Goal: Task Accomplishment & Management: Manage account settings

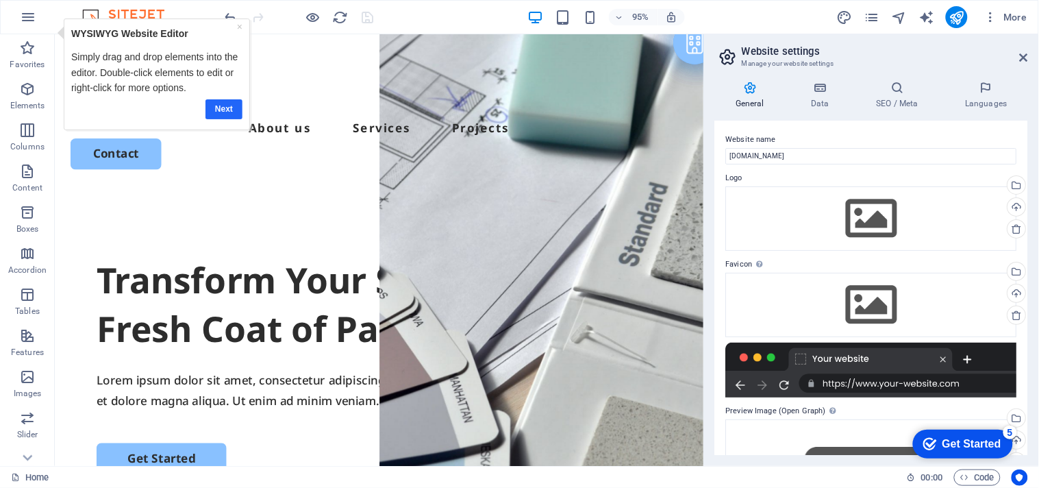
click at [207, 106] on link "Next" at bounding box center [223, 109] width 37 height 20
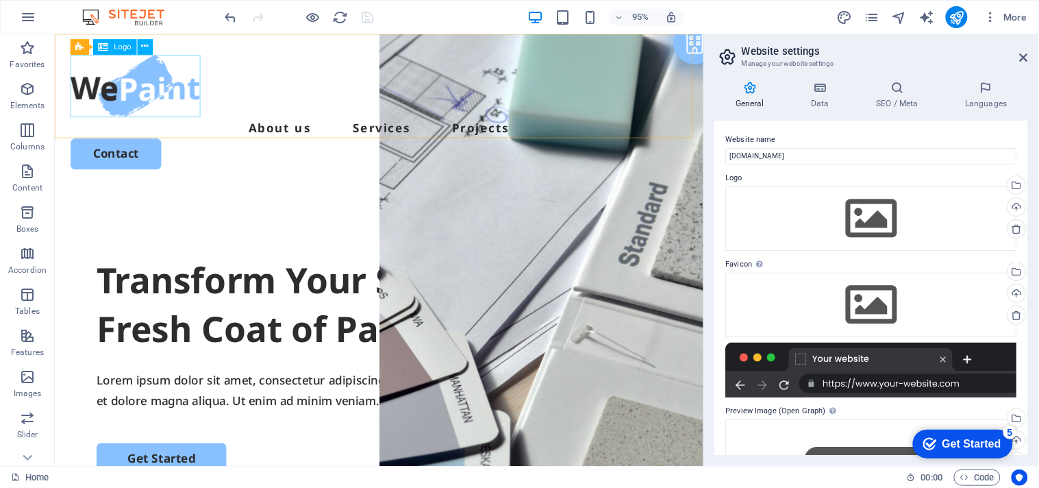
click at [125, 52] on div "Logo" at bounding box center [114, 48] width 43 height 16
select select "px"
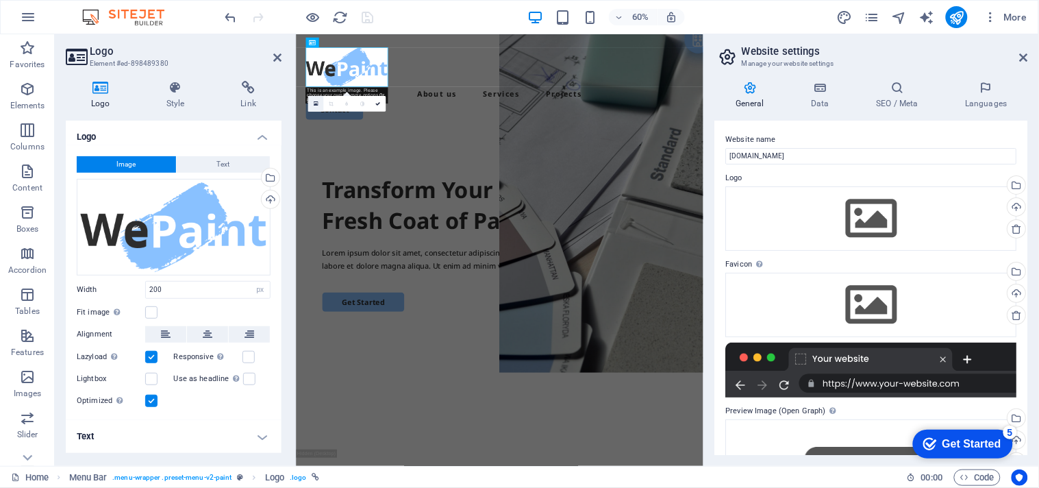
click at [316, 104] on icon at bounding box center [315, 103] width 5 height 5
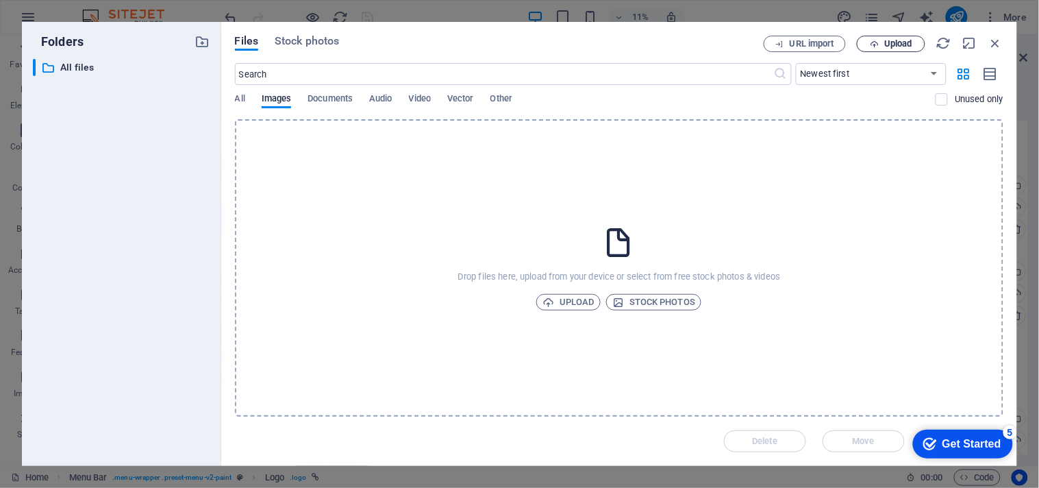
click at [875, 43] on icon "button" at bounding box center [874, 44] width 9 height 9
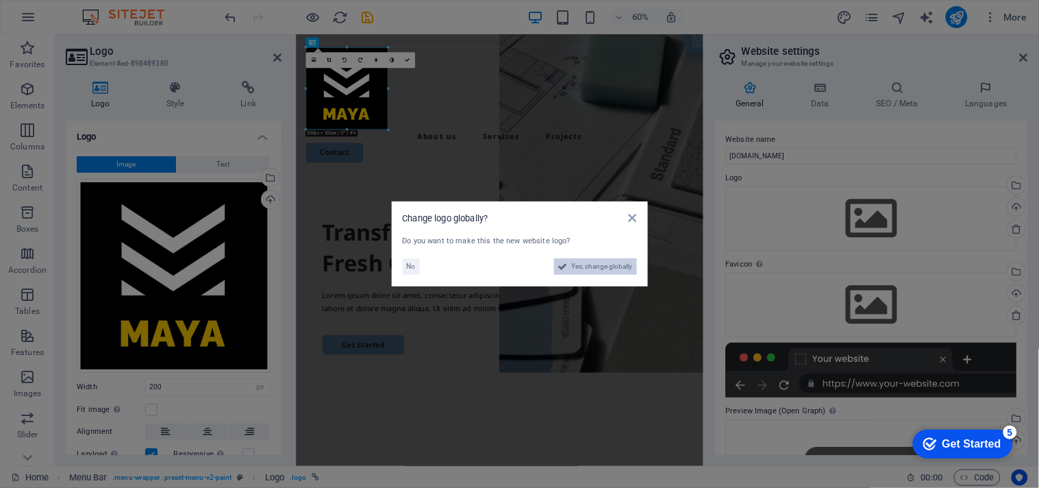
click at [558, 262] on icon at bounding box center [563, 266] width 10 height 16
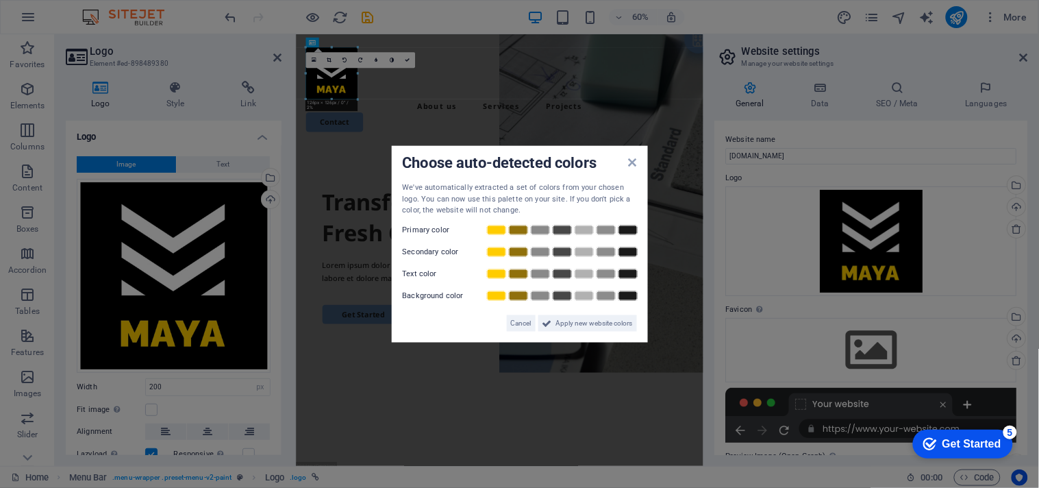
drag, startPoint x: 385, startPoint y: 127, endPoint x: 333, endPoint y: 43, distance: 99.0
click at [358, 97] on aside "Choose auto-detected colors We've automatically extracted a set of colors from …" at bounding box center [519, 244] width 1039 height 488
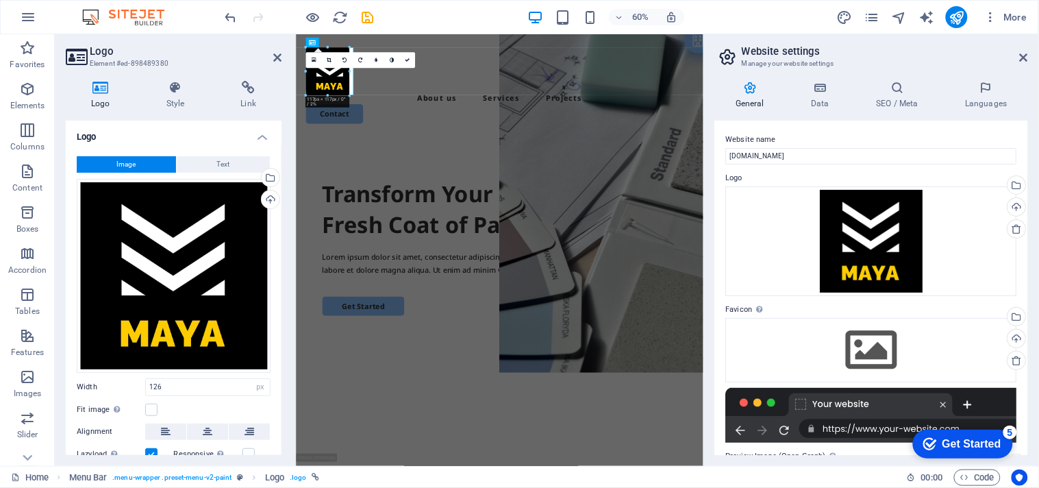
drag, startPoint x: 358, startPoint y: 97, endPoint x: 75, endPoint y: 82, distance: 283.3
click at [327, 68] on div "16:10 16:9 4:3 1:1 1:2 0" at bounding box center [360, 60] width 110 height 16
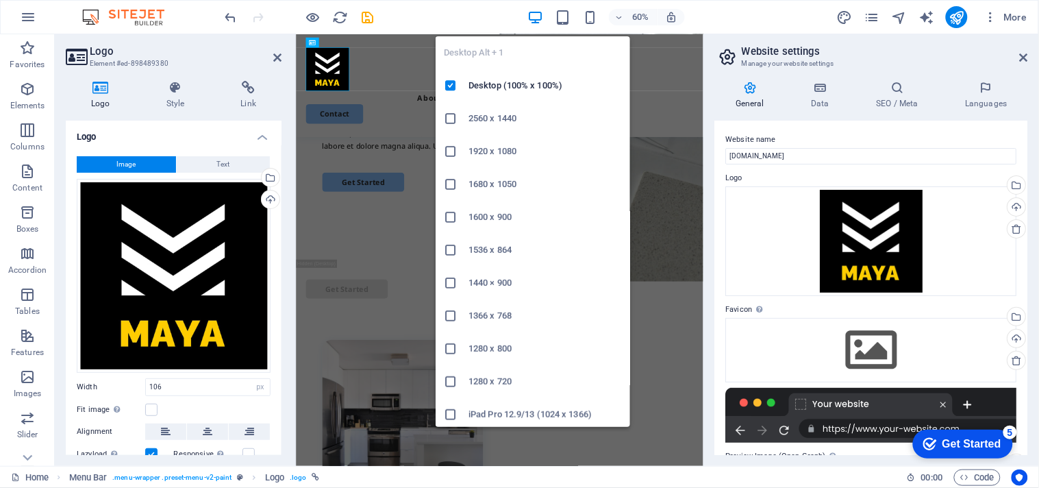
click at [542, 10] on icon "button" at bounding box center [535, 18] width 16 height 16
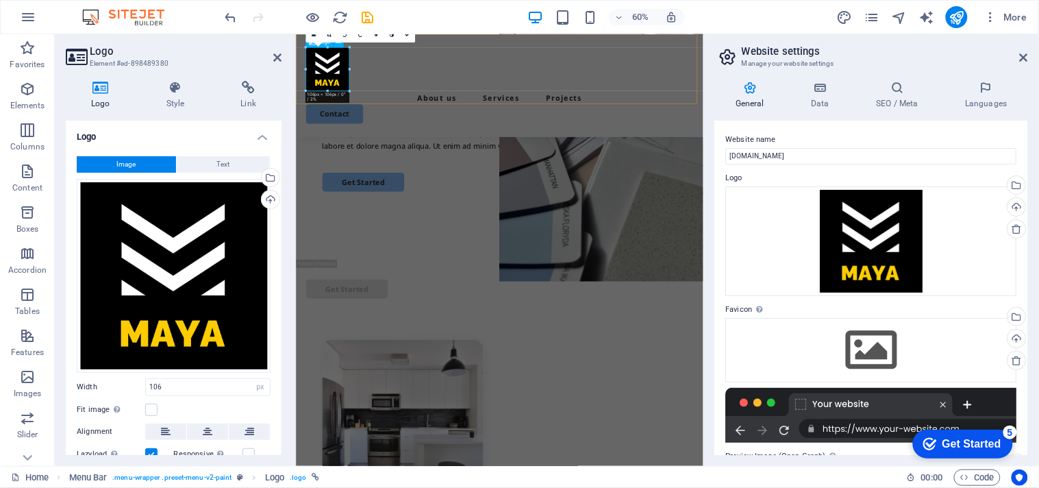
click at [347, 80] on div at bounding box center [635, 91] width 647 height 73
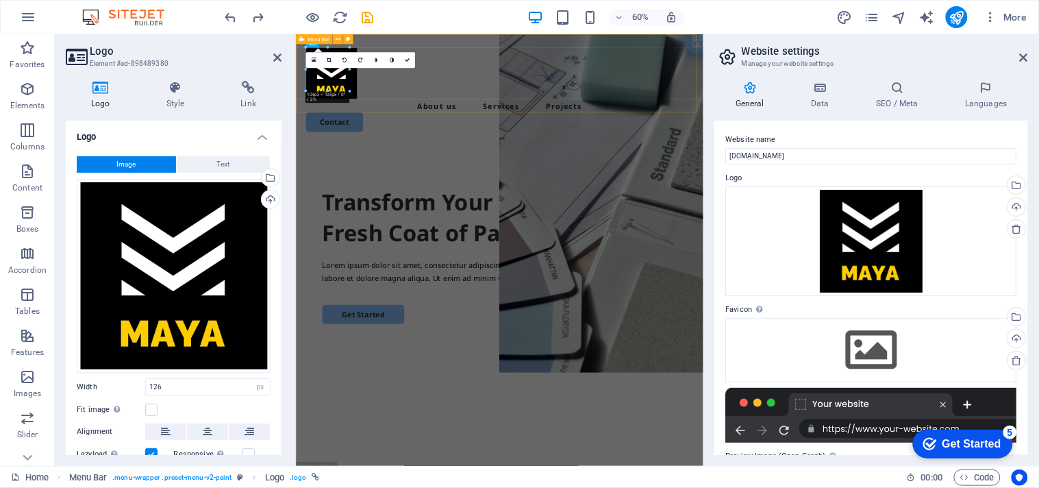
type input "200"
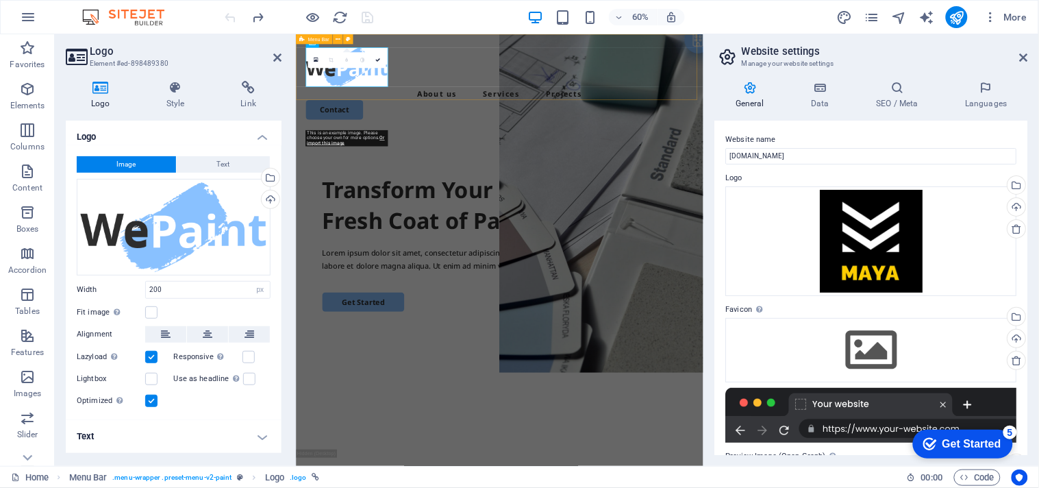
click at [384, 132] on div "About us Services Projects Contact" at bounding box center [634, 116] width 679 height 164
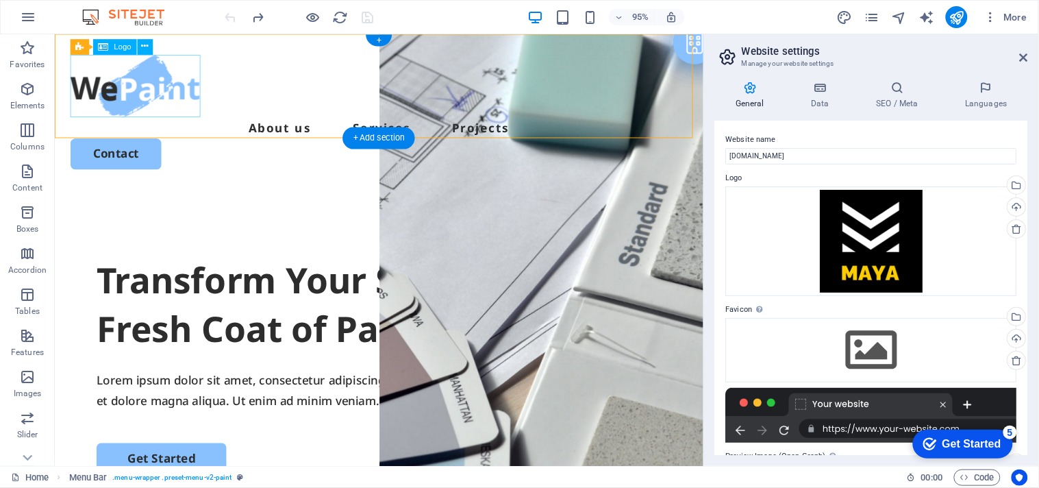
click at [108, 84] on div at bounding box center [396, 88] width 650 height 66
select select "px"
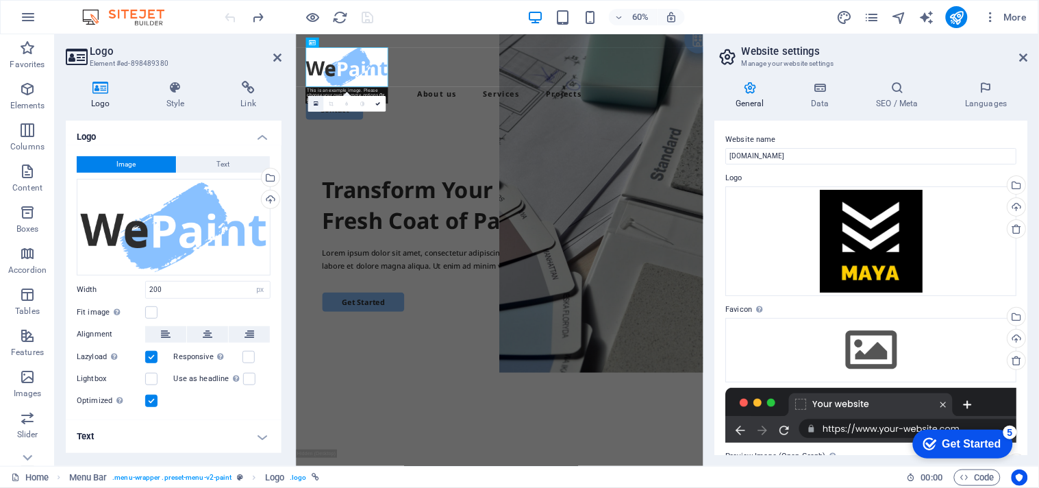
click at [315, 106] on link at bounding box center [316, 104] width 16 height 16
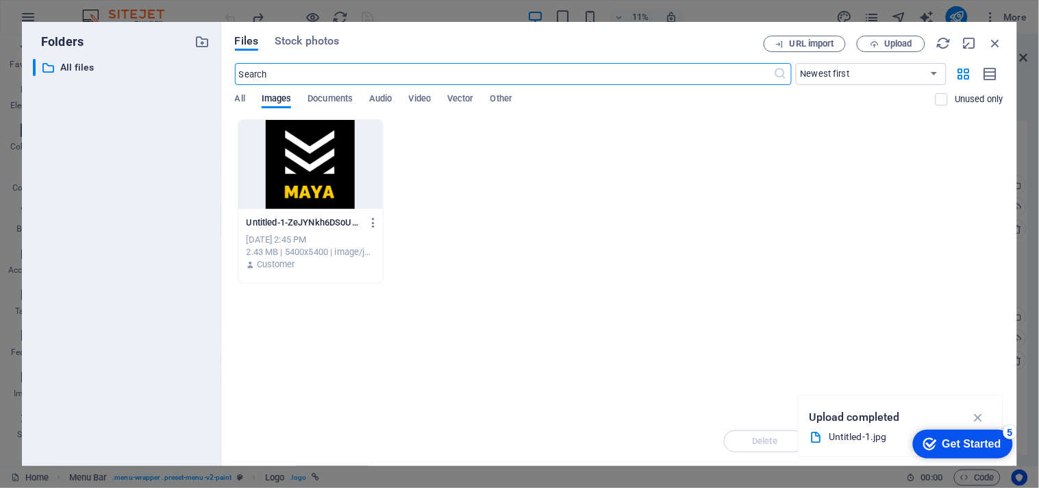
click at [336, 169] on div at bounding box center [310, 164] width 145 height 89
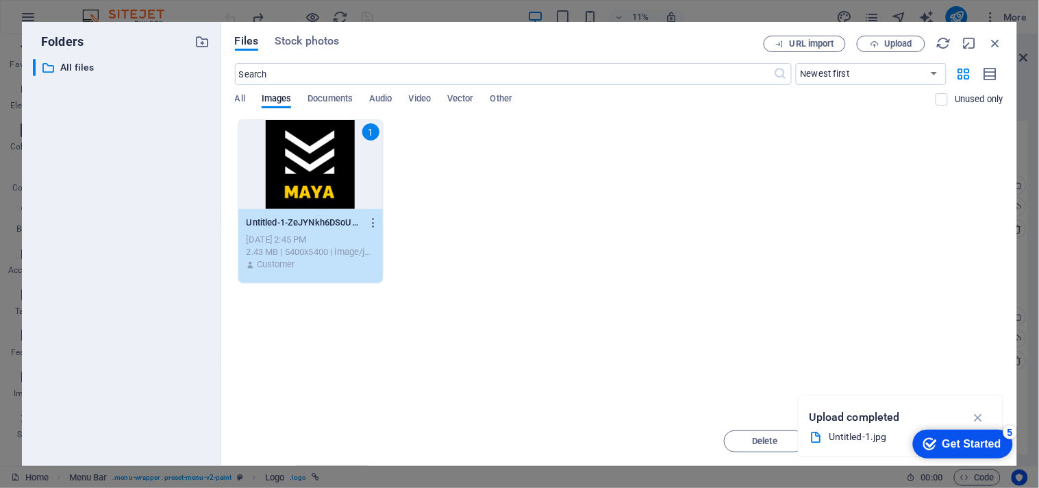
click at [336, 169] on div "1" at bounding box center [310, 164] width 145 height 89
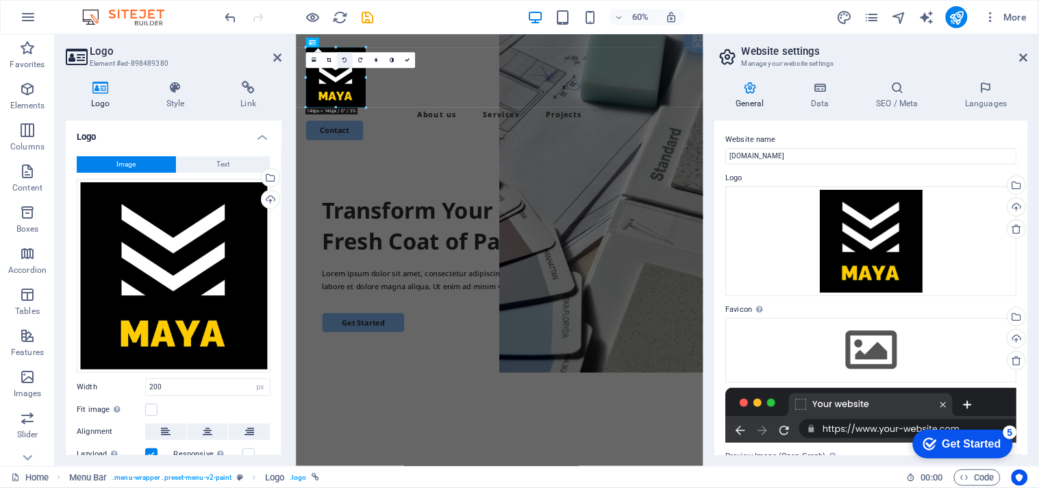
drag, startPoint x: 386, startPoint y: 127, endPoint x: 346, endPoint y: 53, distance: 83.7
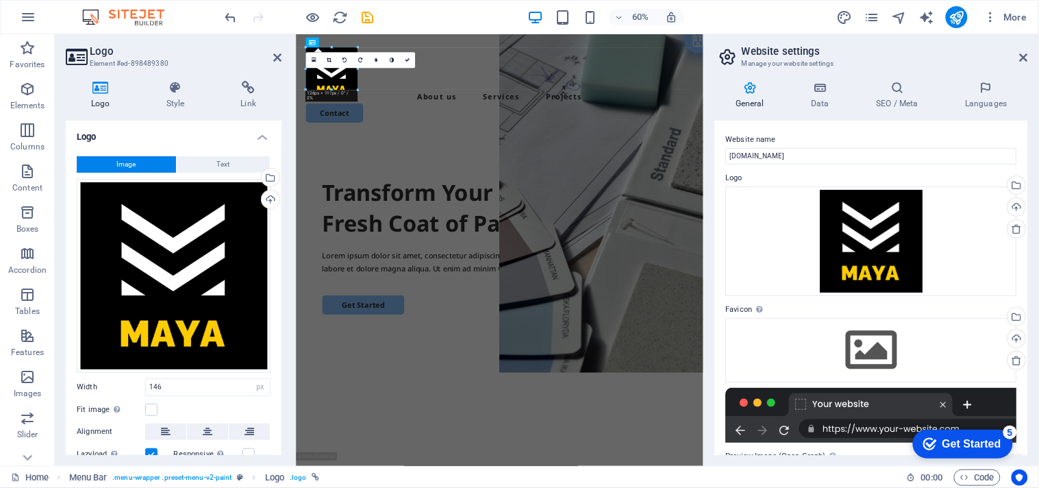
drag, startPoint x: 366, startPoint y: 108, endPoint x: 347, endPoint y: 73, distance: 39.8
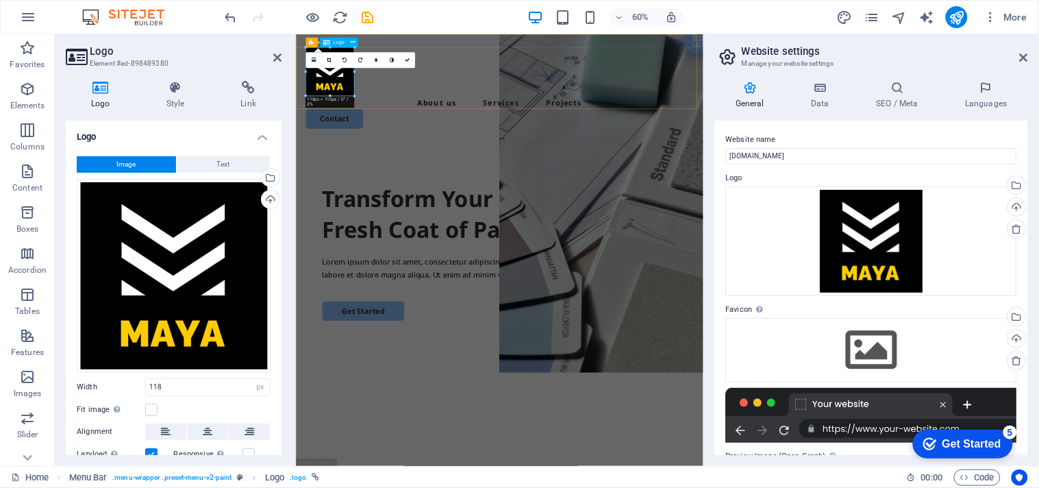
click at [386, 127] on div at bounding box center [635, 95] width 647 height 81
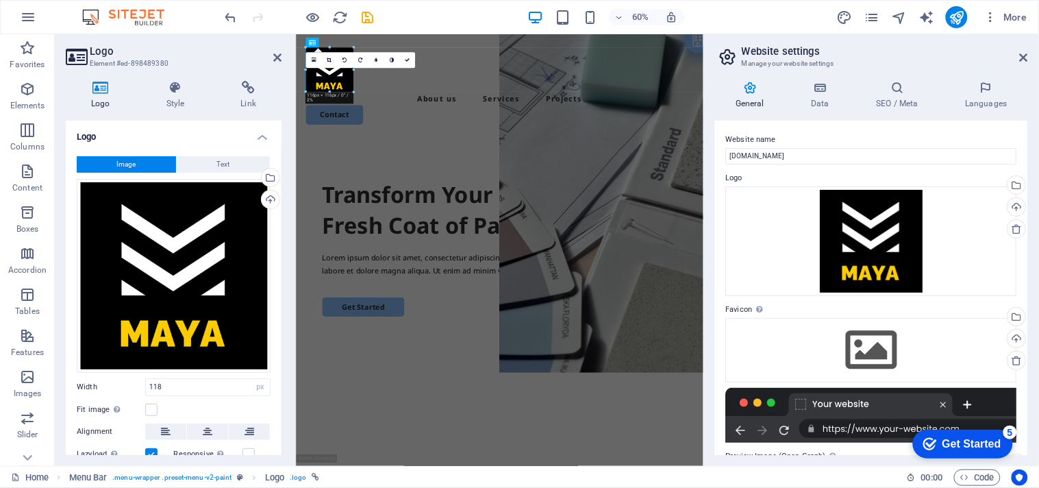
drag, startPoint x: 354, startPoint y: 94, endPoint x: 86, endPoint y: 82, distance: 268.0
type input "108"
click at [407, 62] on icon at bounding box center [407, 60] width 5 height 5
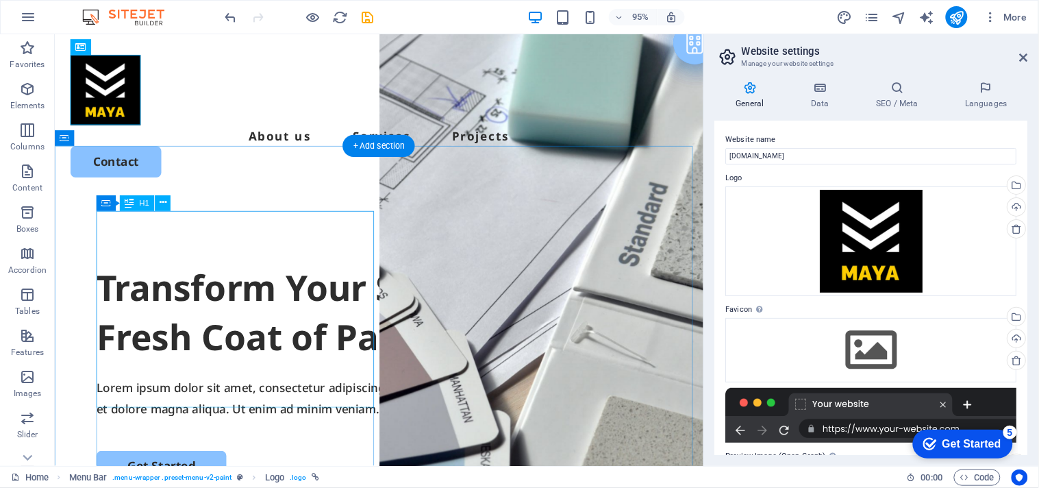
click at [232, 314] on div "Transform Your Space with a Fresh Coat of Paint" at bounding box center [395, 326] width 595 height 103
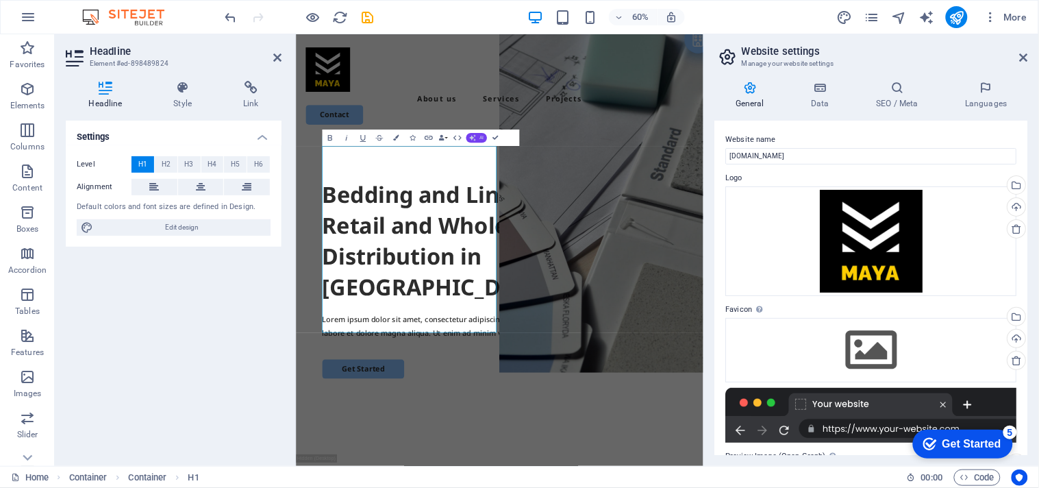
click at [471, 140] on icon "button" at bounding box center [472, 137] width 7 height 7
click at [446, 151] on link "Improve" at bounding box center [448, 151] width 80 height 12
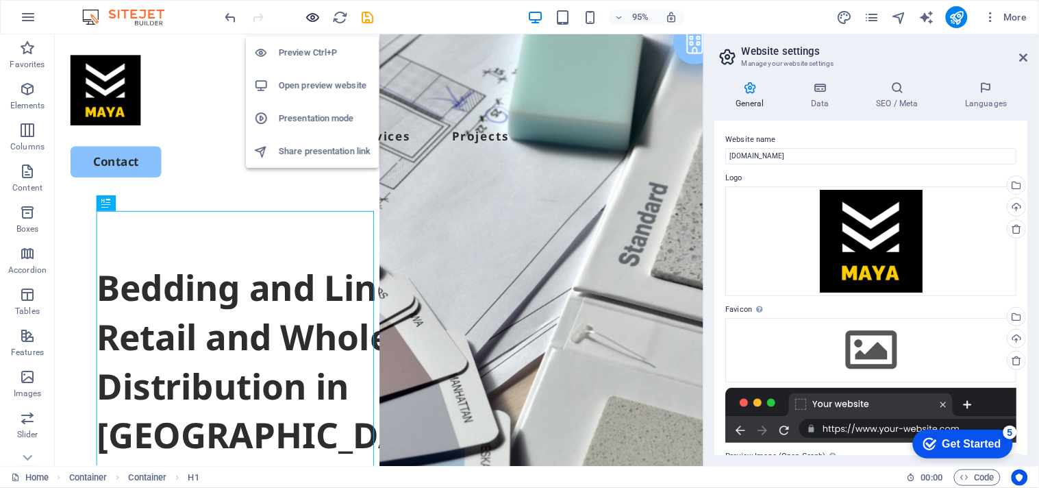
click at [307, 16] on icon "button" at bounding box center [313, 18] width 16 height 16
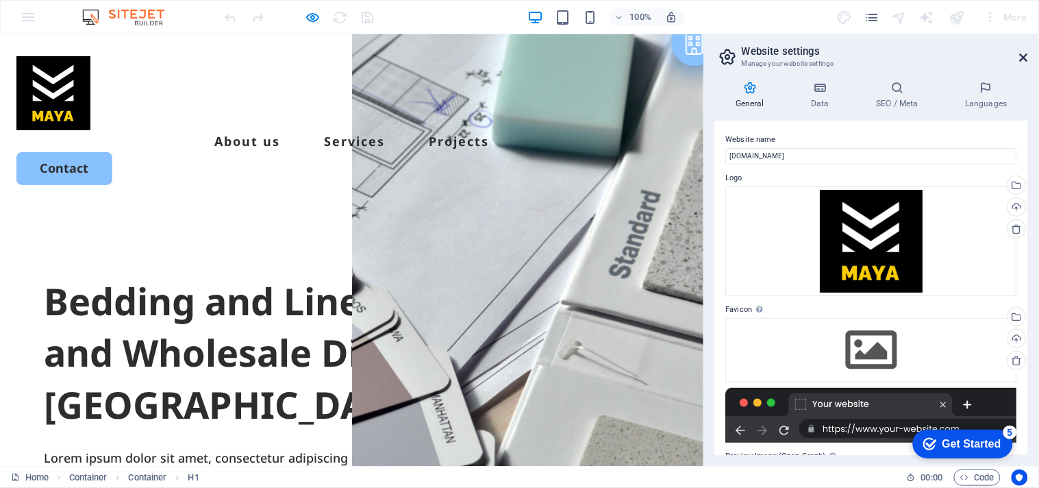
click at [1023, 55] on icon at bounding box center [1024, 57] width 8 height 11
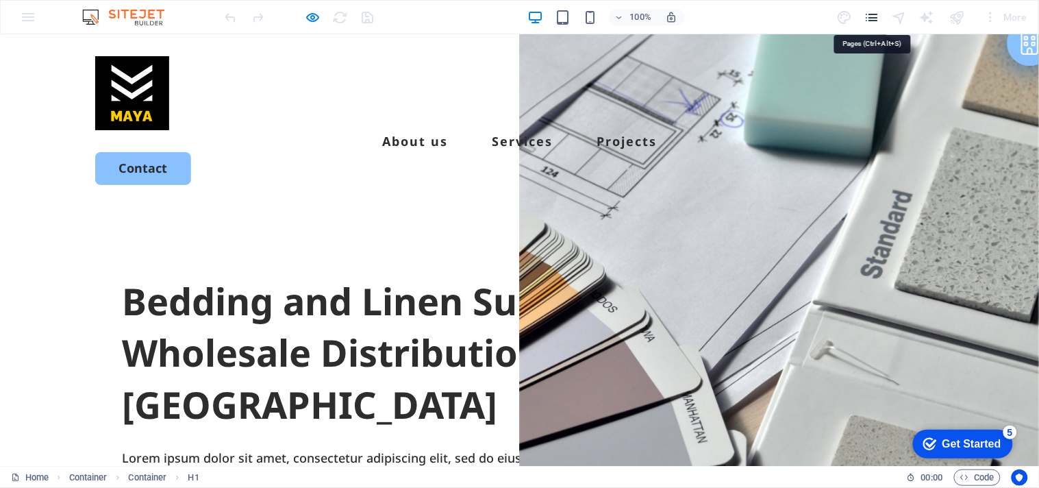
click at [879, 23] on icon "pages" at bounding box center [872, 18] width 16 height 16
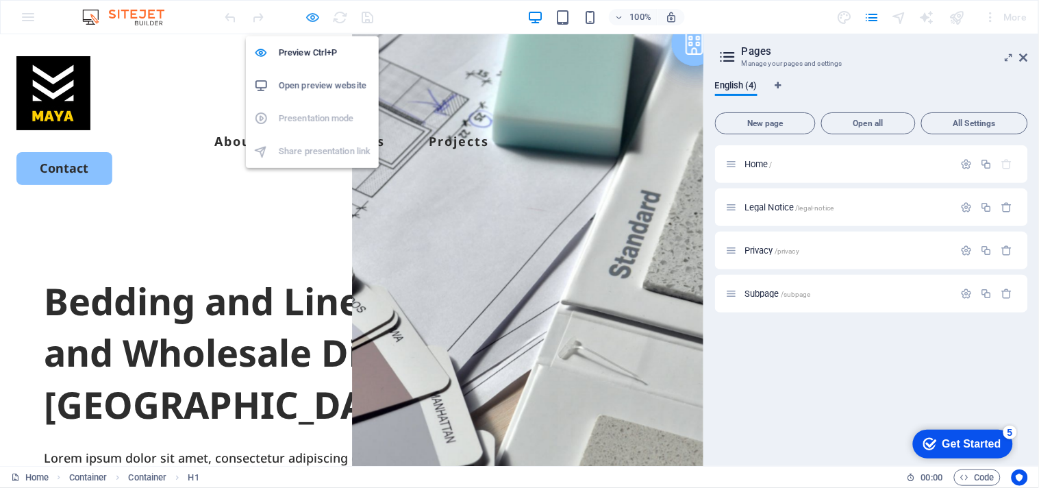
click at [310, 17] on icon "button" at bounding box center [313, 18] width 16 height 16
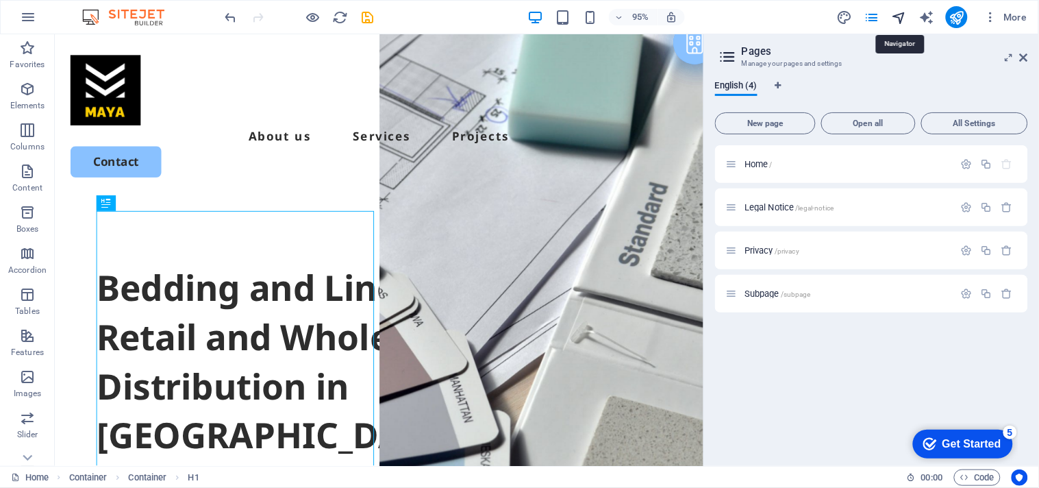
click at [905, 14] on icon "navigator" at bounding box center [899, 18] width 16 height 16
click at [1016, 23] on span "More" at bounding box center [1005, 17] width 43 height 14
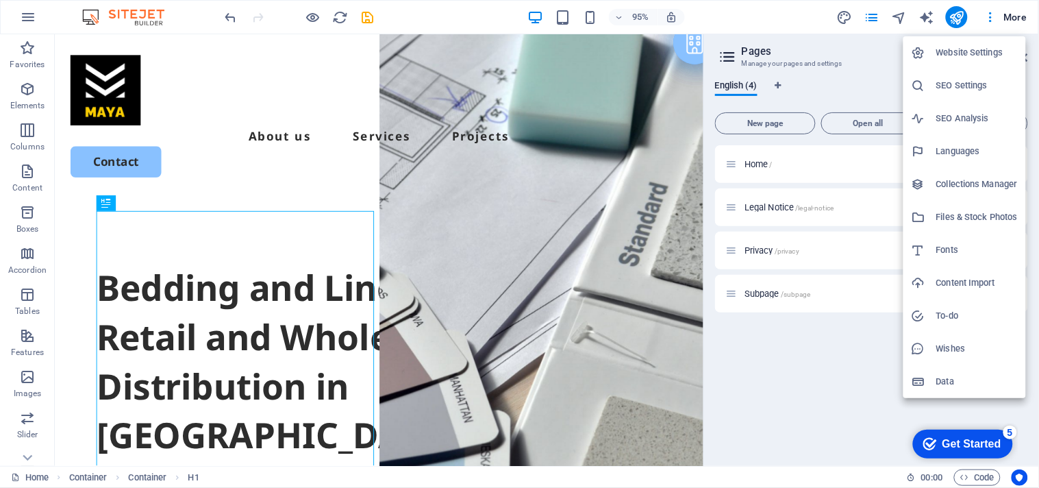
click at [956, 48] on h6 "Website Settings" at bounding box center [977, 53] width 82 height 16
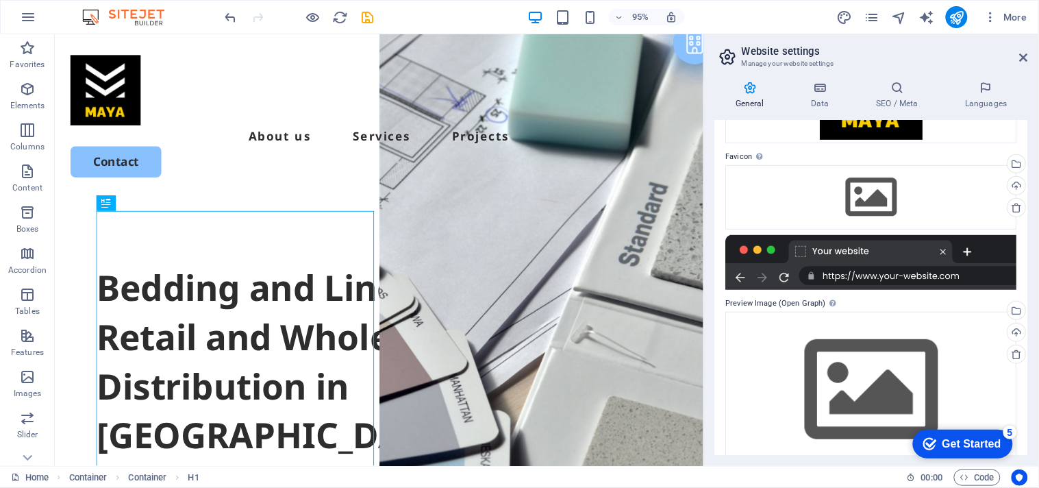
scroll to position [177, 0]
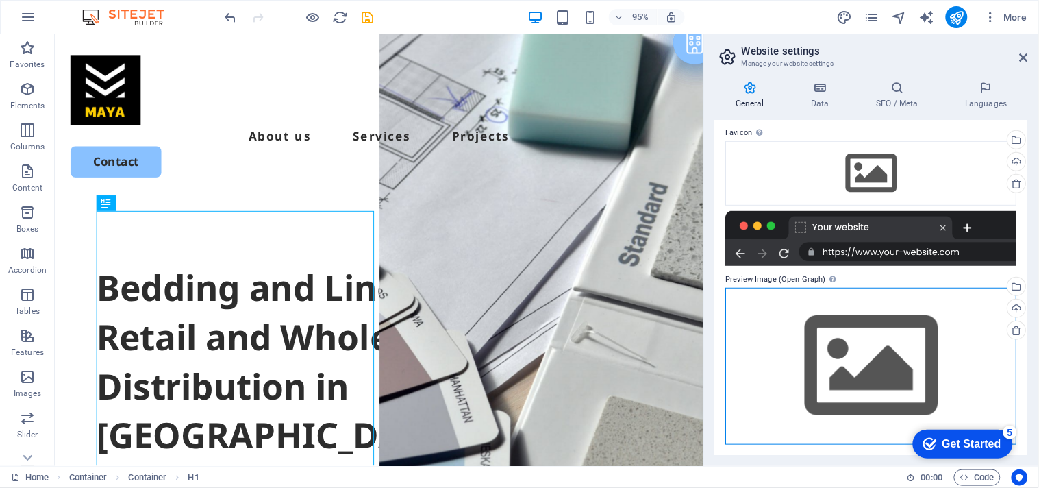
click at [836, 340] on div "Drag files here, click to choose files or select files from Files or our free s…" at bounding box center [871, 366] width 291 height 157
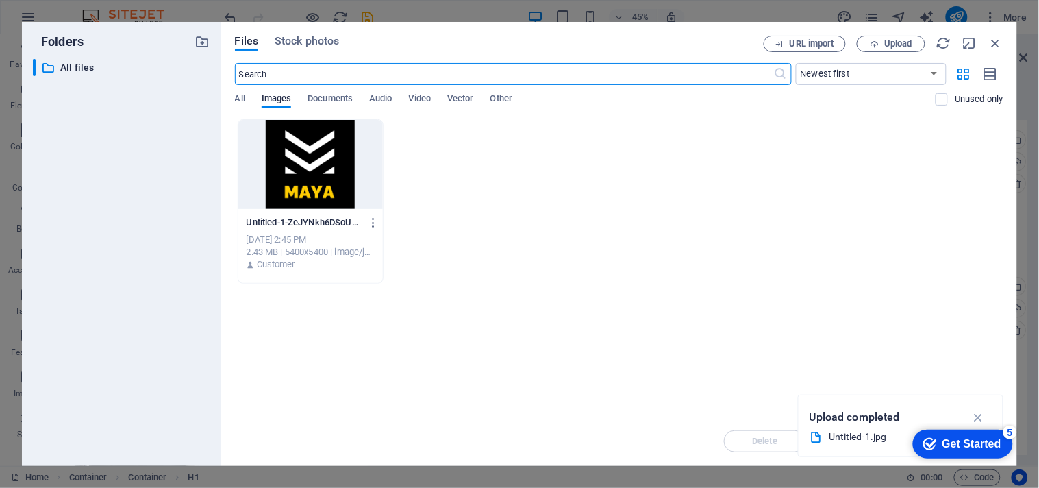
click at [312, 155] on div at bounding box center [310, 164] width 145 height 89
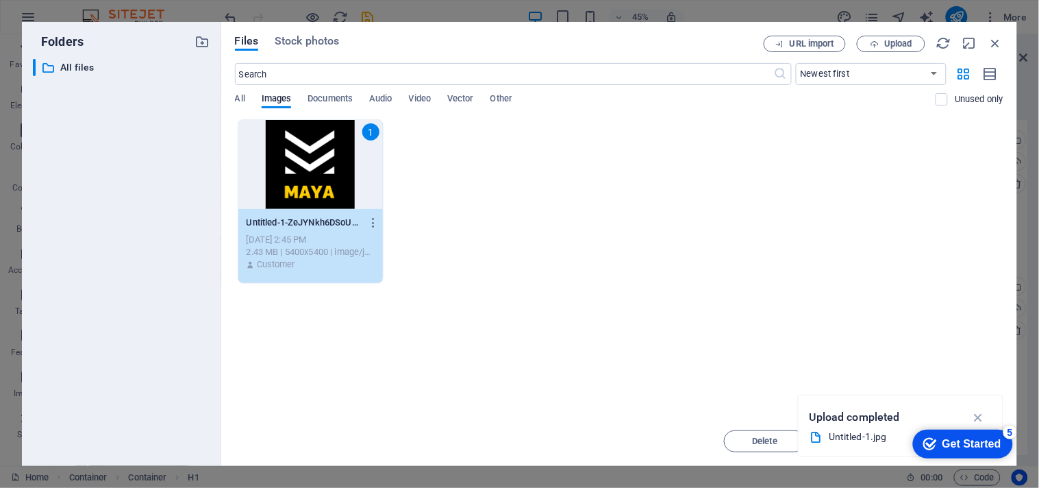
click at [312, 155] on div "1" at bounding box center [310, 164] width 145 height 89
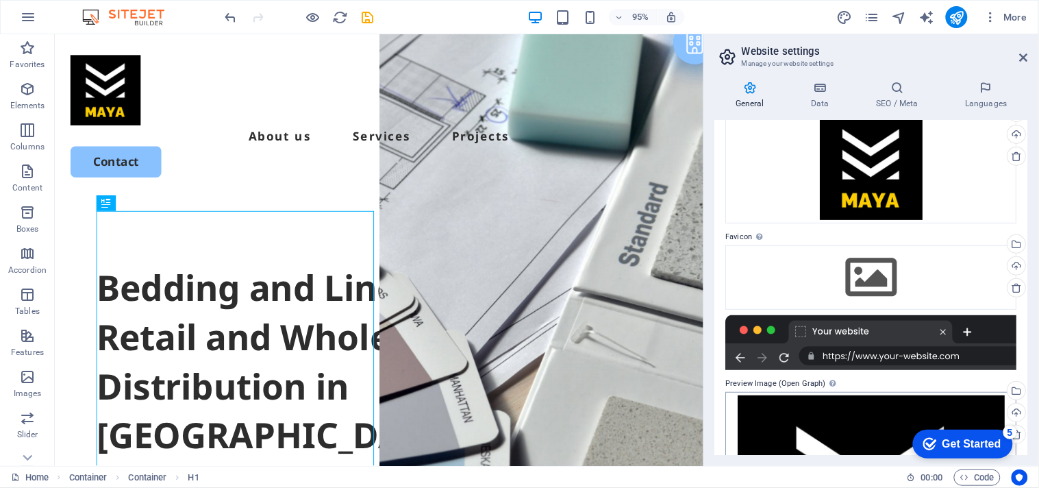
scroll to position [0, 0]
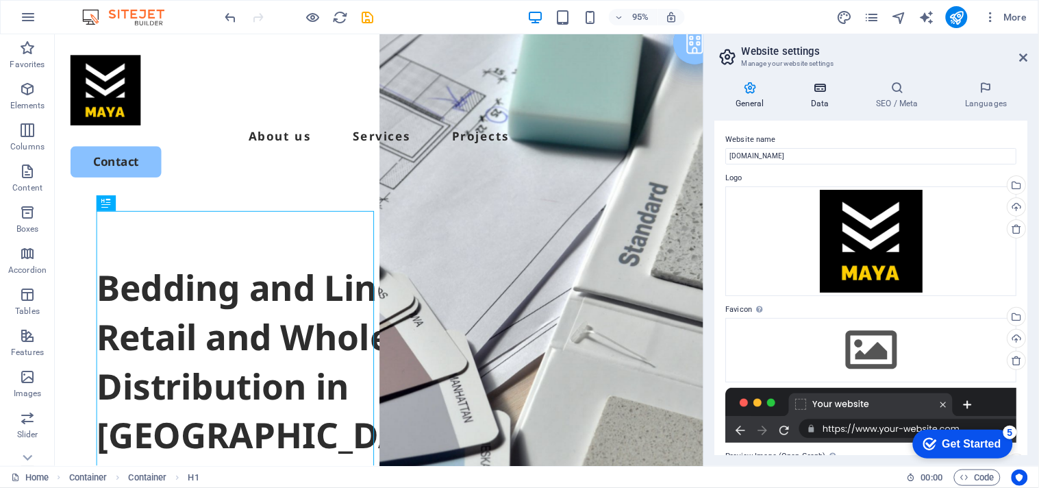
click at [811, 98] on h4 "Data" at bounding box center [822, 95] width 65 height 29
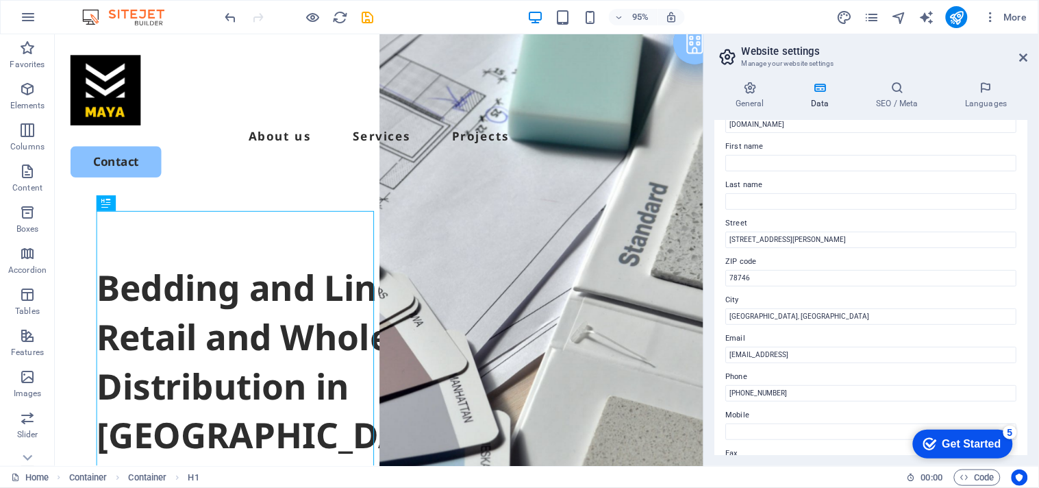
scroll to position [76, 0]
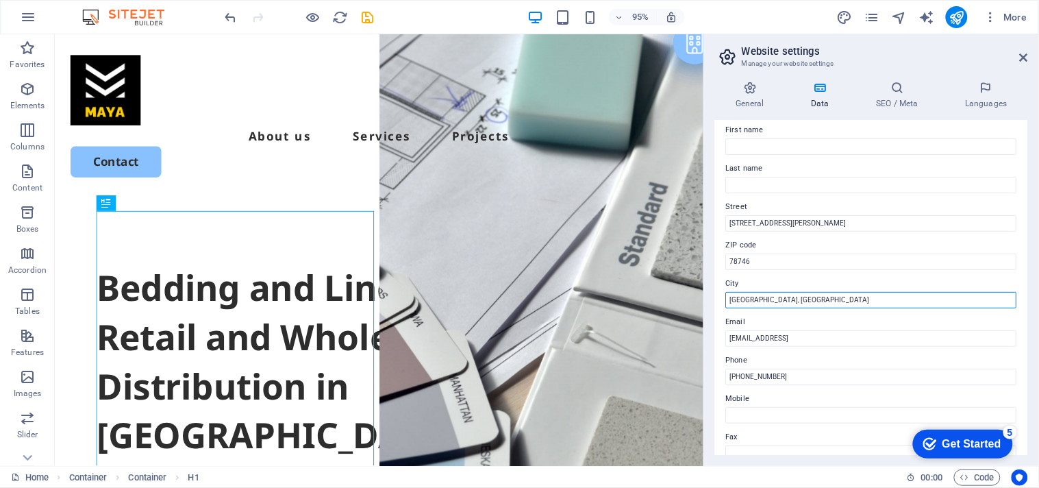
click at [838, 301] on input "[GEOGRAPHIC_DATA], [GEOGRAPHIC_DATA]" at bounding box center [871, 300] width 291 height 16
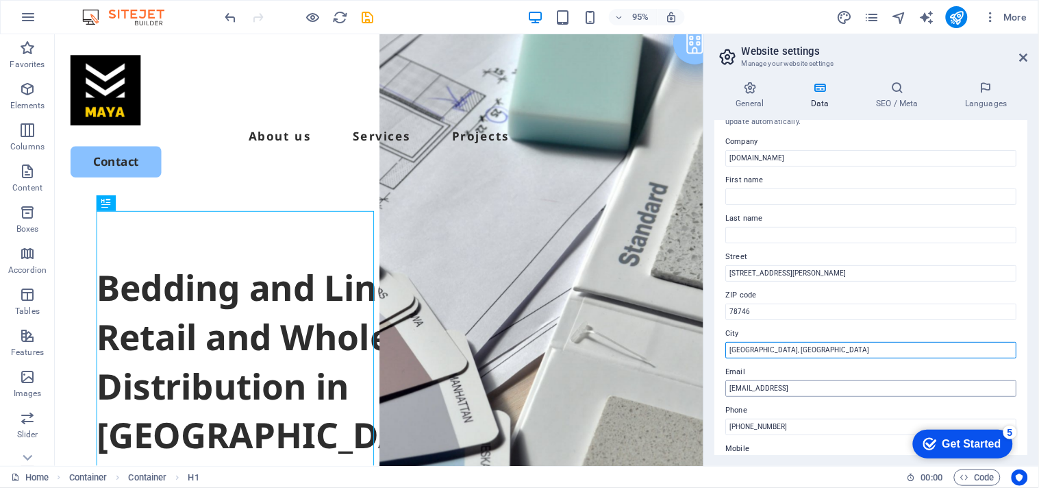
scroll to position [0, 0]
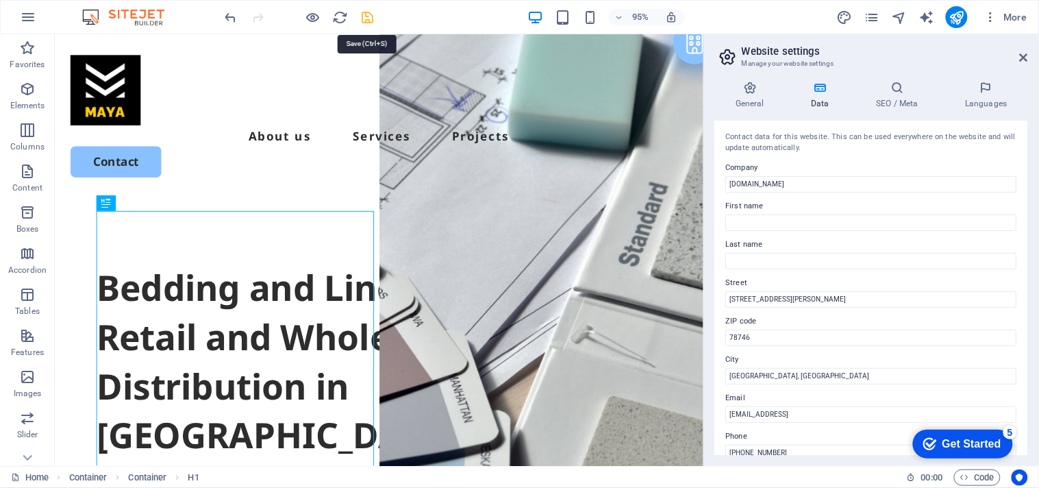
click at [373, 21] on icon "save" at bounding box center [368, 18] width 16 height 16
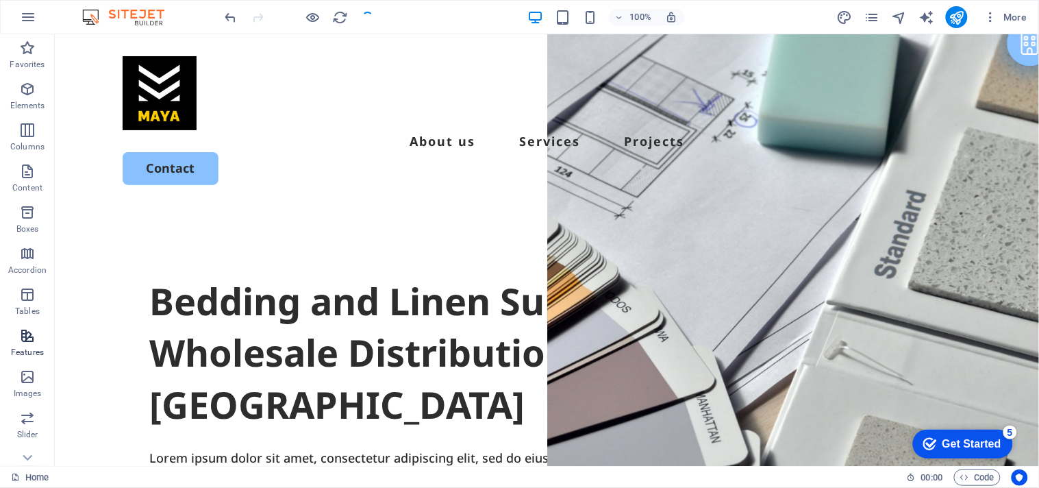
click at [30, 338] on icon "button" at bounding box center [27, 335] width 16 height 16
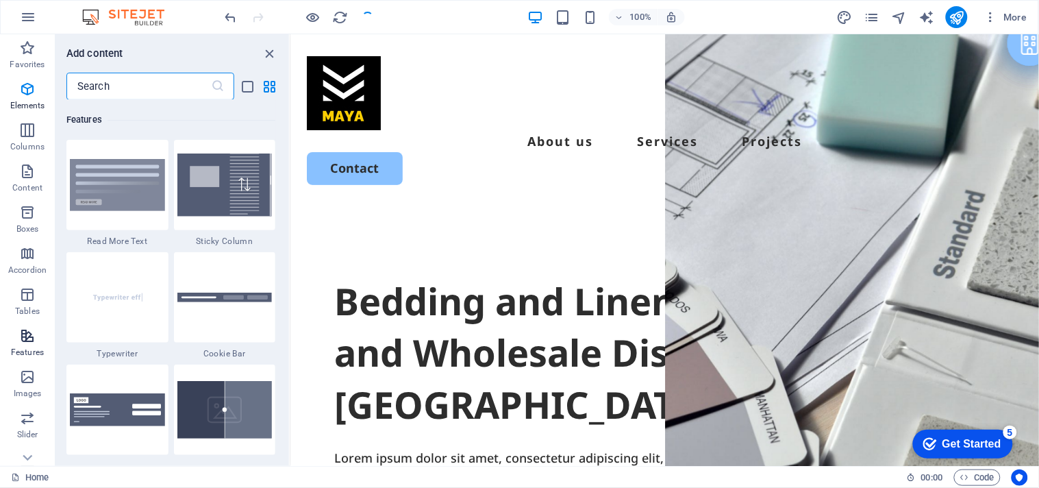
scroll to position [5338, 0]
click at [988, 10] on icon "button" at bounding box center [991, 17] width 14 height 14
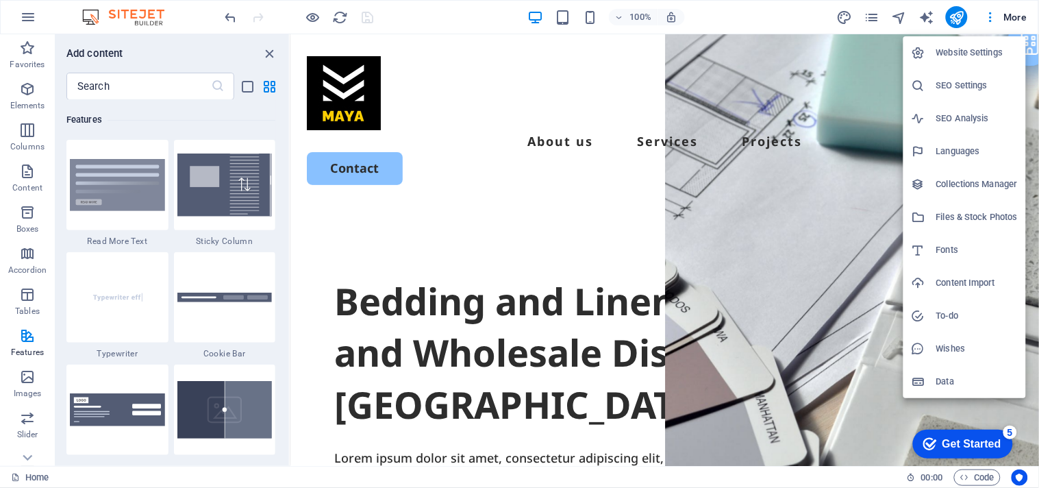
click at [28, 21] on div at bounding box center [519, 244] width 1039 height 488
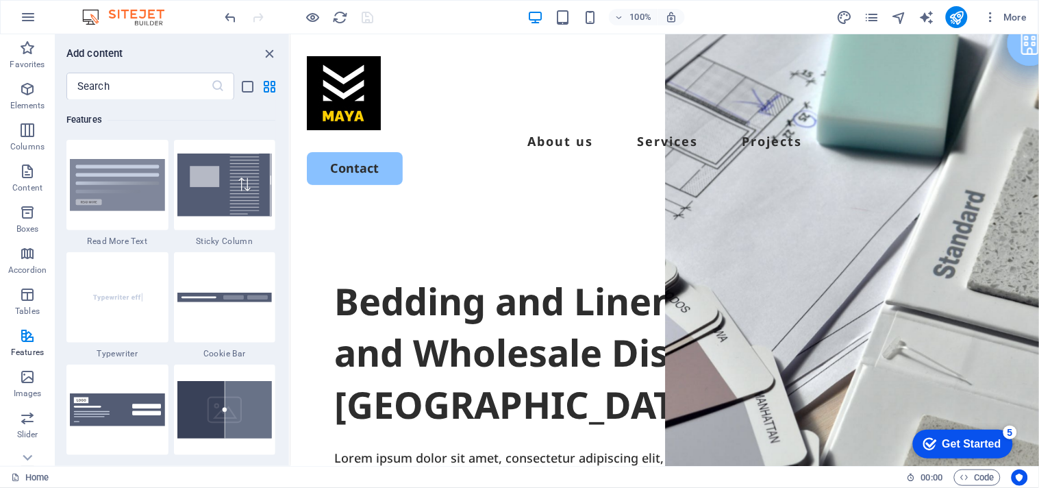
click at [28, 21] on icon "button" at bounding box center [28, 17] width 16 height 16
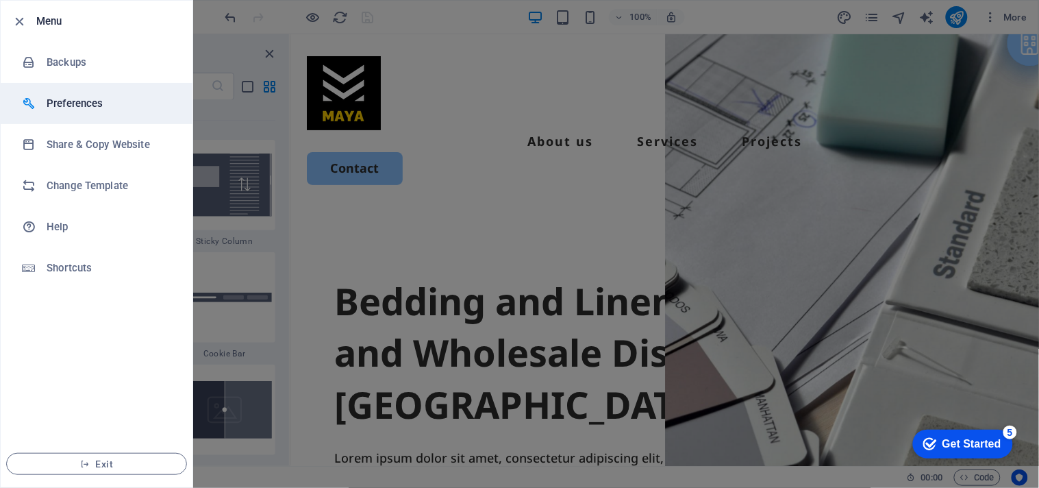
click at [42, 105] on div at bounding box center [34, 104] width 25 height 14
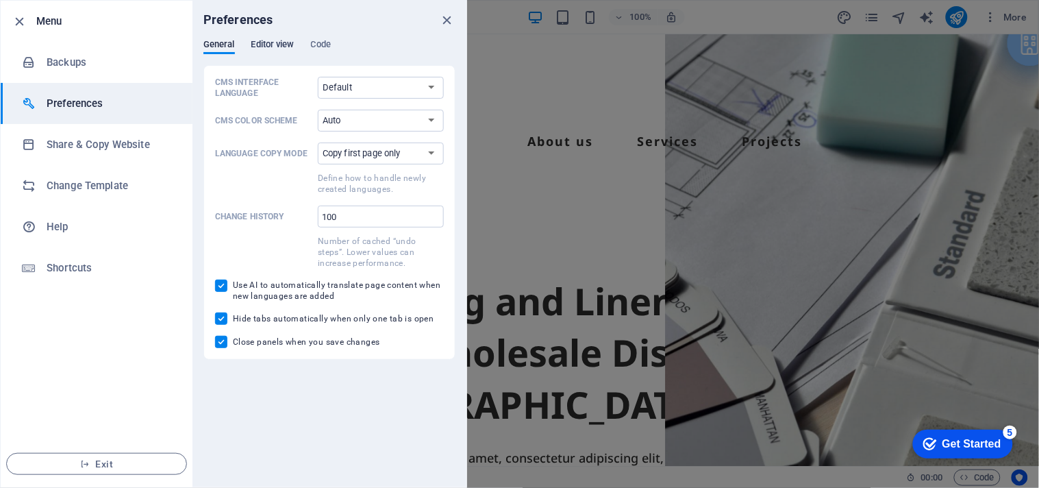
click at [274, 42] on span "Editor view" at bounding box center [272, 45] width 43 height 19
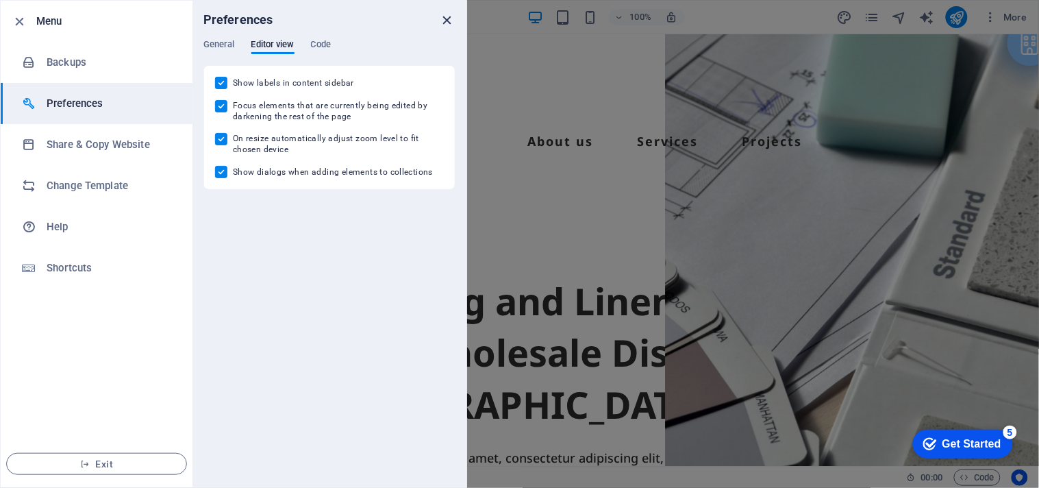
click at [445, 21] on icon "close" at bounding box center [448, 20] width 16 height 16
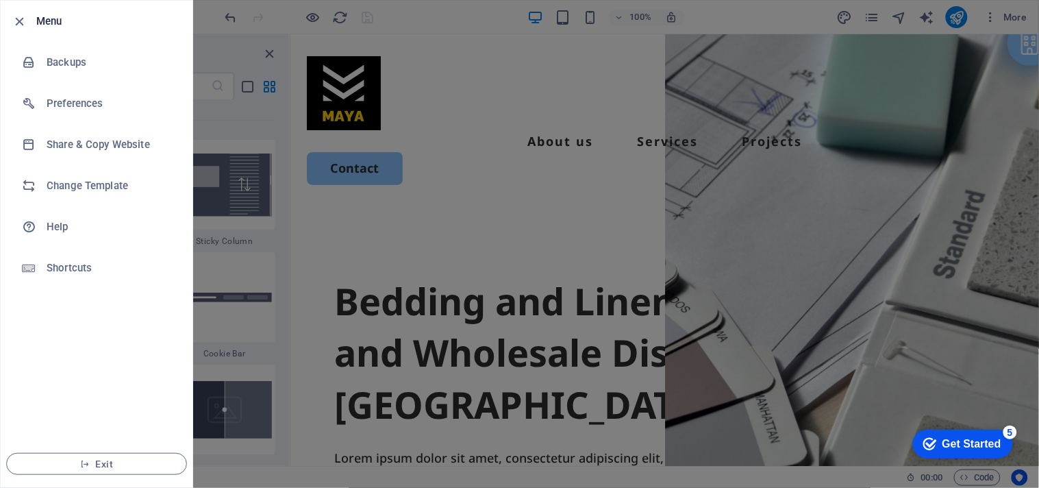
click at [644, 275] on div at bounding box center [519, 244] width 1039 height 488
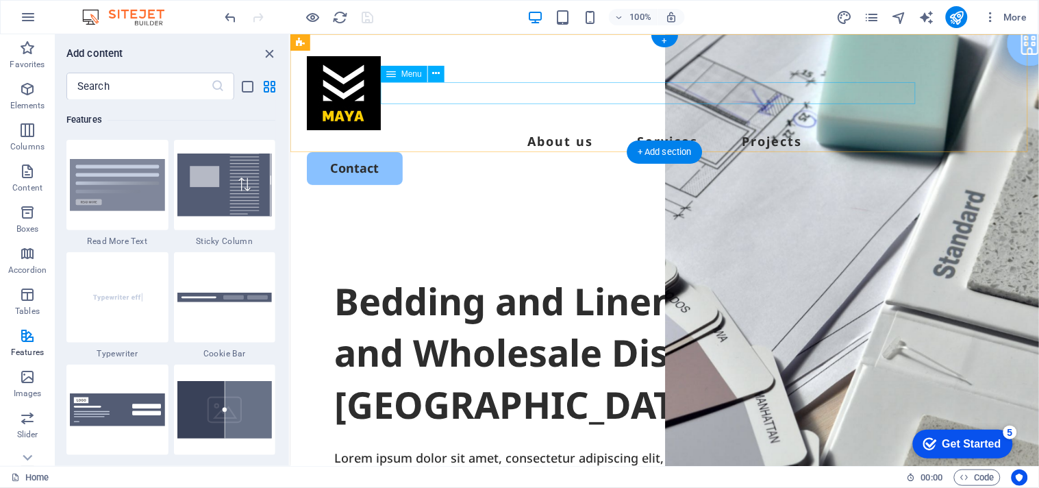
click at [633, 129] on nav "About us Services Projects" at bounding box center [664, 140] width 716 height 22
select select
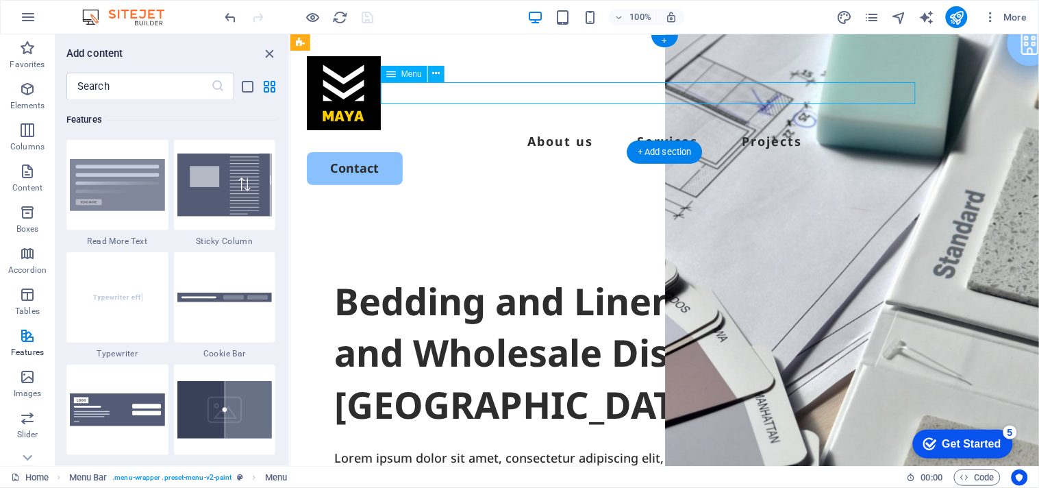
select select
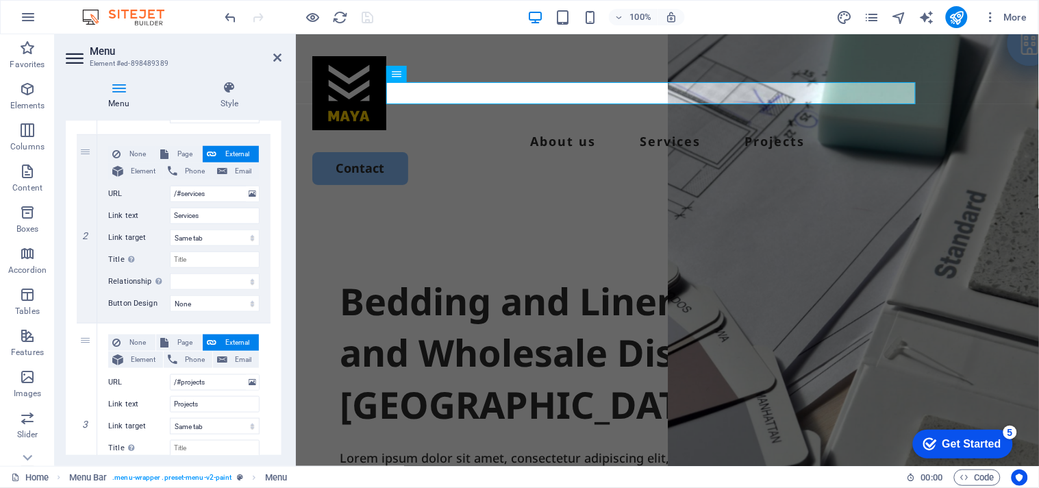
scroll to position [398, 0]
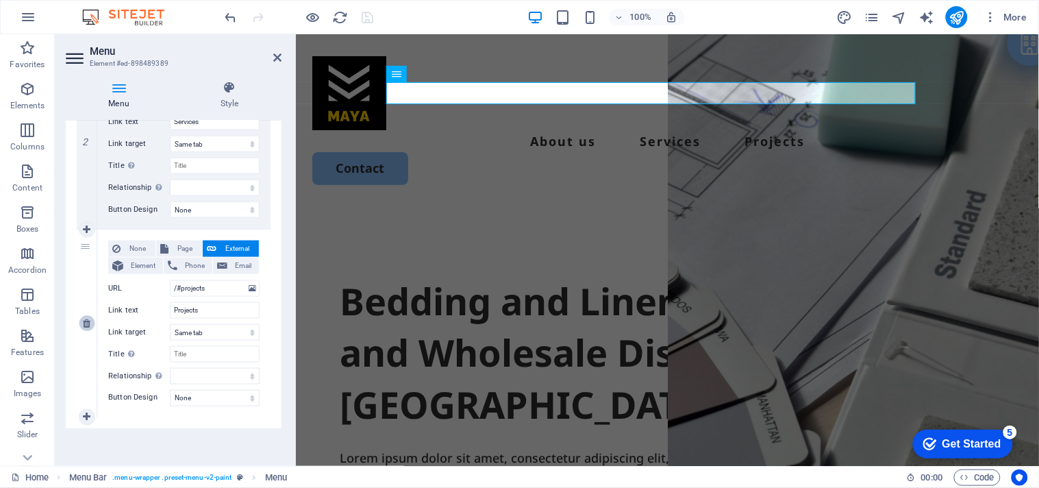
click at [91, 324] on link at bounding box center [87, 323] width 16 height 16
select select
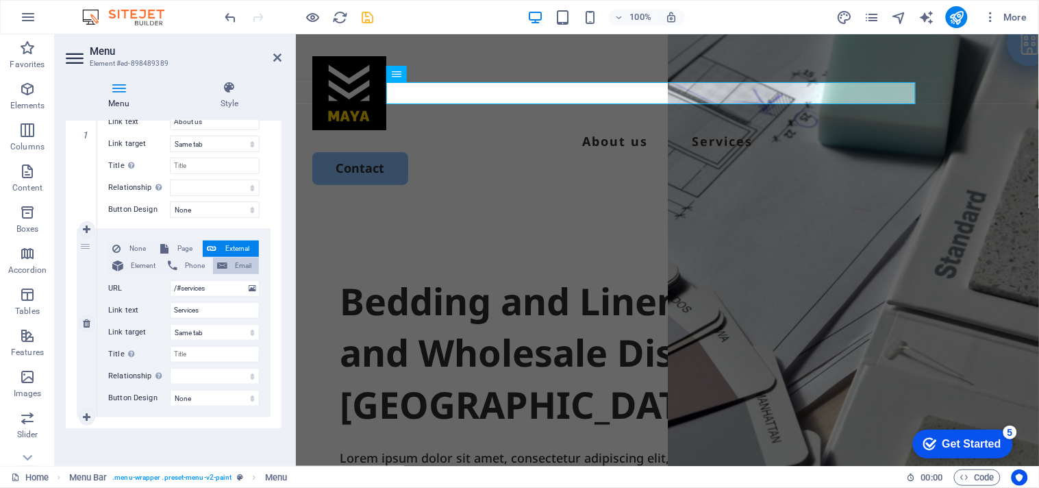
scroll to position [0, 0]
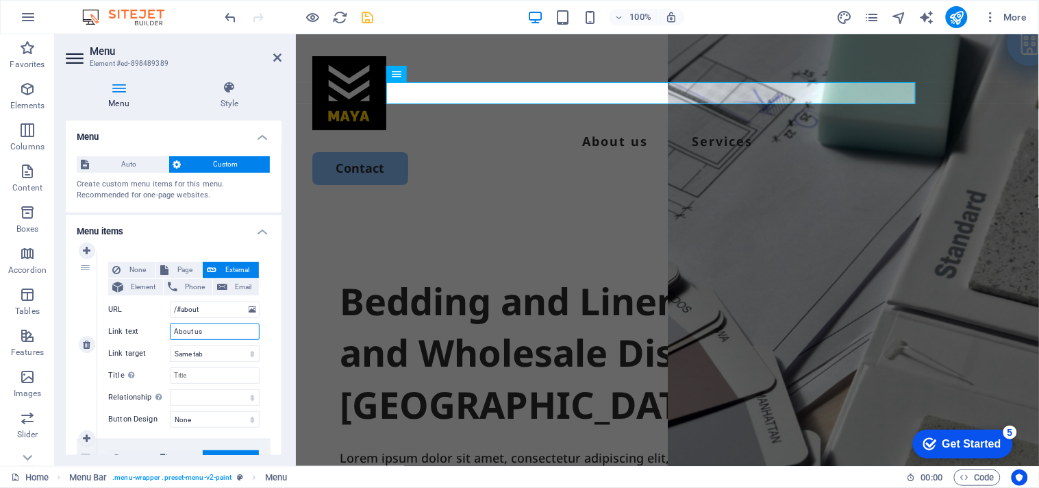
click at [207, 334] on input "About us" at bounding box center [215, 331] width 90 height 16
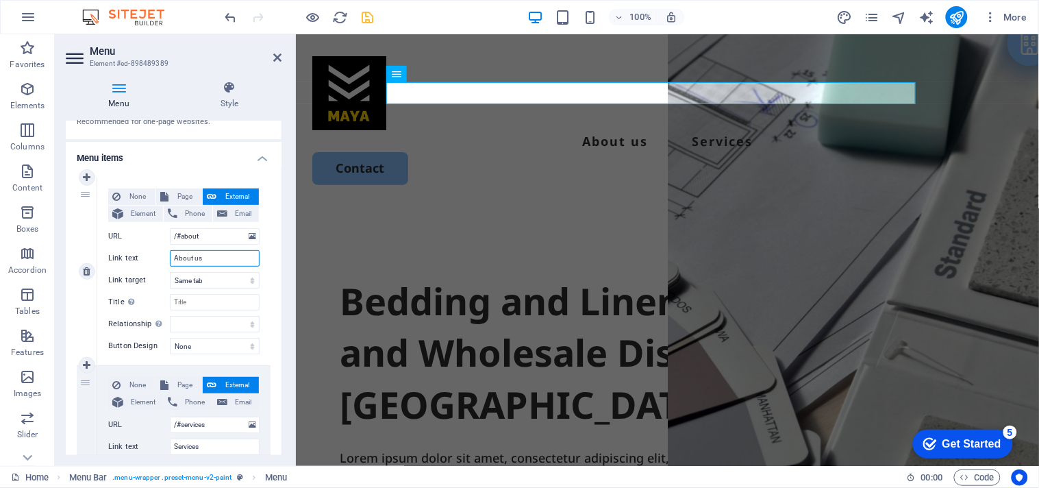
scroll to position [210, 0]
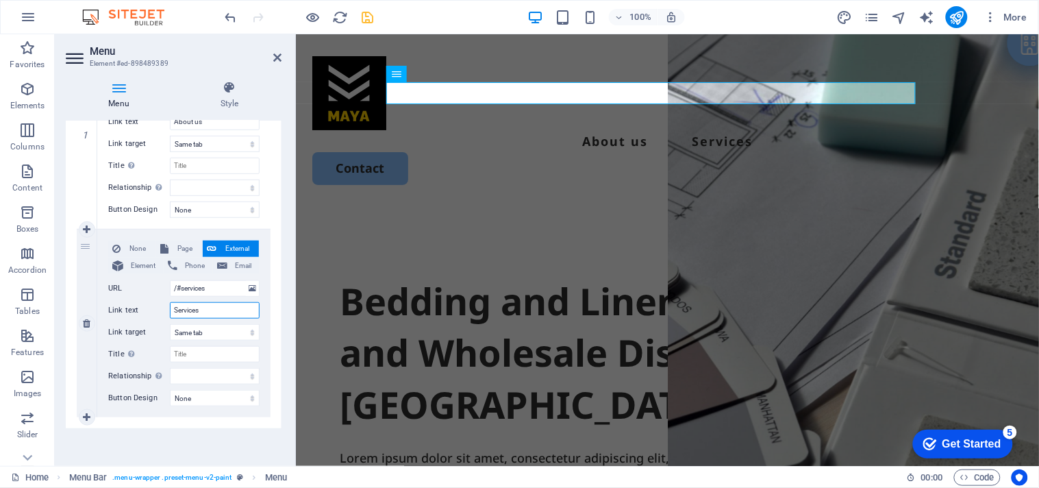
click at [206, 310] on input "Services" at bounding box center [215, 310] width 90 height 16
type input "P"
select select
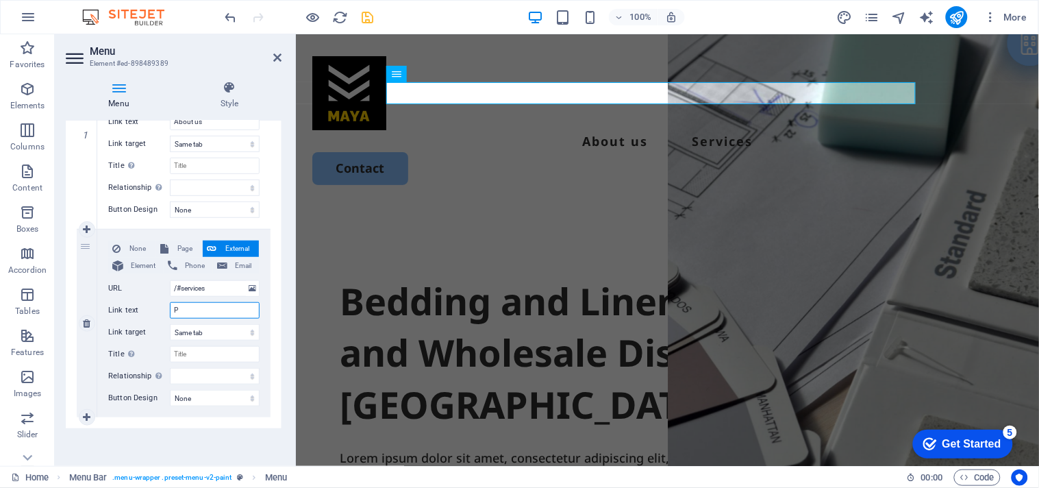
select select
type input "Our"
select select
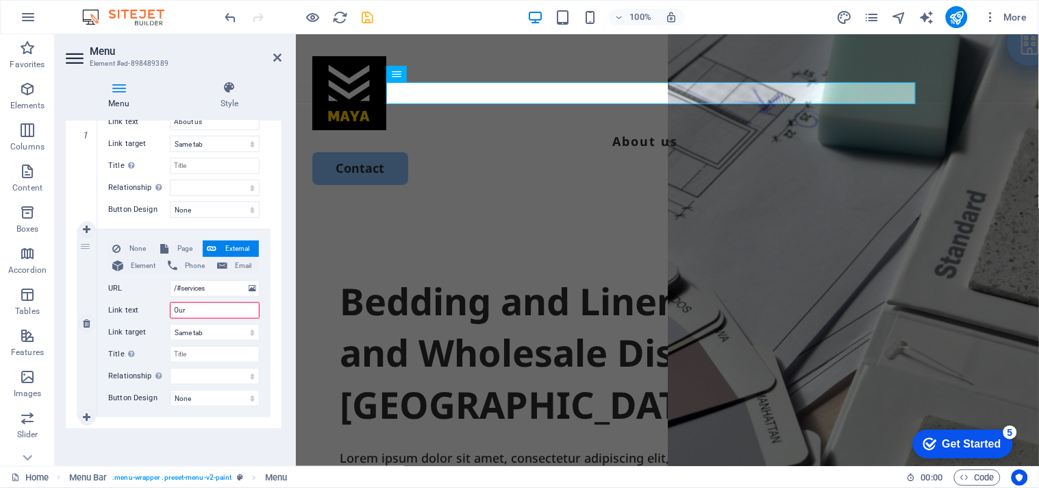
select select
type input "Our Produ"
select select
type input "Our Product"
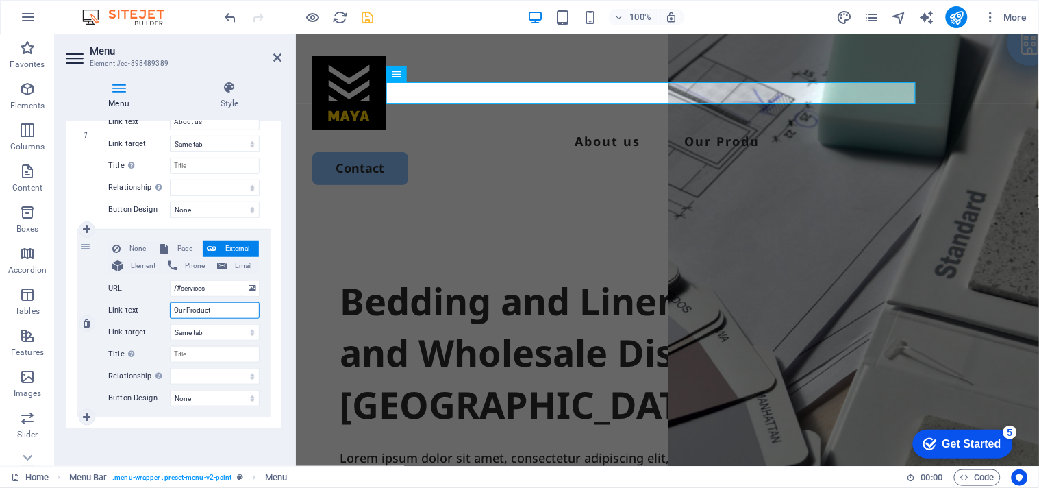
select select
type input "Our Product"
click at [453, 11] on div "100% More" at bounding box center [628, 17] width 810 height 22
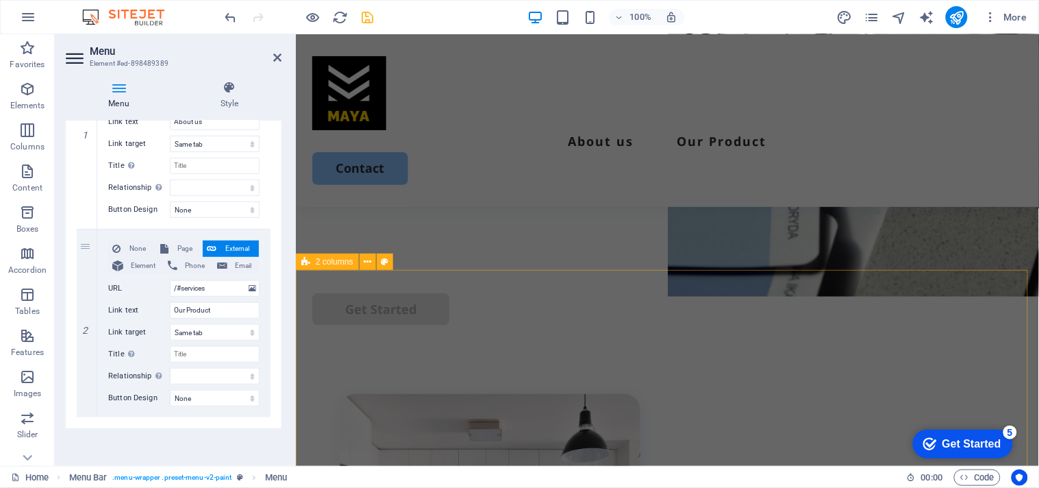
scroll to position [380, 0]
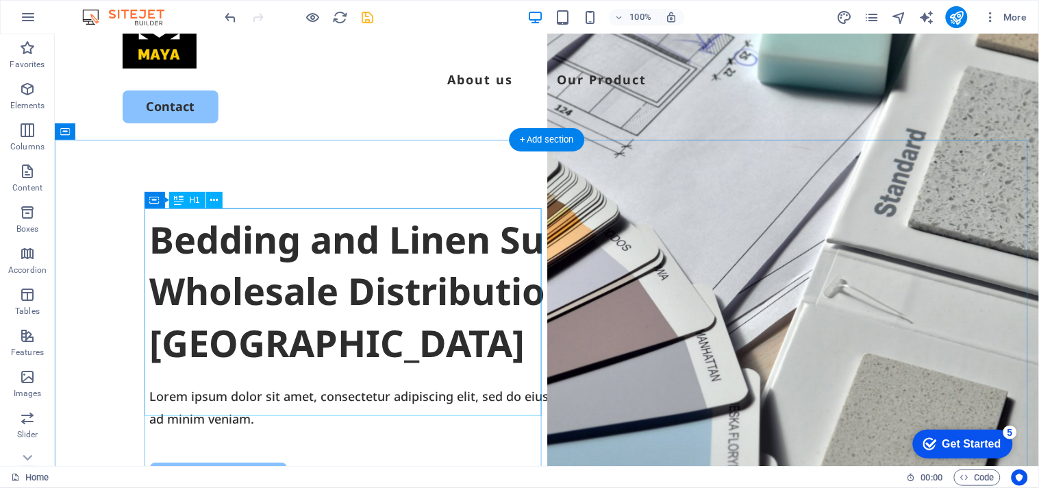
scroll to position [0, 0]
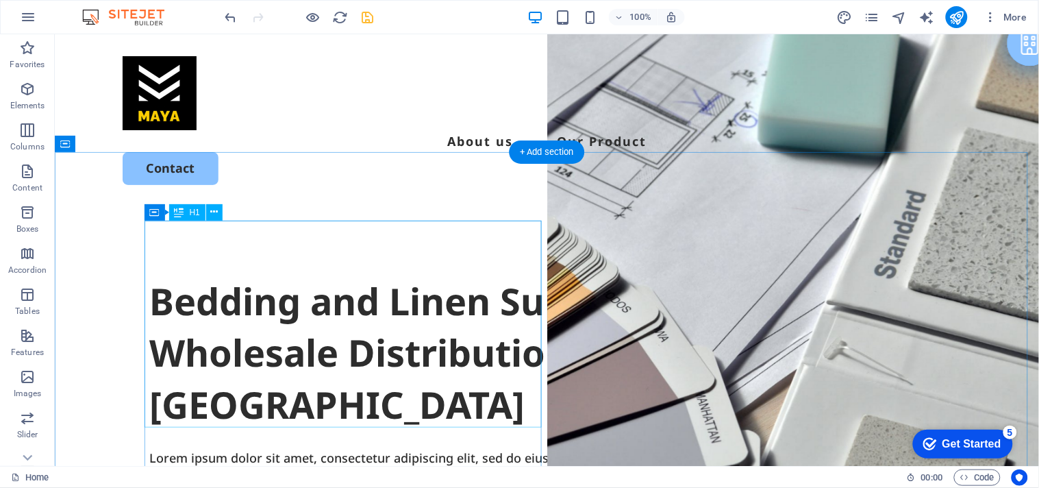
click at [225, 301] on div "Bedding and Linen Supply: Retail and Wholesale Distribution in [GEOGRAPHIC_DATA]" at bounding box center [546, 352] width 794 height 155
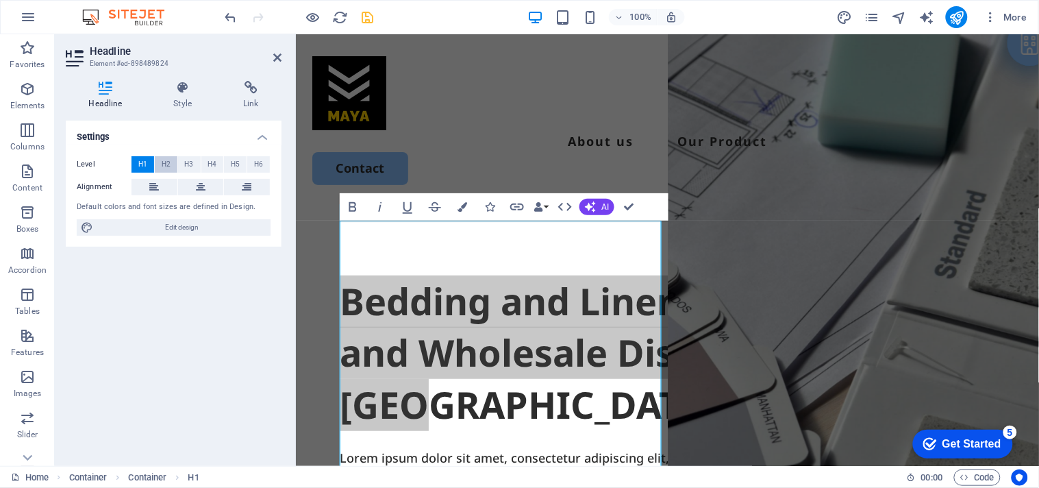
click at [167, 169] on span "H2" at bounding box center [166, 164] width 9 height 16
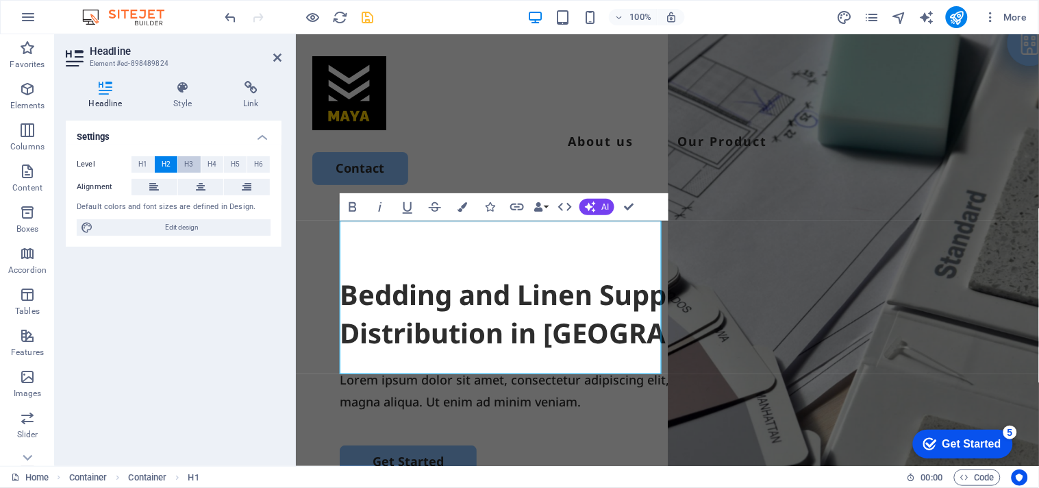
click at [185, 162] on span "H3" at bounding box center [189, 164] width 9 height 16
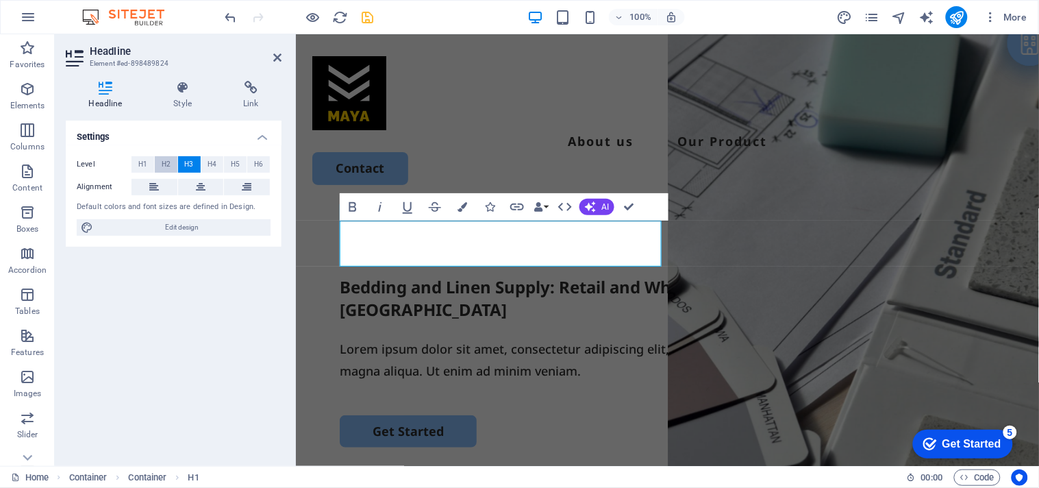
click at [168, 168] on span "H2" at bounding box center [166, 164] width 9 height 16
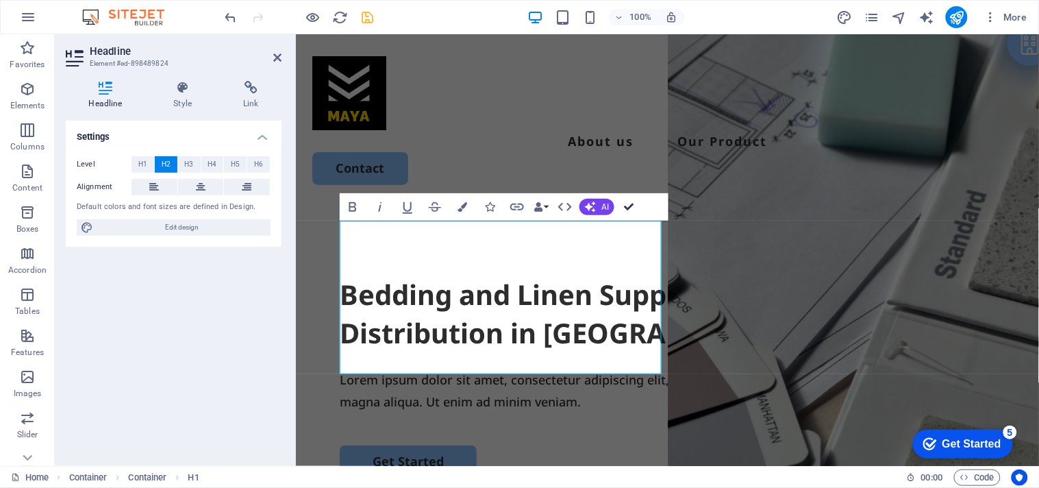
drag, startPoint x: 629, startPoint y: 202, endPoint x: 572, endPoint y: 173, distance: 63.7
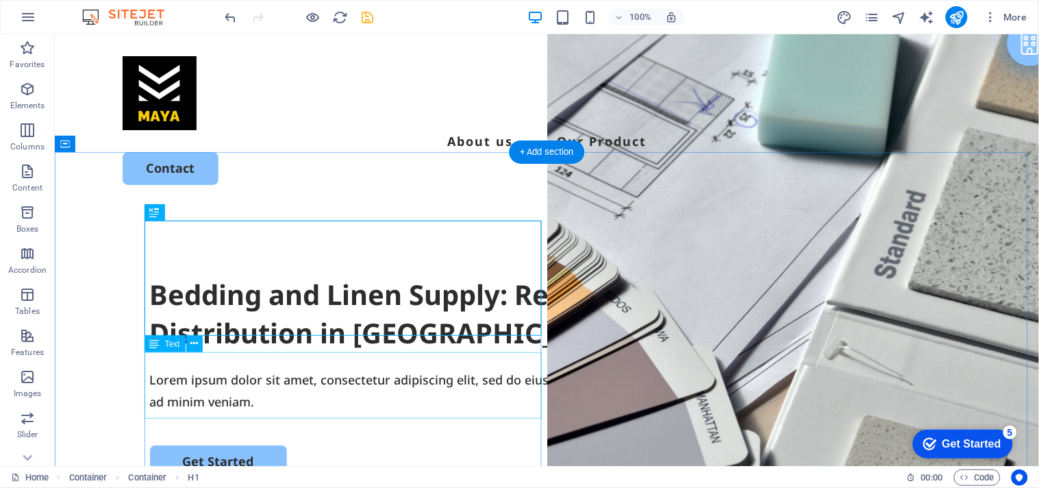
click at [199, 388] on div "Lorem ipsum dolor sit amet, consectetur adipiscing elit, sed do eiusmod tempor …" at bounding box center [546, 390] width 794 height 45
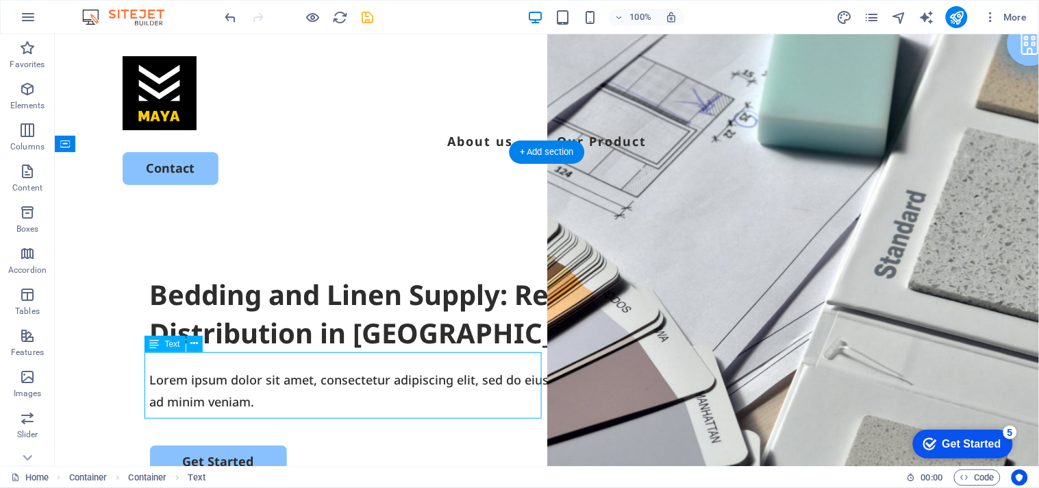
click at [199, 388] on div "Lorem ipsum dolor sit amet, consectetur adipiscing elit, sed do eiusmod tempor …" at bounding box center [546, 390] width 794 height 45
click at [200, 389] on div "Drag here to replace the existing content. Press “Ctrl” if you want to create a…" at bounding box center [547, 249] width 984 height 431
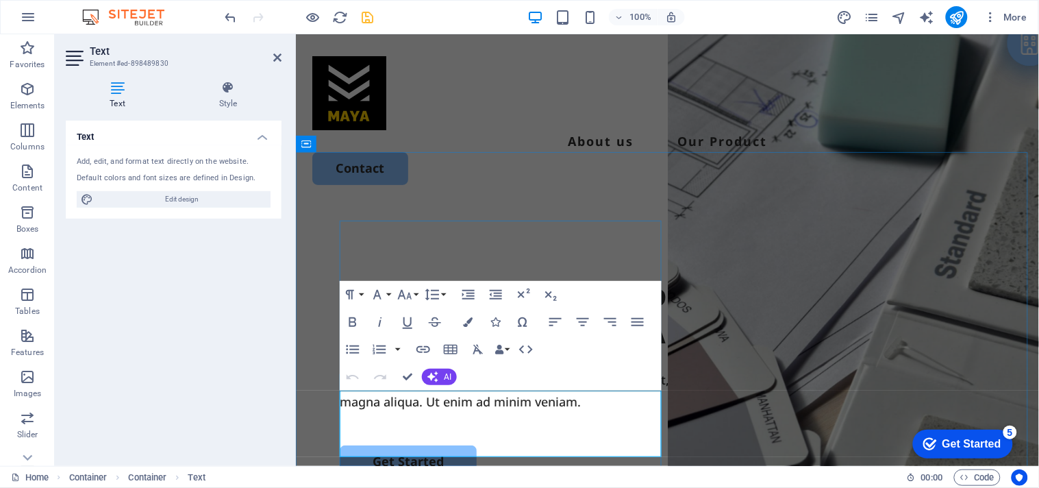
click at [423, 412] on p "Lorem ipsum dolor sit amet, consectetur adipiscing elit, sed do eiusmod tempor …" at bounding box center [666, 390] width 655 height 45
click at [425, 412] on p "Lorem ipsum dolor sit amet, consectetur adipiscing elit, sed do eiusmod tempor …" at bounding box center [666, 390] width 655 height 45
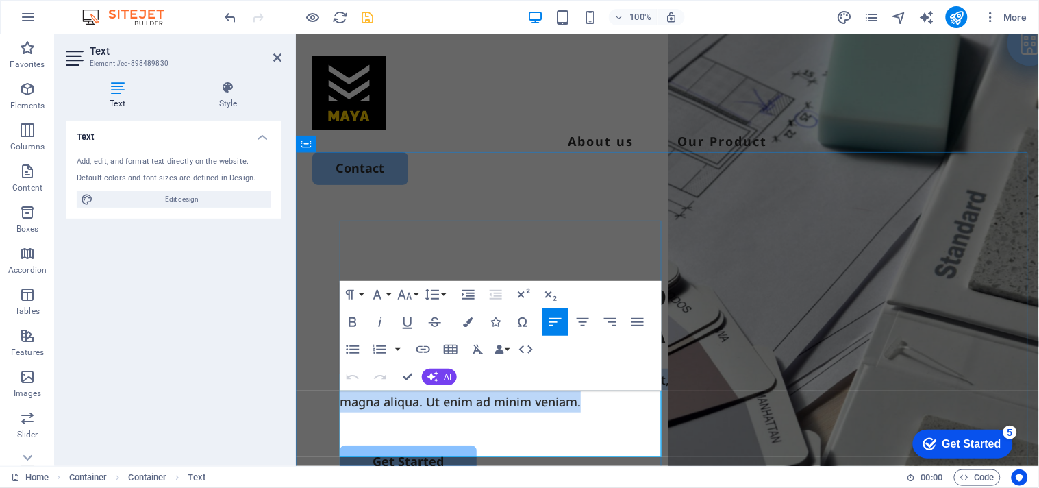
click at [425, 412] on p "Lorem ipsum dolor sit amet, consectetur adipiscing elit, sed do eiusmod tempor …" at bounding box center [666, 390] width 655 height 45
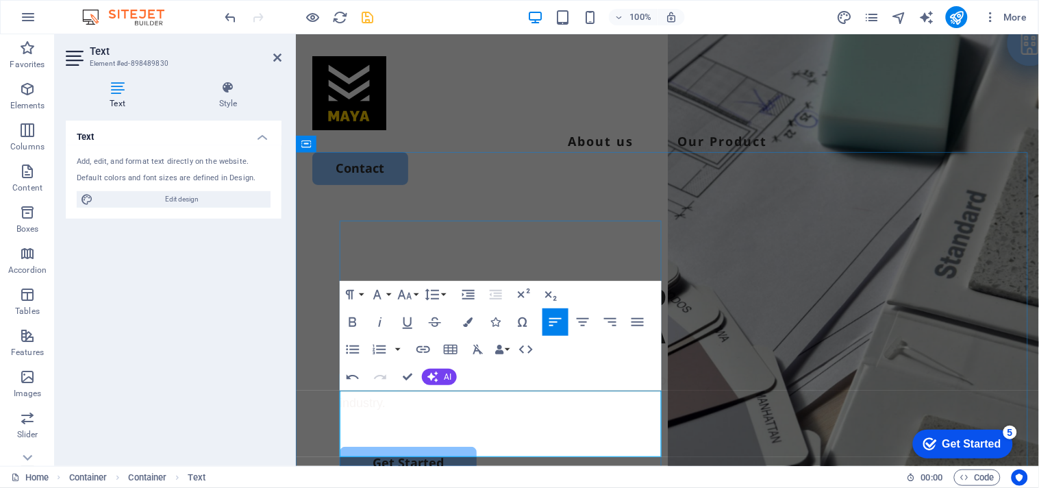
click at [513, 401] on span "Bali’s reliable suppliers for fine quality bed linen, bedding goods, and towels…" at bounding box center [645, 391] width 613 height 36
click at [427, 378] on icon "button" at bounding box center [432, 376] width 11 height 11
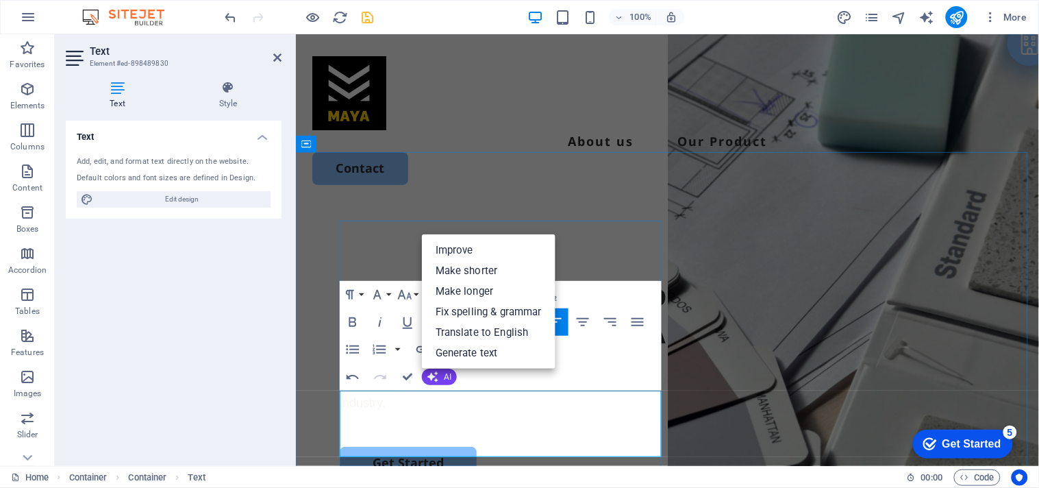
click at [421, 414] on p "Bali’s reliable suppliers for fine quality bed linen, bedding goods, and towels…" at bounding box center [666, 391] width 655 height 46
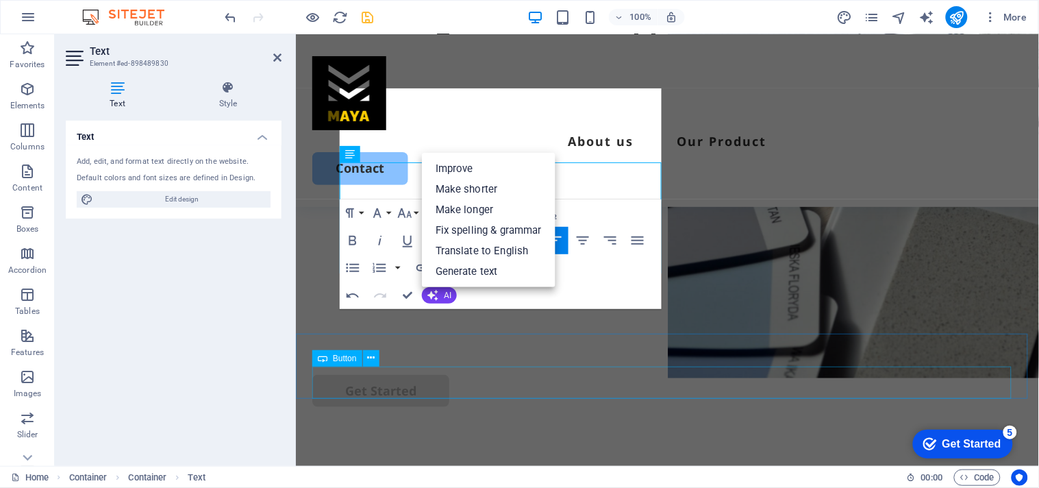
scroll to position [228, 0]
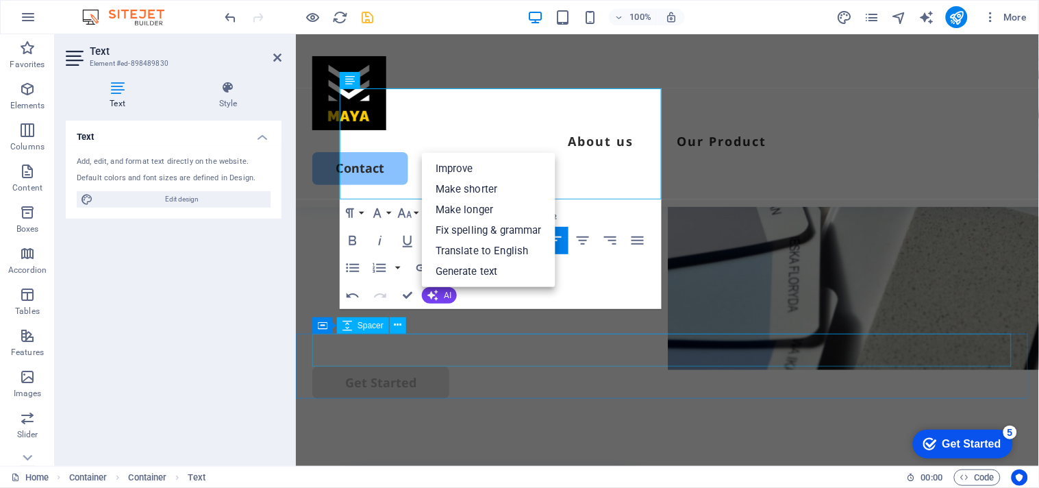
click at [627, 358] on div at bounding box center [667, 349] width 710 height 33
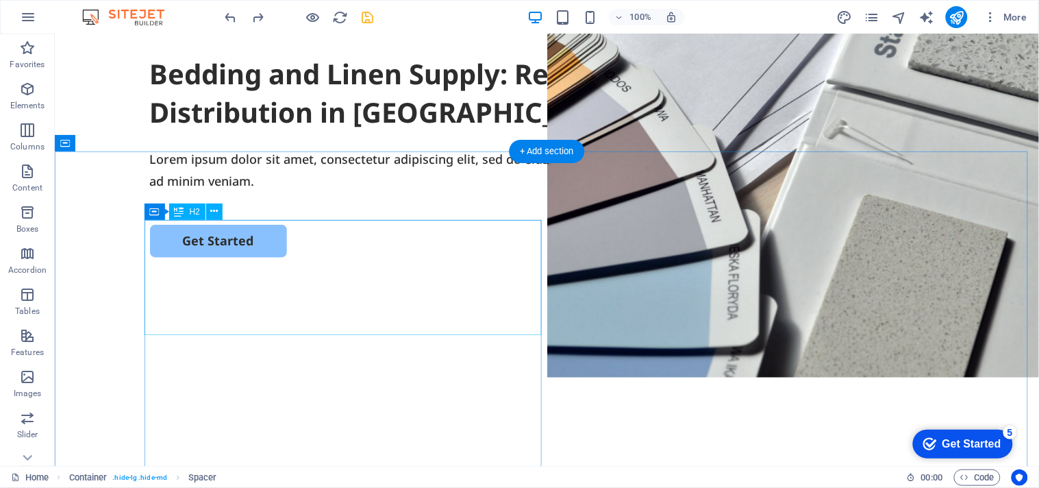
scroll to position [0, 0]
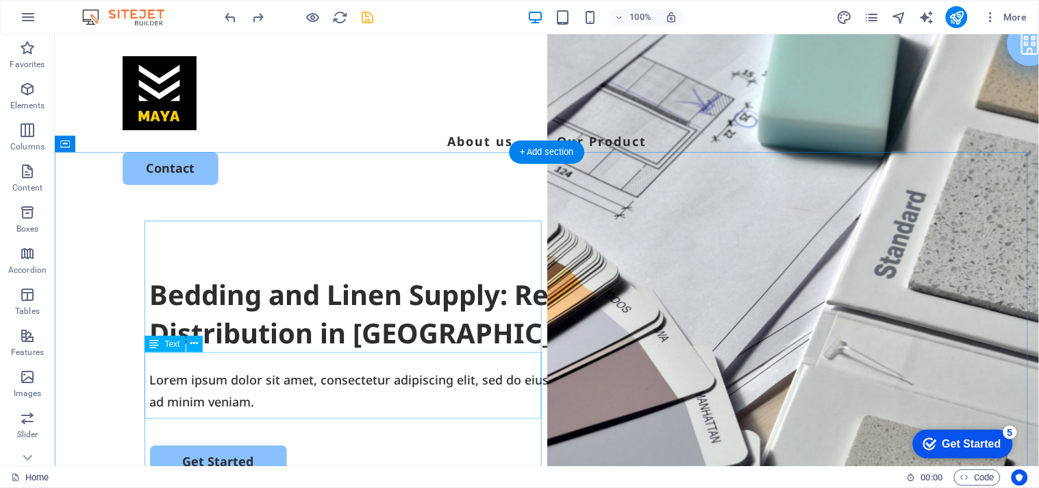
click at [249, 370] on div "Lorem ipsum dolor sit amet, consectetur adipiscing elit, sed do eiusmod tempor …" at bounding box center [546, 390] width 794 height 45
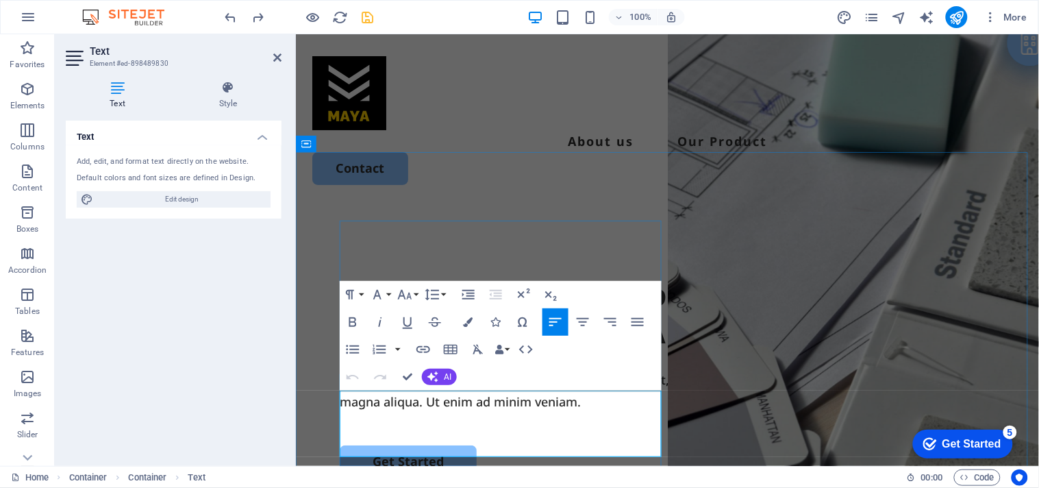
click at [419, 412] on p "Lorem ipsum dolor sit amet, consectetur adipiscing elit, sed do eiusmod tempor …" at bounding box center [666, 390] width 655 height 45
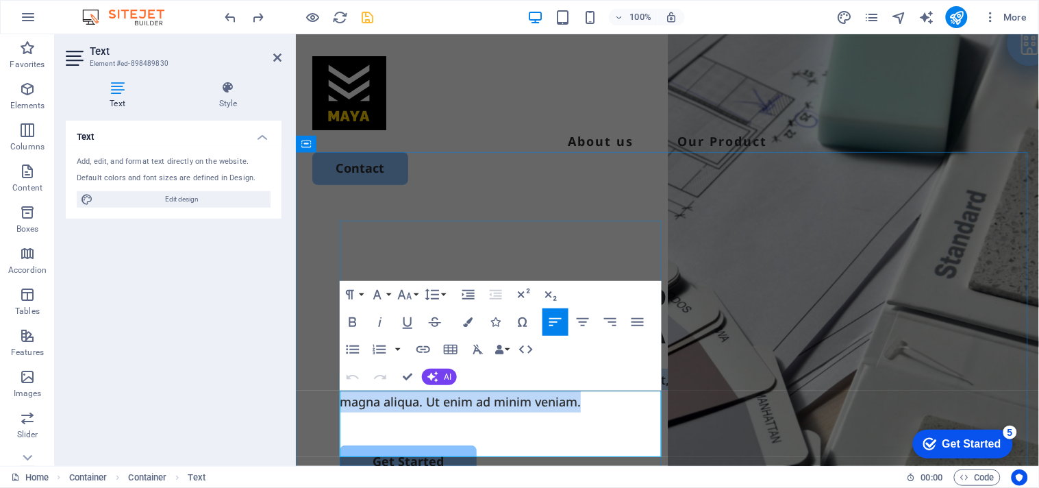
click at [419, 412] on p "Lorem ipsum dolor sit amet, consectetur adipiscing elit, sed do eiusmod tempor …" at bounding box center [666, 390] width 655 height 45
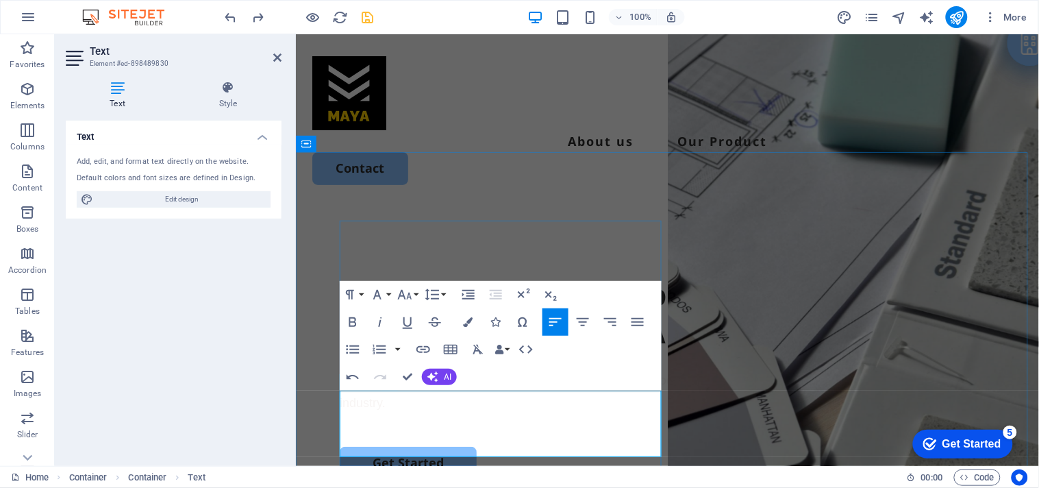
click at [378, 402] on span "Bali’s reliable suppliers for fine quality bed linen, bedding goods, and towels…" at bounding box center [645, 391] width 613 height 36
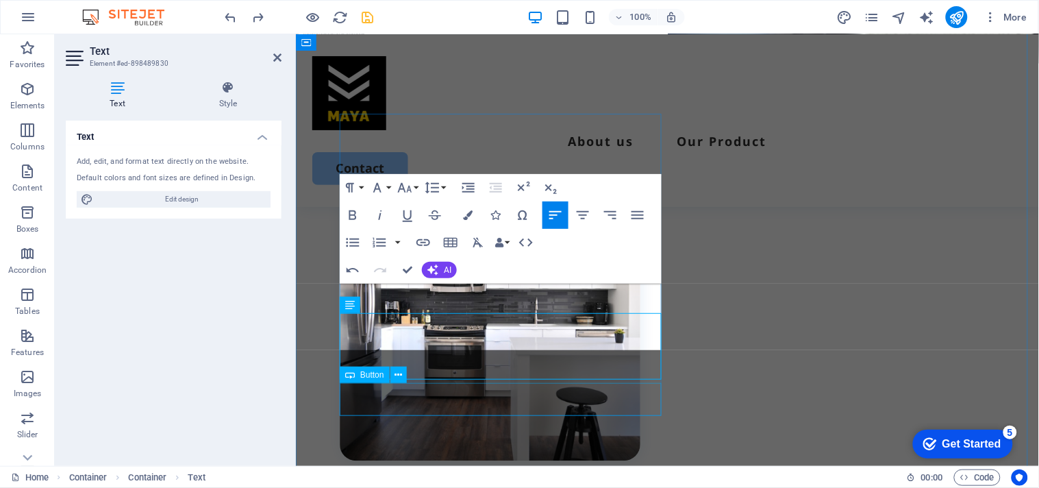
scroll to position [76, 0]
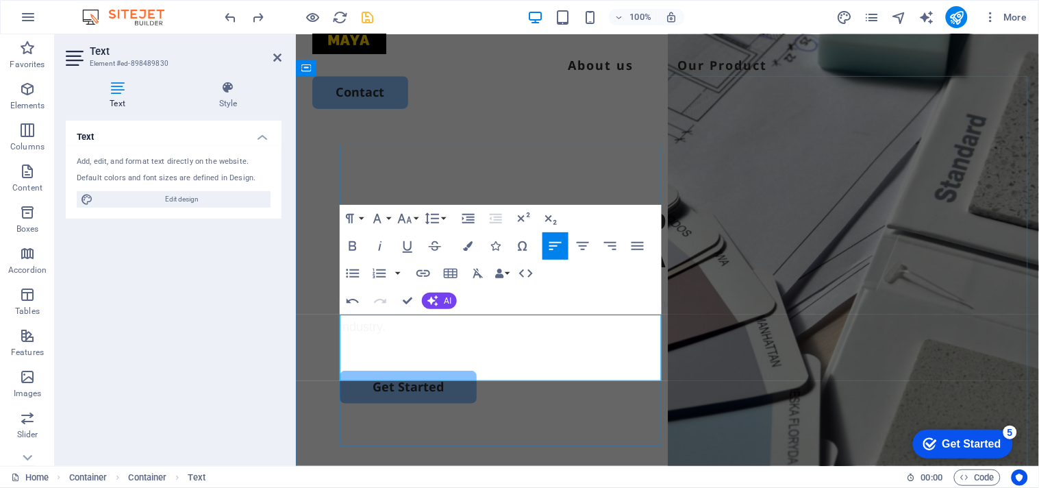
click at [394, 335] on p "Bali’s reliable suppliers for fine quality bed linen, bedding goods, and towels…" at bounding box center [666, 315] width 655 height 46
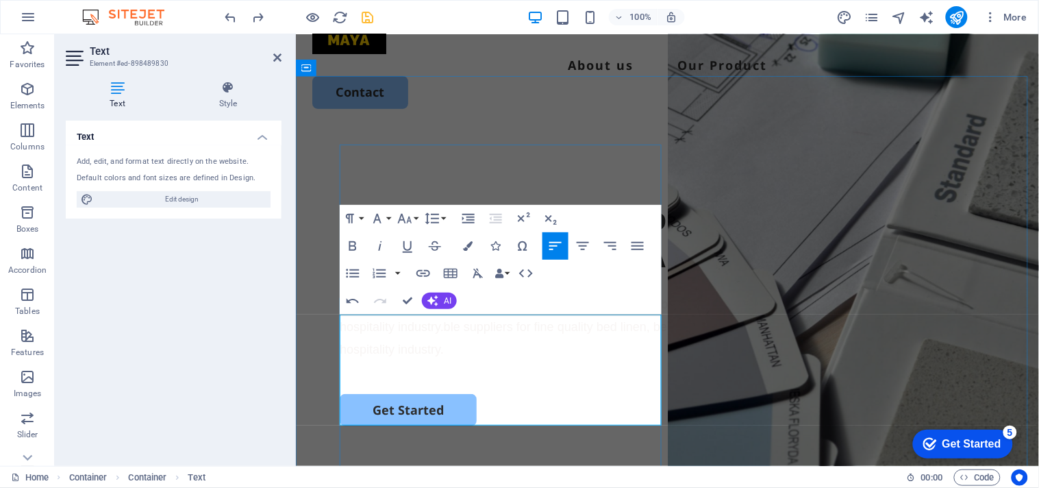
click at [401, 338] on p "Bali’s relia Bali’s reliable suppliers for fine quality bed linen, bedding good…" at bounding box center [666, 326] width 655 height 68
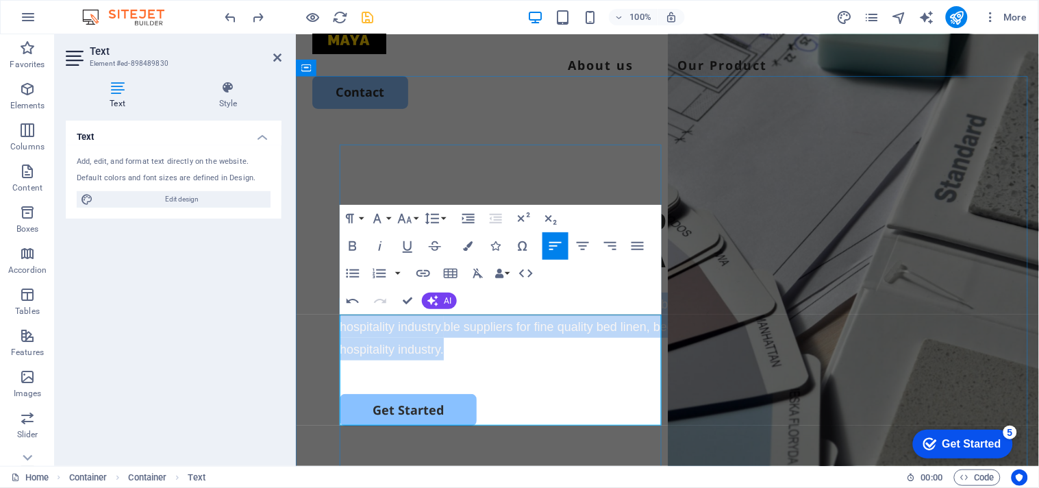
click at [401, 338] on p "Bali’s relia Bali’s reliable suppliers for fine quality bed linen, bedding good…" at bounding box center [666, 326] width 655 height 68
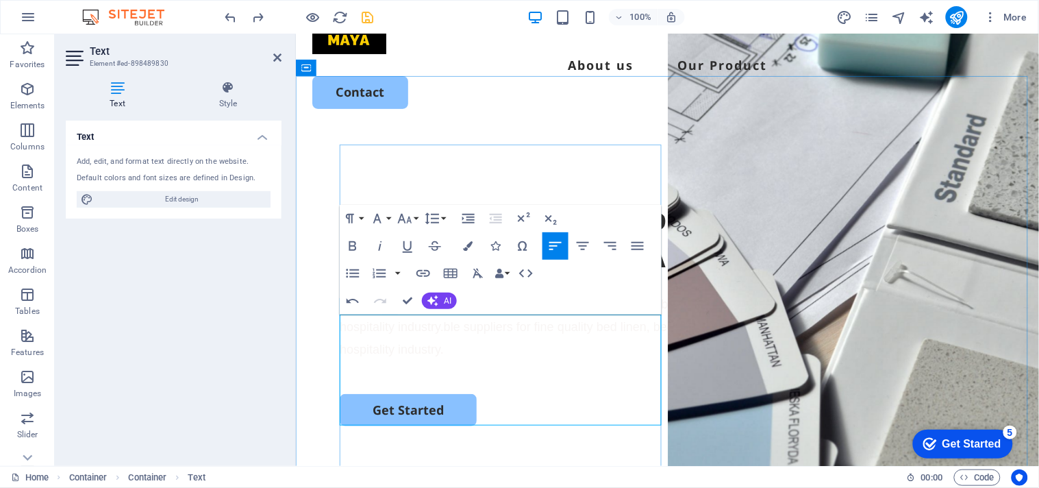
click at [459, 355] on span "ble suppliers for fine quality bed linen, bedding goods, and towels, dealing pr…" at bounding box center [640, 337] width 603 height 36
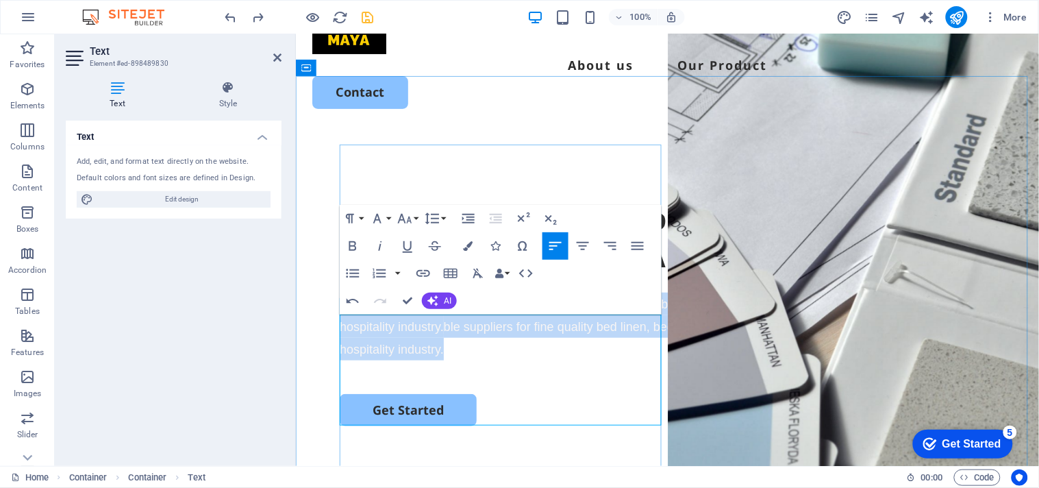
click at [459, 355] on span "ble suppliers for fine quality bed linen, bedding goods, and towels, dealing pr…" at bounding box center [640, 337] width 603 height 36
click at [447, 360] on p "Bali’s relia Bali’s reliable suppliers for fine quality bed linen, bedding good…" at bounding box center [666, 326] width 655 height 68
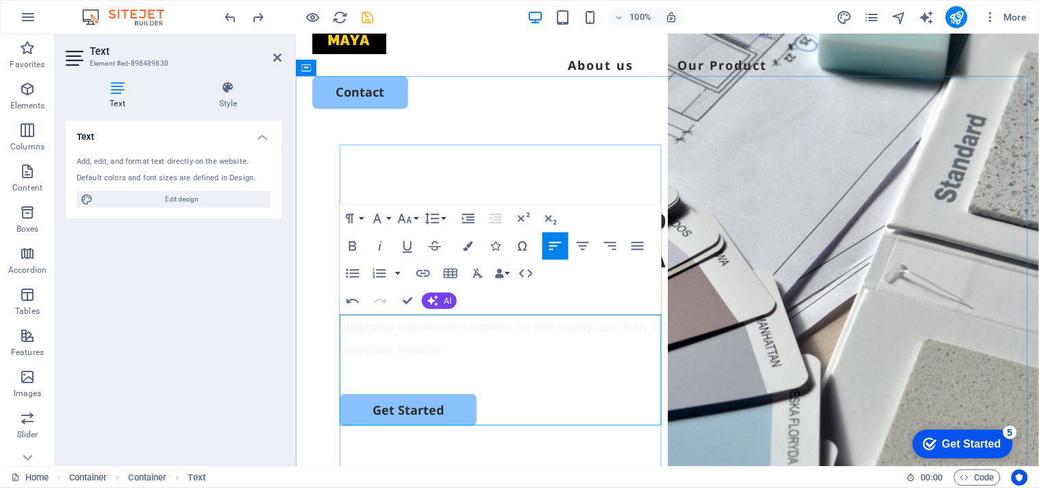
click at [444, 355] on span "ble suppliers for fine quality bed linen, bedding goods, and towels, dealing pr…" at bounding box center [640, 337] width 603 height 36
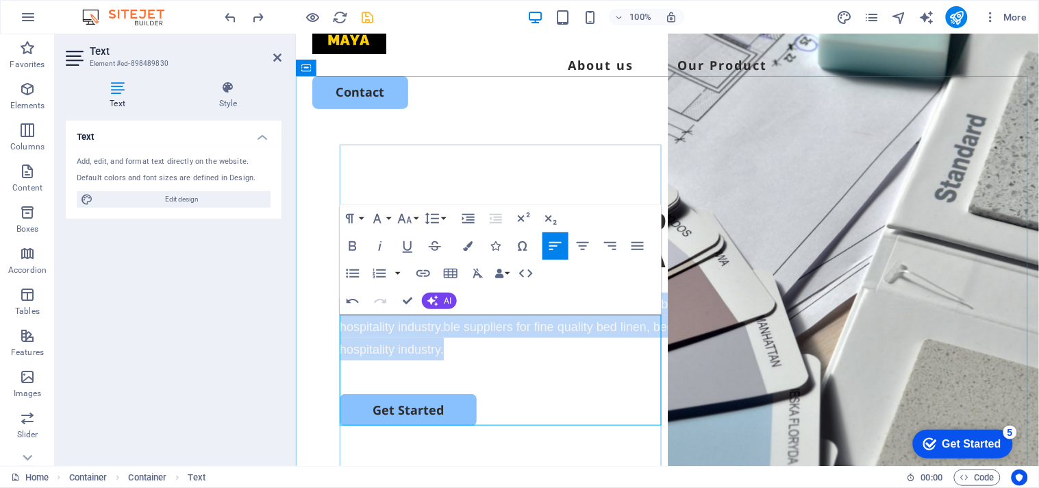
click at [444, 355] on span "ble suppliers for fine quality bed linen, bedding goods, and towels, dealing pr…" at bounding box center [640, 337] width 603 height 36
click at [440, 333] on span "Bali’s reliable suppliers for fine quality bed linen, bedding goods, and towels…" at bounding box center [644, 315] width 611 height 36
drag, startPoint x: 440, startPoint y: 361, endPoint x: 516, endPoint y: 408, distance: 88.9
click at [516, 360] on p "Bali’s relia Bali’s reliable suppliers for fine quality bed linen, bedding good…" at bounding box center [666, 326] width 655 height 68
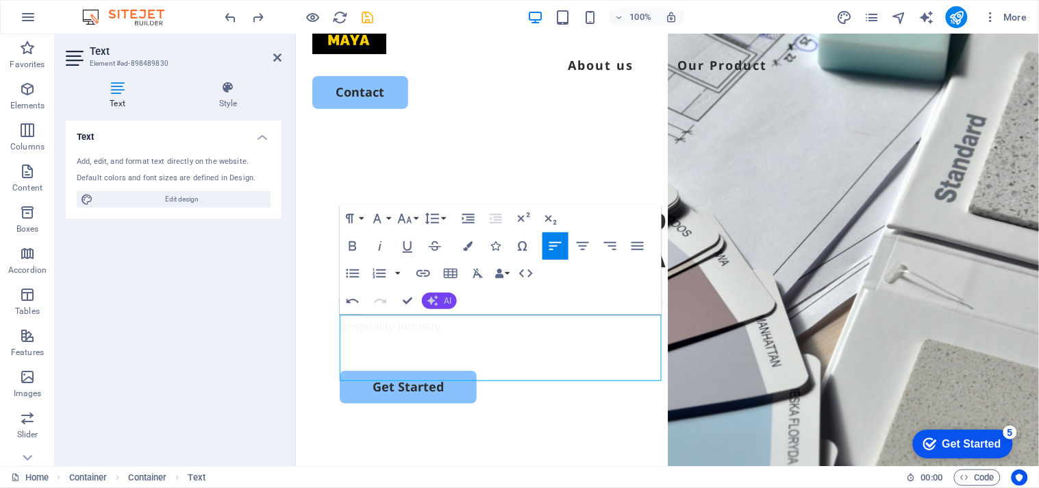
click at [433, 298] on icon "button" at bounding box center [432, 300] width 11 height 11
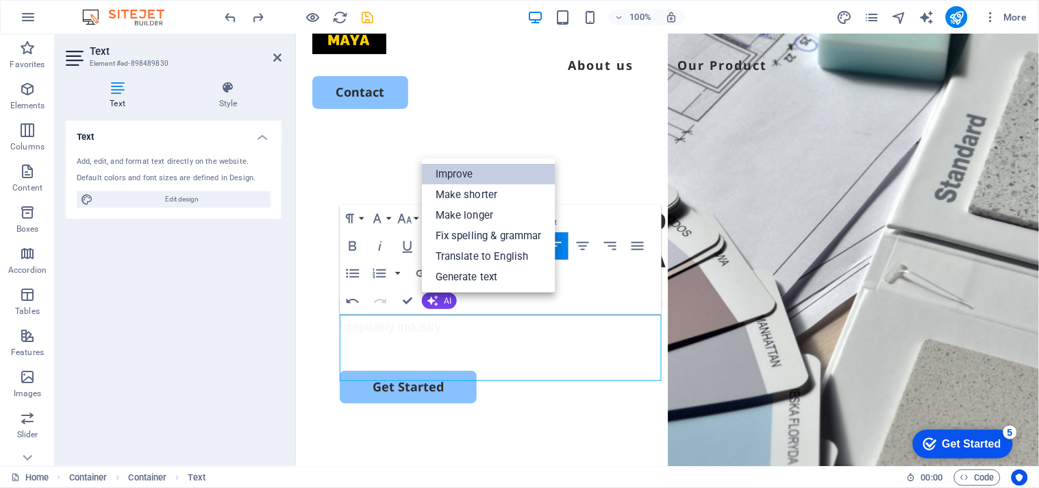
click at [460, 178] on link "Improve" at bounding box center [489, 174] width 134 height 21
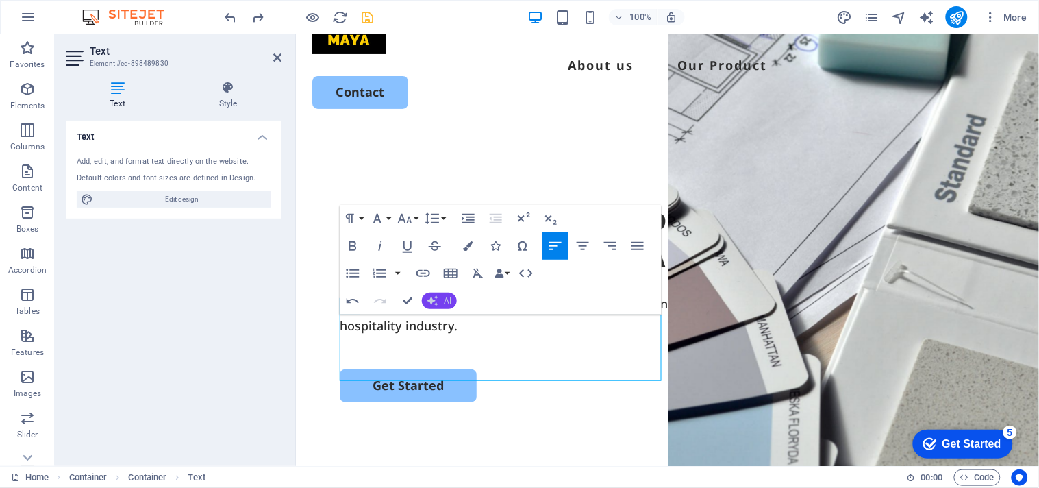
click at [452, 296] on button "AI" at bounding box center [439, 300] width 35 height 16
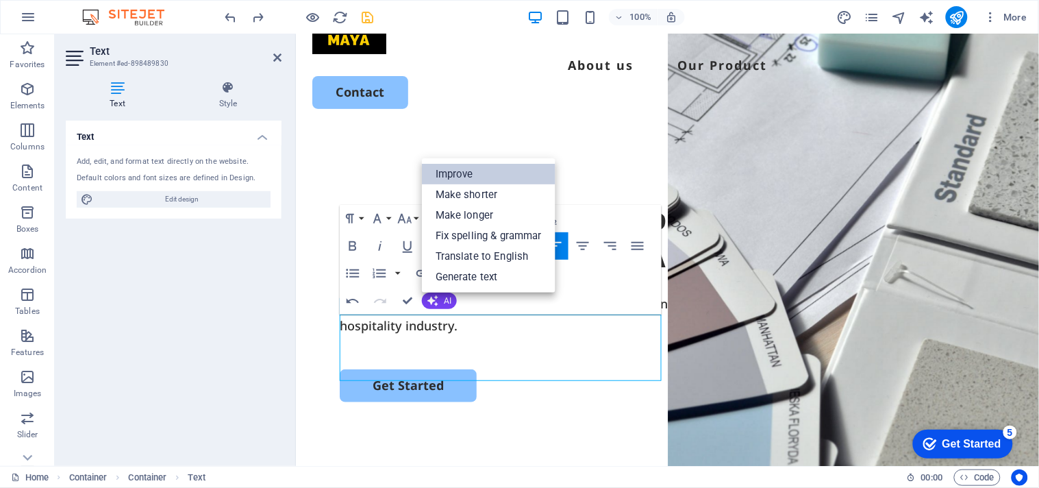
click at [499, 170] on link "Improve" at bounding box center [489, 174] width 134 height 21
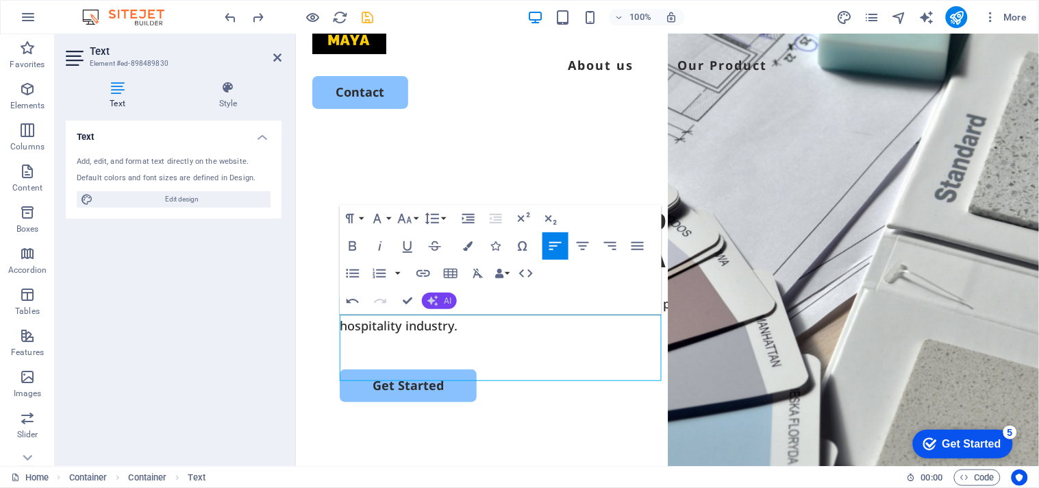
click at [445, 301] on span "AI" at bounding box center [448, 301] width 8 height 8
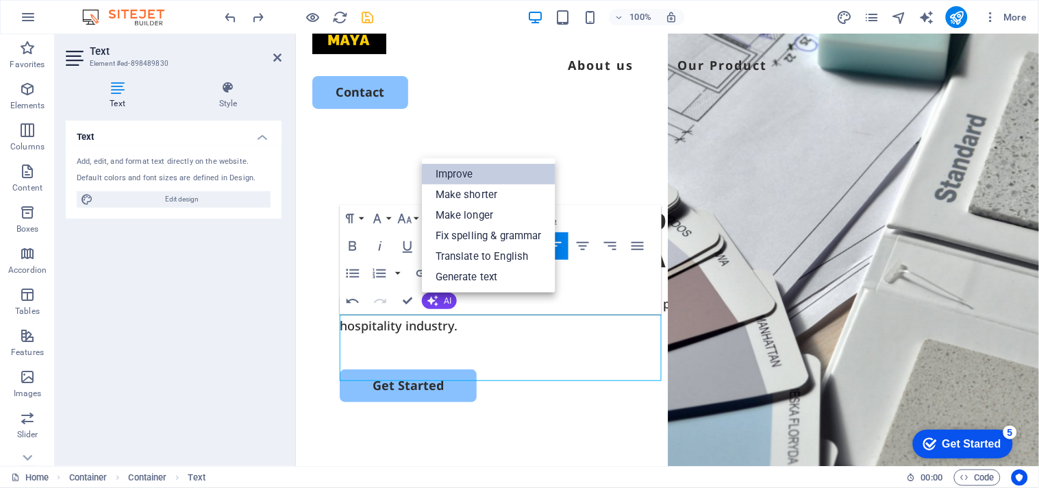
click at [476, 176] on link "Improve" at bounding box center [489, 174] width 134 height 21
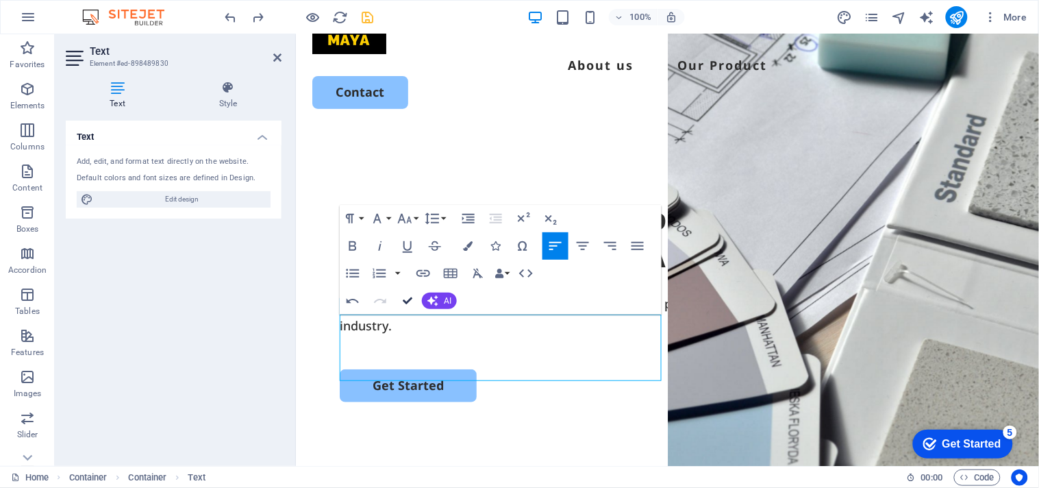
scroll to position [38, 0]
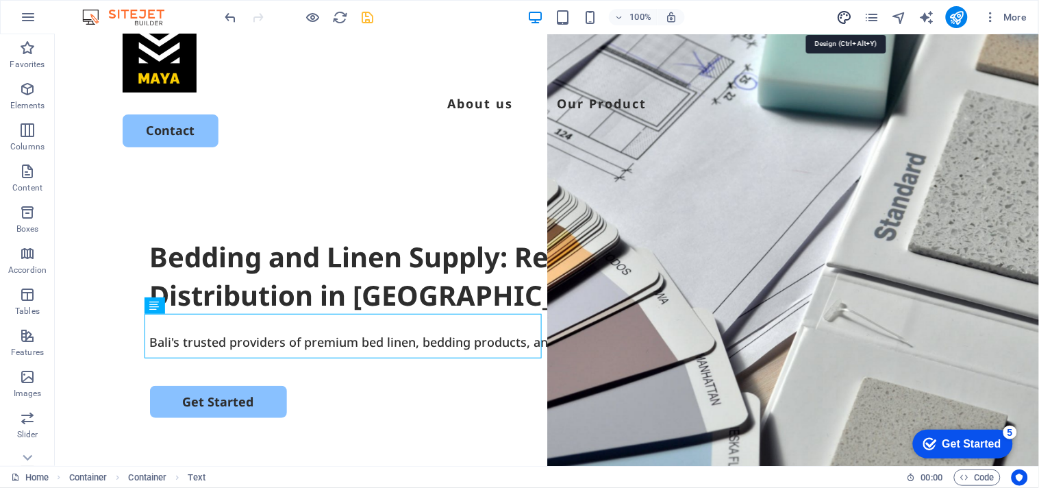
click at [847, 21] on icon "design" at bounding box center [844, 18] width 16 height 16
select select "px"
select select "500"
select select "px"
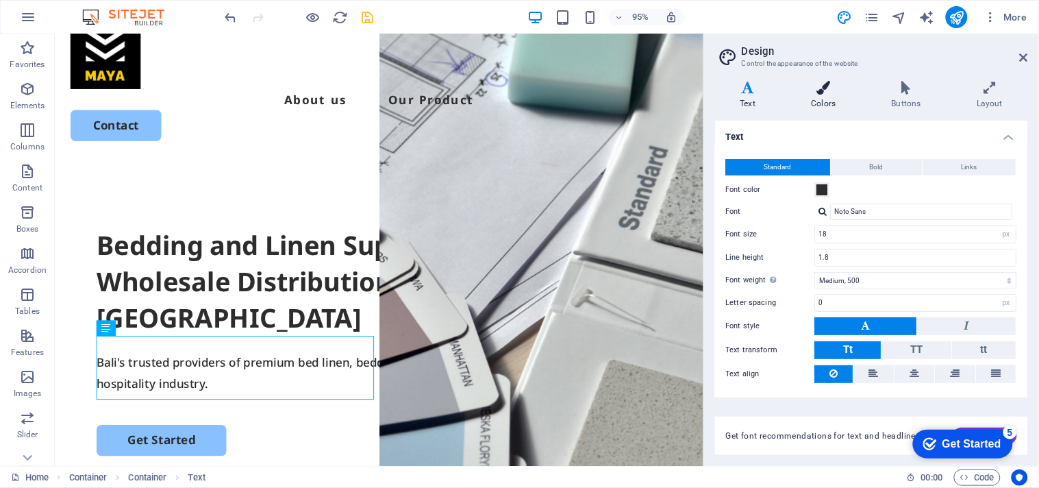
click at [824, 92] on icon at bounding box center [823, 88] width 75 height 14
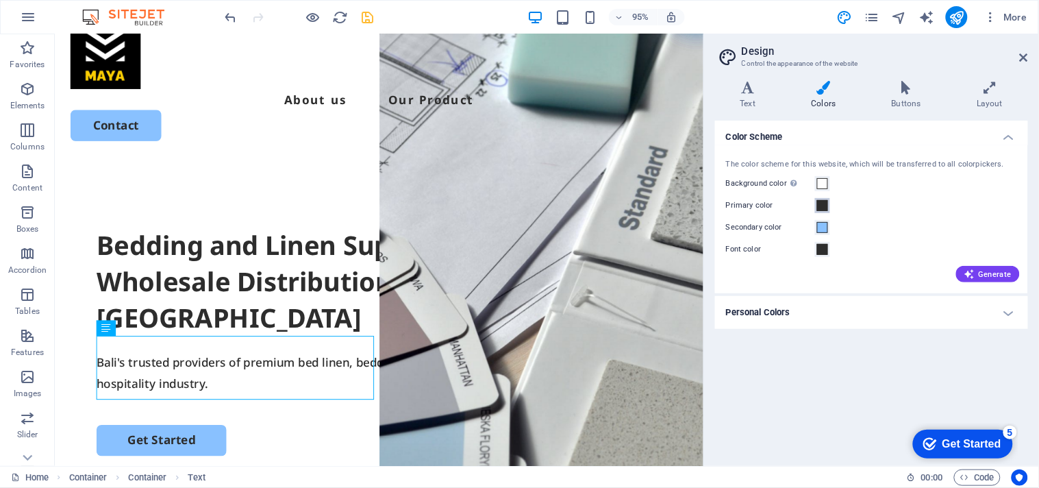
click at [825, 206] on span at bounding box center [822, 205] width 11 height 11
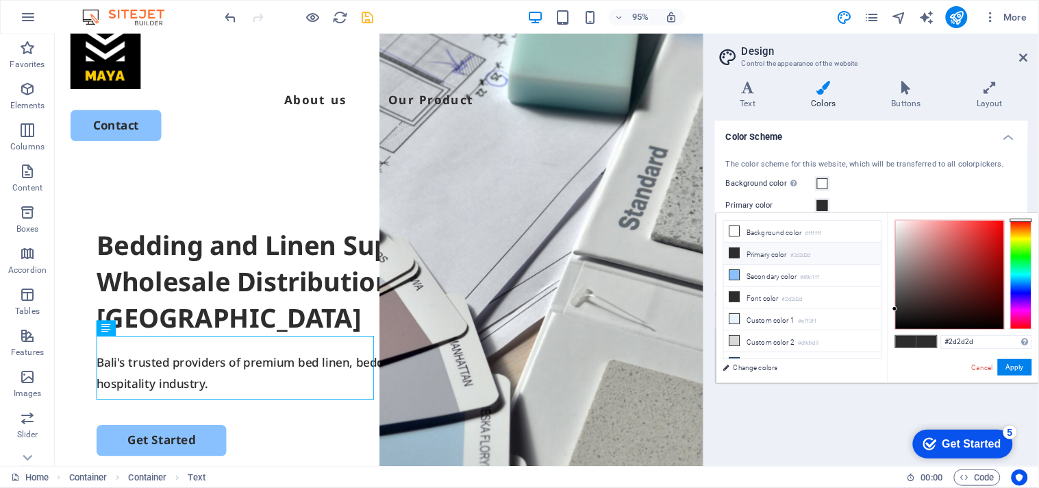
click at [763, 257] on li "Primary color #2d2d2d" at bounding box center [803, 253] width 158 height 22
click at [736, 256] on icon at bounding box center [735, 253] width 10 height 10
click at [1007, 366] on button "Apply" at bounding box center [1015, 367] width 34 height 16
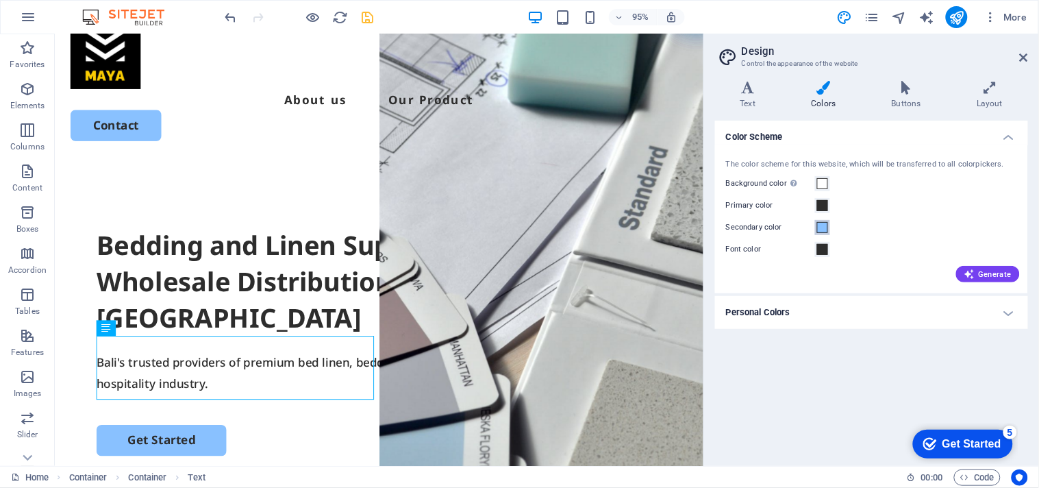
click at [821, 229] on span at bounding box center [822, 227] width 11 height 11
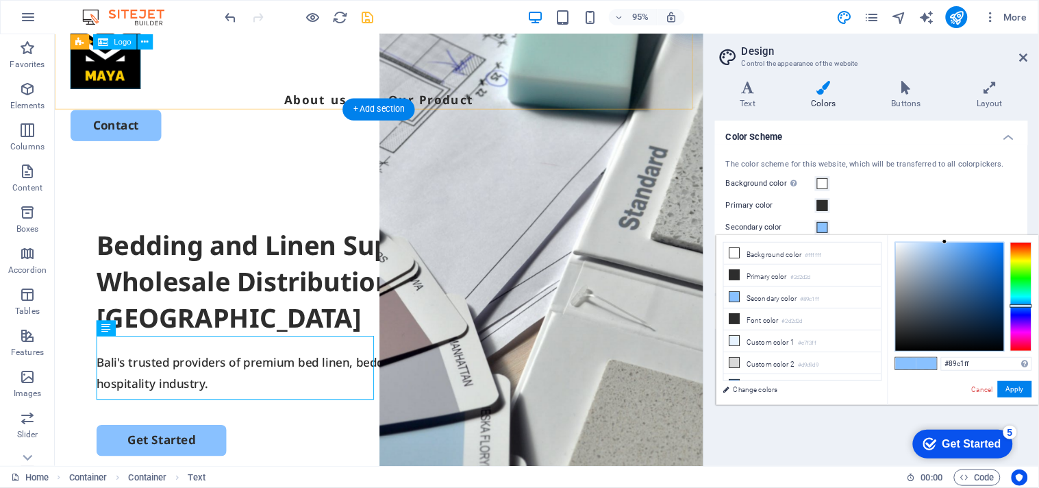
click at [88, 75] on div at bounding box center [396, 55] width 650 height 74
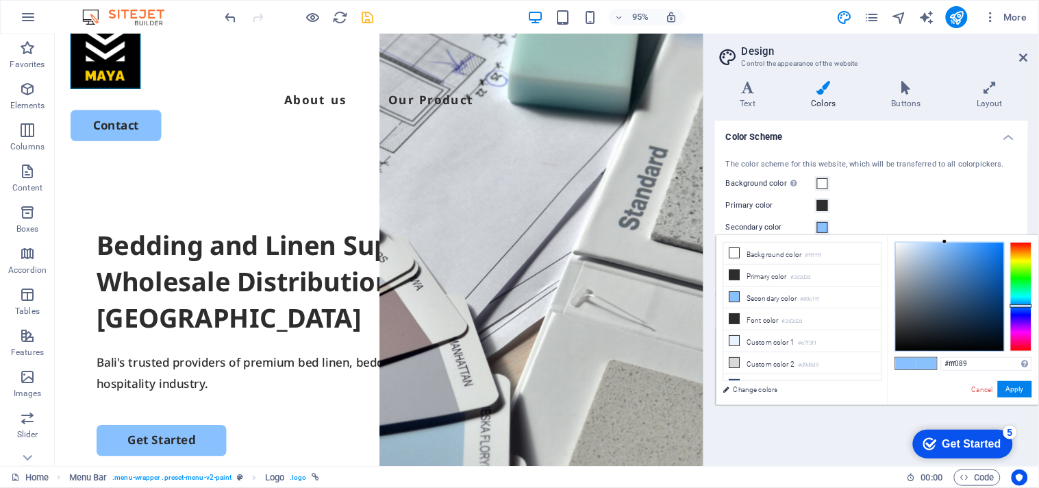
click at [1018, 258] on div at bounding box center [1021, 297] width 22 height 110
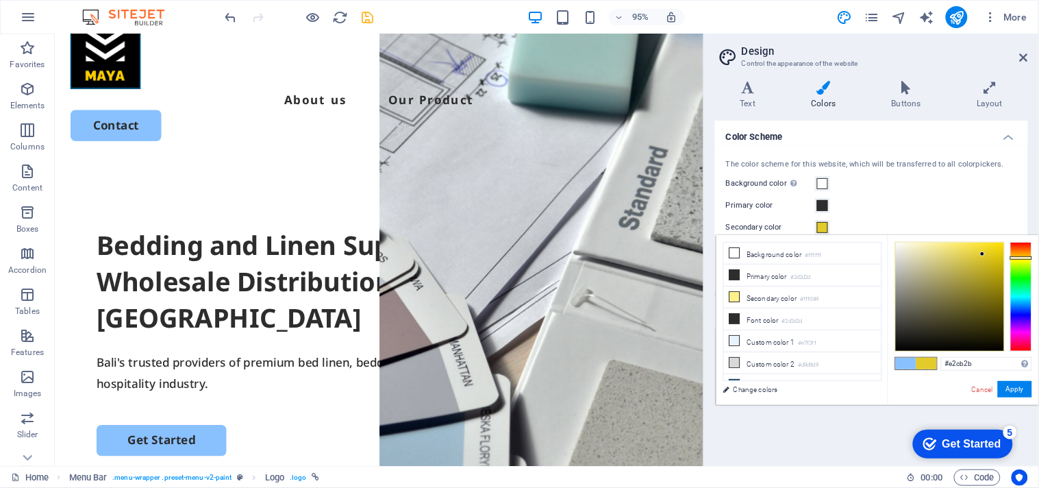
click at [983, 254] on div at bounding box center [950, 296] width 108 height 108
click at [1012, 264] on div at bounding box center [1021, 297] width 22 height 110
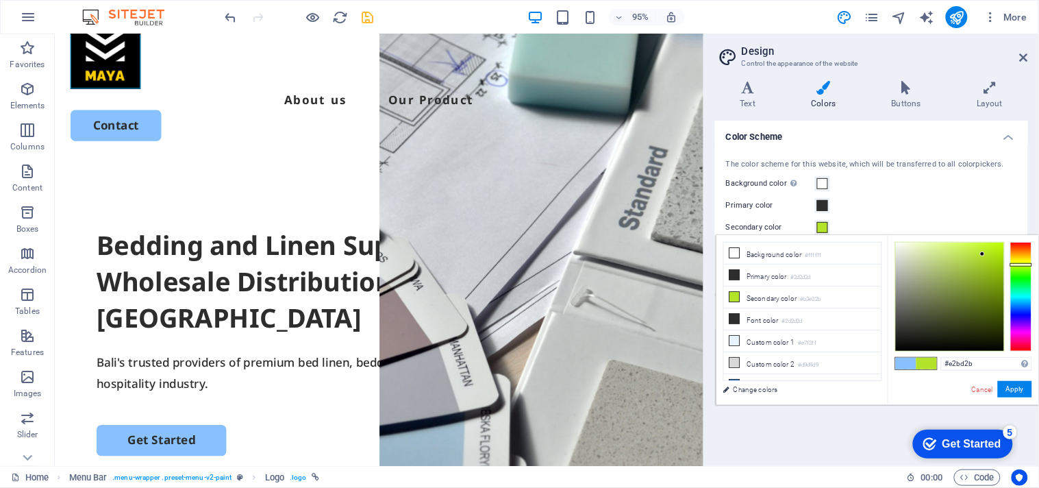
click at [1016, 256] on div at bounding box center [1021, 297] width 22 height 110
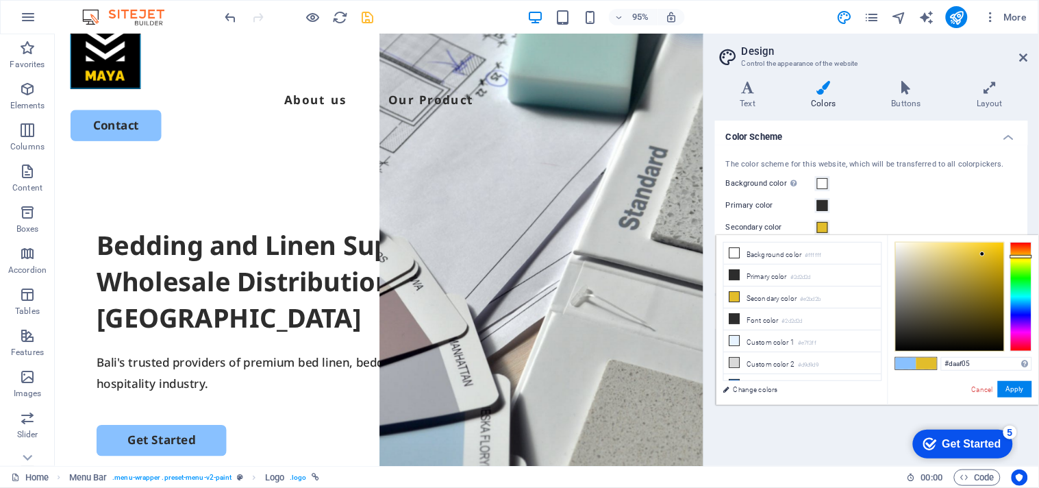
click at [1001, 258] on div at bounding box center [950, 296] width 108 height 108
click at [1000, 277] on div at bounding box center [950, 296] width 108 height 108
click at [997, 262] on div at bounding box center [950, 296] width 108 height 108
click at [997, 253] on div at bounding box center [950, 296] width 108 height 108
type input "#ebc00f"
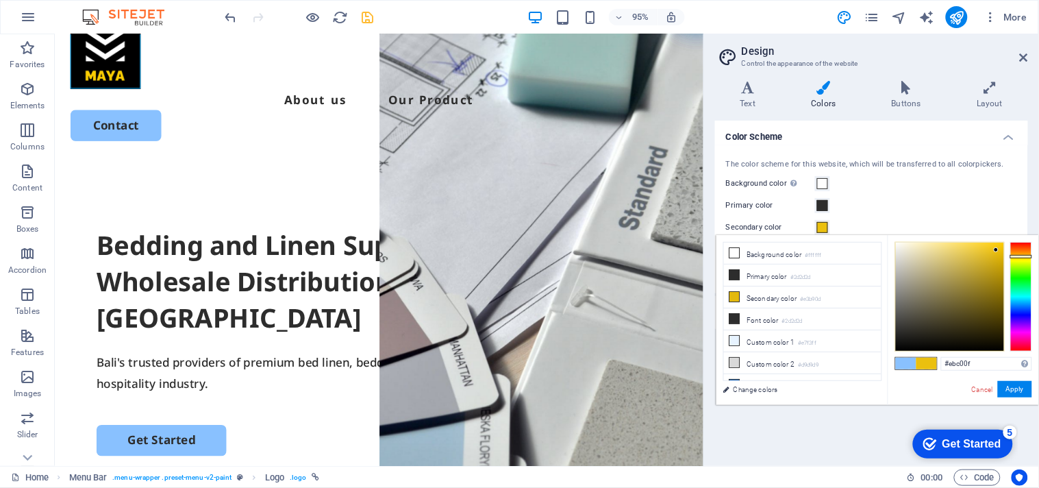
click at [997, 250] on div at bounding box center [996, 249] width 5 height 5
click at [1012, 382] on button "Apply" at bounding box center [1015, 389] width 34 height 16
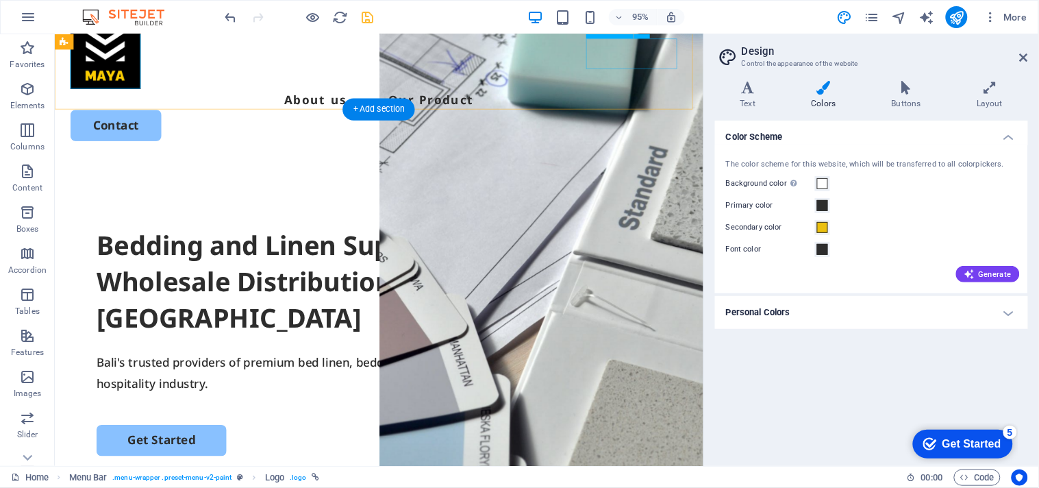
click at [684, 114] on div "Contact" at bounding box center [396, 130] width 650 height 32
select select "px"
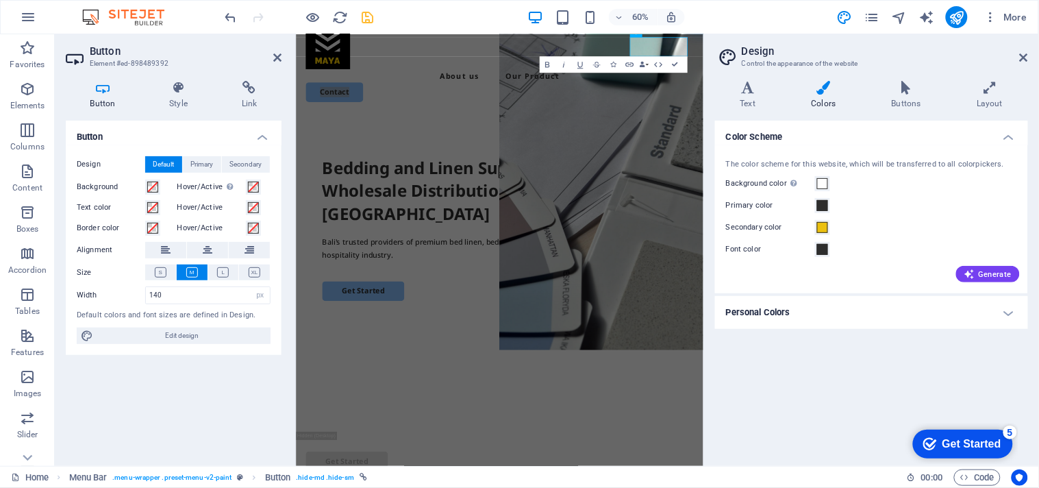
click at [747, 363] on div "Color Scheme The color scheme for this website, which will be transferred to al…" at bounding box center [871, 288] width 313 height 334
click at [408, 114] on link "Contact" at bounding box center [360, 130] width 96 height 32
click at [186, 333] on span "Edit design" at bounding box center [181, 335] width 169 height 16
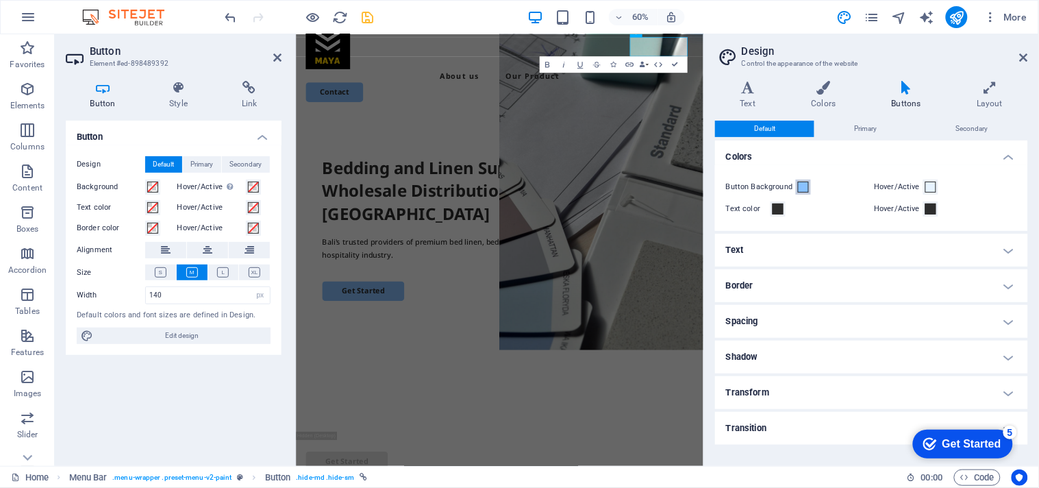
click at [805, 190] on span at bounding box center [803, 186] width 11 height 11
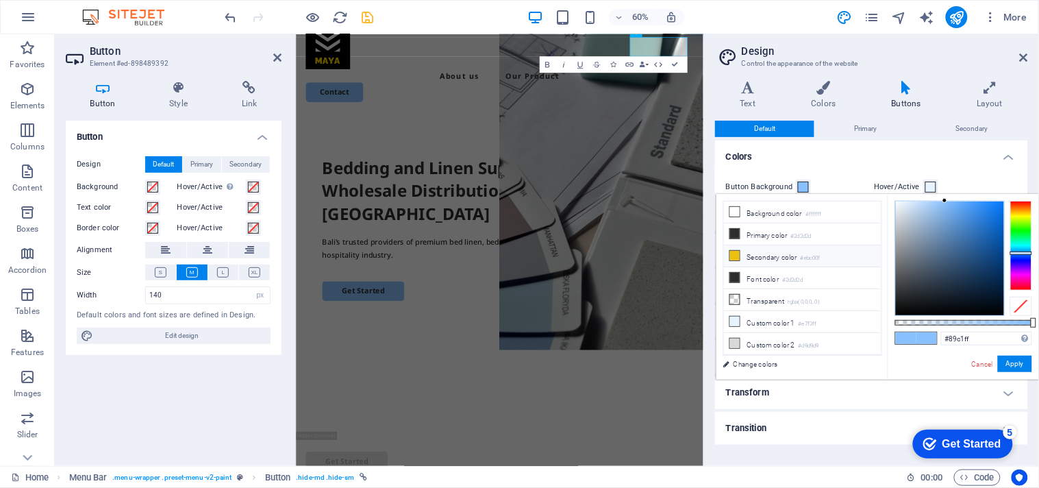
click at [775, 255] on li "Secondary color #ebc00f" at bounding box center [803, 256] width 158 height 22
type input "#ebc00f"
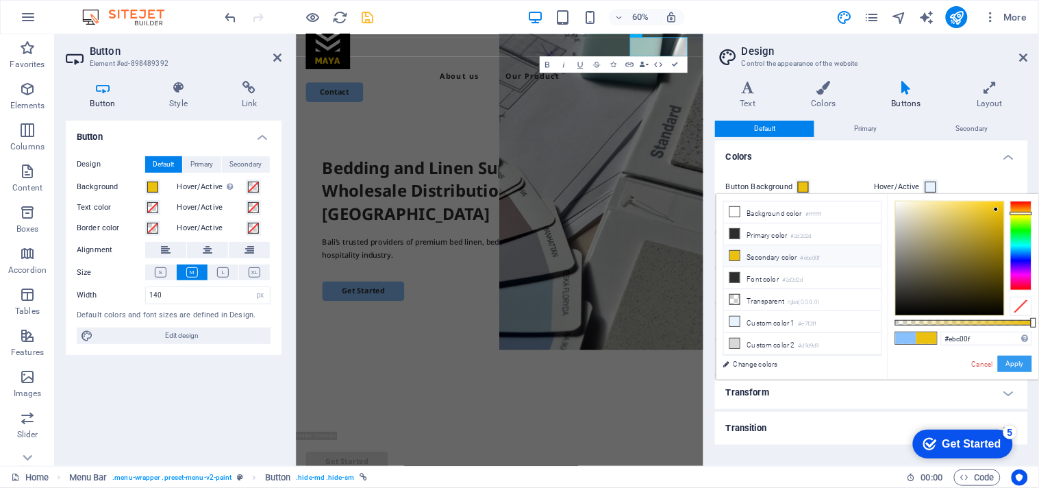
click at [1007, 362] on button "Apply" at bounding box center [1015, 363] width 34 height 16
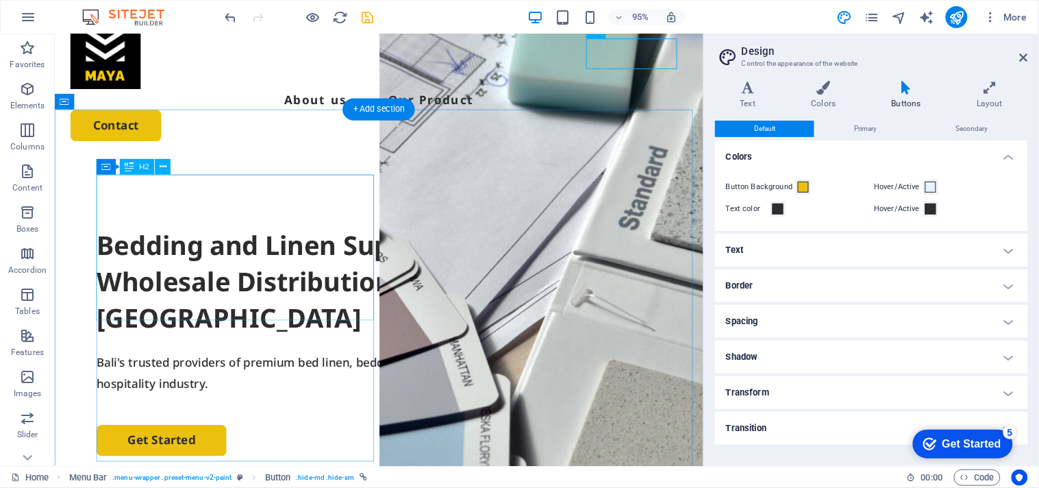
click at [336, 266] on div "Bedding and Linen Supply: Retail and Wholesale Distribution in [GEOGRAPHIC_DATA]" at bounding box center [395, 294] width 595 height 115
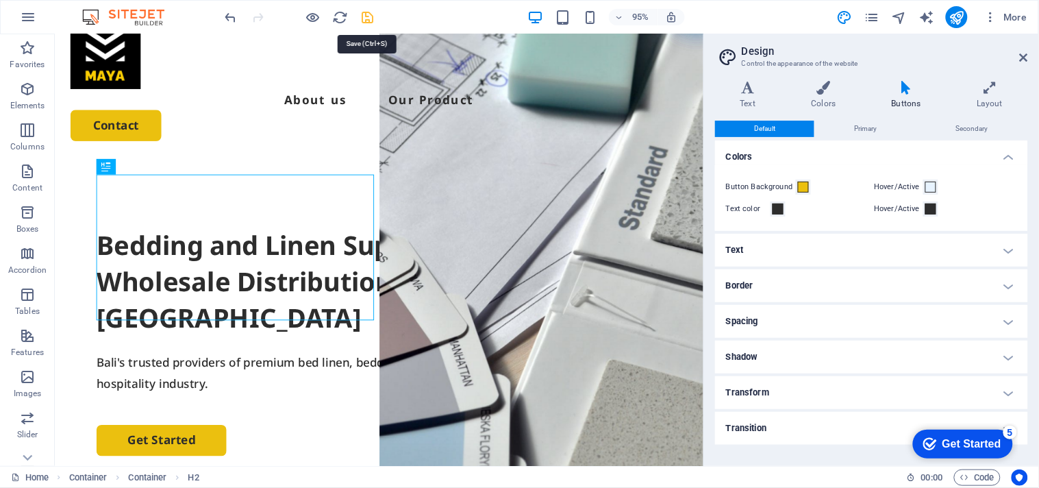
click at [364, 12] on icon "save" at bounding box center [368, 18] width 16 height 16
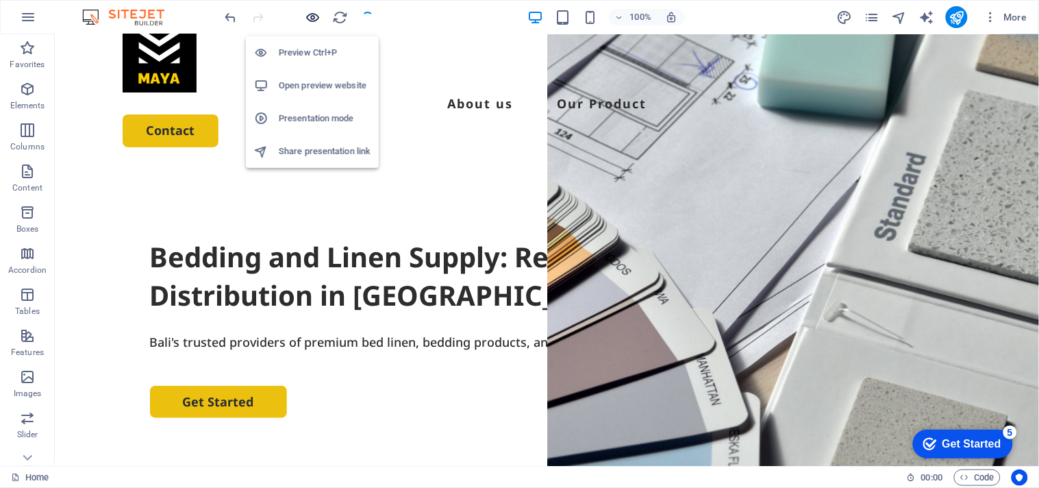
click at [318, 19] on icon "button" at bounding box center [313, 18] width 16 height 16
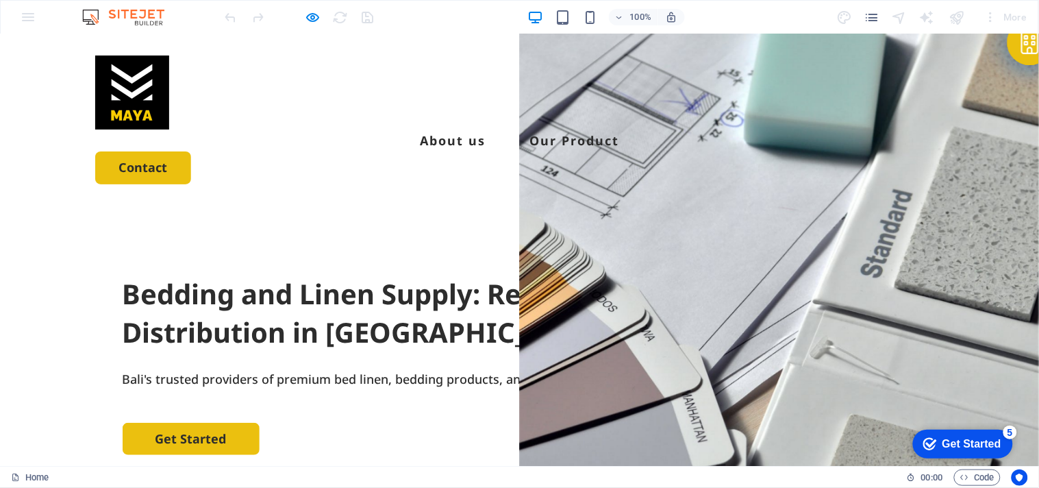
scroll to position [0, 0]
click at [457, 134] on link "About us" at bounding box center [453, 140] width 66 height 12
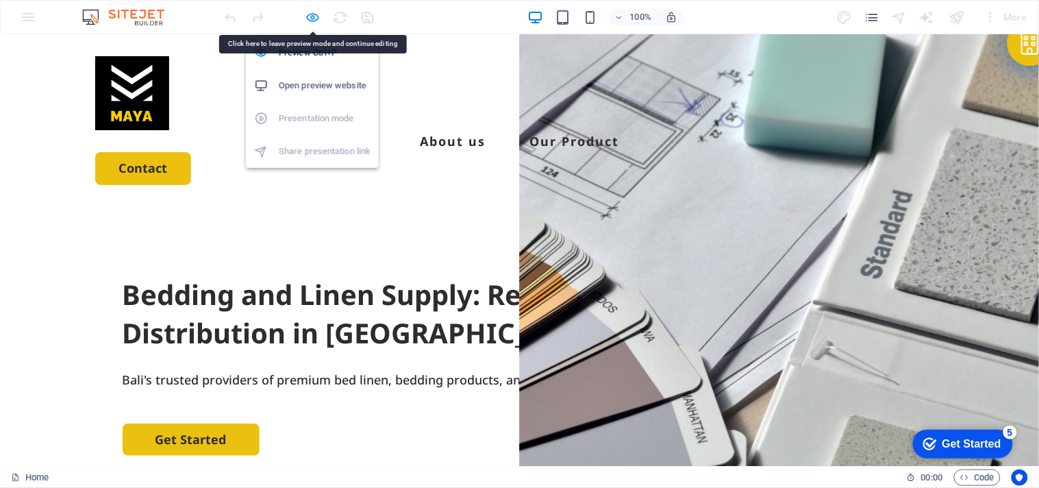
click at [315, 15] on icon "button" at bounding box center [313, 18] width 16 height 16
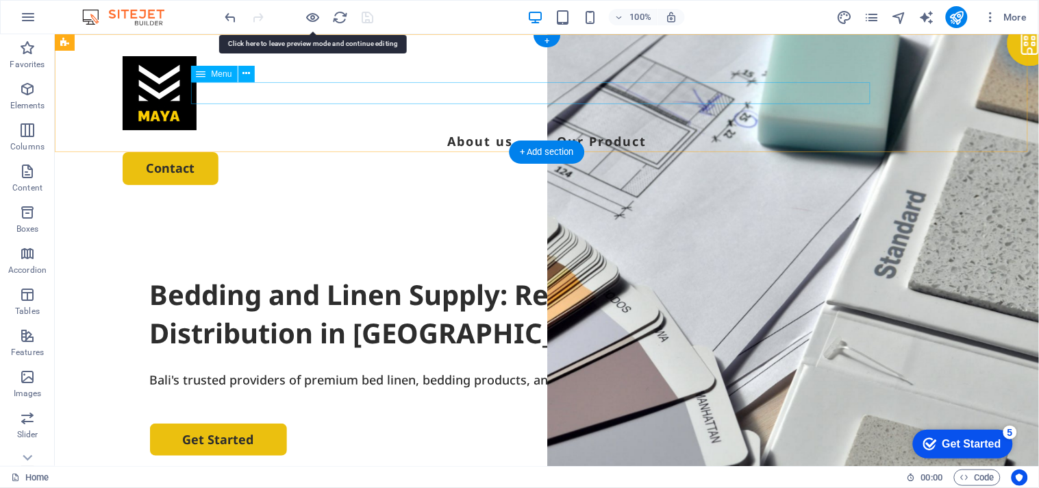
click at [454, 129] on nav "About us Our Product" at bounding box center [546, 140] width 849 height 22
select select
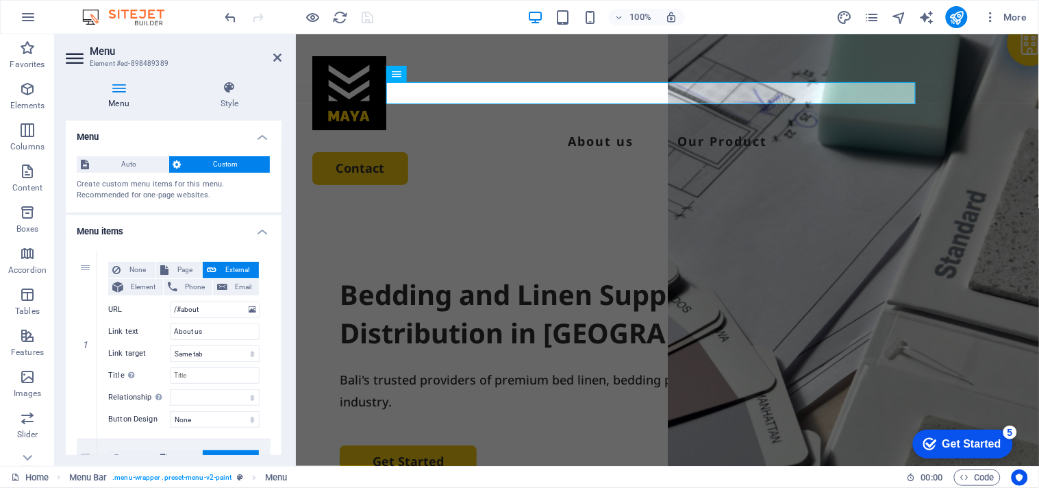
click at [186, 167] on span "Custom" at bounding box center [226, 164] width 81 height 16
click at [233, 79] on div "Menu Style Menu Auto Custom Create custom menu items for this menu. Recommended…" at bounding box center [174, 268] width 238 height 396
click at [229, 85] on icon at bounding box center [229, 88] width 104 height 14
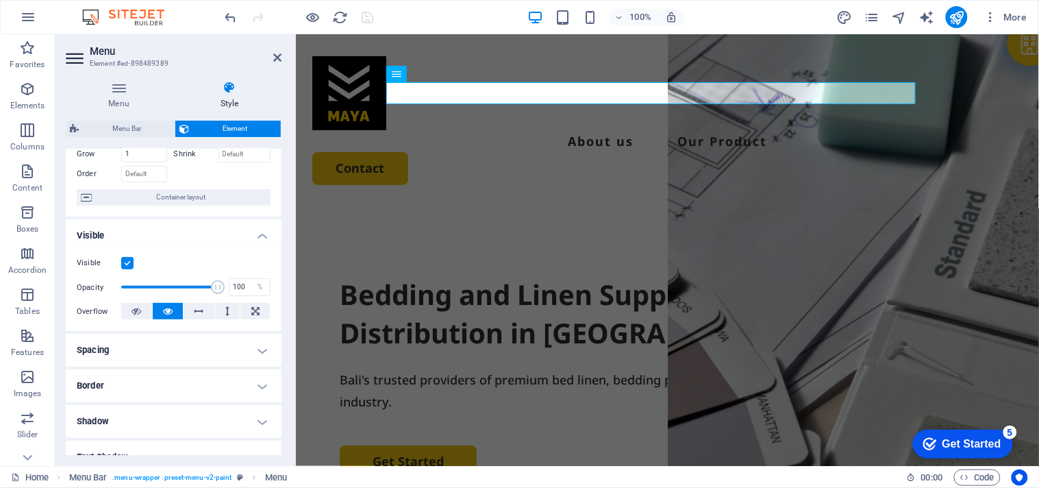
scroll to position [152, 0]
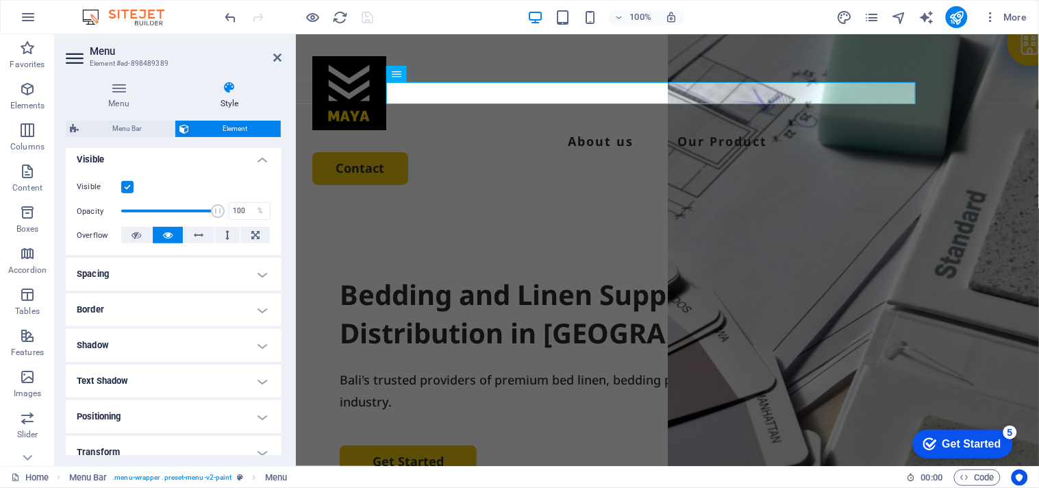
click at [176, 272] on h4 "Spacing" at bounding box center [174, 274] width 216 height 33
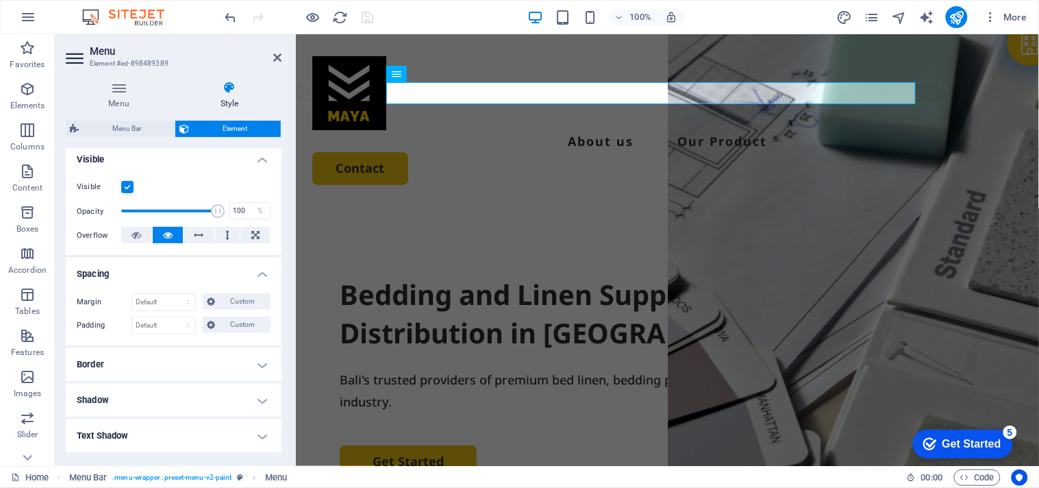
click at [176, 272] on h4 "Spacing" at bounding box center [174, 270] width 216 height 25
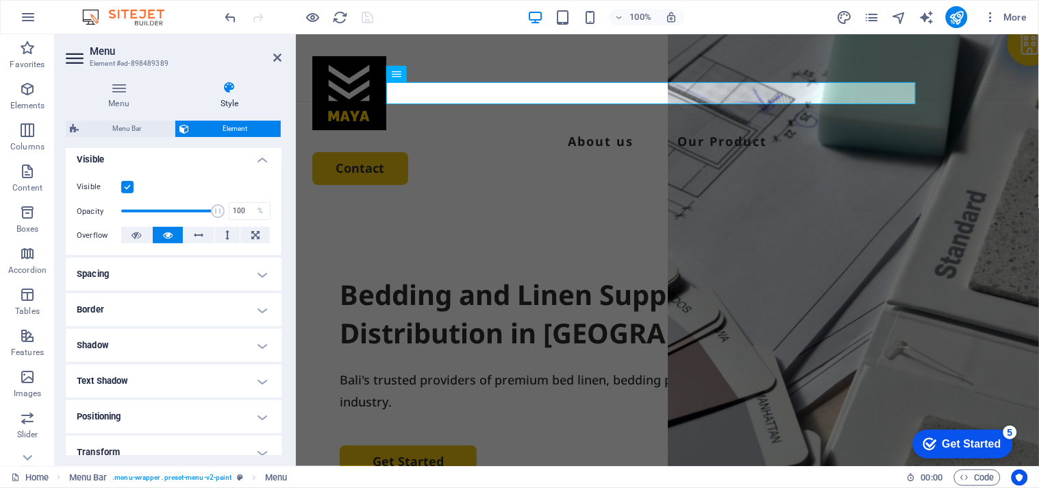
click at [154, 312] on h4 "Border" at bounding box center [174, 309] width 216 height 33
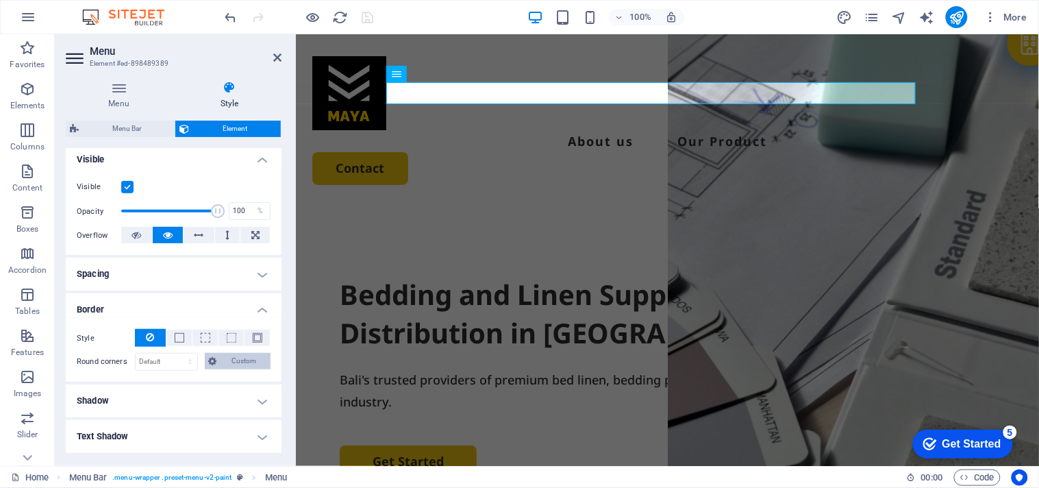
click at [221, 360] on span "Custom" at bounding box center [244, 361] width 46 height 16
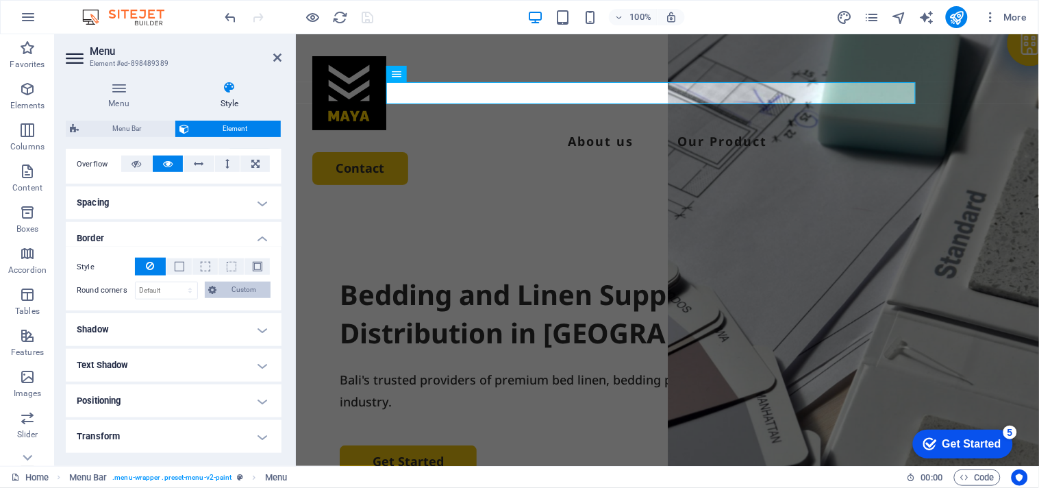
scroll to position [304, 0]
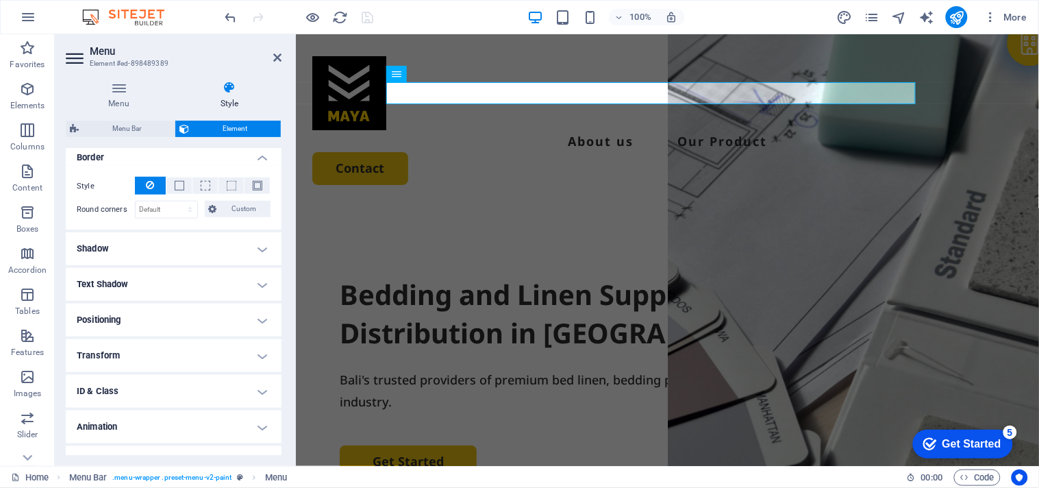
click at [186, 249] on h4 "Shadow" at bounding box center [174, 248] width 216 height 33
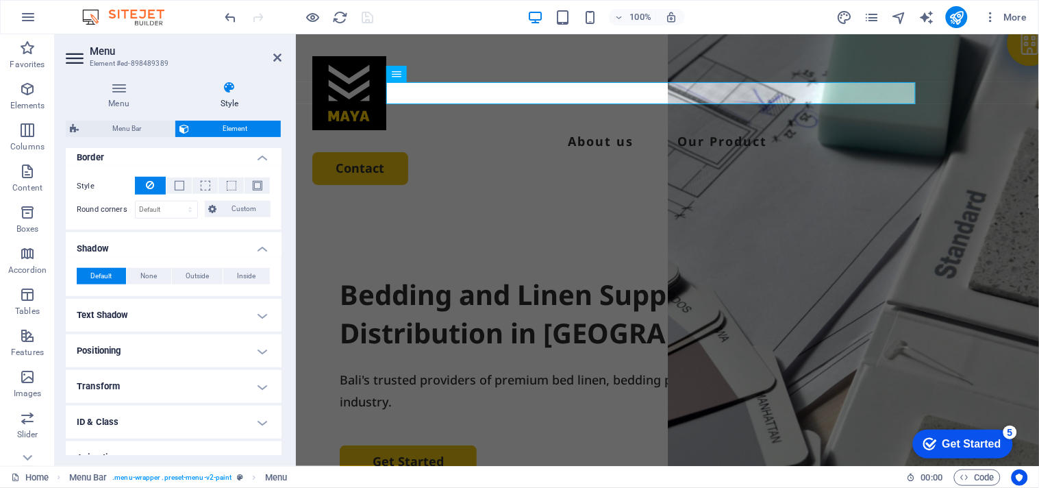
click at [186, 249] on h4 "Shadow" at bounding box center [174, 244] width 216 height 25
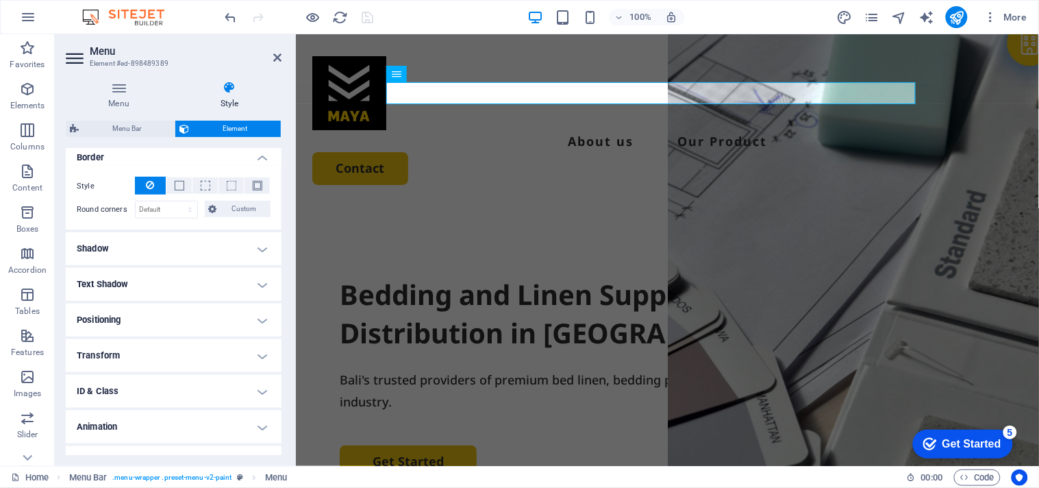
click at [181, 271] on h4 "Text Shadow" at bounding box center [174, 284] width 216 height 33
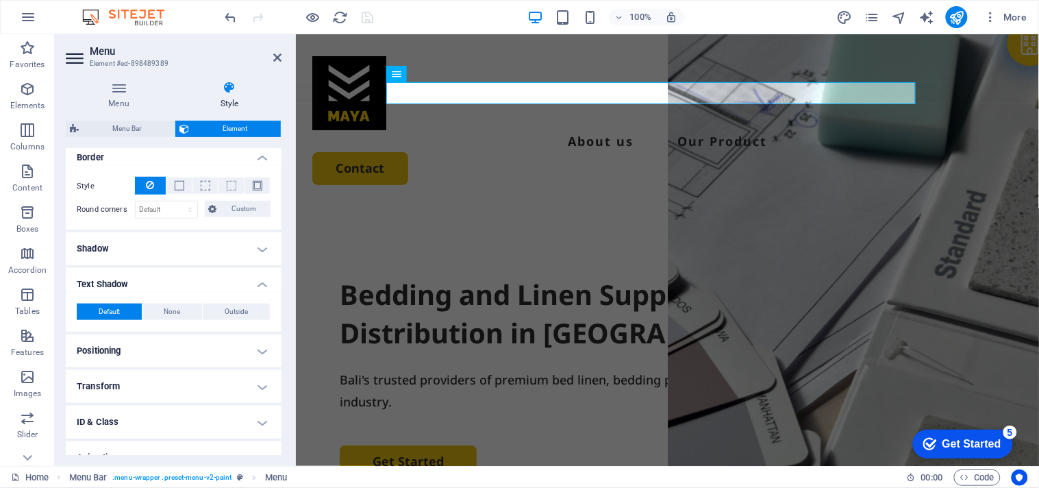
click at [181, 271] on h4 "Text Shadow" at bounding box center [174, 280] width 216 height 25
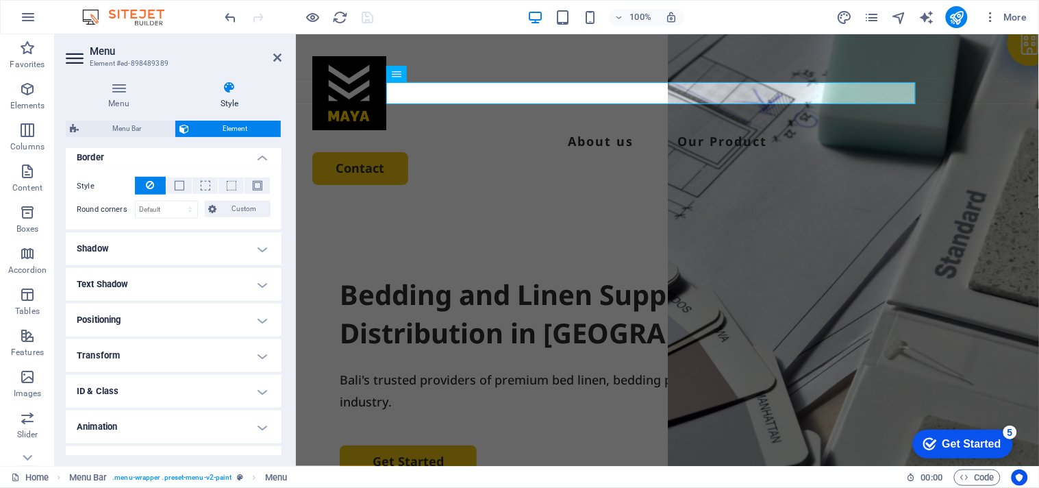
click at [175, 340] on h4 "Transform" at bounding box center [174, 355] width 216 height 33
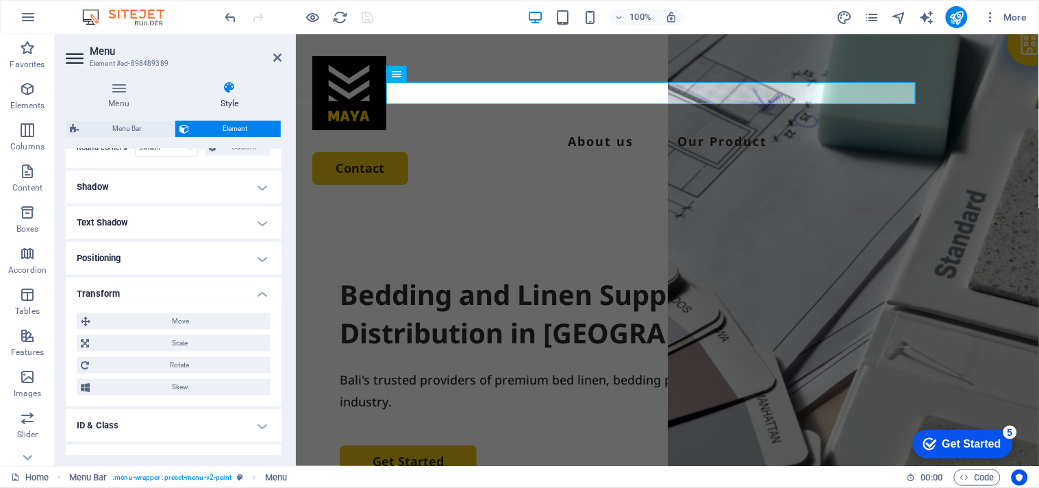
scroll to position [423, 0]
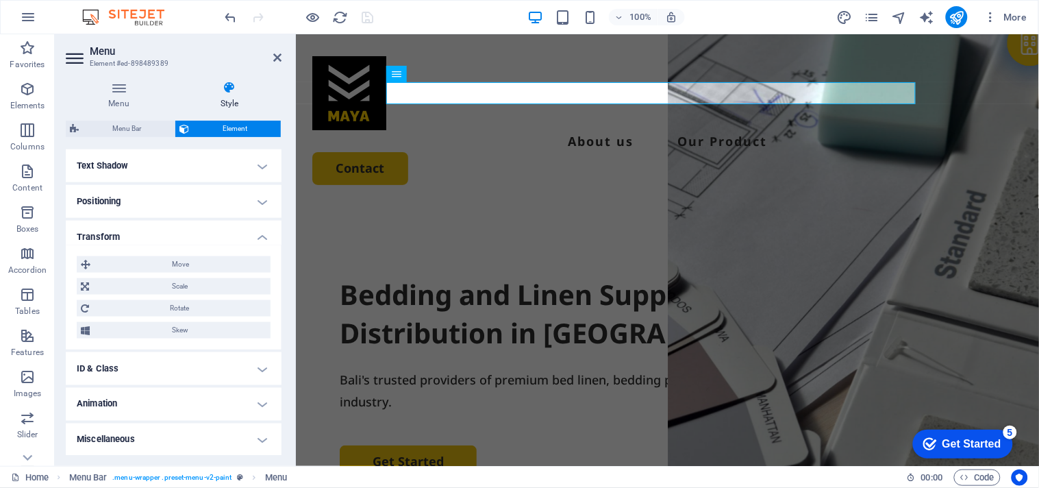
click at [156, 368] on h4 "ID & Class" at bounding box center [174, 368] width 216 height 33
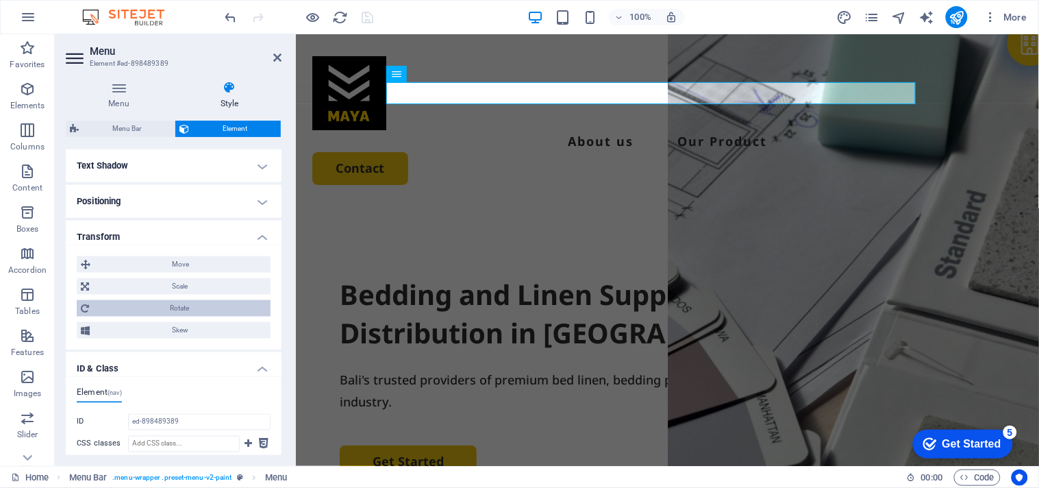
scroll to position [545, 0]
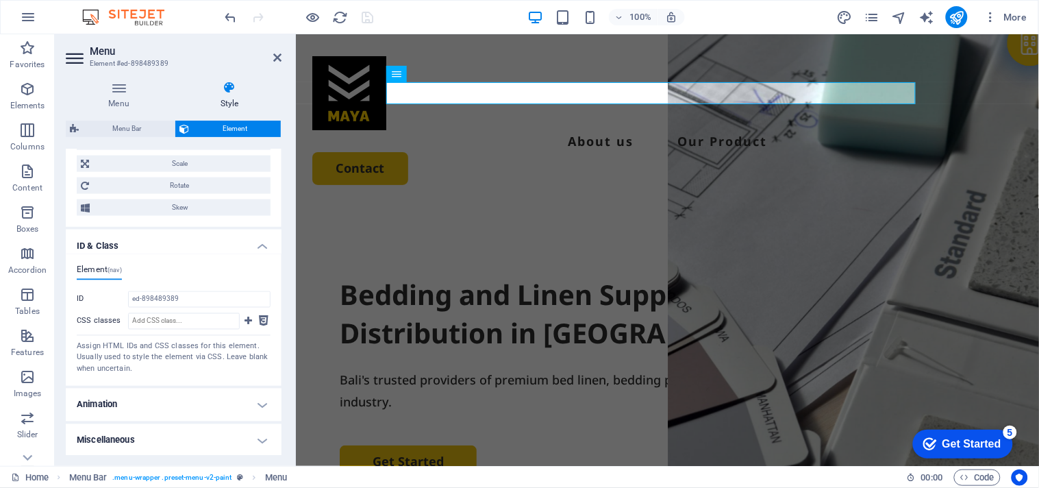
click at [158, 398] on h4 "Animation" at bounding box center [174, 404] width 216 height 33
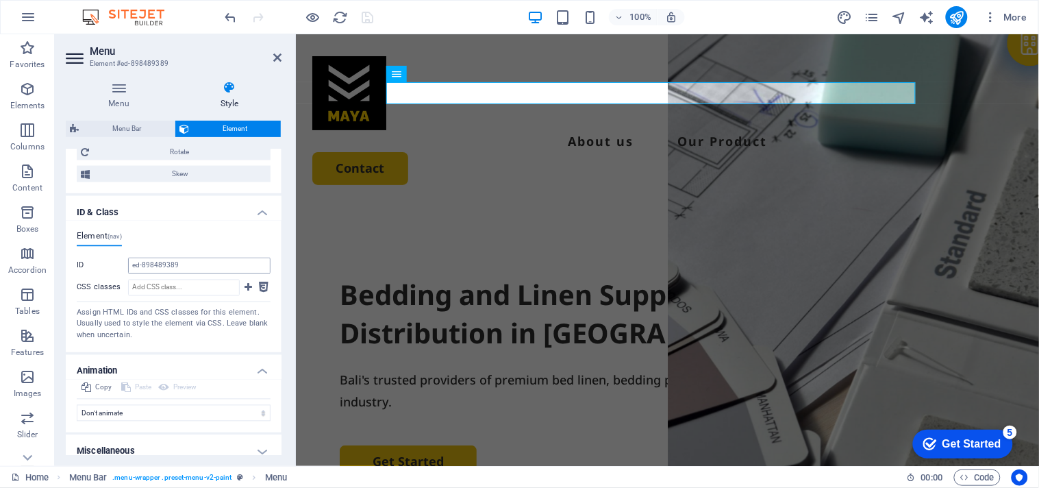
scroll to position [590, 0]
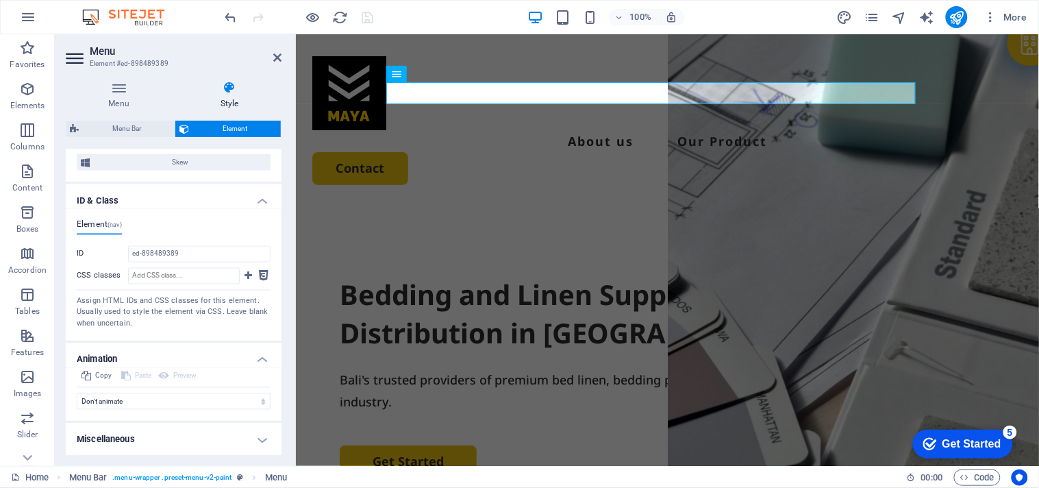
click at [138, 433] on h4 "Miscellaneous" at bounding box center [174, 439] width 216 height 33
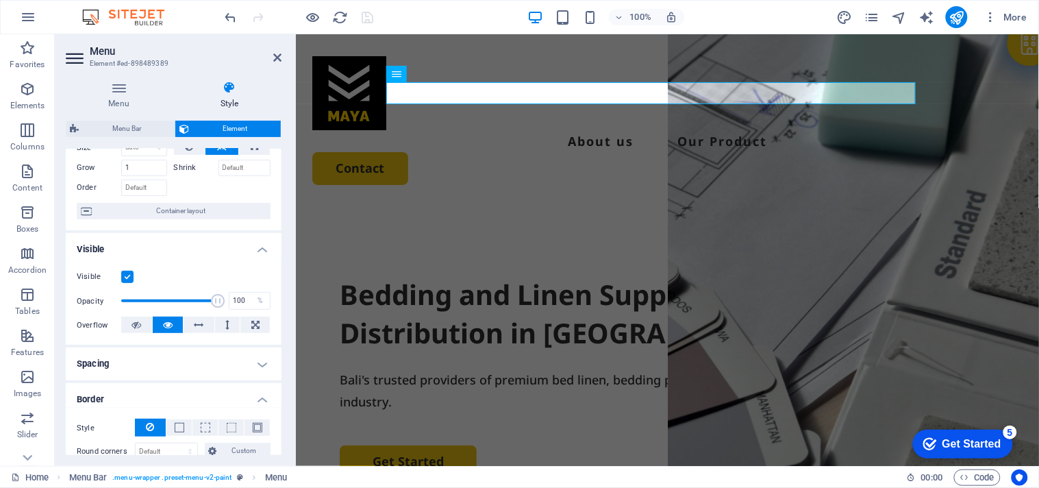
scroll to position [0, 0]
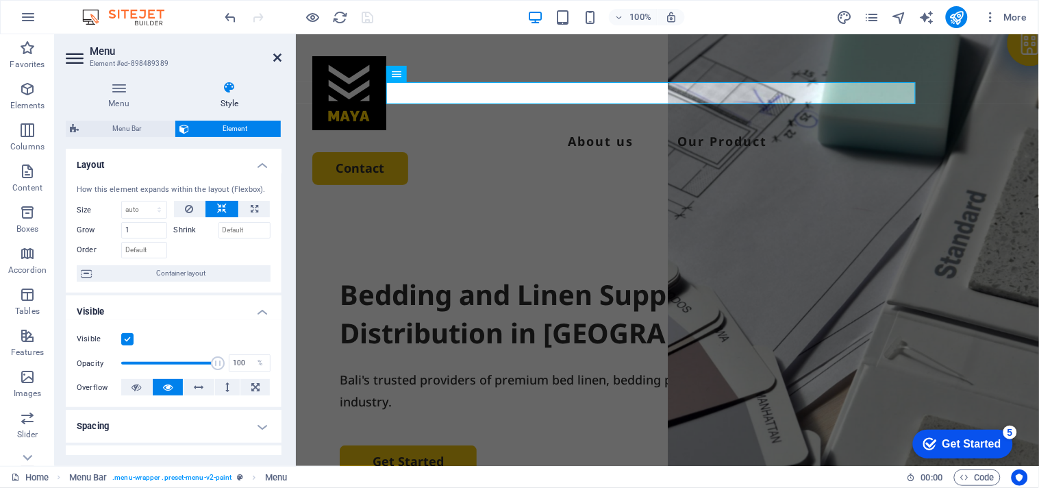
click at [273, 53] on icon at bounding box center [277, 57] width 8 height 11
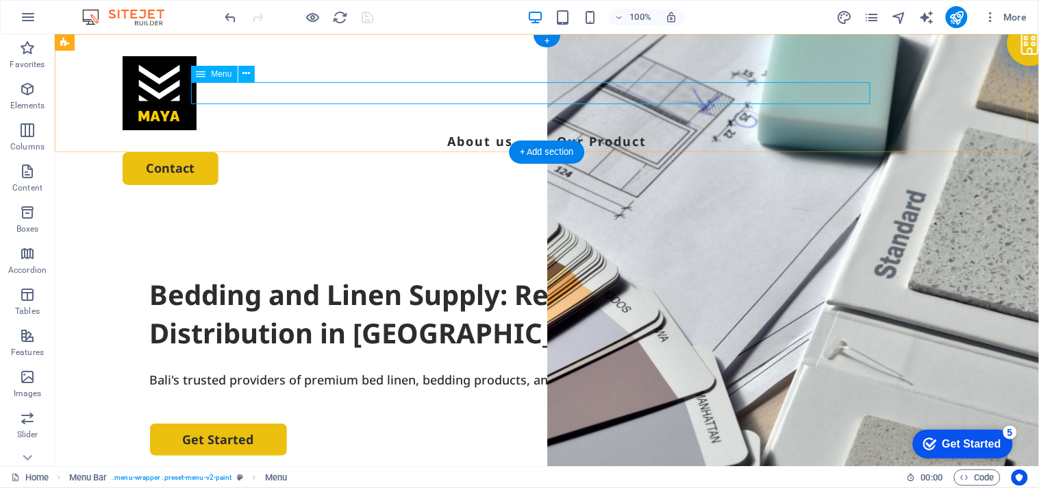
click at [453, 129] on nav "About us Our Product" at bounding box center [546, 140] width 849 height 22
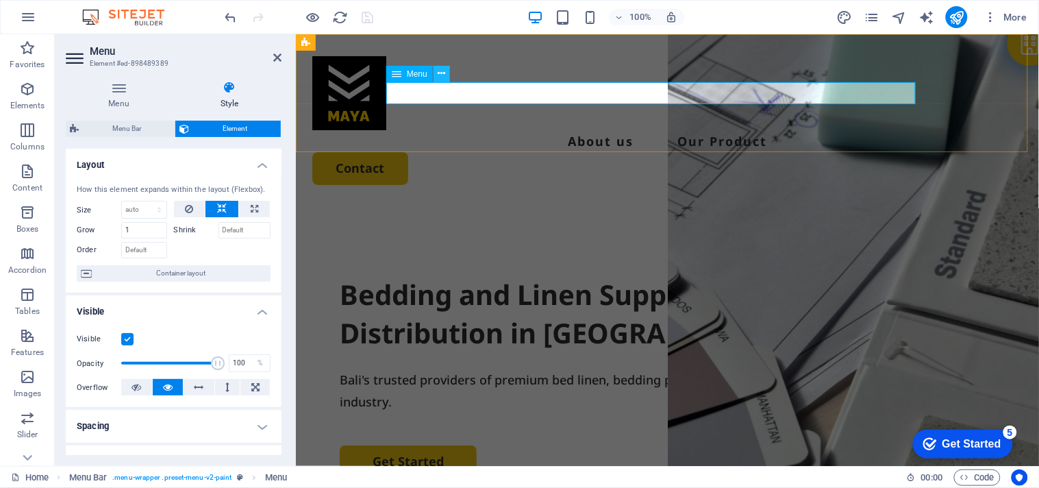
click at [440, 72] on icon at bounding box center [442, 73] width 8 height 14
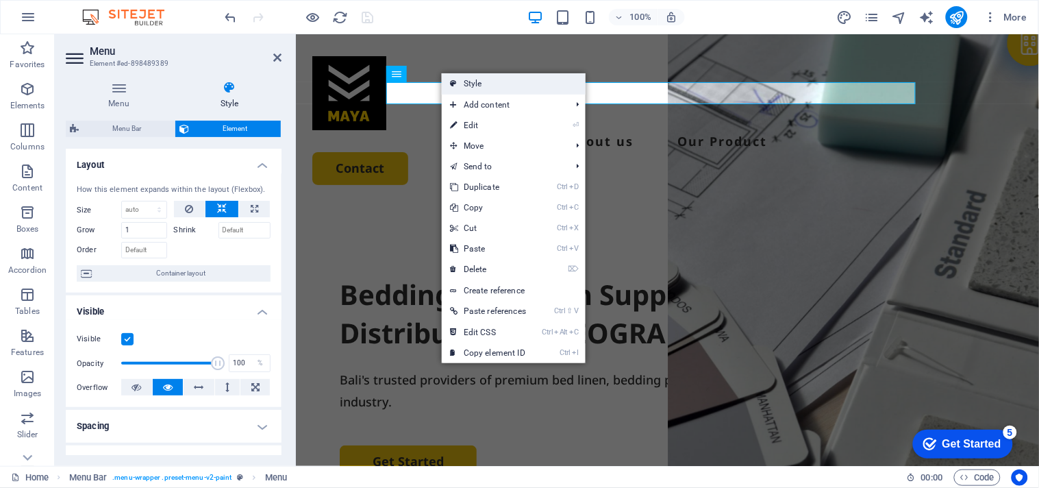
click at [460, 78] on link "Style" at bounding box center [514, 83] width 144 height 21
select select "rem"
select select "px"
select select "rem"
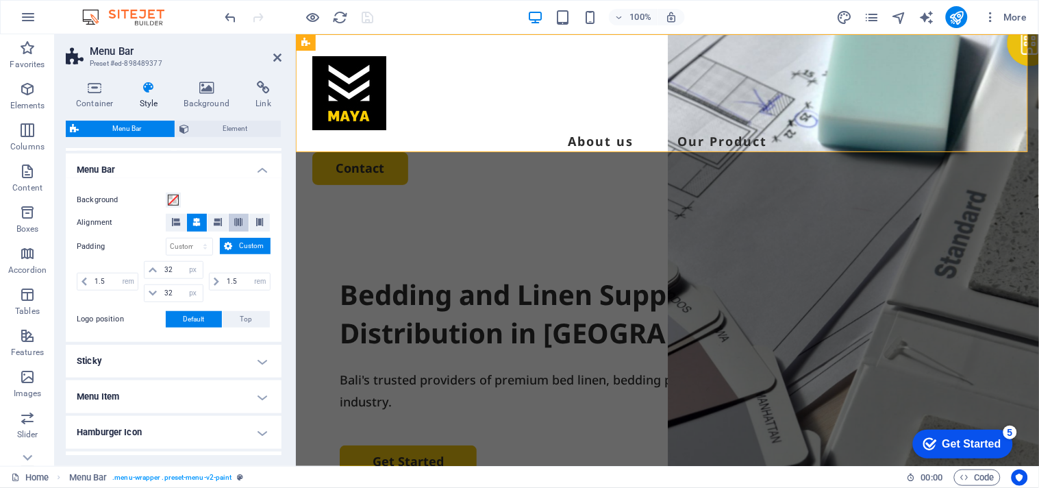
scroll to position [304, 0]
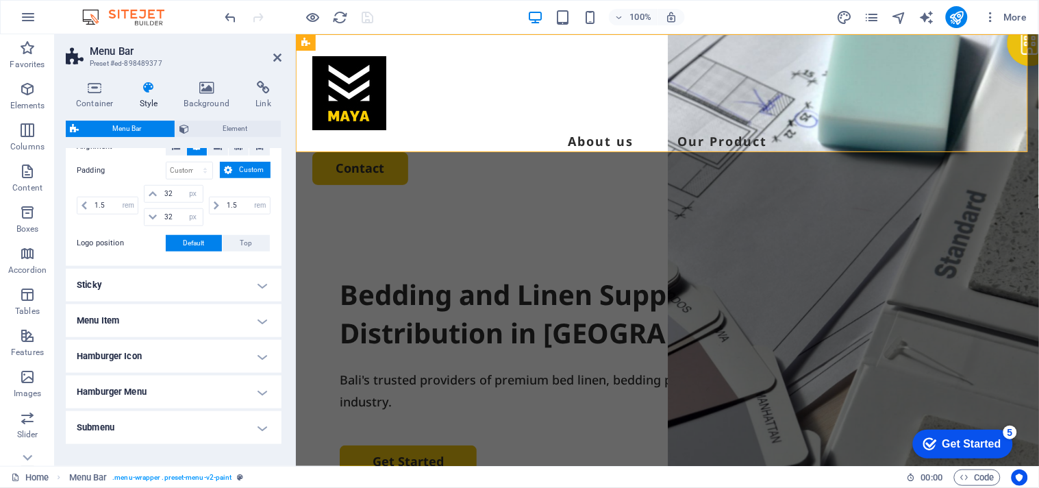
click at [256, 323] on h4 "Menu Item" at bounding box center [174, 320] width 216 height 33
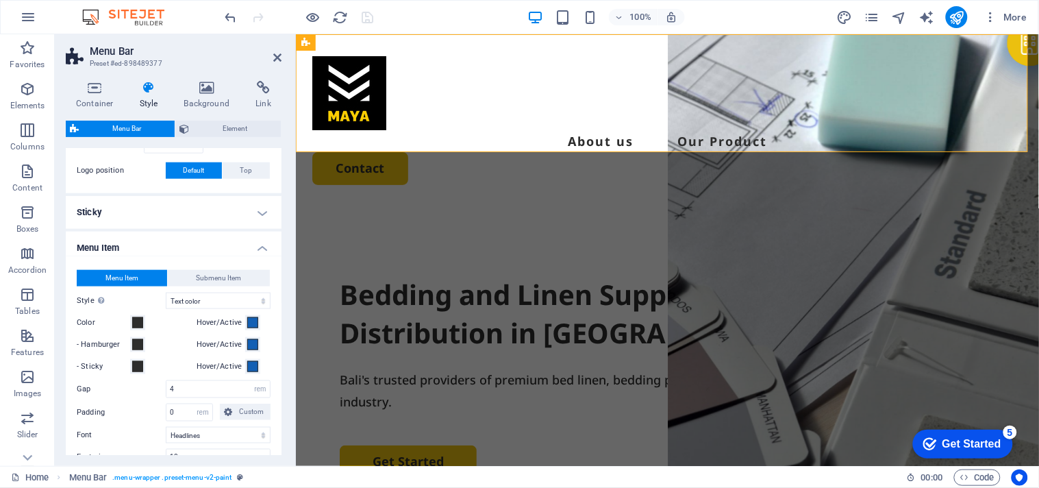
scroll to position [456, 0]
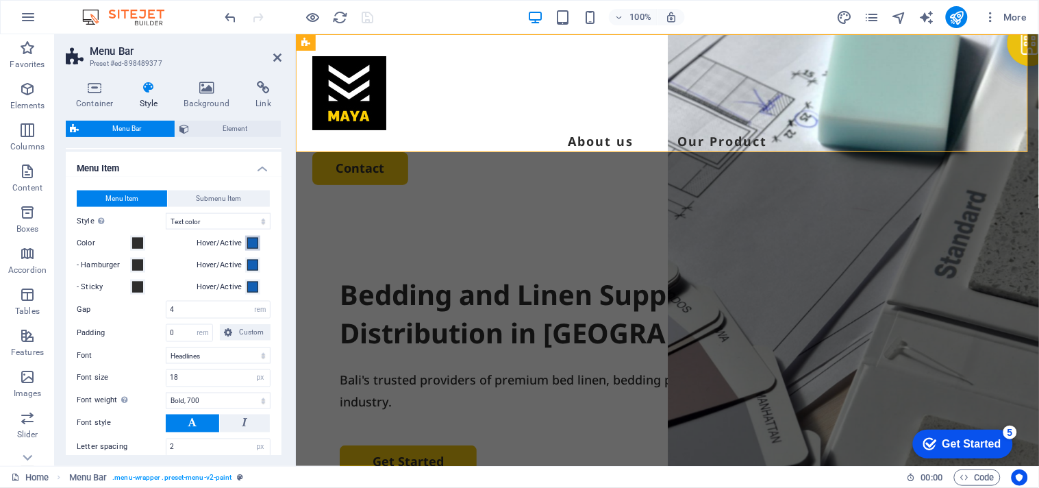
click at [253, 243] on span at bounding box center [252, 243] width 11 height 11
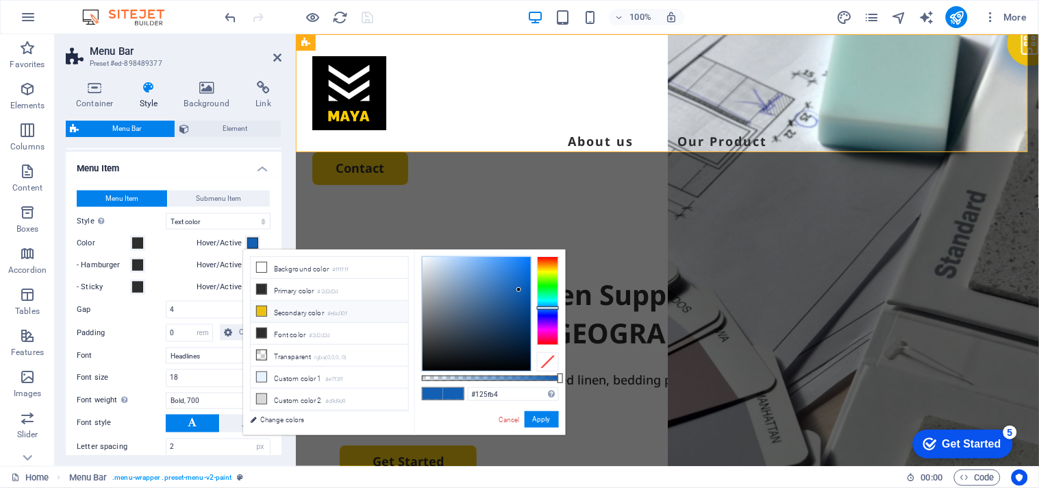
click at [260, 308] on icon at bounding box center [262, 311] width 10 height 10
type input "#ebc00f"
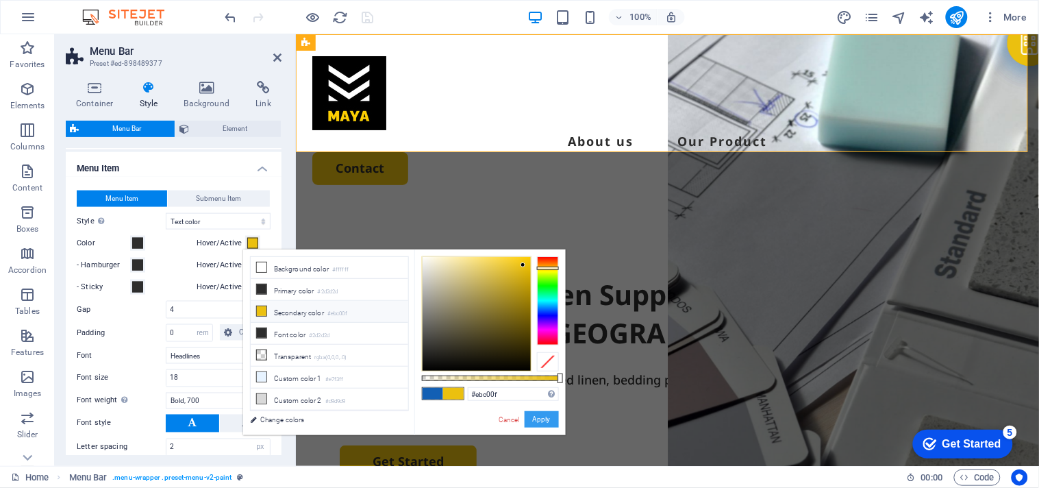
drag, startPoint x: 542, startPoint y: 419, endPoint x: 198, endPoint y: 372, distance: 347.0
click at [542, 419] on button "Apply" at bounding box center [542, 419] width 34 height 16
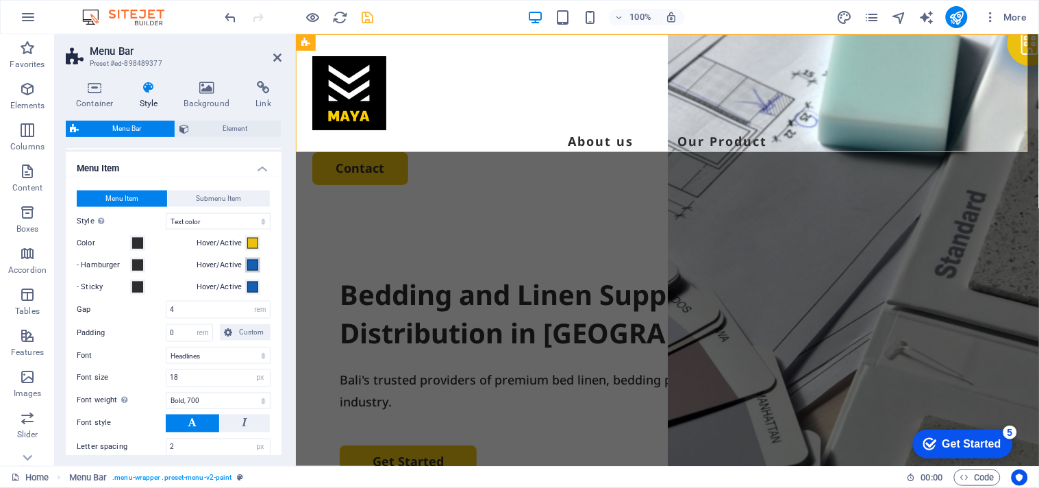
click at [250, 263] on span at bounding box center [252, 265] width 11 height 11
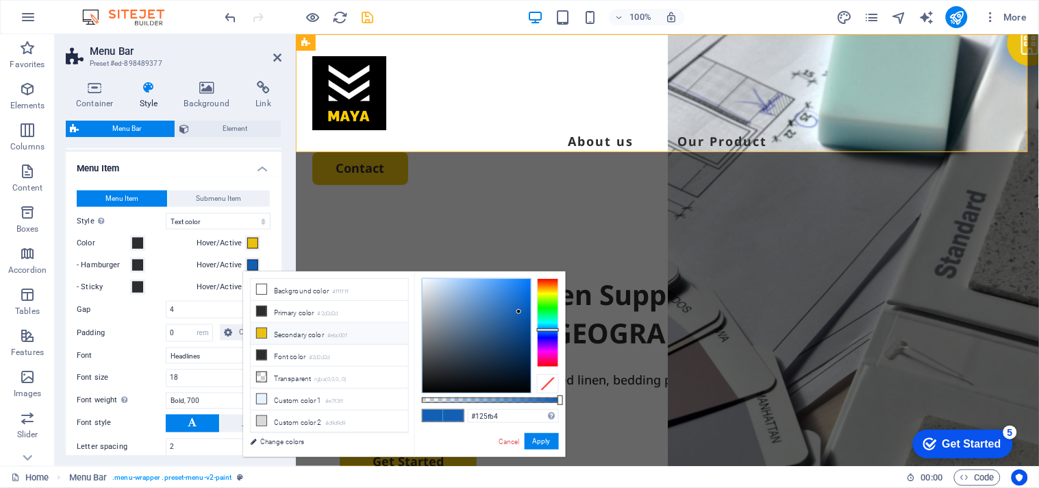
click at [265, 336] on icon at bounding box center [262, 333] width 10 height 10
type input "#ebc00f"
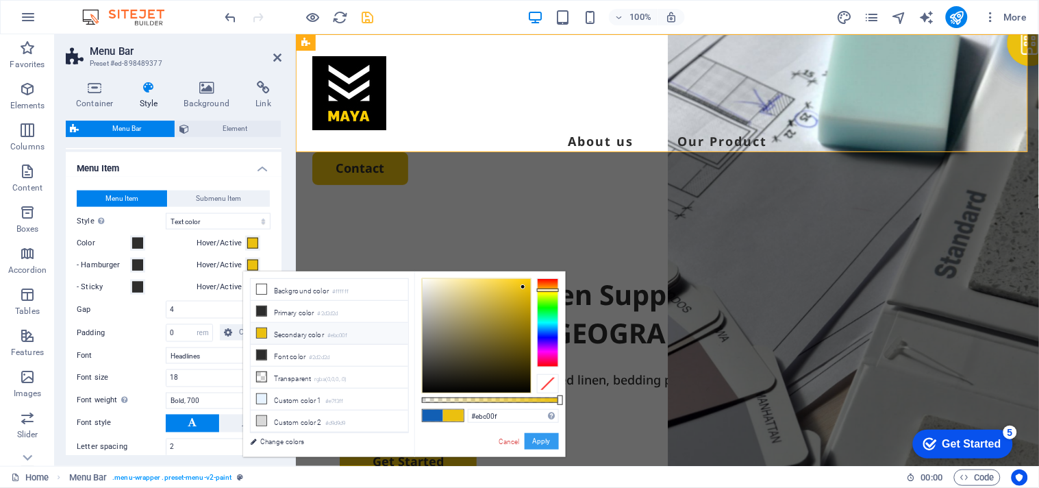
drag, startPoint x: 148, startPoint y: 364, endPoint x: 538, endPoint y: 442, distance: 397.4
click at [538, 442] on button "Apply" at bounding box center [542, 441] width 34 height 16
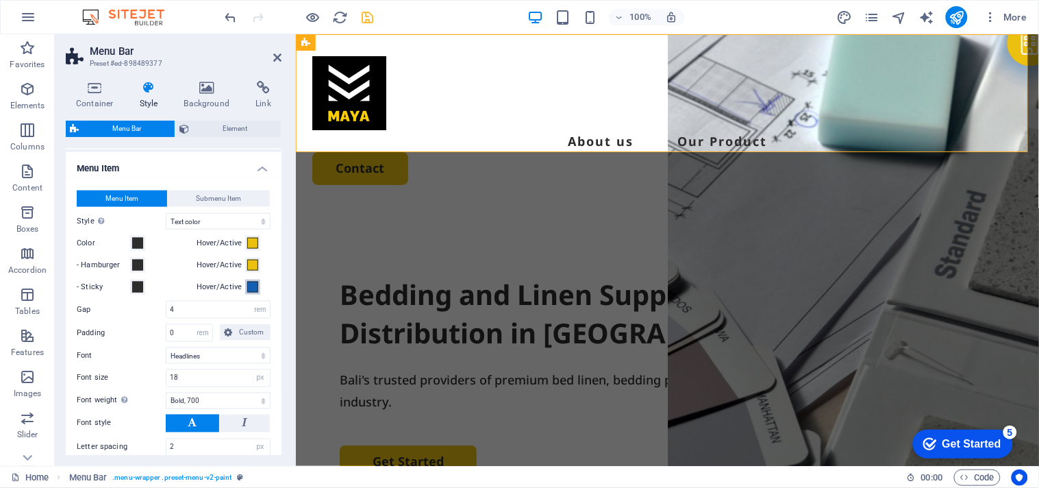
click at [250, 290] on span at bounding box center [252, 286] width 11 height 11
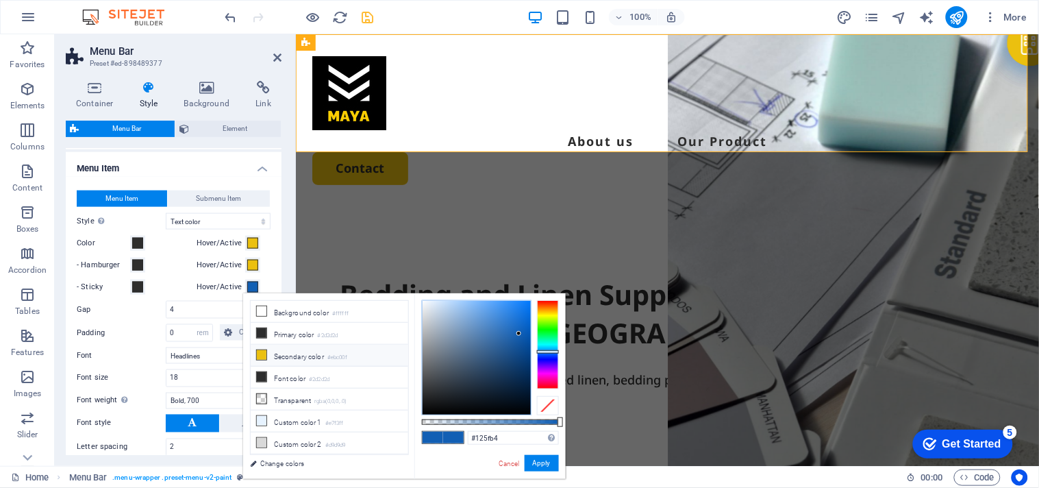
click at [290, 353] on li "Secondary color #ebc00f" at bounding box center [330, 356] width 158 height 22
type input "#ebc00f"
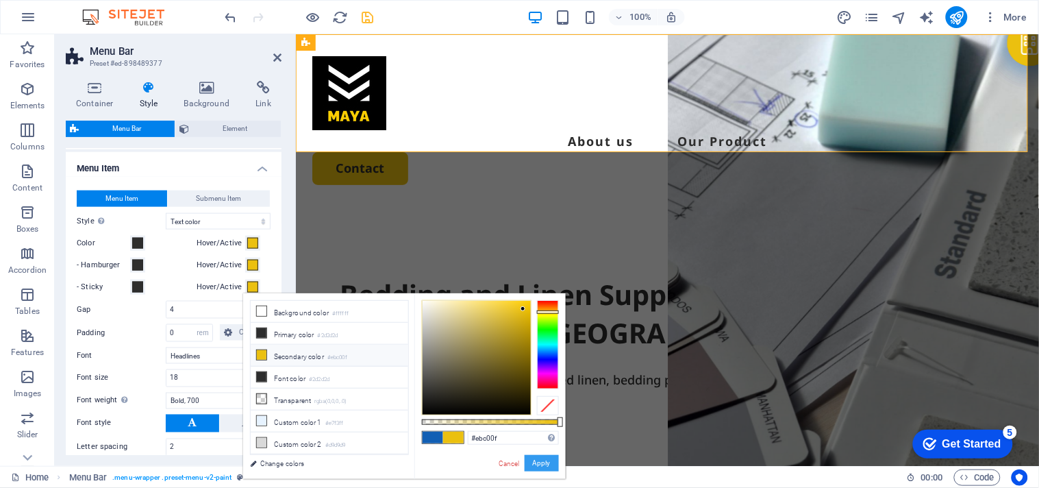
click at [544, 464] on button "Apply" at bounding box center [542, 463] width 34 height 16
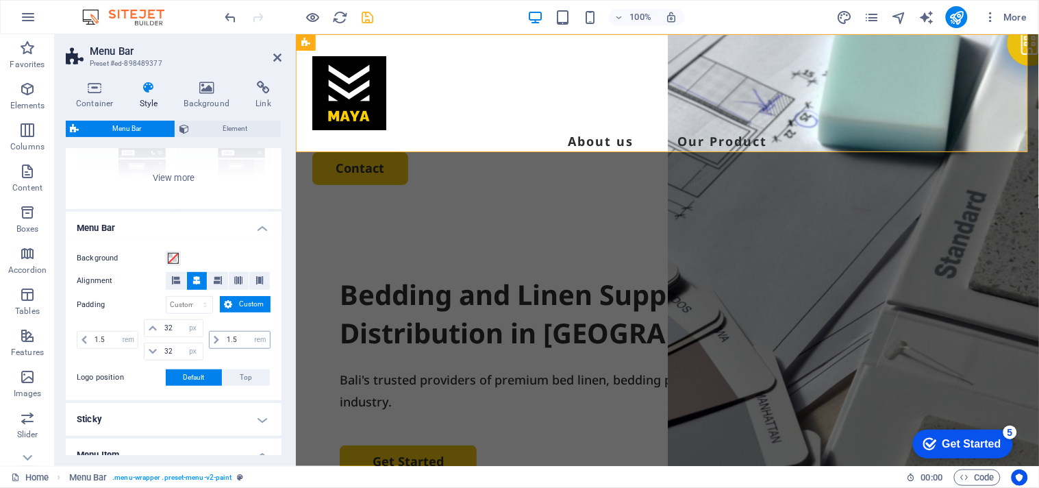
scroll to position [0, 0]
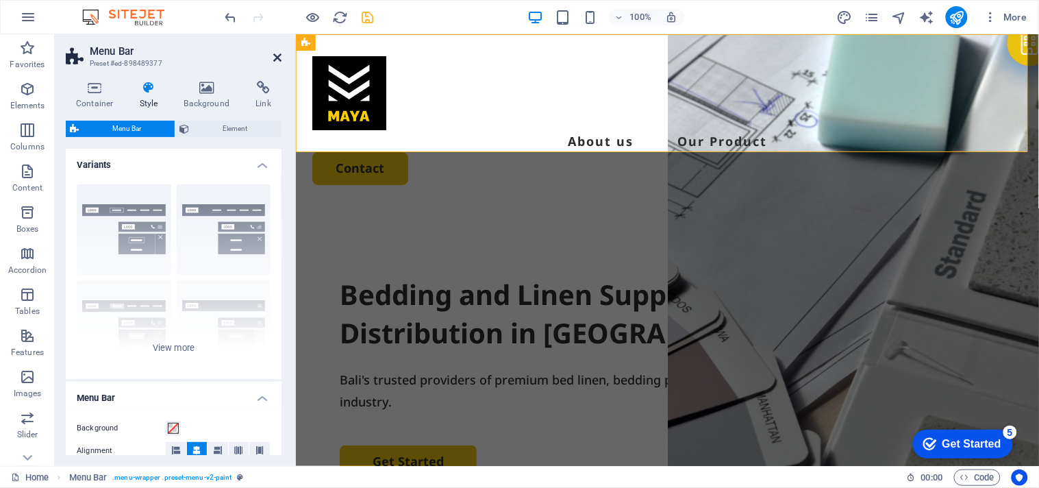
click at [275, 56] on icon at bounding box center [277, 57] width 8 height 11
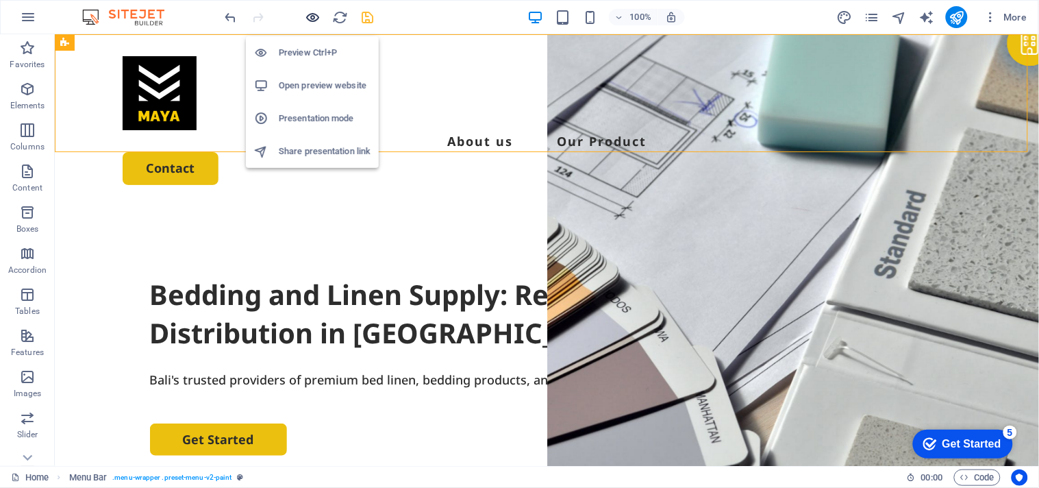
click at [317, 23] on icon "button" at bounding box center [313, 18] width 16 height 16
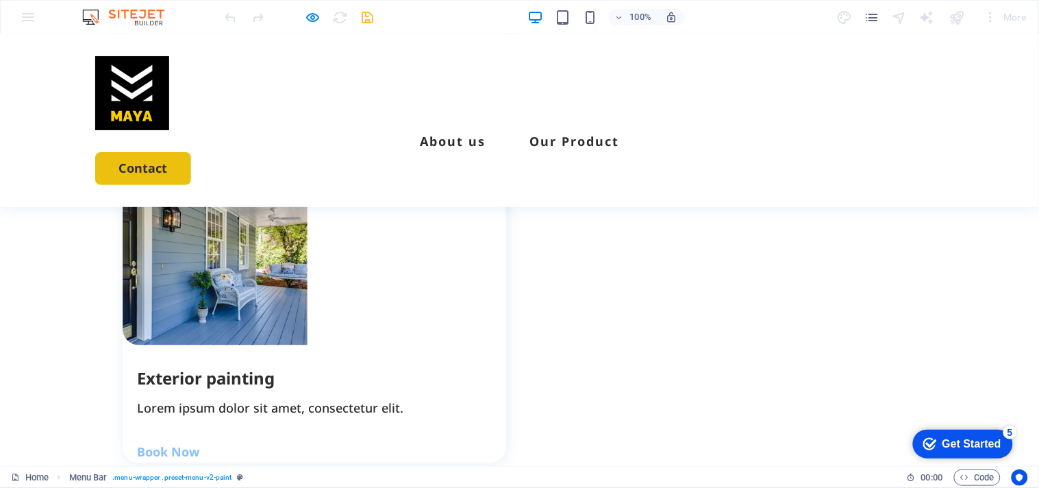
scroll to position [1750, 0]
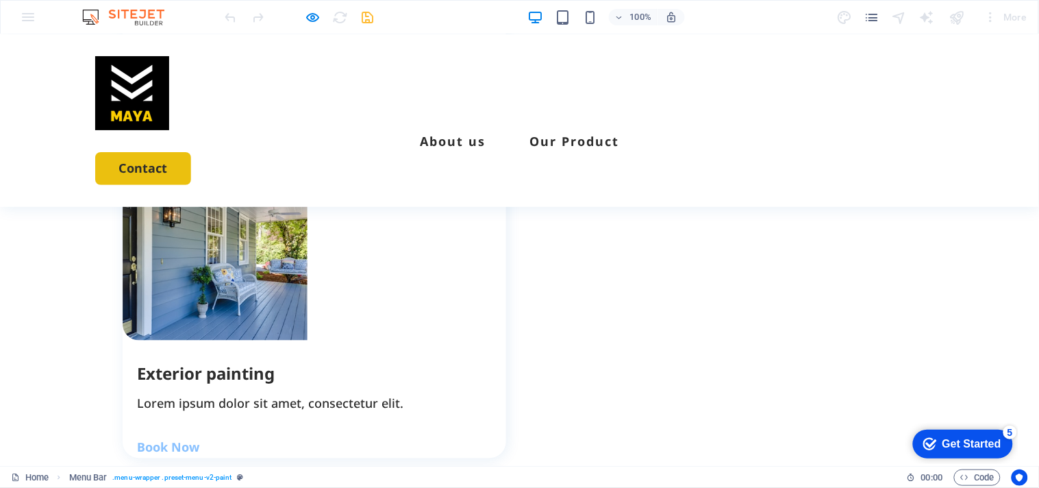
click at [273, 134] on header "About us Our Product Contact" at bounding box center [520, 120] width 882 height 173
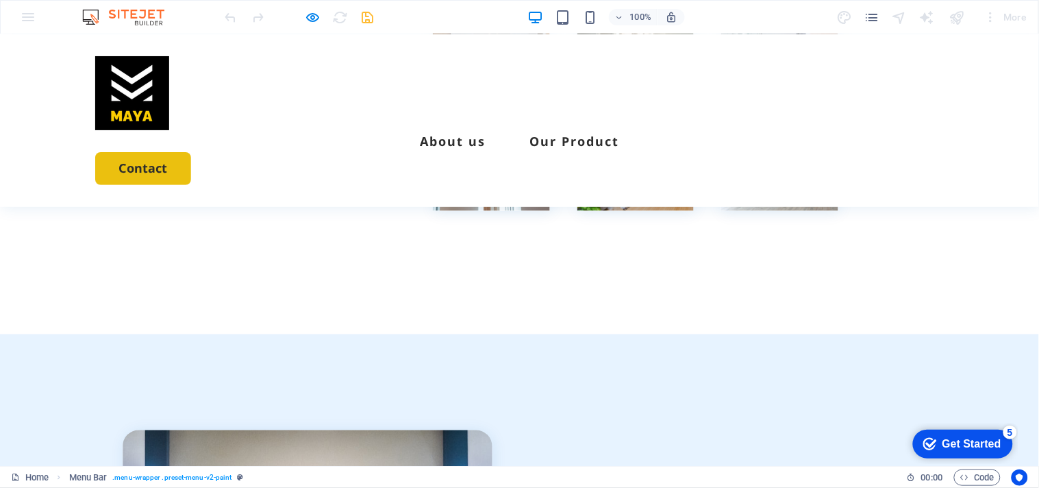
scroll to position [3229, 0]
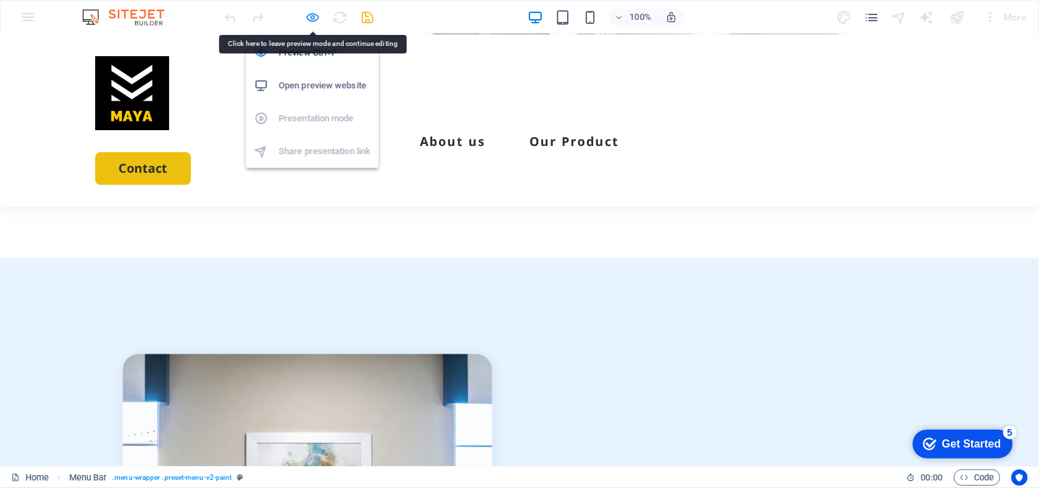
click at [311, 19] on icon "button" at bounding box center [313, 18] width 16 height 16
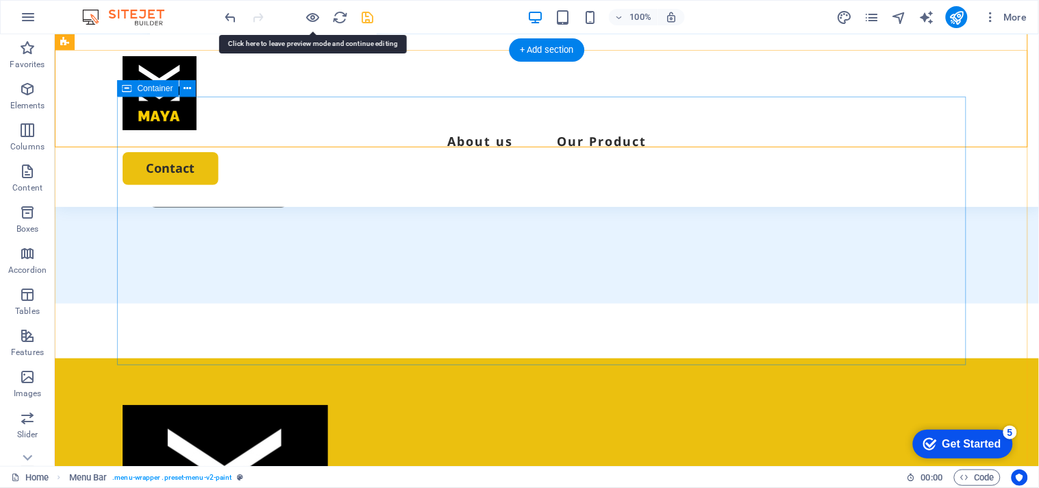
scroll to position [4197, 0]
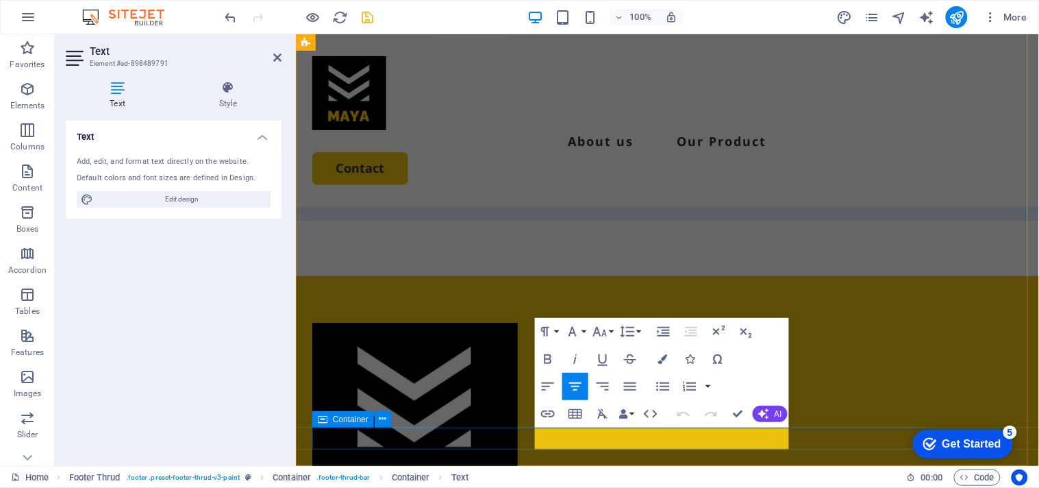
scroll to position [4059, 0]
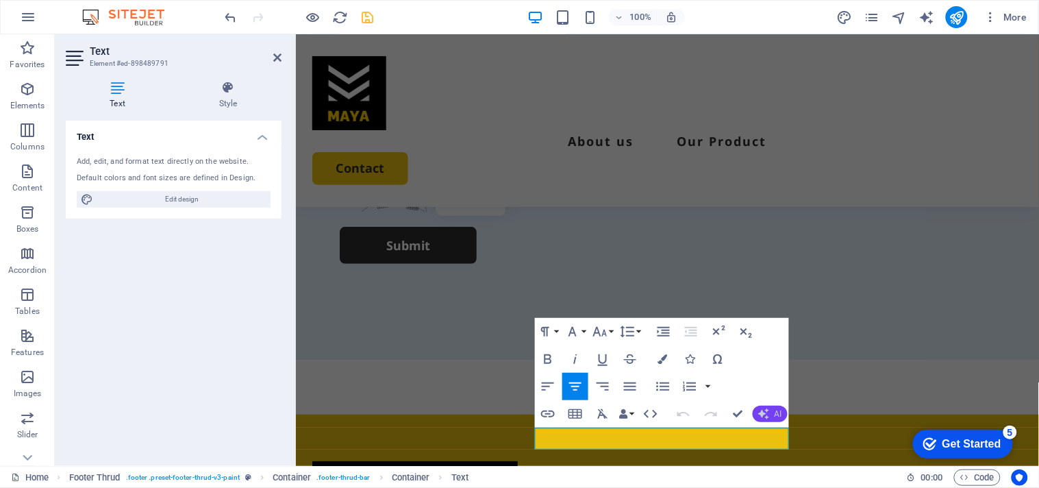
click at [767, 410] on icon "button" at bounding box center [763, 413] width 11 height 11
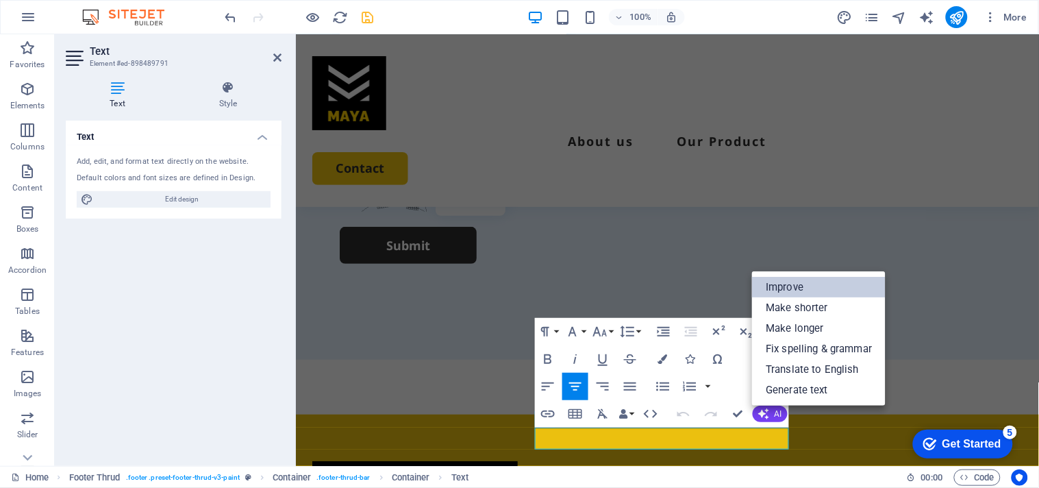
click at [777, 291] on link "Improve" at bounding box center [819, 287] width 134 height 21
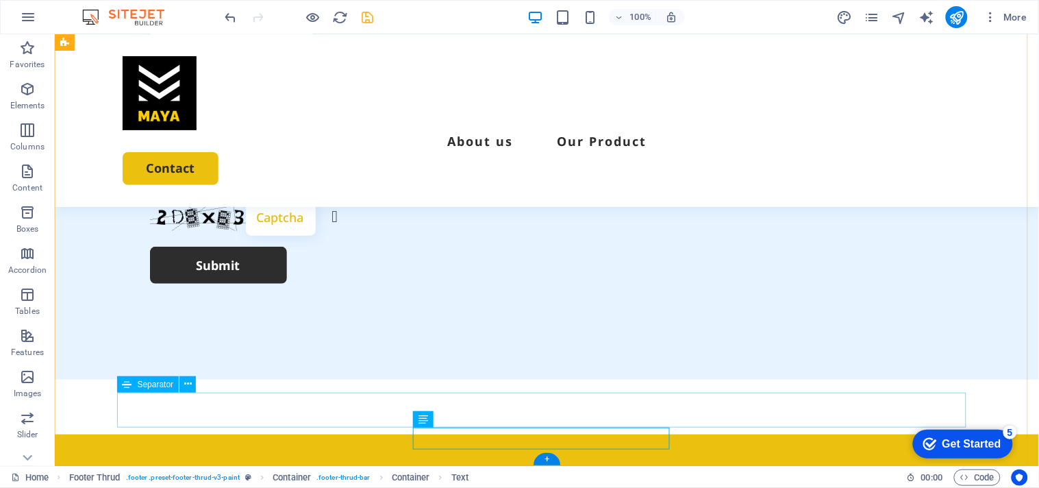
scroll to position [4197, 0]
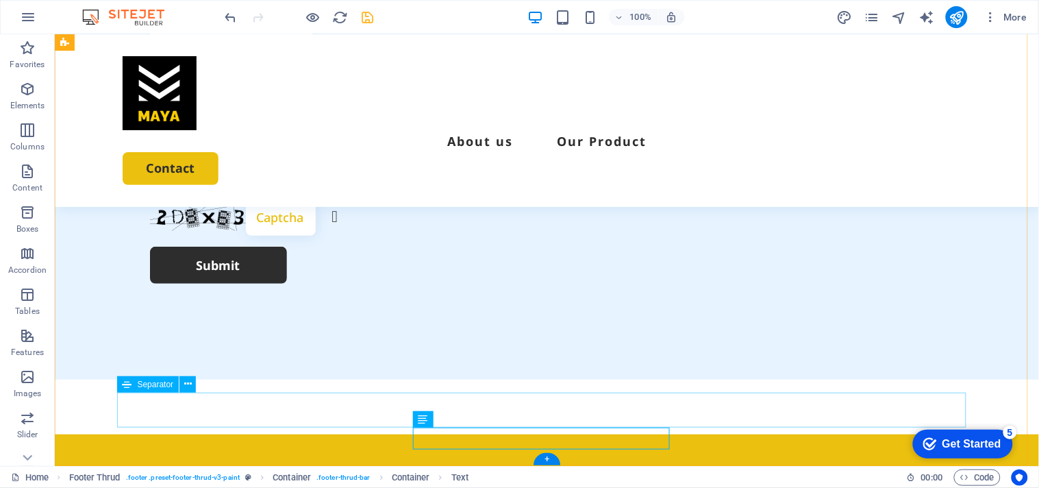
scroll to position [4197, 0]
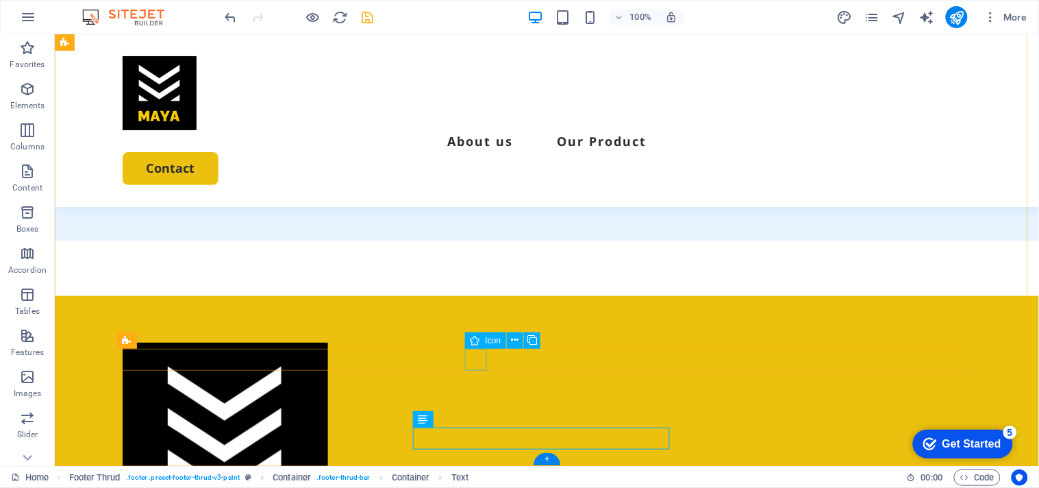
select select "xMidYMid"
select select "px"
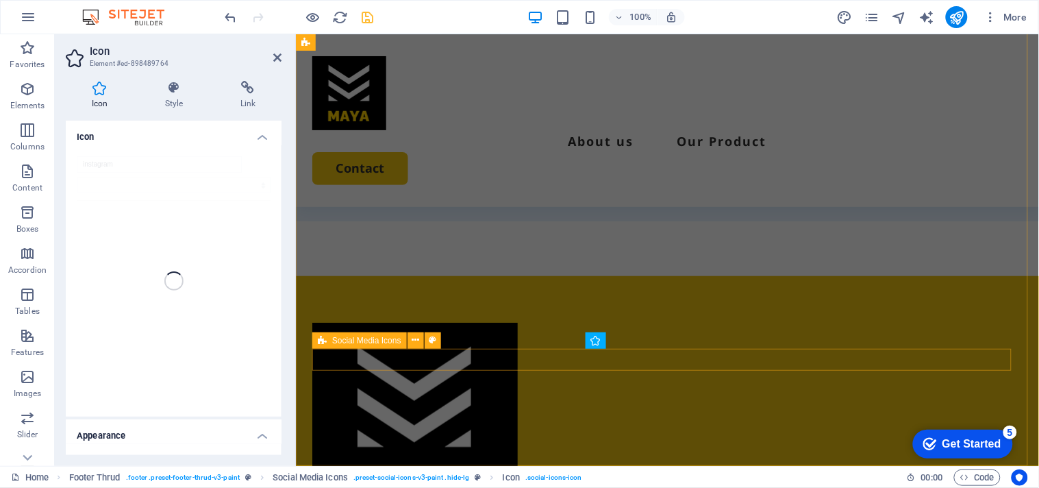
scroll to position [4059, 0]
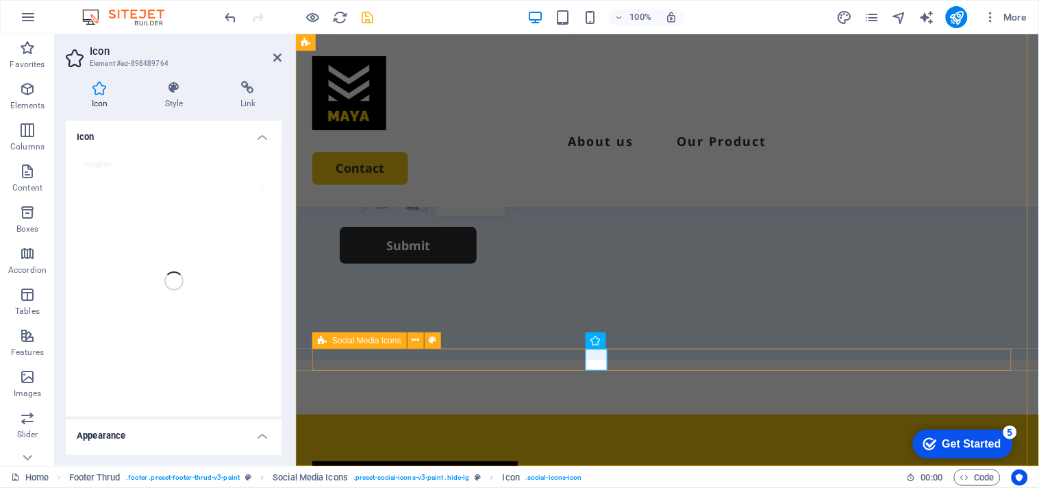
click at [385, 339] on span "Social Media Icons" at bounding box center [366, 340] width 69 height 8
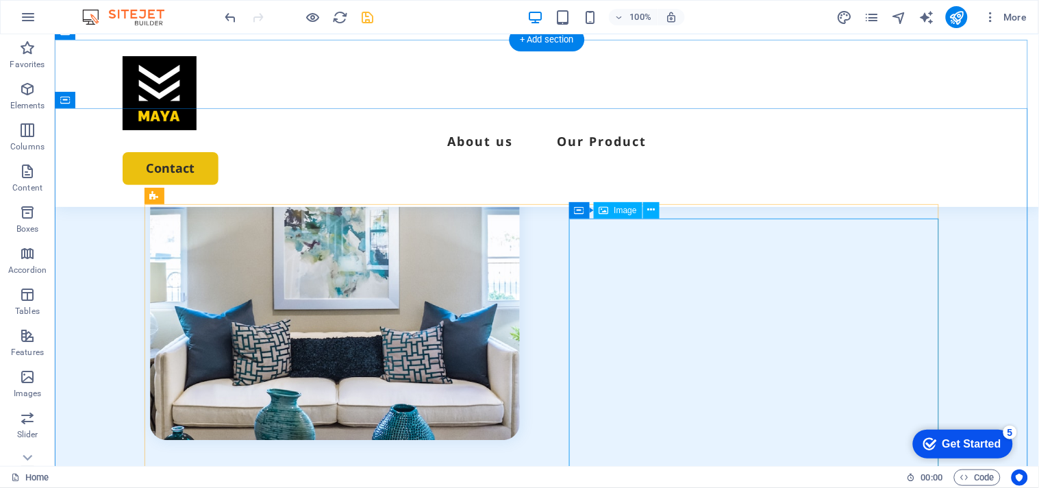
scroll to position [3360, 0]
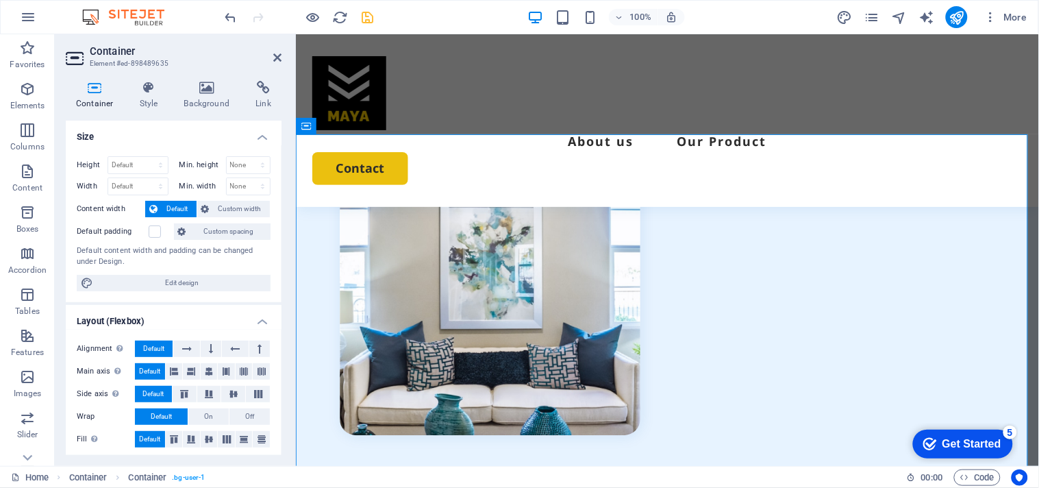
scroll to position [3233, 0]
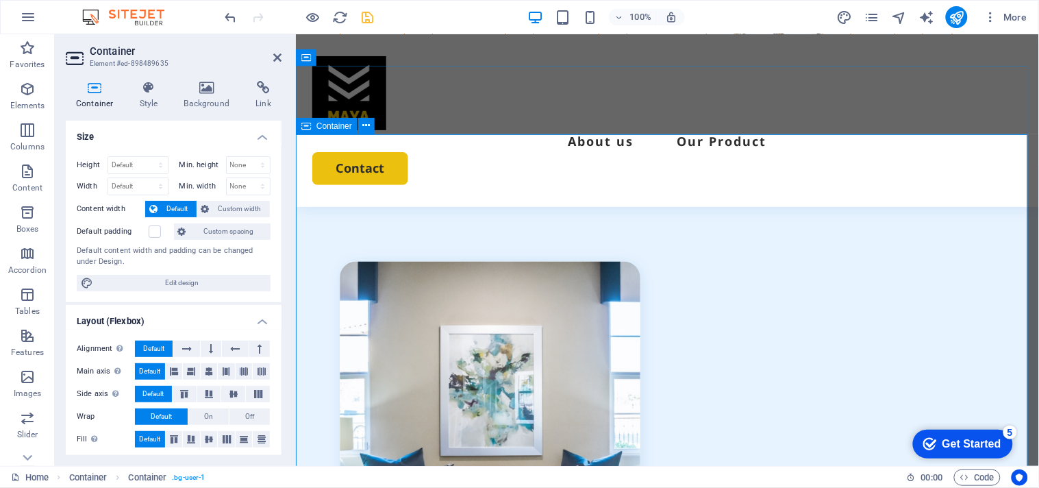
click at [202, 84] on icon at bounding box center [207, 88] width 66 height 14
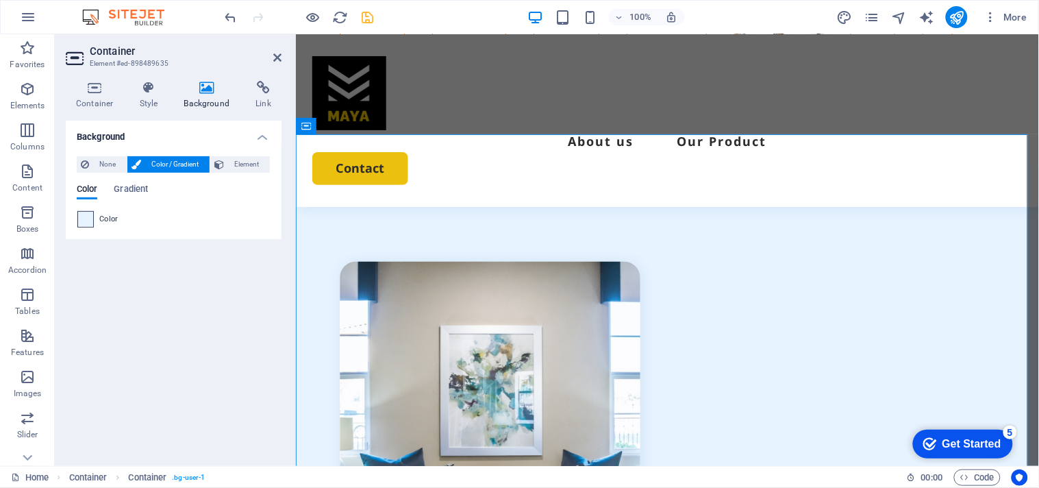
click at [82, 220] on span at bounding box center [85, 219] width 15 height 15
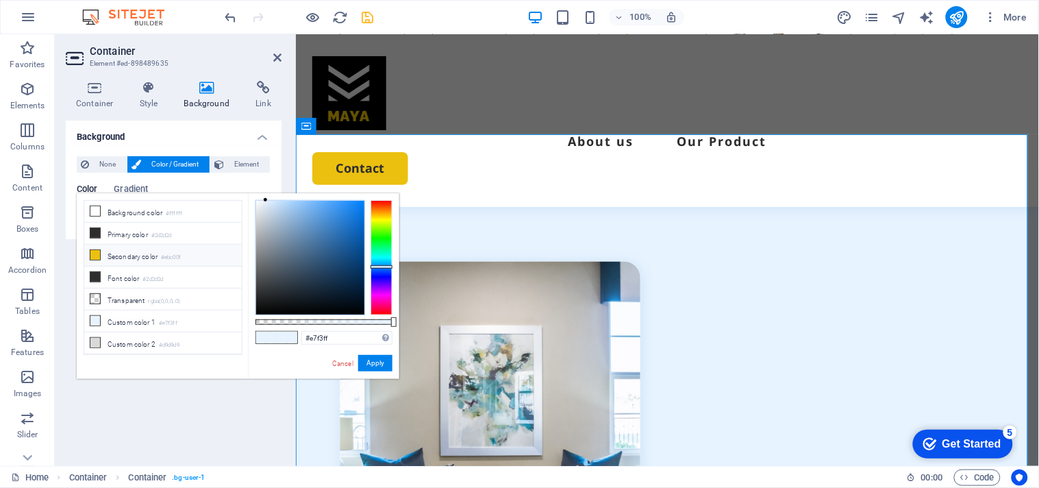
click at [114, 261] on li "Secondary color #ebc00f" at bounding box center [163, 256] width 158 height 22
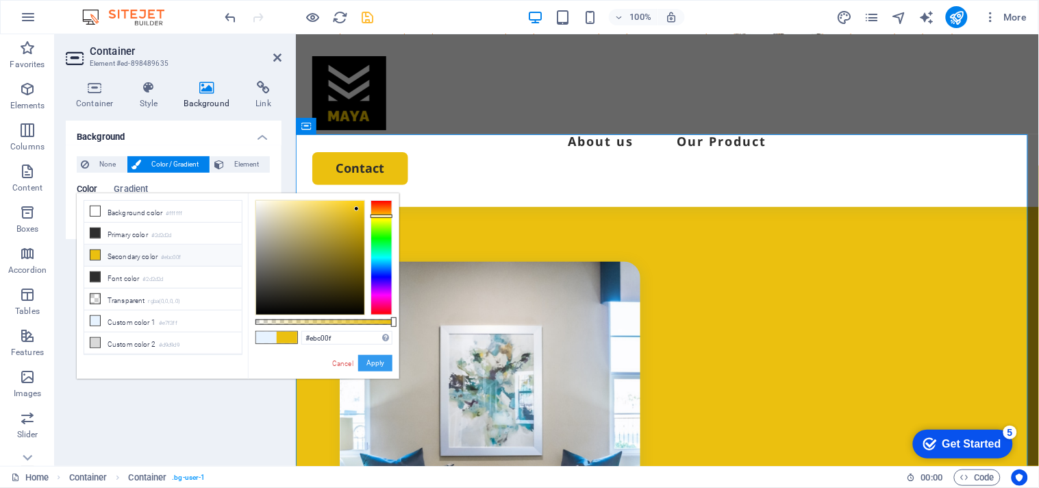
click at [373, 362] on button "Apply" at bounding box center [375, 363] width 34 height 16
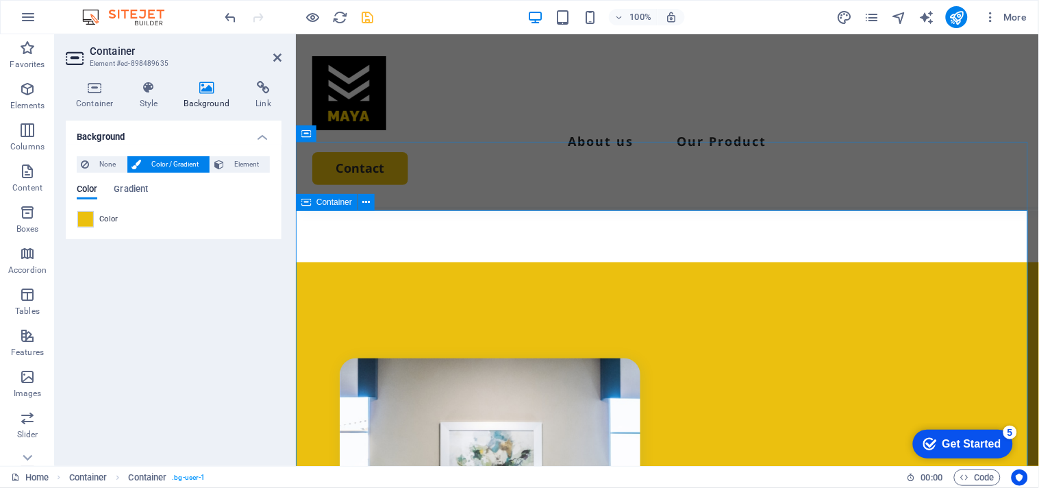
scroll to position [3157, 0]
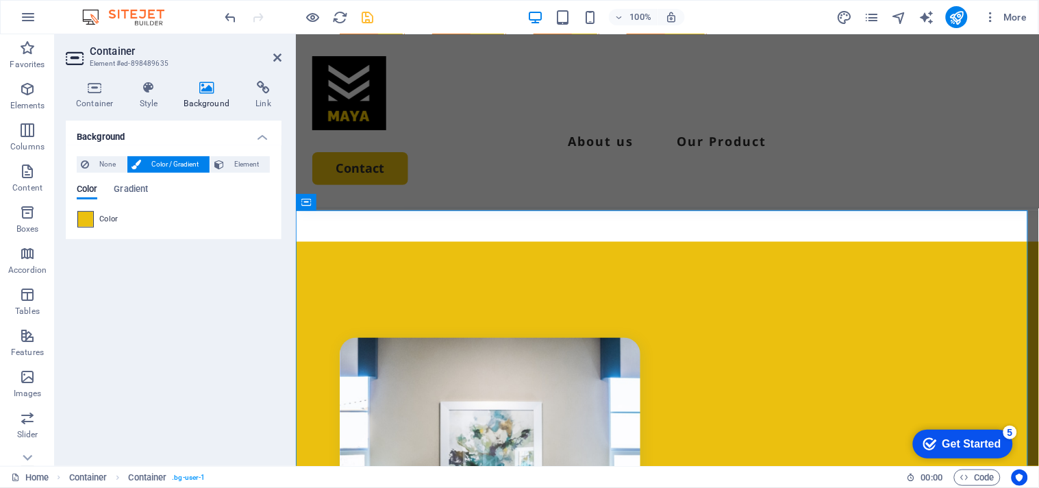
click at [84, 226] on span at bounding box center [85, 219] width 15 height 15
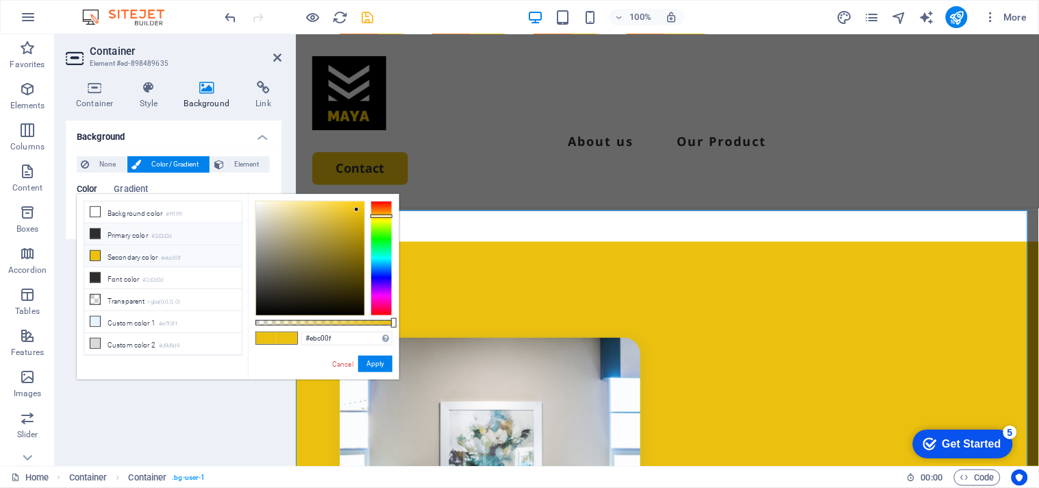
click at [98, 234] on icon at bounding box center [95, 234] width 10 height 10
type input "#2d2d2d"
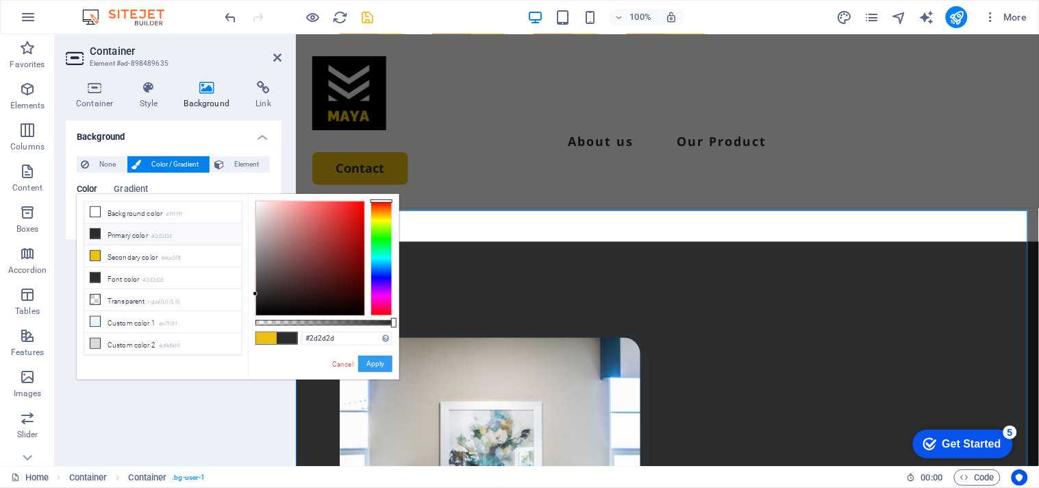
click at [379, 368] on button "Apply" at bounding box center [375, 363] width 34 height 16
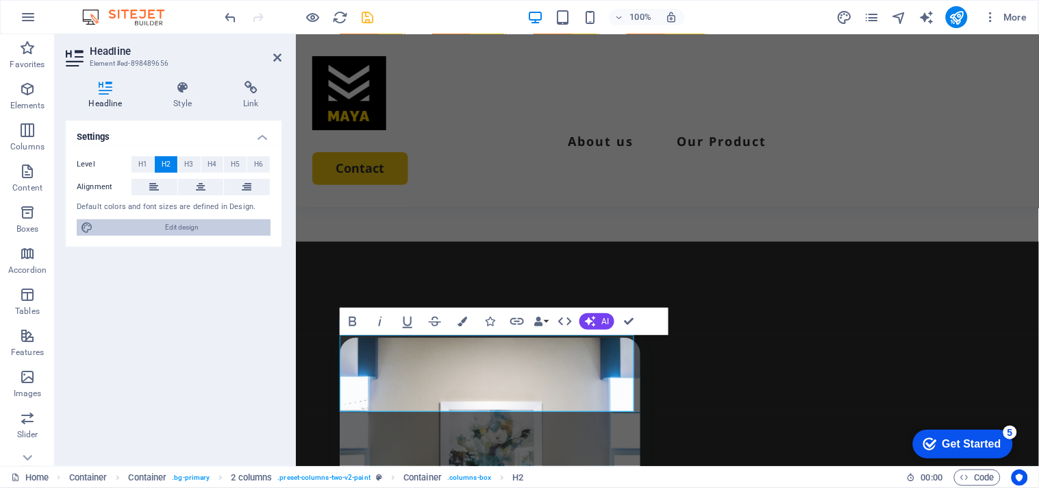
click at [120, 228] on span "Edit design" at bounding box center [181, 227] width 169 height 16
select select "px"
select select "500"
select select "px"
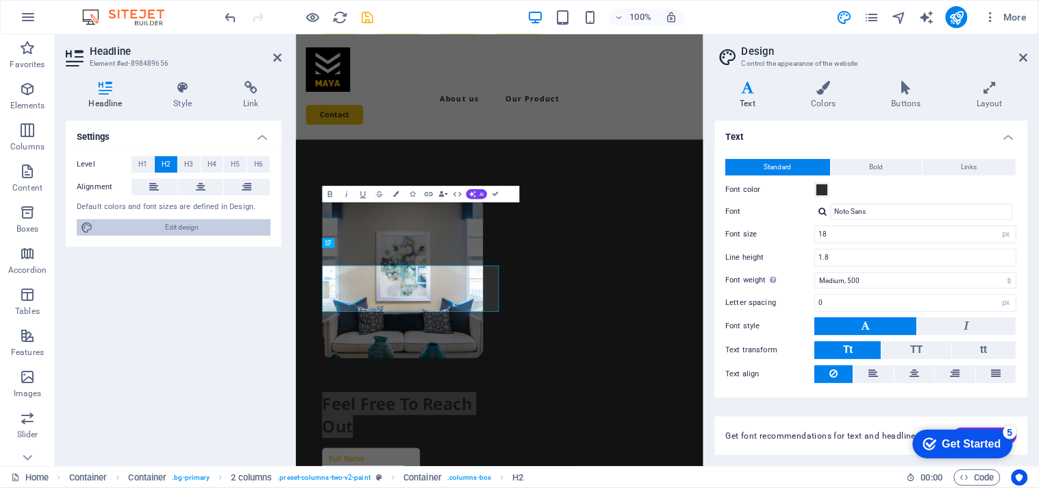
scroll to position [3072, 0]
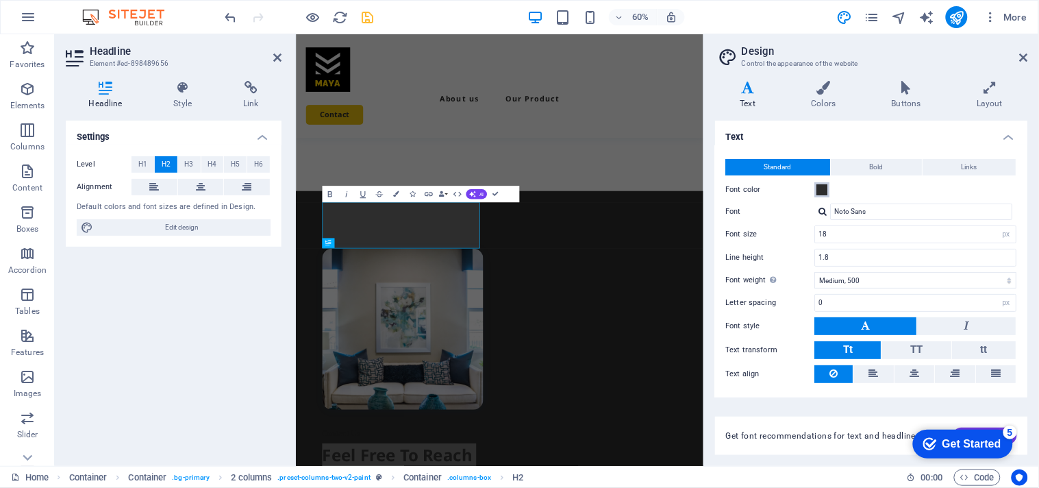
click at [823, 187] on span at bounding box center [822, 189] width 11 height 11
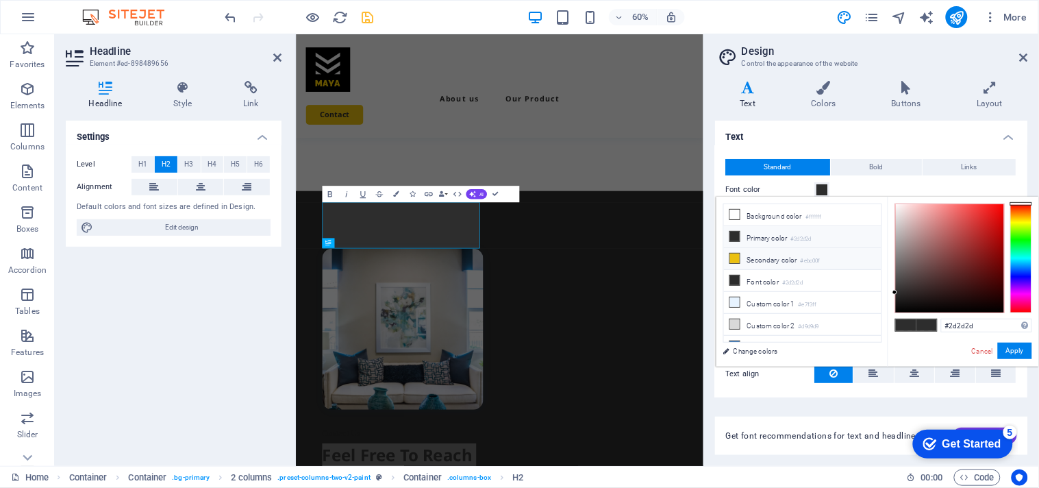
click at [800, 259] on li "Secondary color #ebc00f" at bounding box center [803, 259] width 158 height 22
type input "#ebc00f"
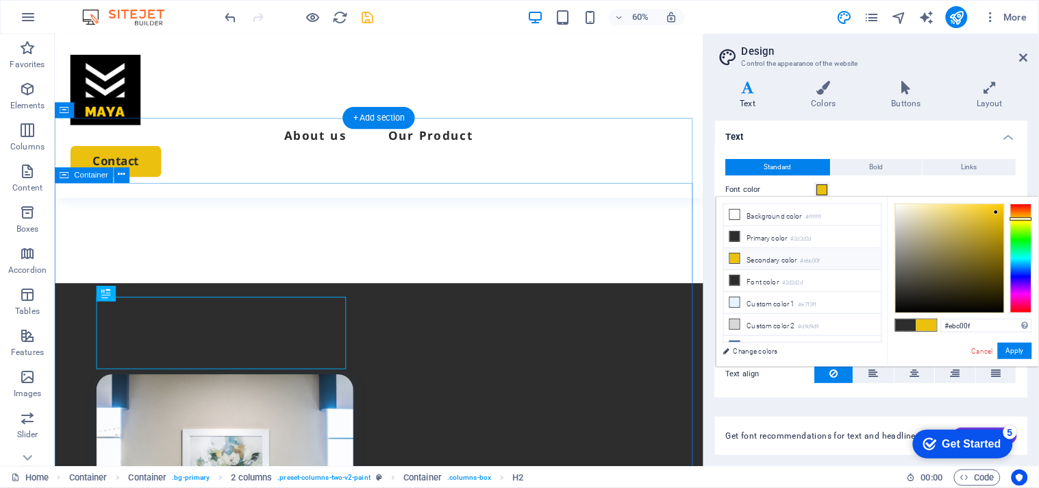
scroll to position [3077, 0]
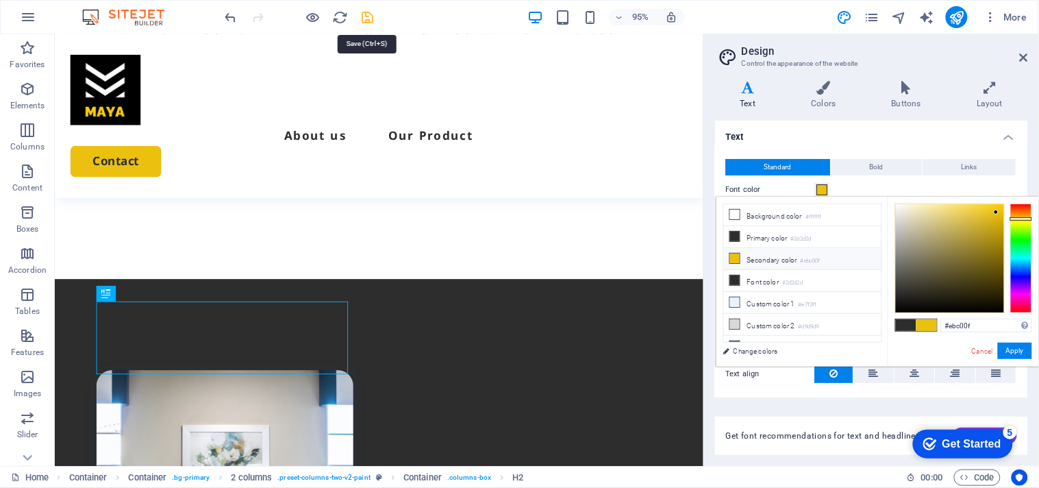
click at [360, 18] on icon "save" at bounding box center [368, 18] width 16 height 16
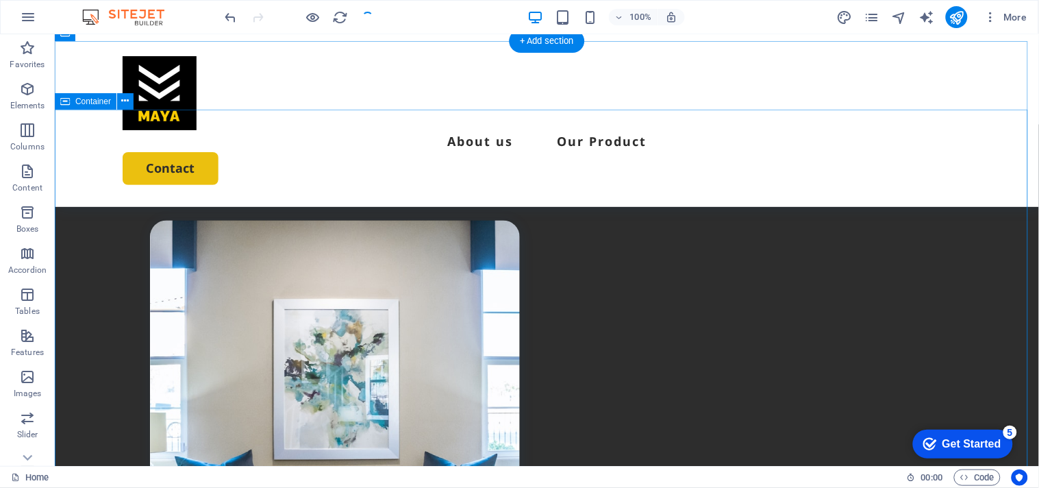
scroll to position [3436, 0]
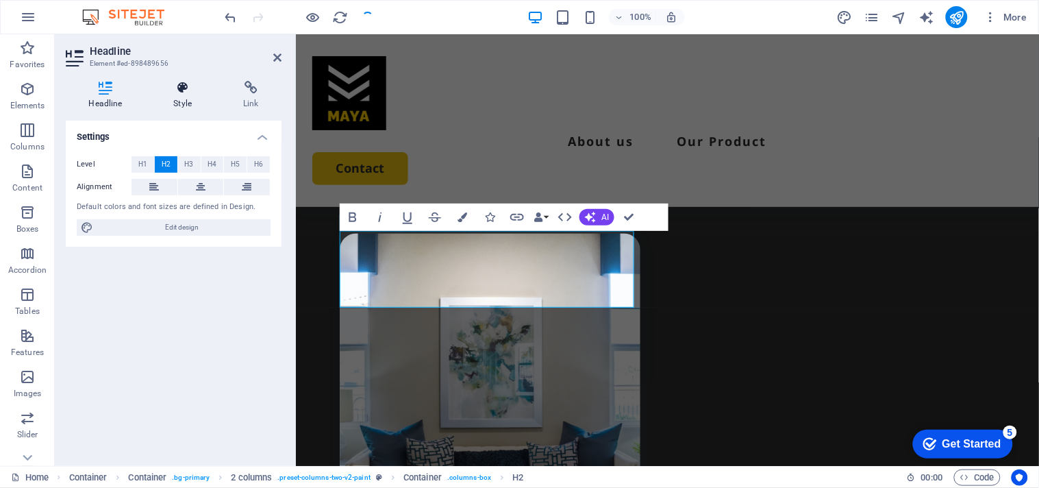
click at [182, 90] on icon at bounding box center [183, 88] width 64 height 14
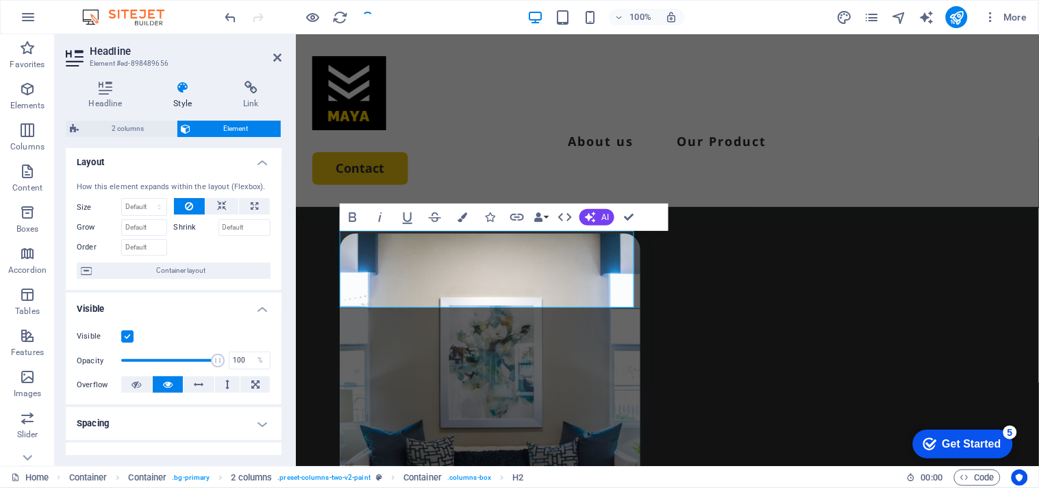
scroll to position [0, 0]
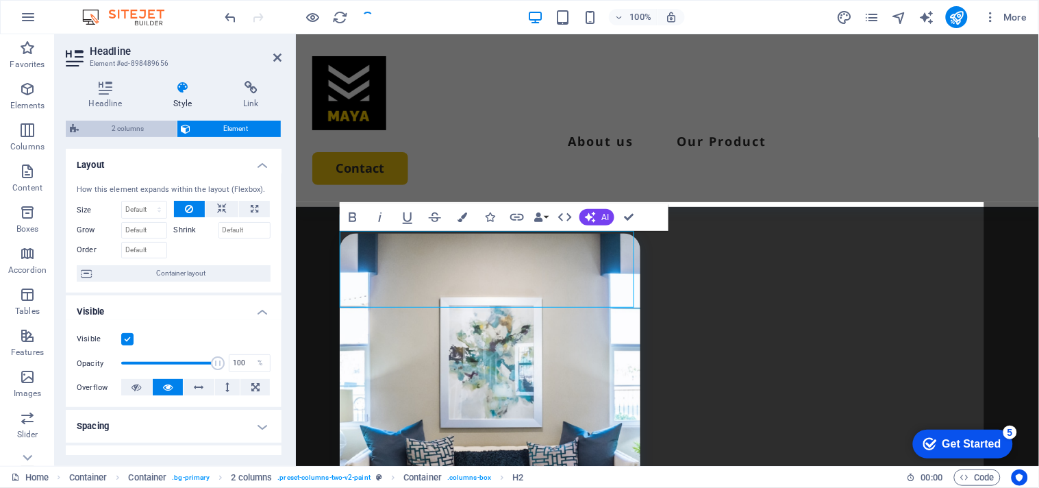
click at [131, 133] on span "2 columns" at bounding box center [128, 129] width 90 height 16
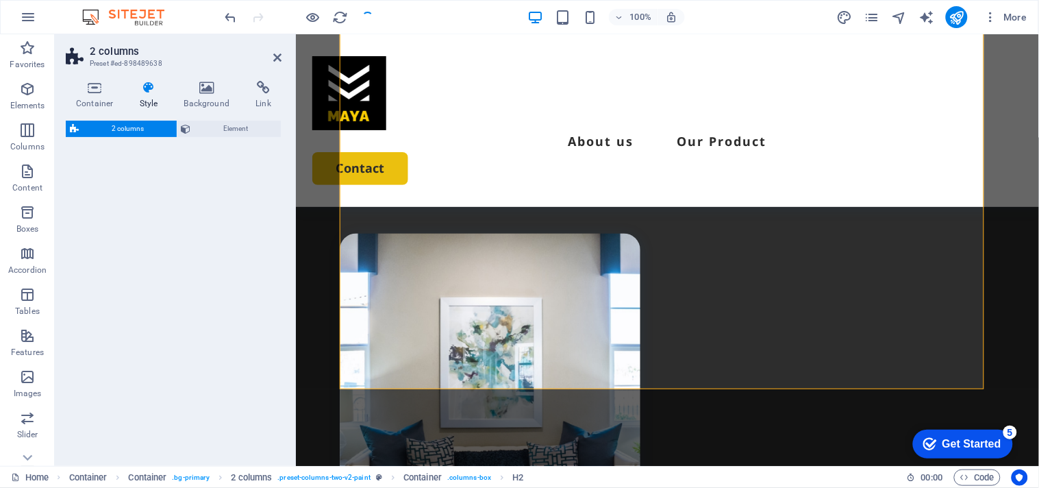
select select "rem"
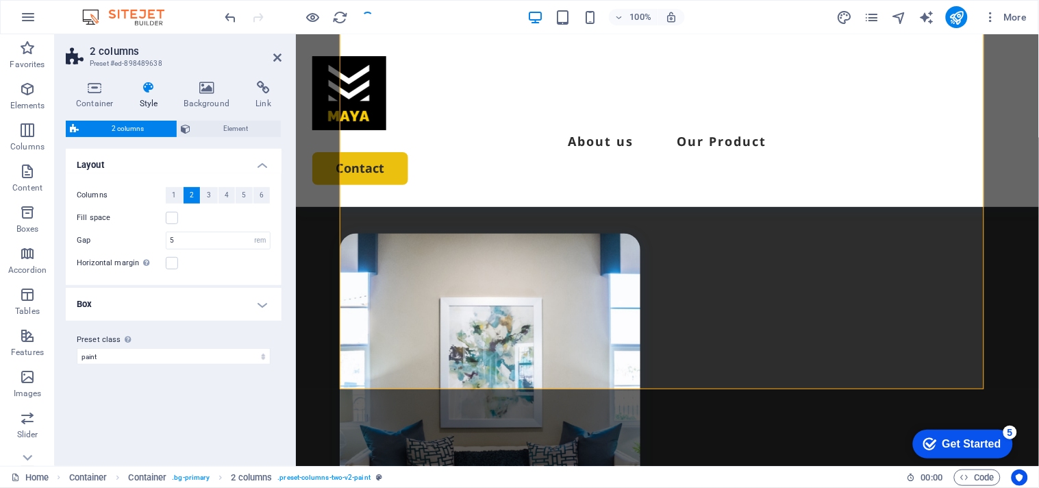
scroll to position [3511, 0]
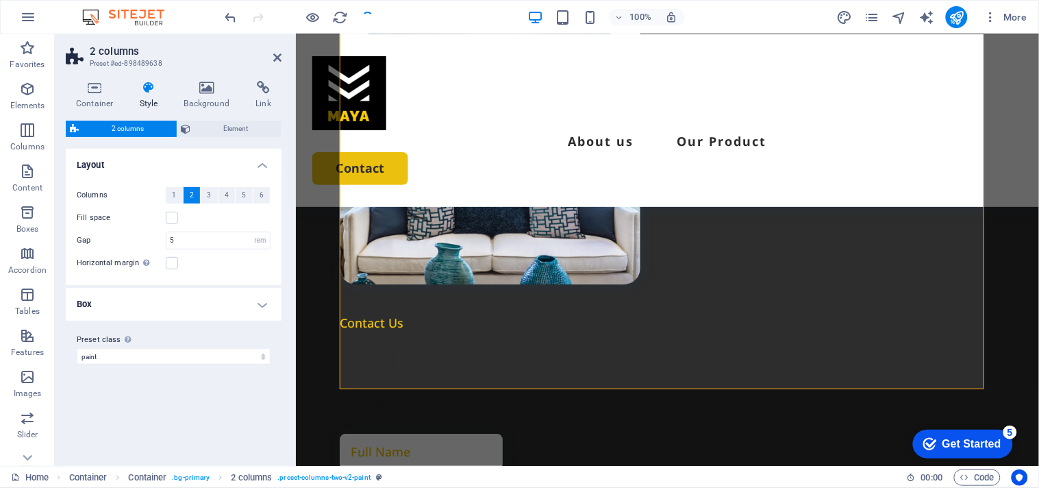
click at [153, 105] on h4 "Style" at bounding box center [151, 95] width 45 height 29
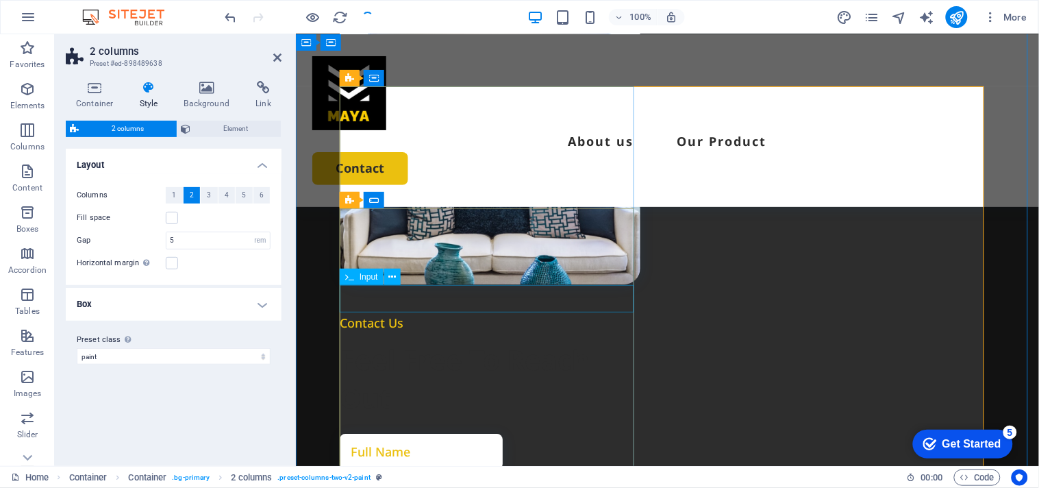
scroll to position [3207, 0]
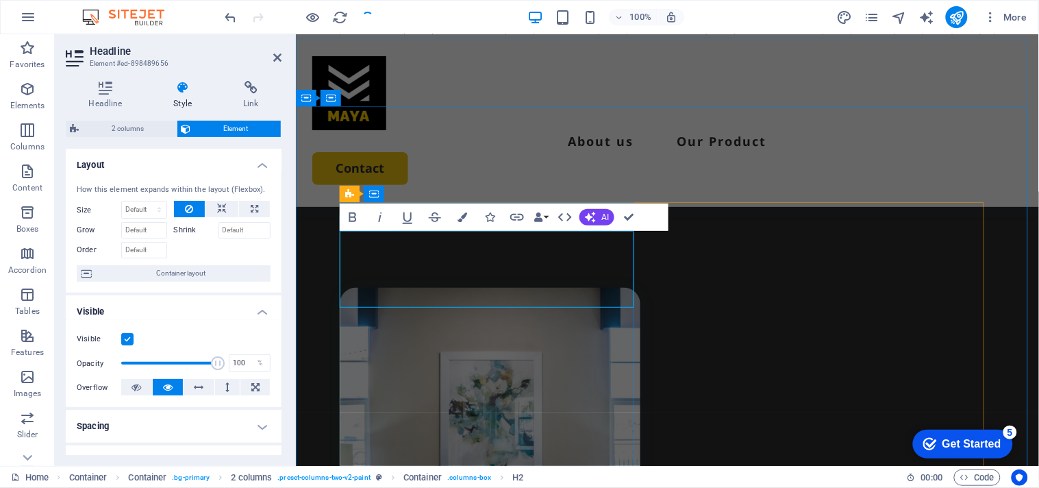
scroll to position [3261, 0]
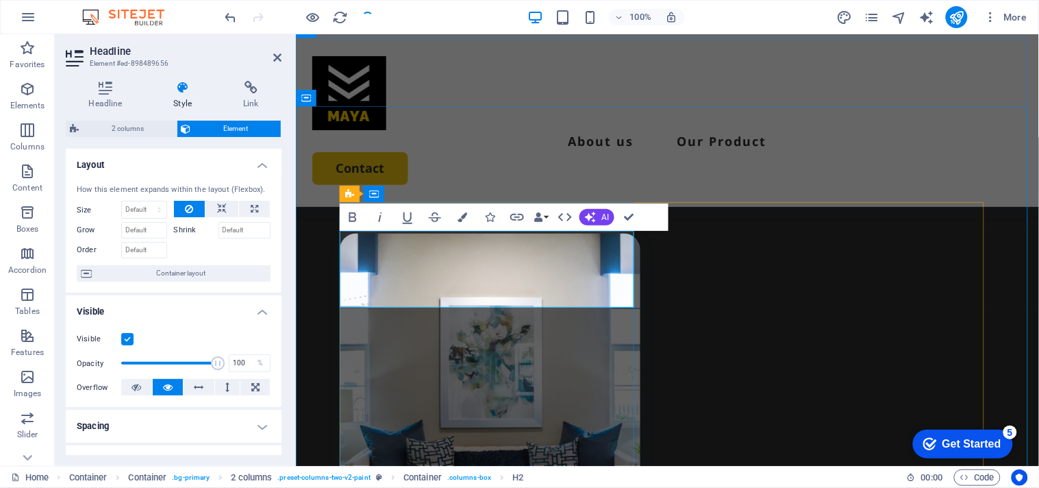
click at [187, 92] on icon at bounding box center [183, 88] width 64 height 14
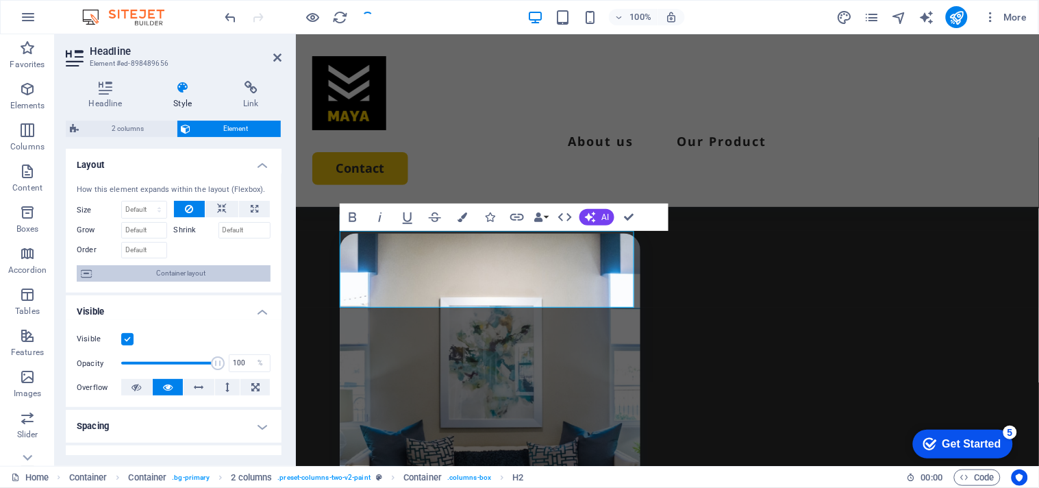
scroll to position [76, 0]
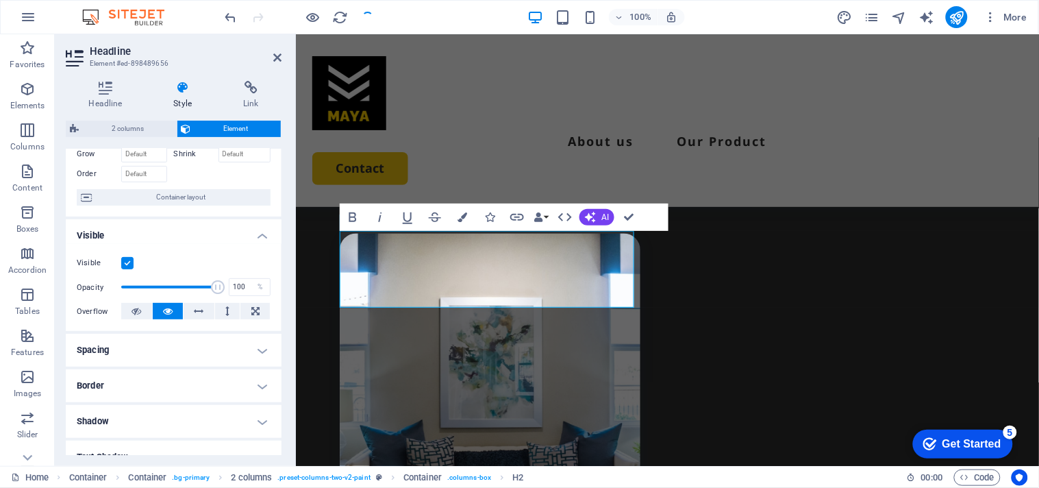
click at [184, 84] on icon at bounding box center [183, 88] width 64 height 14
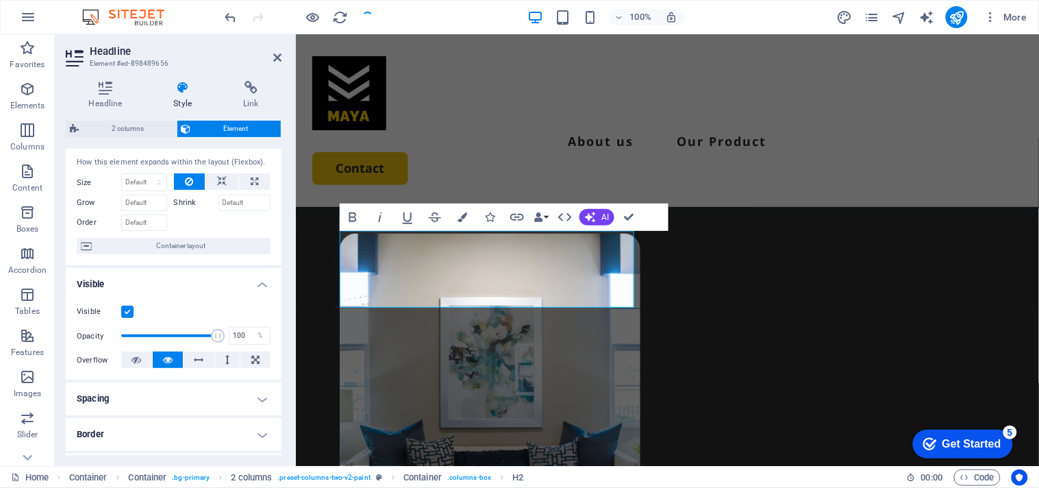
scroll to position [0, 0]
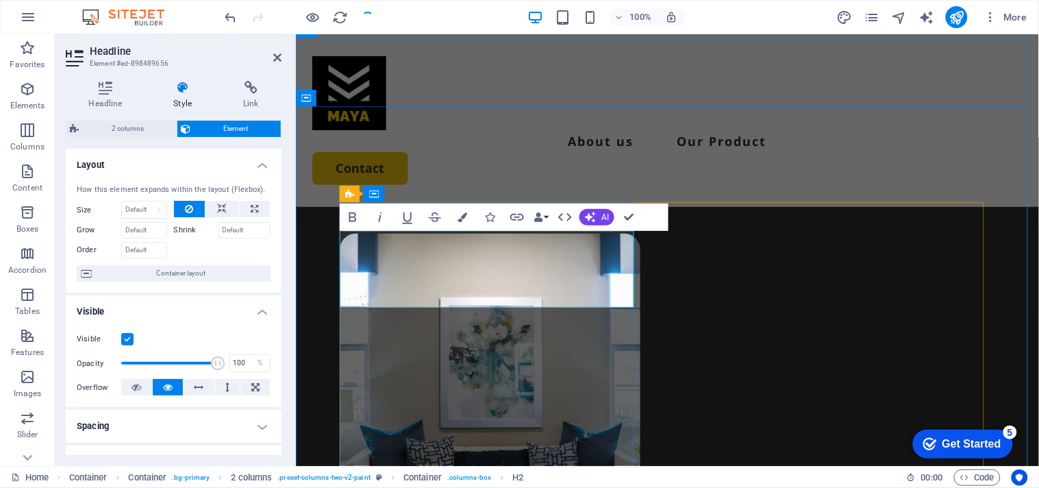
click at [476, 129] on nav "About us Our Product" at bounding box center [667, 140] width 710 height 22
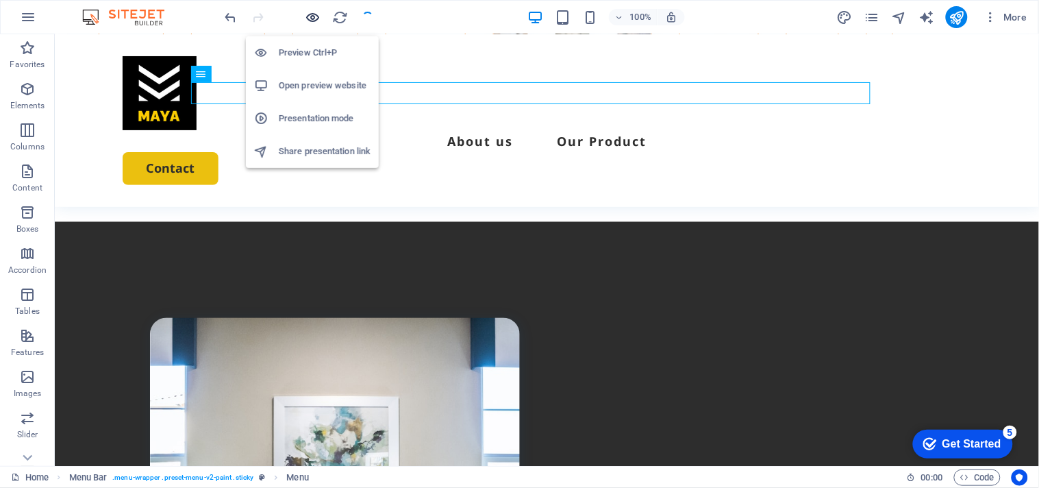
click at [318, 16] on icon "button" at bounding box center [313, 18] width 16 height 16
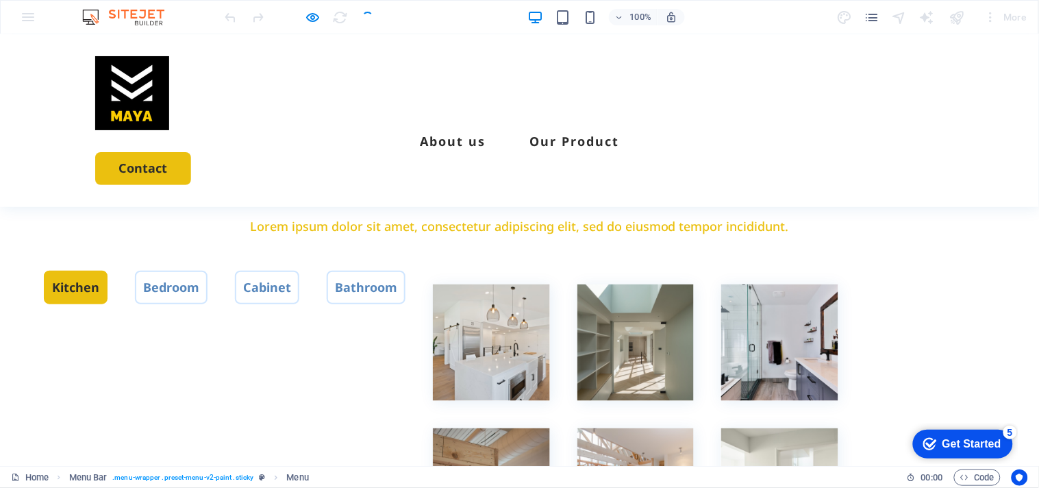
scroll to position [2514, 0]
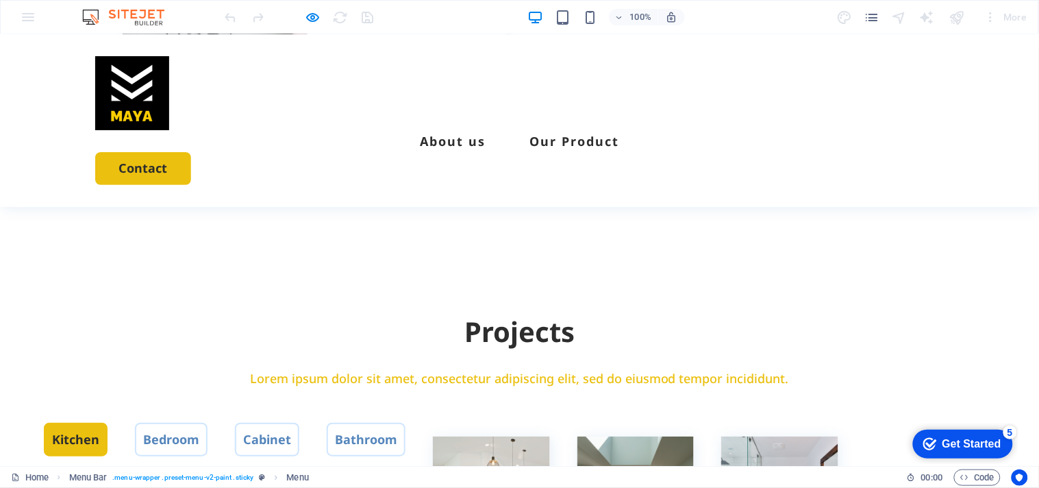
scroll to position [2818, 0]
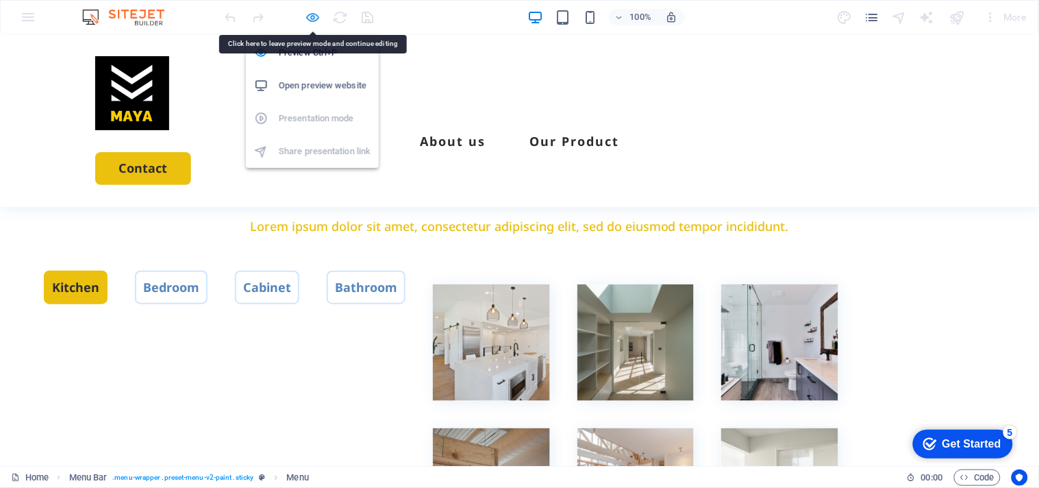
click at [318, 12] on icon "button" at bounding box center [313, 18] width 16 height 16
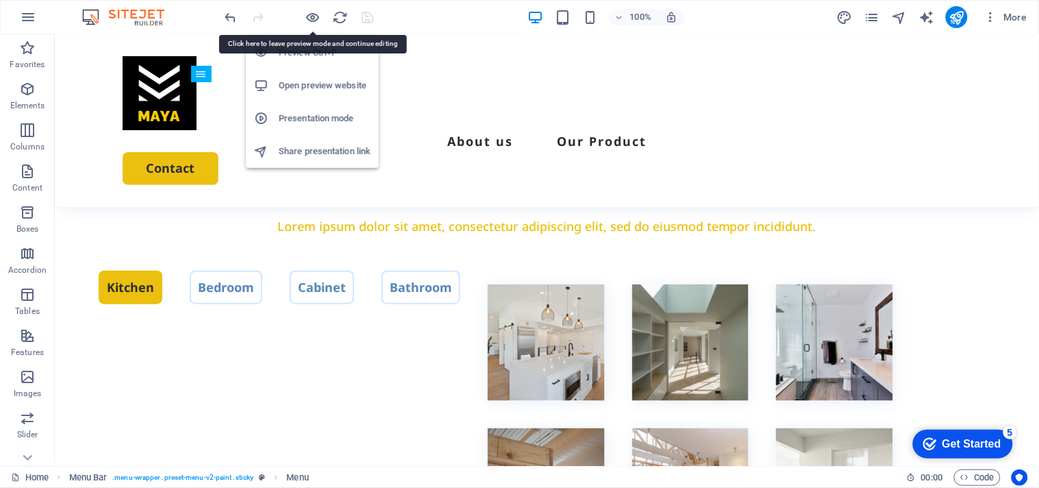
scroll to position [3724, 0]
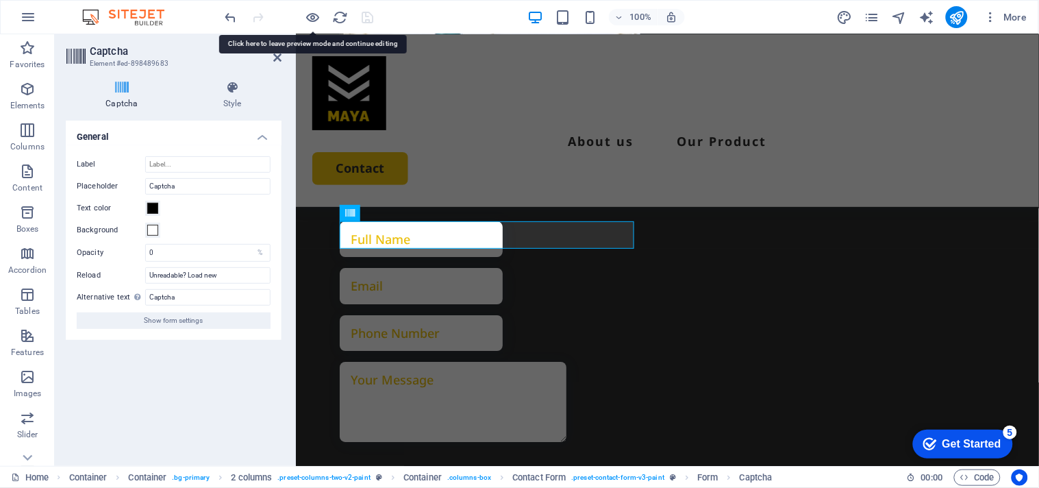
scroll to position [3604, 0]
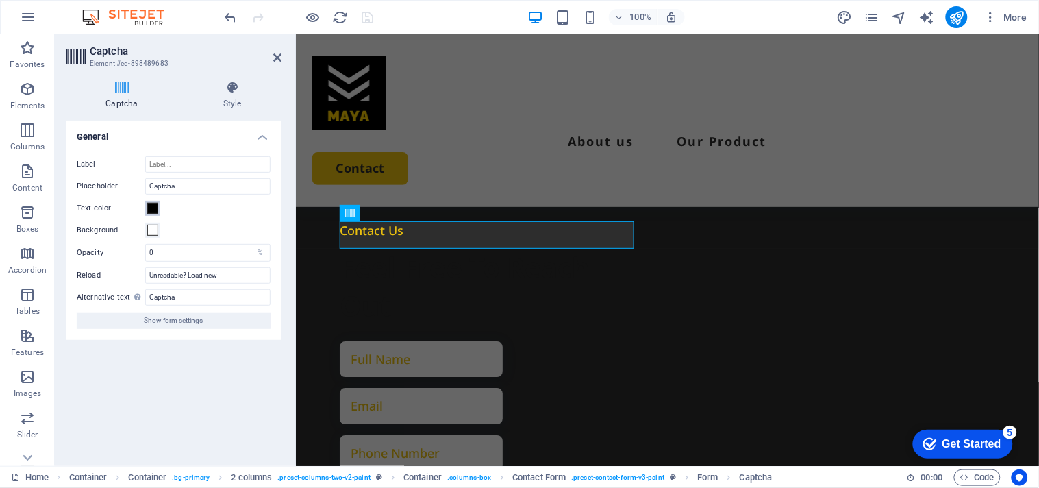
click at [153, 204] on span at bounding box center [152, 208] width 11 height 11
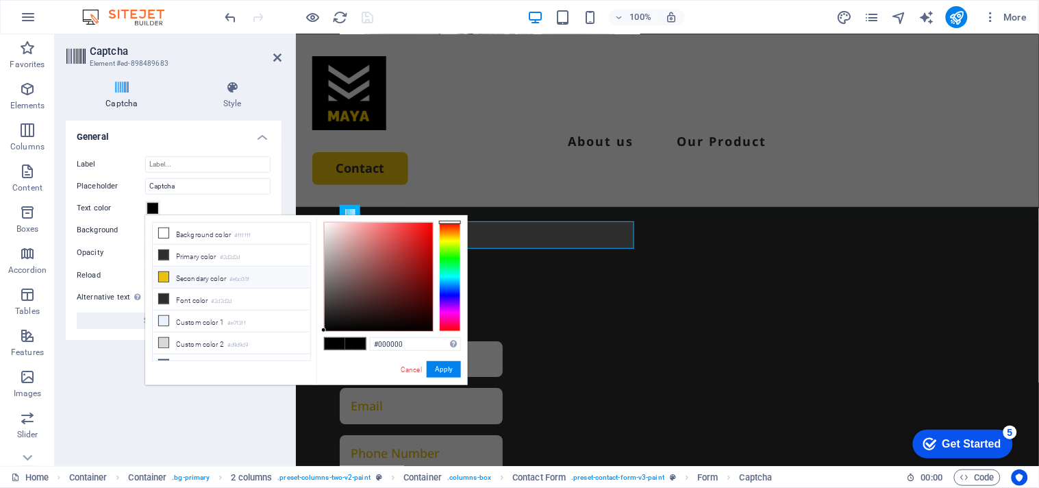
click at [176, 277] on li "Secondary color #ebc00f" at bounding box center [232, 277] width 158 height 22
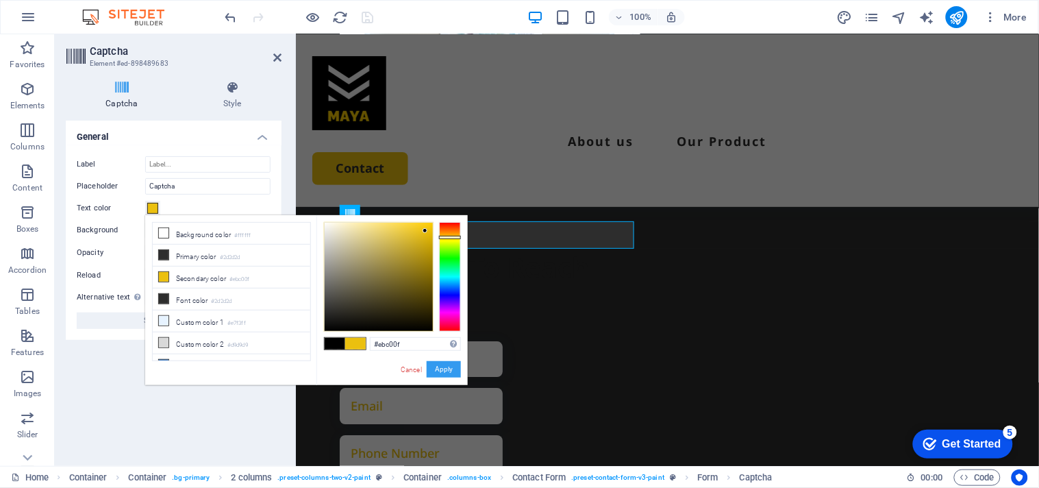
click at [443, 365] on button "Apply" at bounding box center [444, 369] width 34 height 16
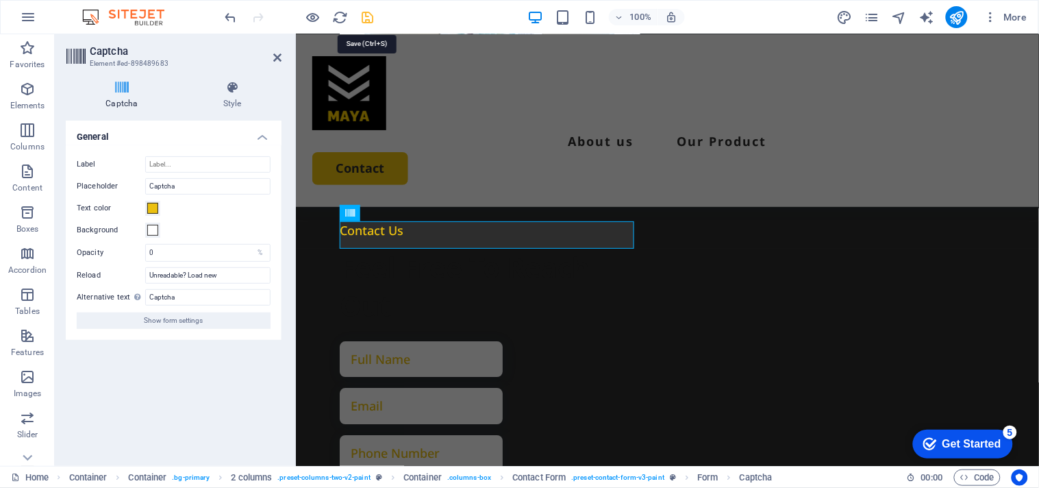
click at [368, 18] on icon "save" at bounding box center [368, 18] width 16 height 16
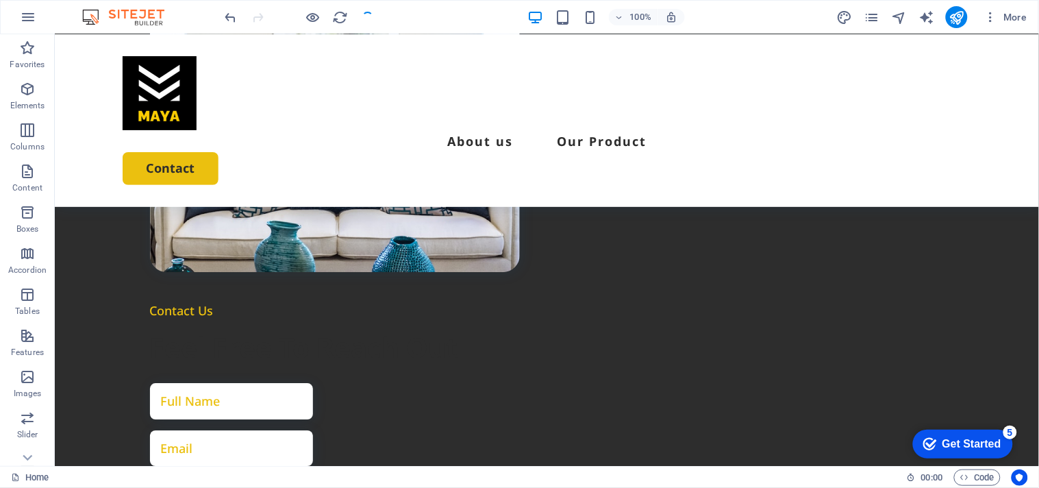
scroll to position [3724, 0]
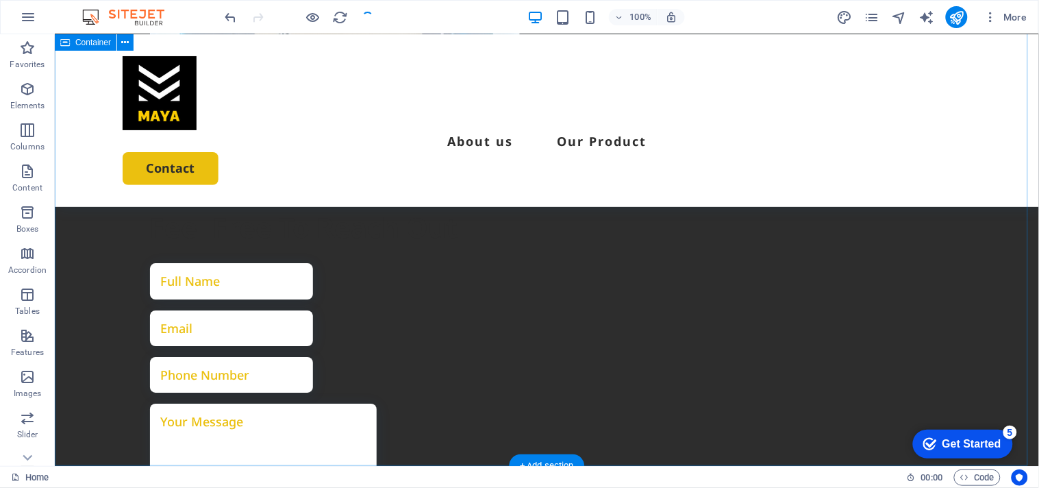
click at [196, 428] on div "Contact Us Feel Free To Reach Out I have read and understand the privacy policy…" at bounding box center [546, 192] width 984 height 1151
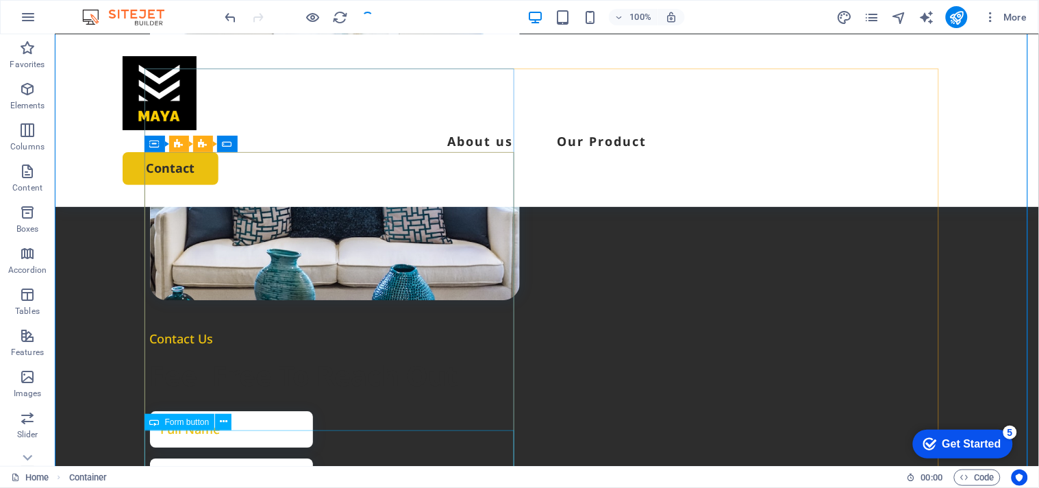
scroll to position [3572, 0]
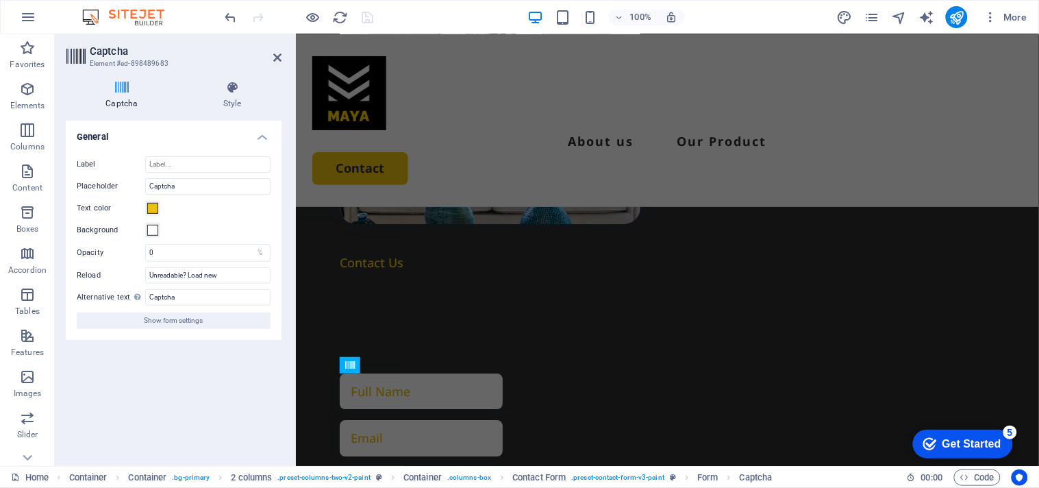
scroll to position [3452, 0]
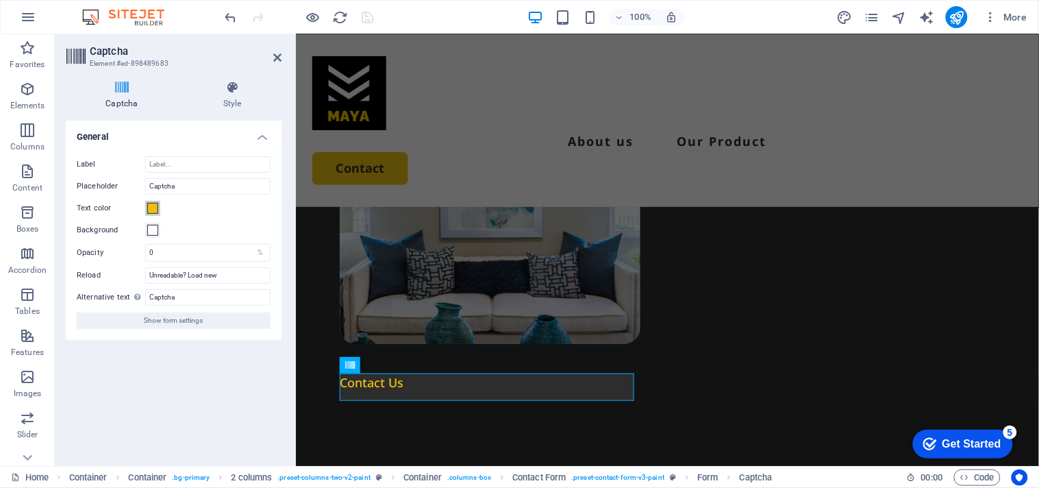
click at [153, 210] on span at bounding box center [152, 208] width 11 height 11
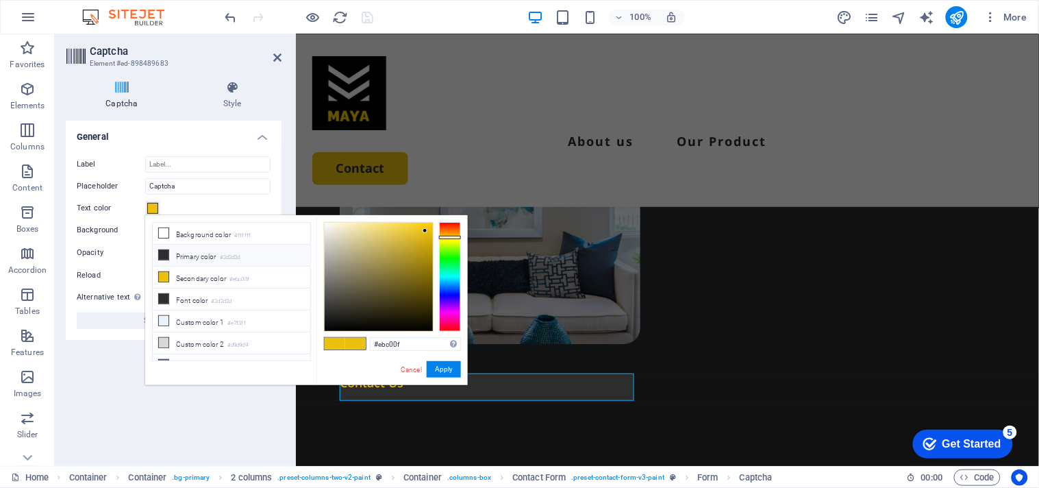
click at [162, 252] on icon at bounding box center [164, 255] width 10 height 10
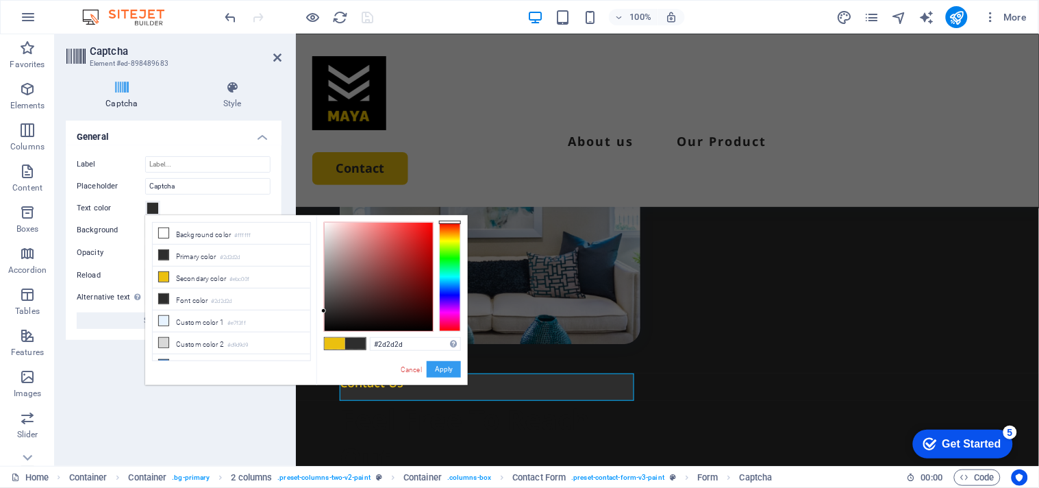
click at [431, 364] on button "Apply" at bounding box center [444, 369] width 34 height 16
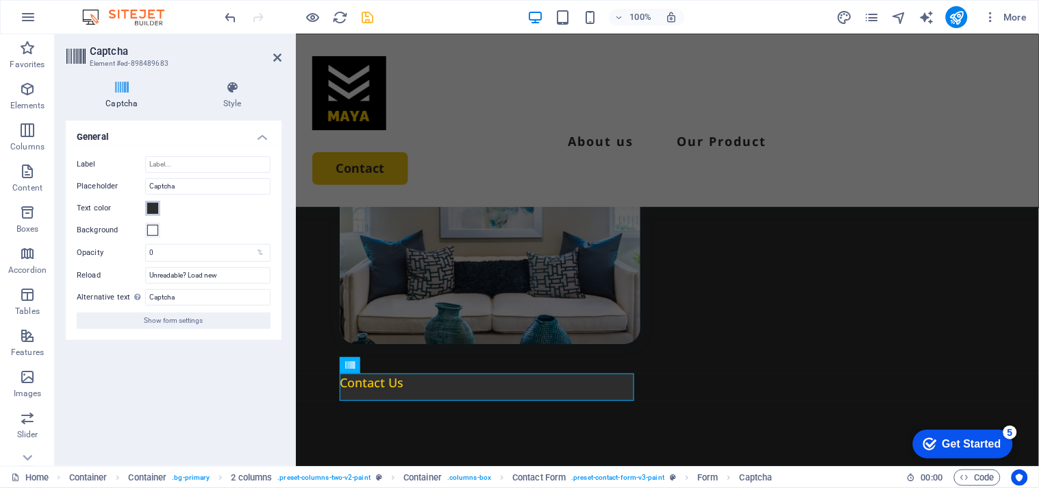
click at [151, 211] on span at bounding box center [152, 208] width 11 height 11
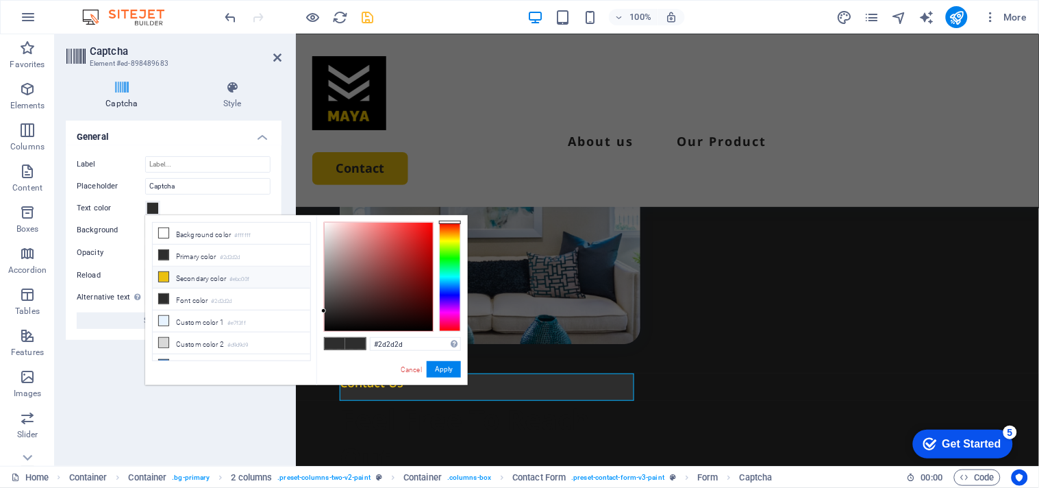
click at [173, 274] on li "Secondary color #ebc00f" at bounding box center [232, 277] width 158 height 22
type input "#ebc00f"
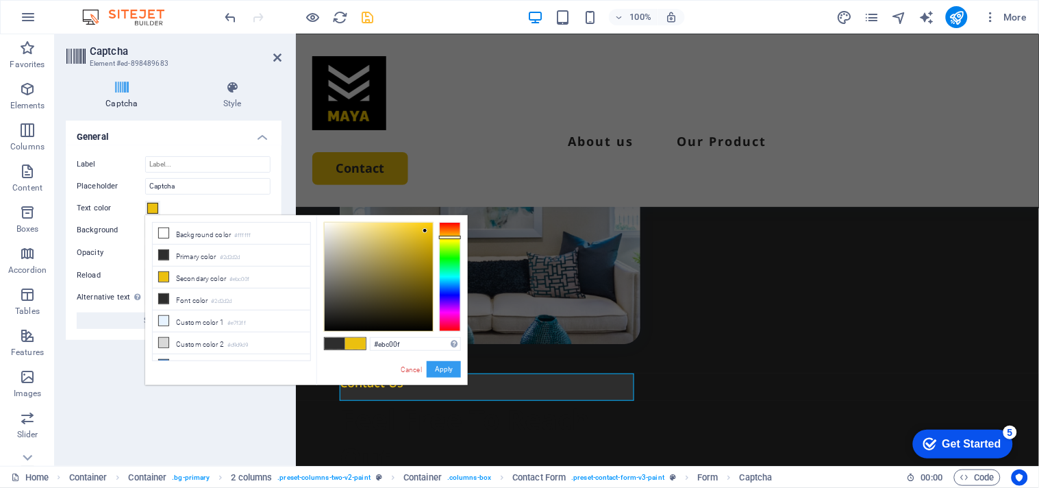
drag, startPoint x: 457, startPoint y: 377, endPoint x: 152, endPoint y: 334, distance: 307.7
click at [457, 377] on button "Apply" at bounding box center [444, 369] width 34 height 16
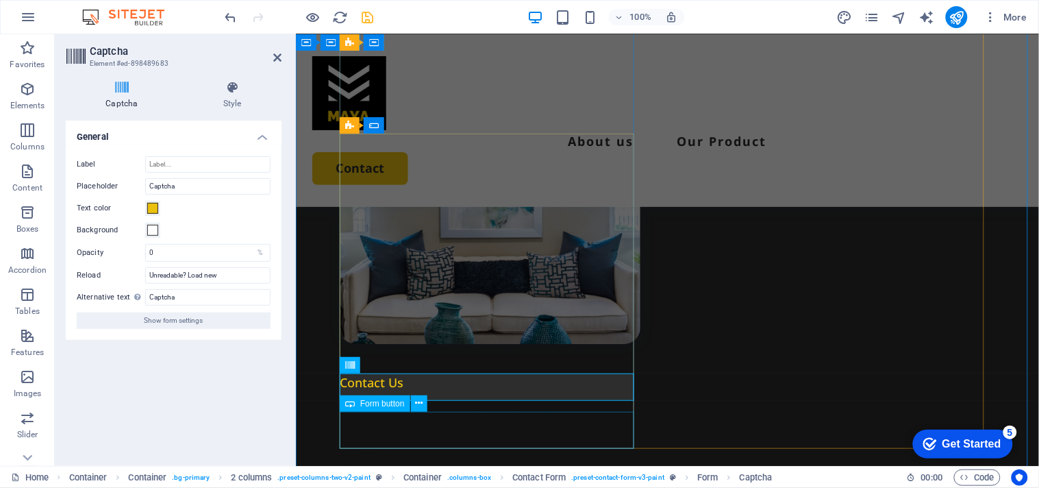
select select "px"
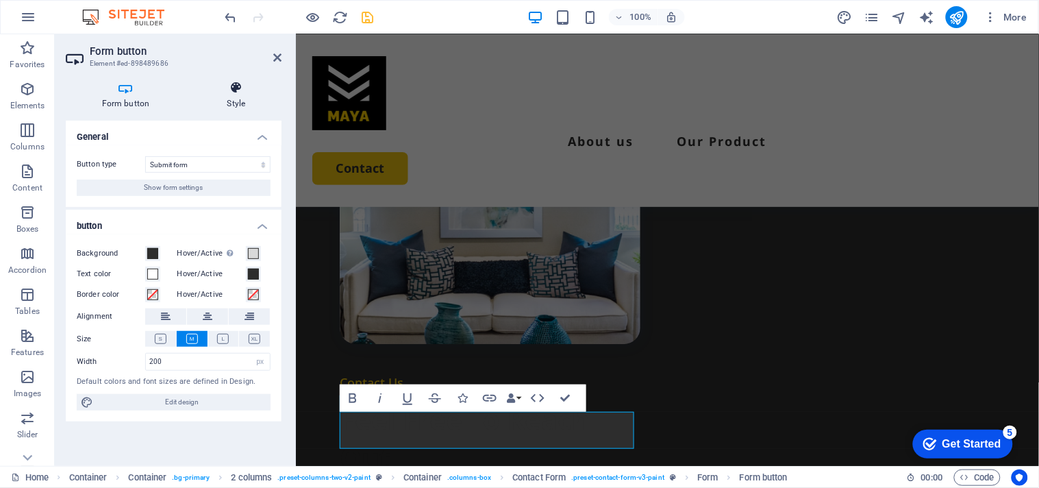
click at [249, 85] on icon at bounding box center [236, 88] width 90 height 14
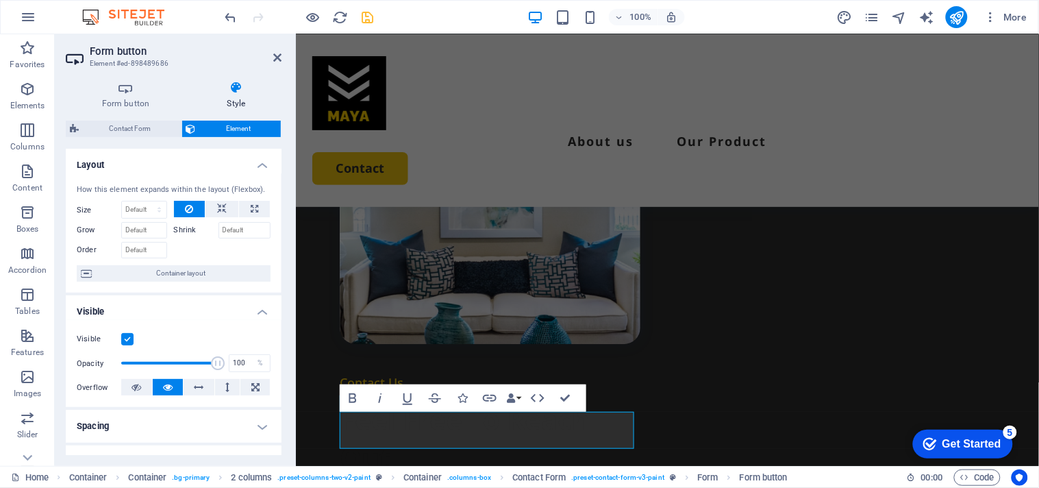
scroll to position [76, 0]
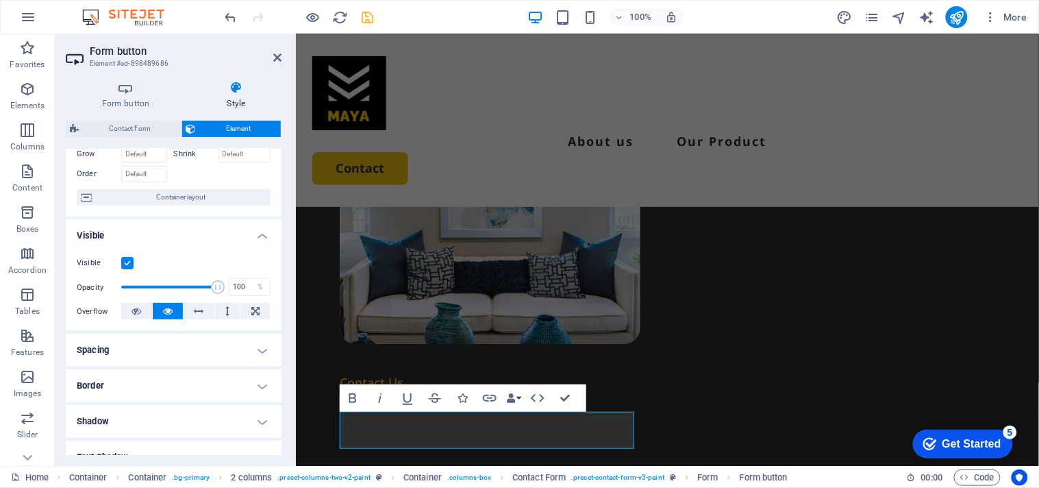
scroll to position [0, 0]
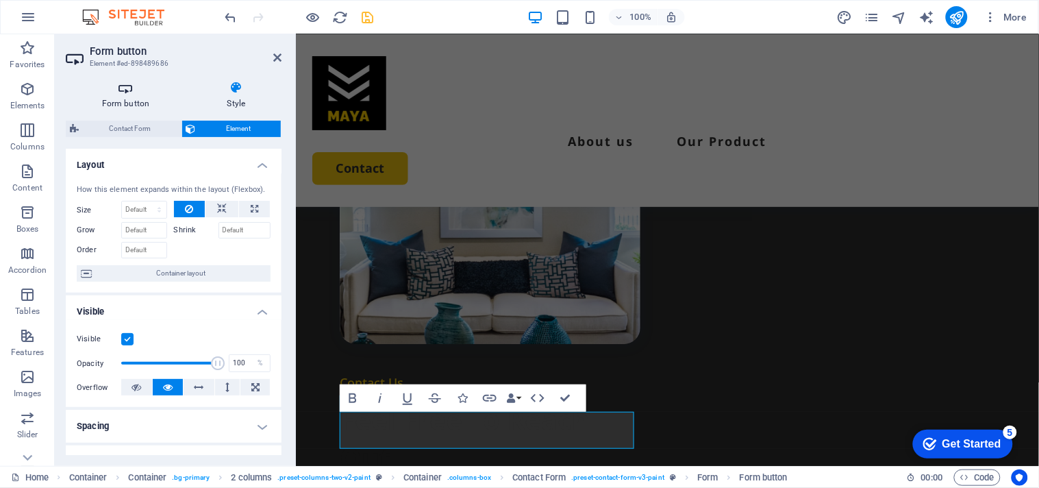
click at [125, 92] on icon at bounding box center [126, 88] width 120 height 14
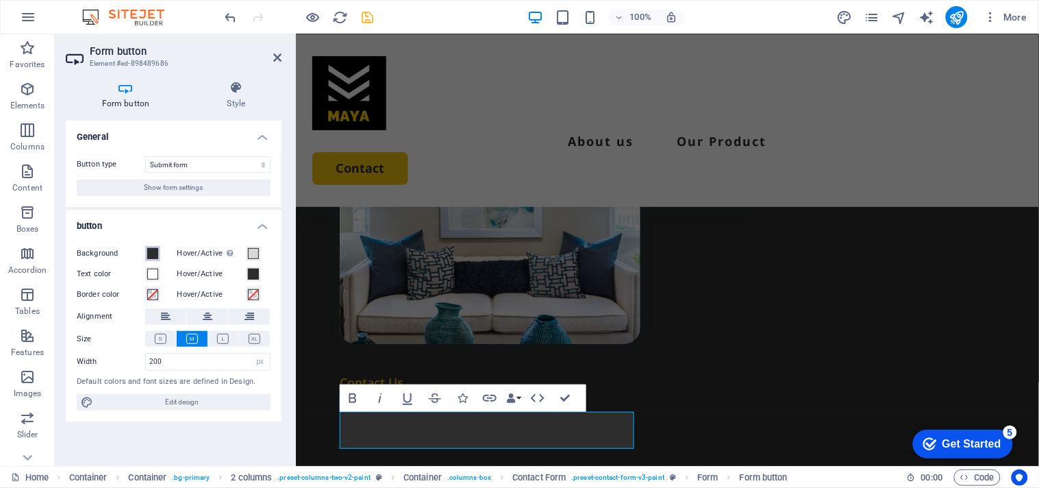
click at [156, 251] on span at bounding box center [152, 253] width 11 height 11
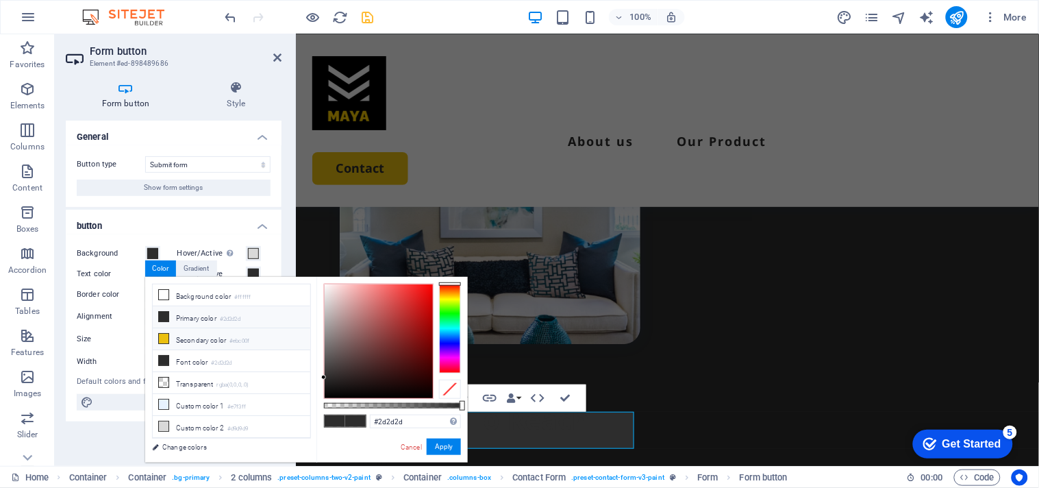
click at [162, 337] on icon at bounding box center [164, 339] width 10 height 10
type input "#ebc00f"
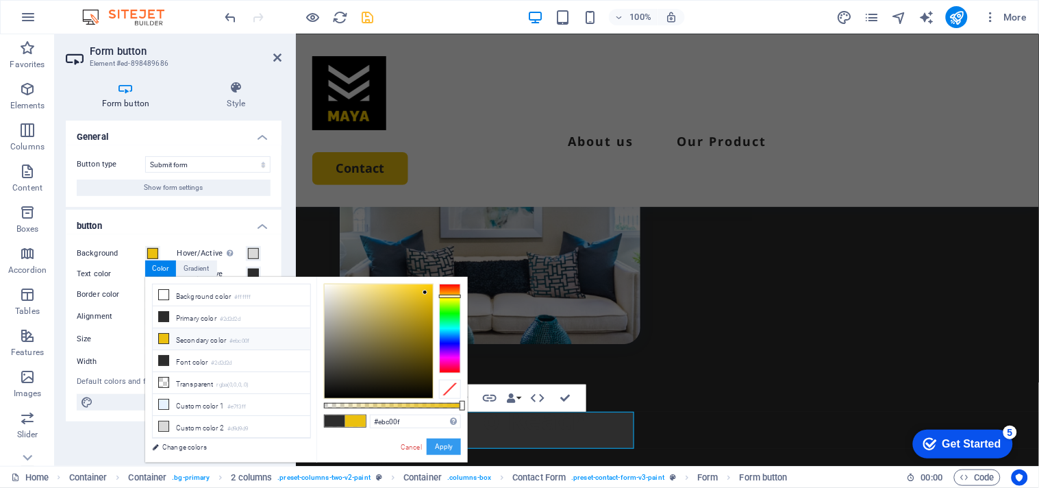
click at [453, 446] on button "Apply" at bounding box center [444, 446] width 34 height 16
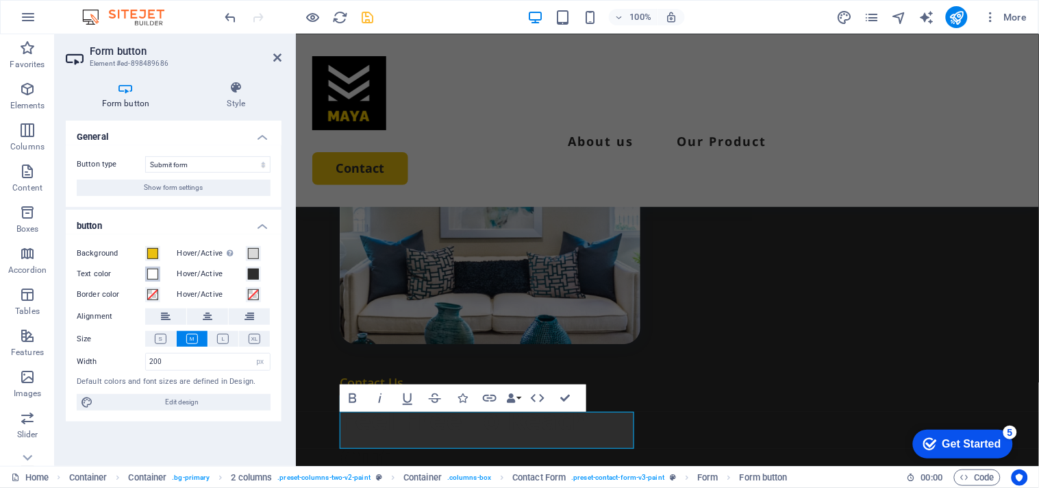
click at [151, 273] on span at bounding box center [152, 273] width 11 height 11
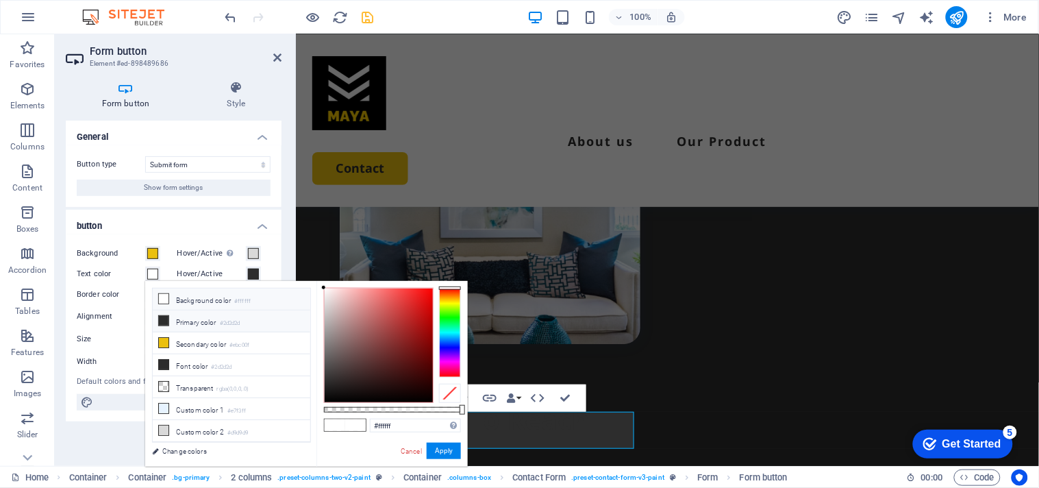
click at [159, 317] on icon at bounding box center [164, 321] width 10 height 10
type input "#2d2d2d"
click at [451, 451] on button "Apply" at bounding box center [444, 450] width 34 height 16
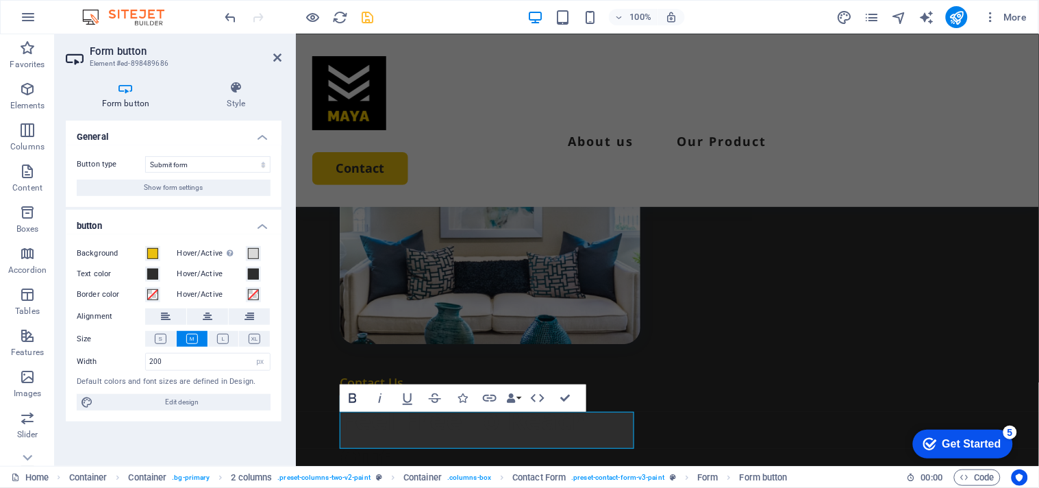
click at [359, 398] on icon "button" at bounding box center [353, 398] width 16 height 16
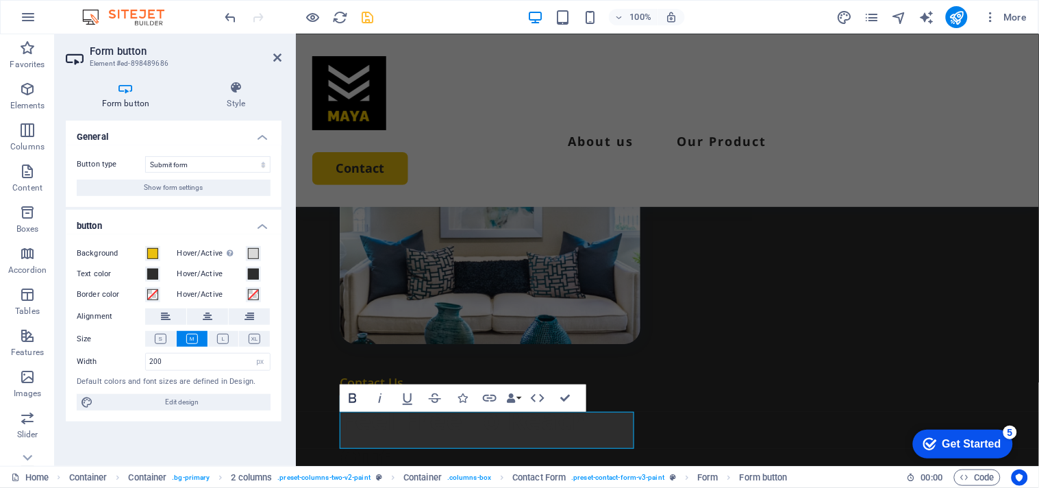
click at [353, 397] on icon "button" at bounding box center [353, 398] width 8 height 10
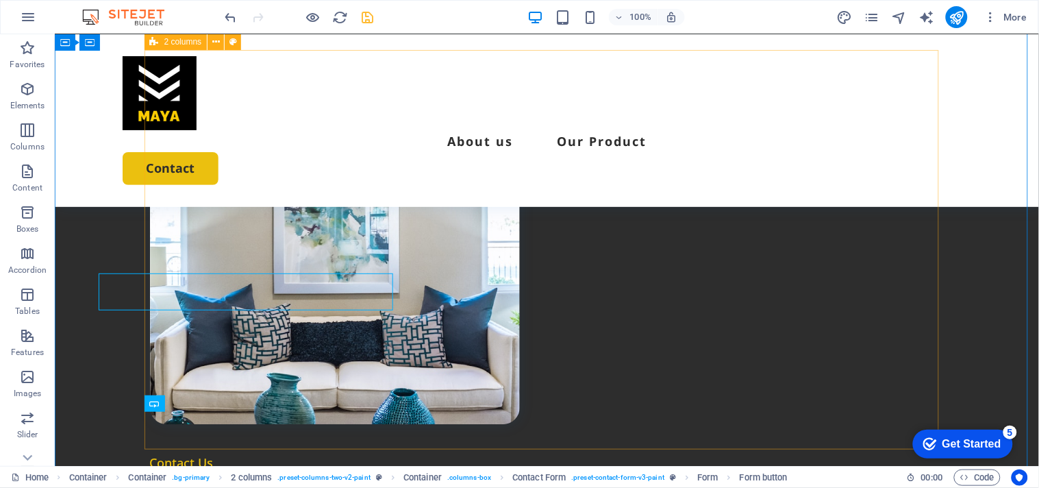
scroll to position [3590, 0]
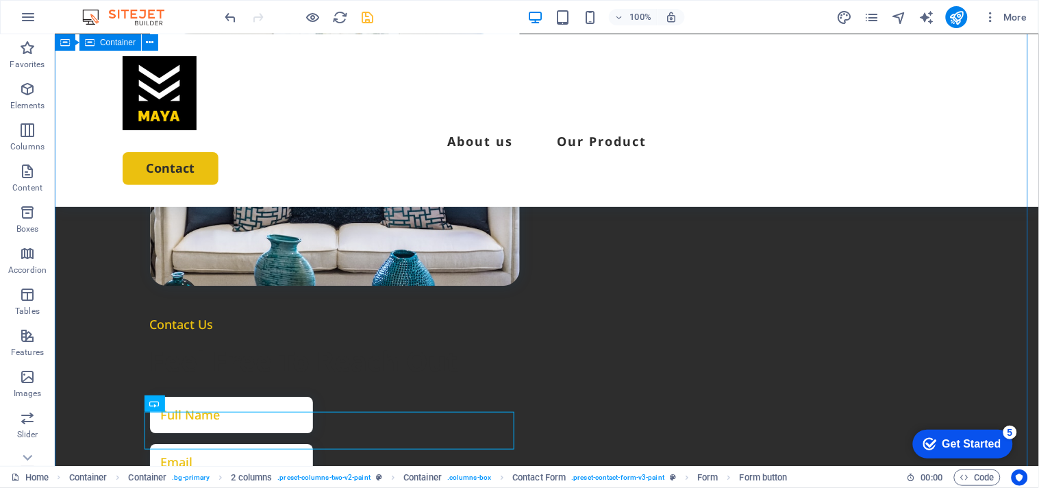
click at [77, 340] on div "Contact Us Feel Free To Reach Out I have read and understand the privacy policy…" at bounding box center [546, 333] width 984 height 1028
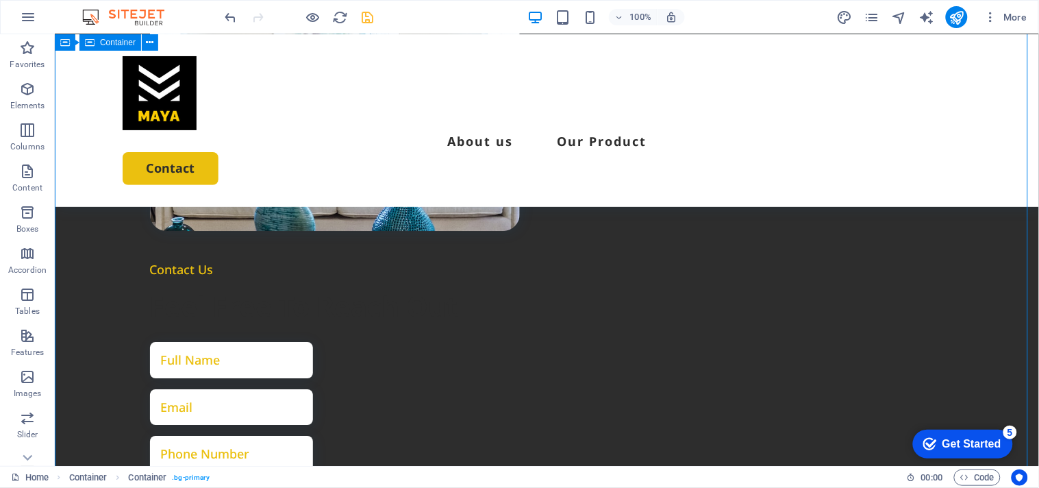
scroll to position [3666, 0]
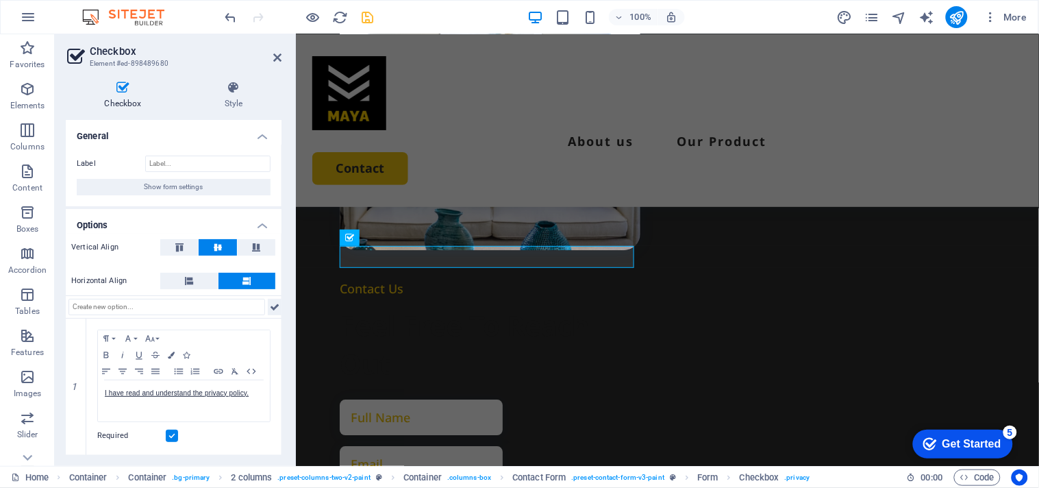
scroll to position [0, 0]
click at [237, 84] on icon at bounding box center [234, 88] width 96 height 14
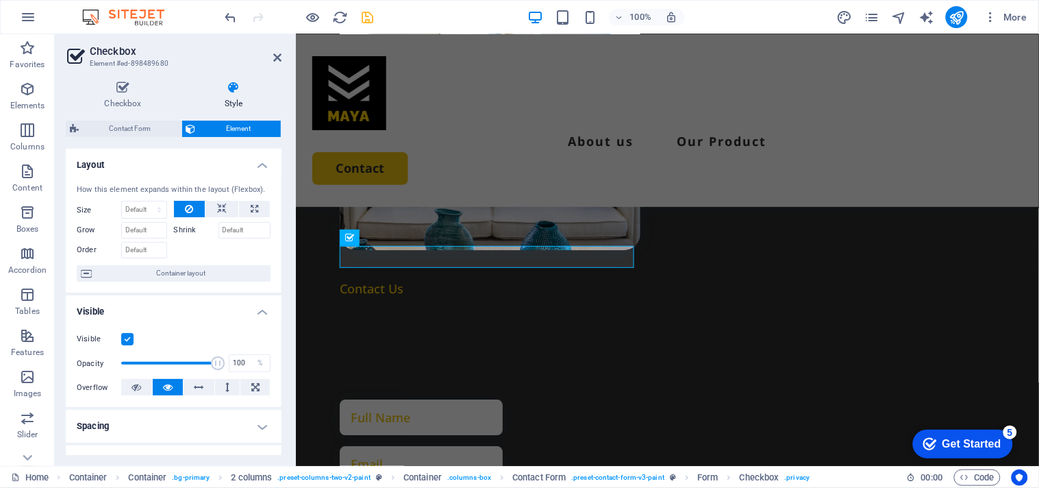
scroll to position [228, 0]
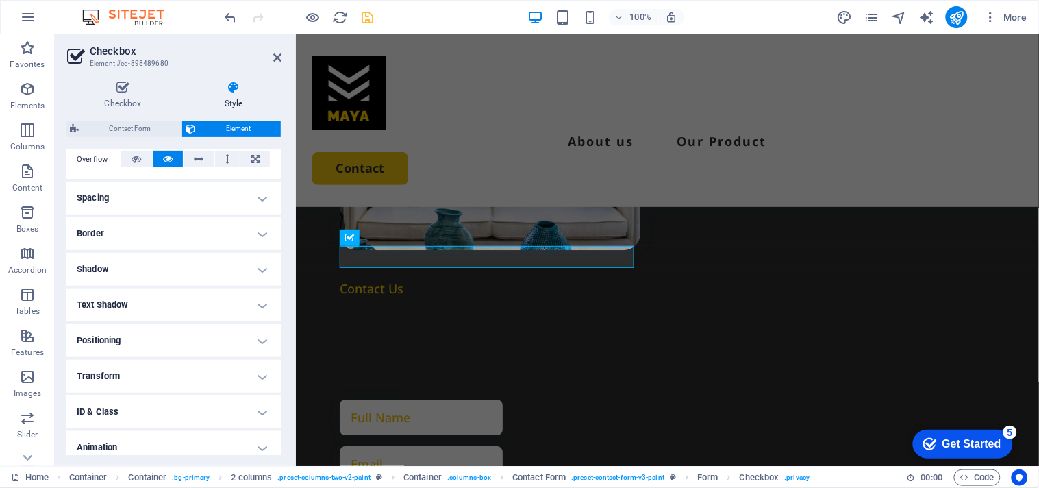
scroll to position [0, 0]
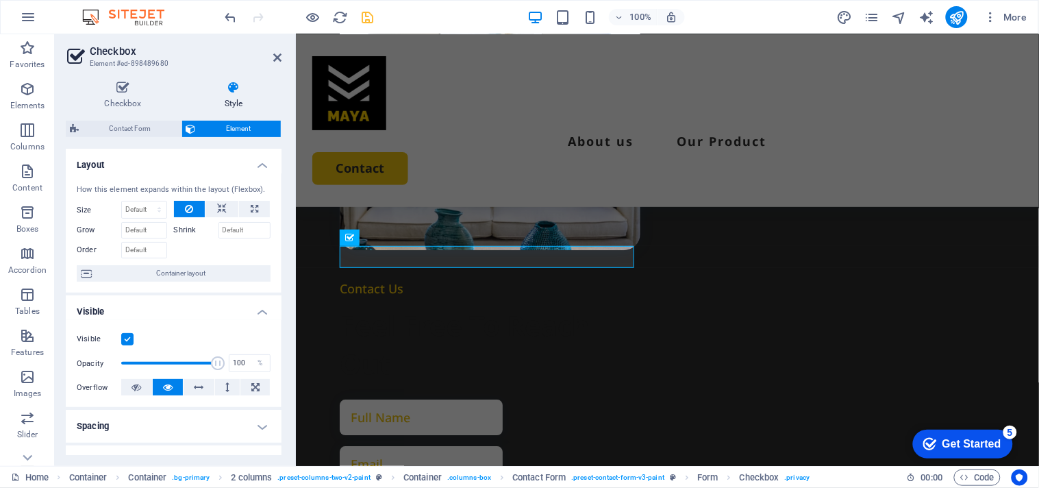
click at [251, 167] on h4 "Layout" at bounding box center [174, 161] width 216 height 25
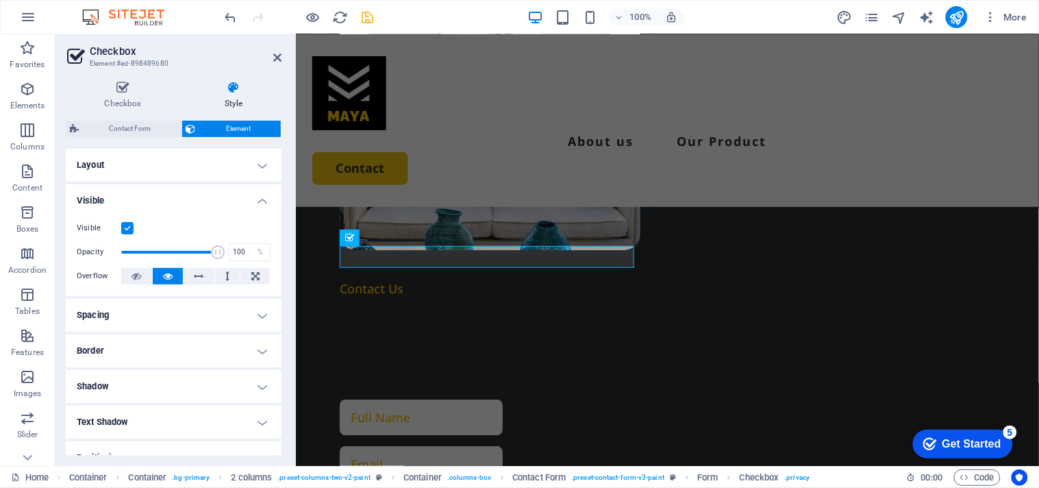
click at [255, 192] on h4 "Visible" at bounding box center [174, 196] width 216 height 25
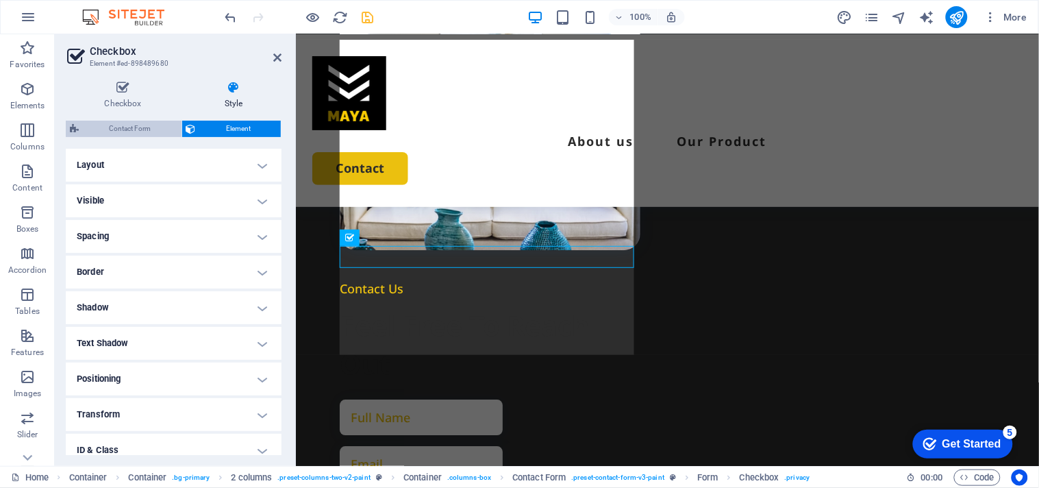
click at [151, 132] on span "Contact Form" at bounding box center [130, 129] width 95 height 16
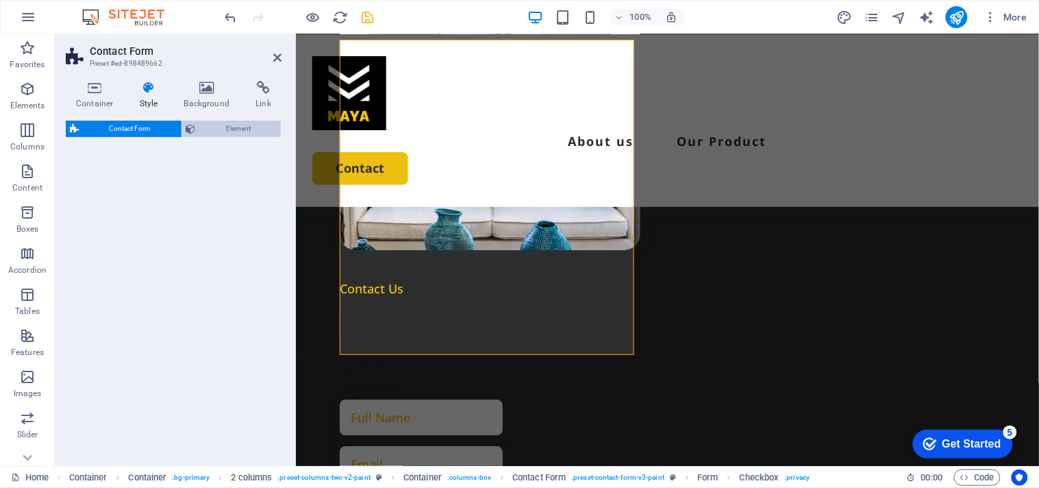
select select "rem"
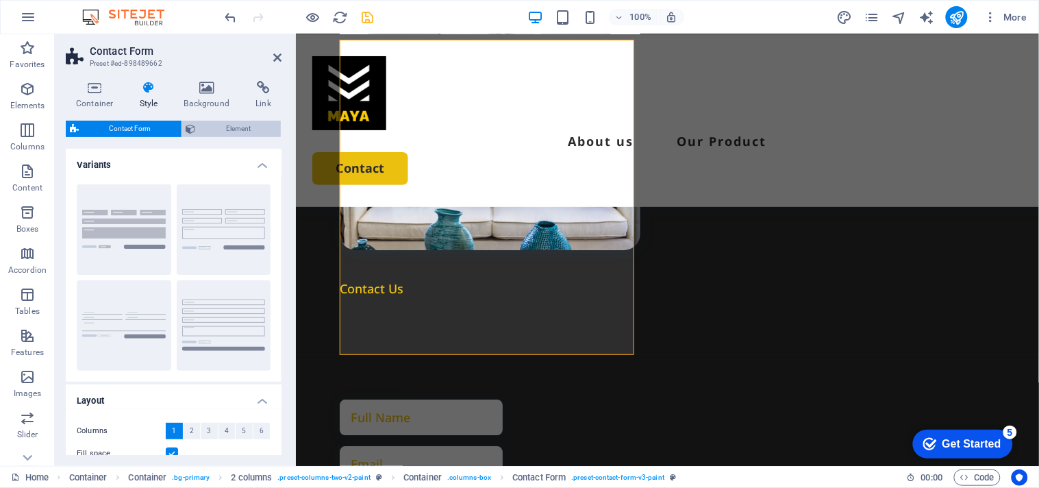
click at [205, 129] on span "Element" at bounding box center [238, 129] width 77 height 16
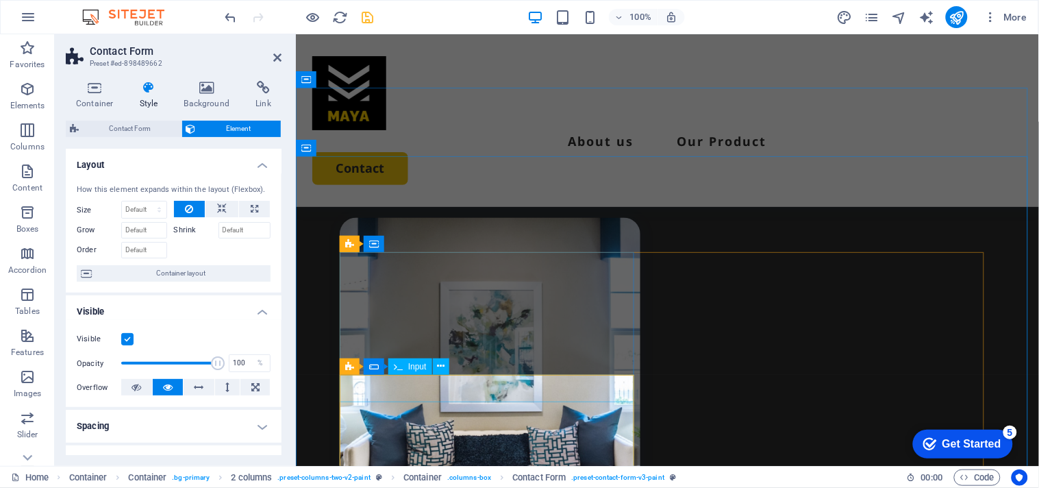
scroll to position [3318, 0]
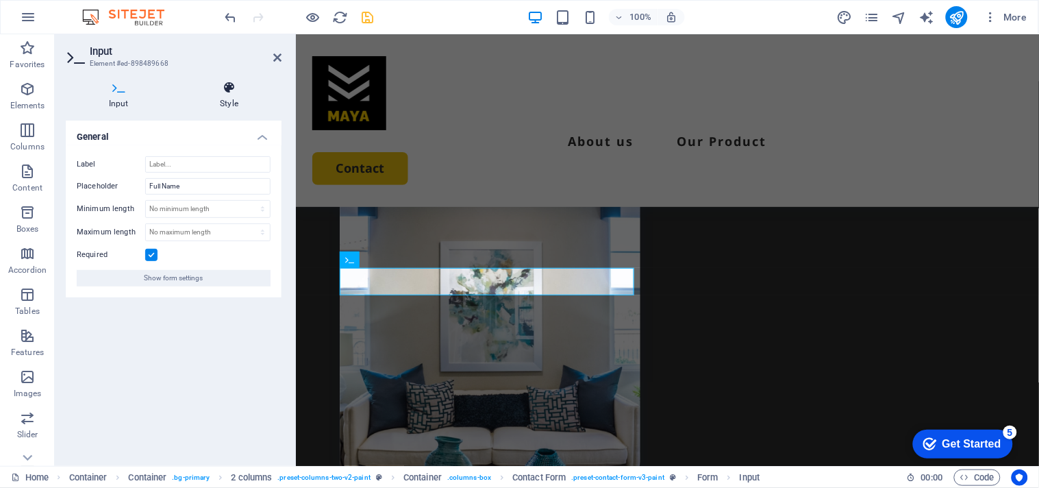
click at [237, 98] on h4 "Style" at bounding box center [229, 95] width 105 height 29
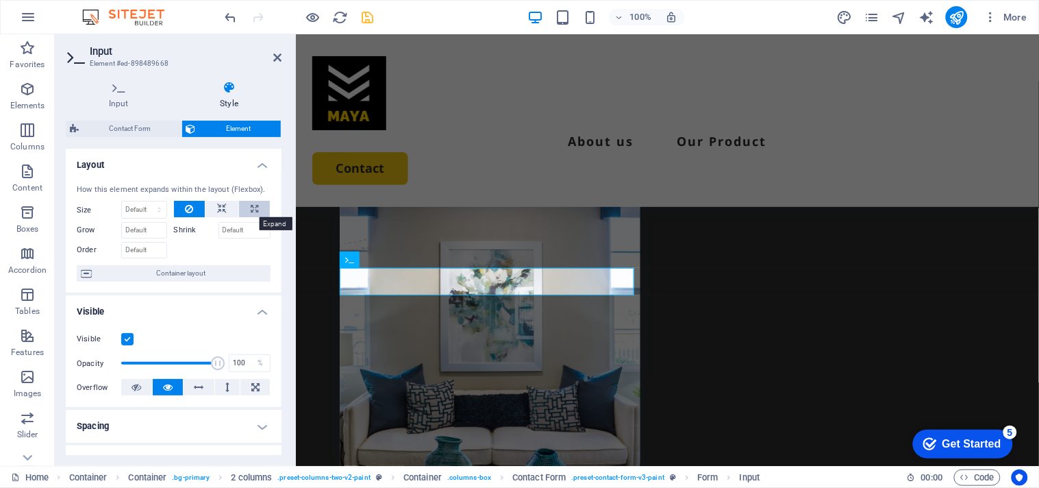
click at [263, 210] on button at bounding box center [254, 209] width 31 height 16
type input "100"
select select "%"
click at [188, 210] on icon at bounding box center [189, 209] width 8 height 16
select select "DISABLED_OPTION_VALUE"
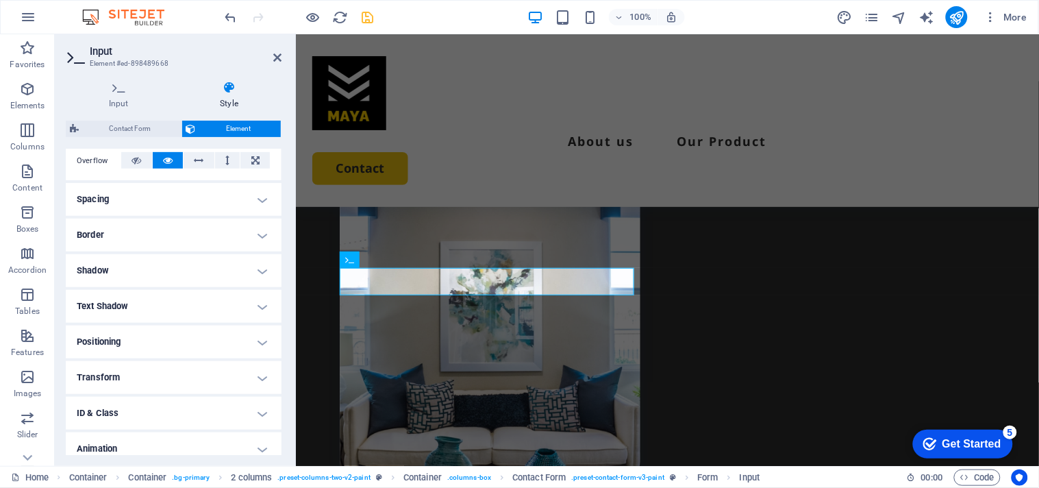
scroll to position [228, 0]
click at [192, 297] on h4 "Text Shadow" at bounding box center [174, 304] width 216 height 33
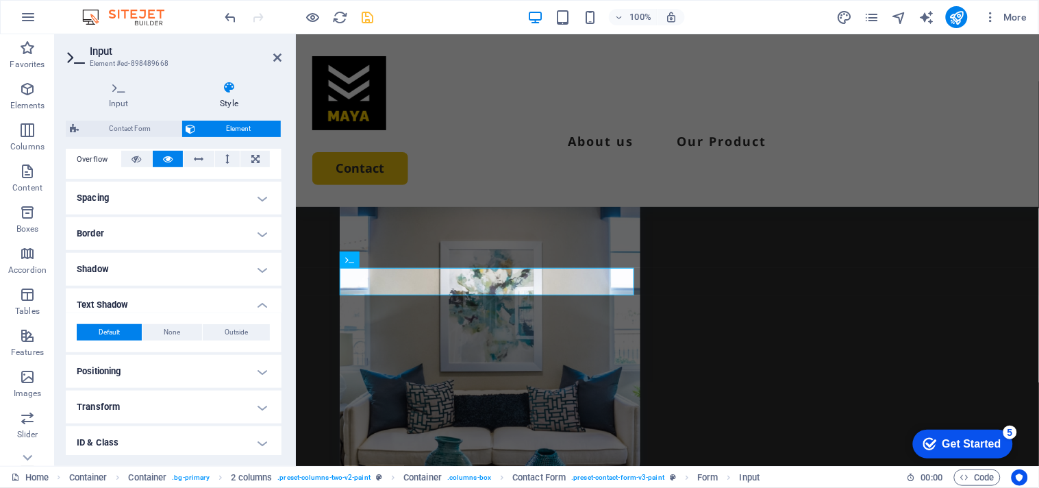
click at [192, 297] on h4 "Text Shadow" at bounding box center [174, 300] width 216 height 25
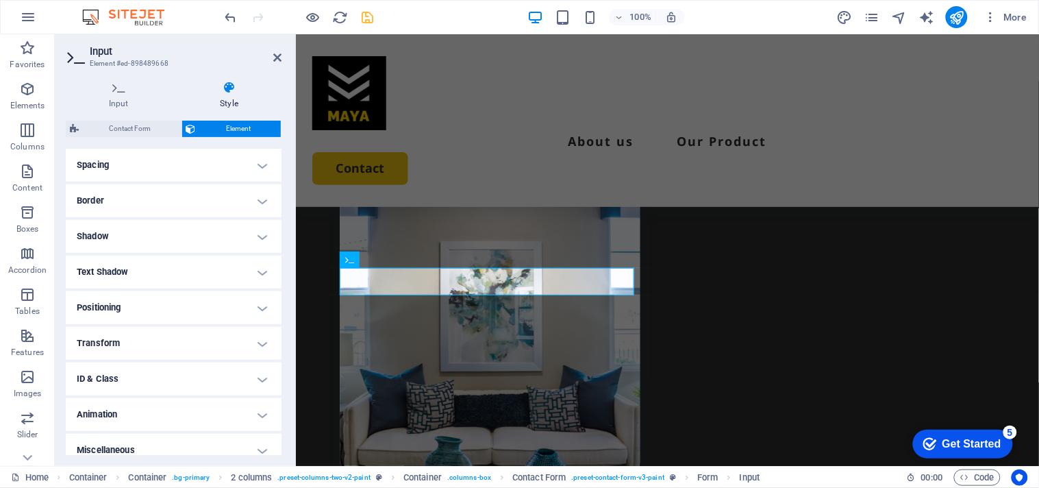
scroll to position [272, 0]
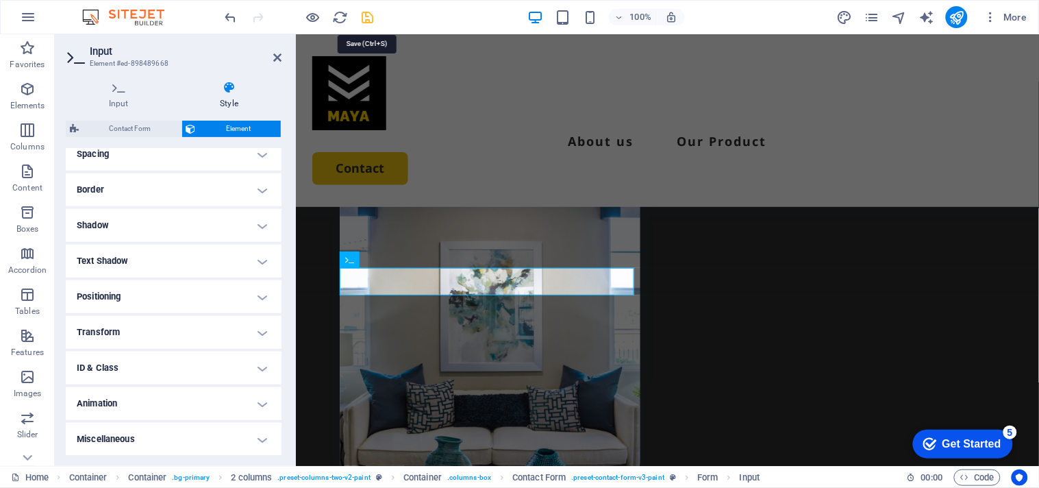
drag, startPoint x: 364, startPoint y: 19, endPoint x: 325, endPoint y: 18, distance: 39.7
click at [364, 19] on icon "save" at bounding box center [368, 18] width 16 height 16
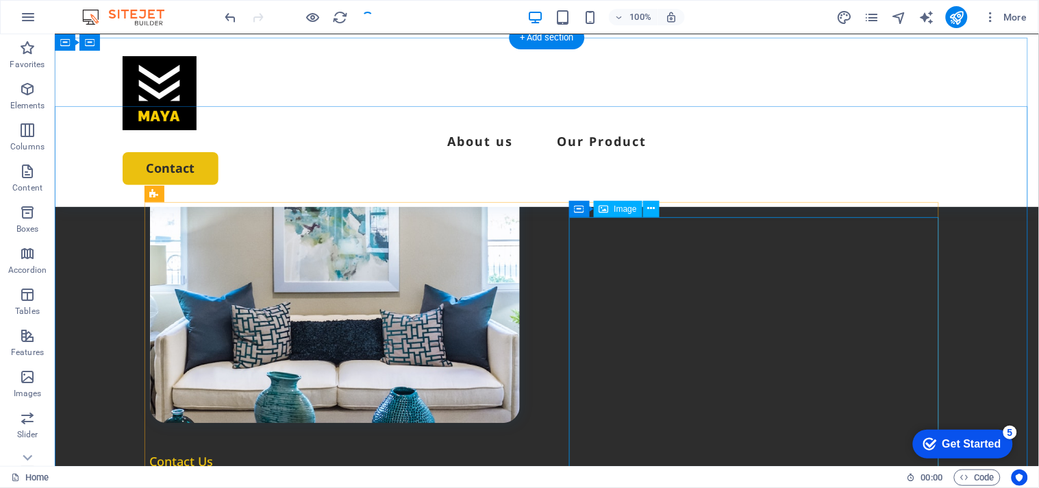
scroll to position [3438, 0]
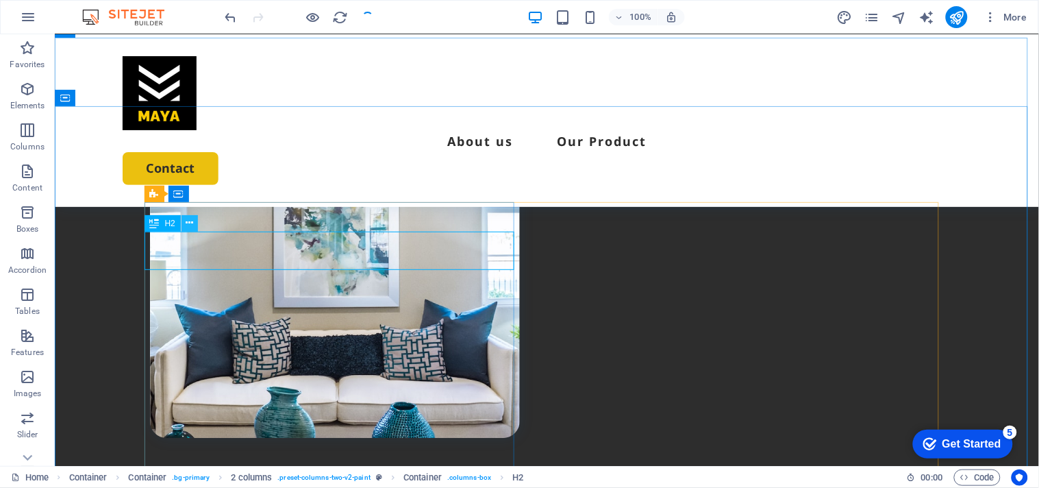
click at [184, 226] on button at bounding box center [189, 223] width 16 height 16
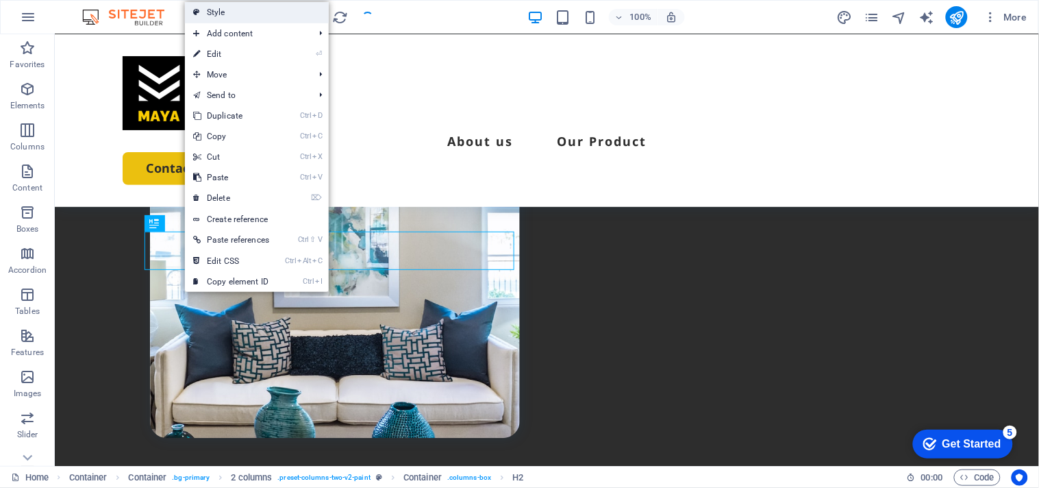
click at [255, 16] on link "Style" at bounding box center [257, 12] width 144 height 21
select select "rem"
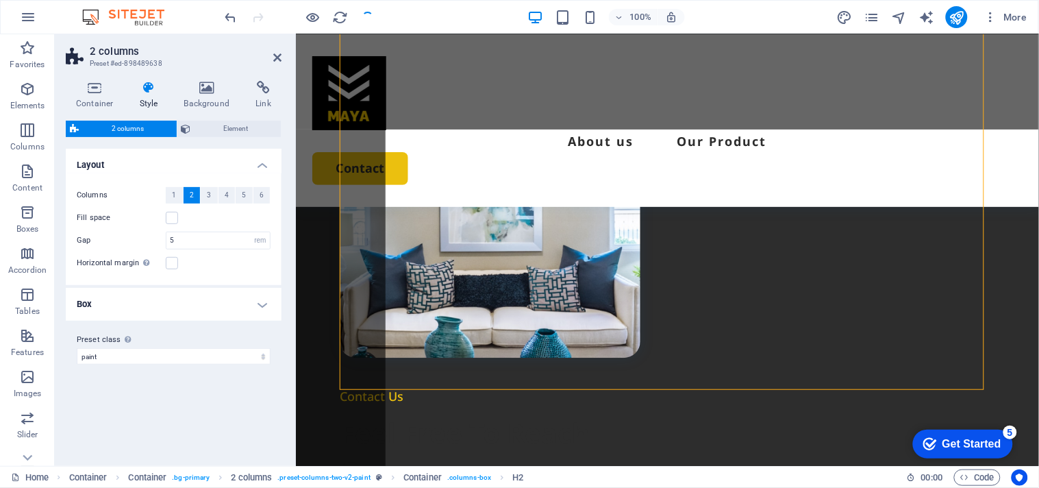
scroll to position [3511, 0]
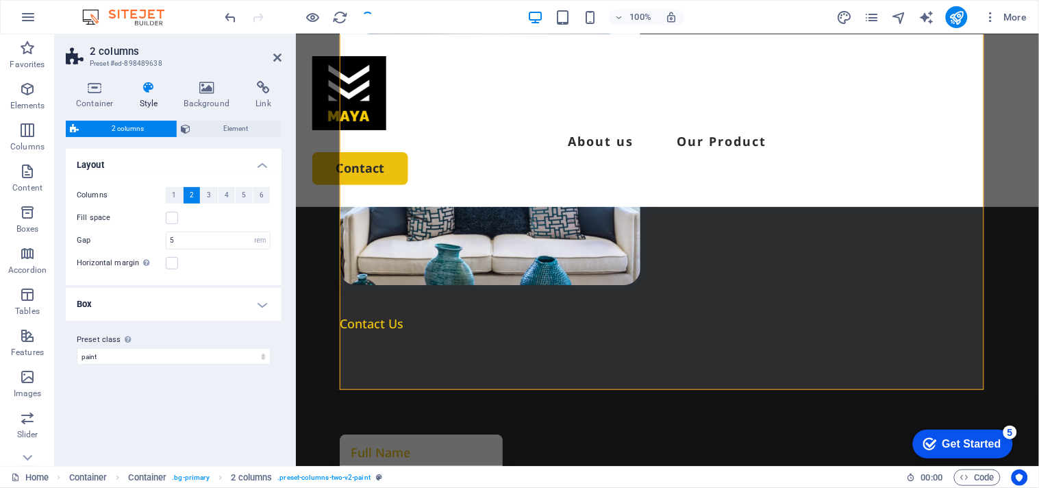
click at [151, 94] on icon at bounding box center [148, 88] width 39 height 14
click at [169, 262] on label at bounding box center [172, 263] width 12 height 12
click at [0, 0] on input "Horizontal margin Only if the containers "Content width" is not set to "Default"" at bounding box center [0, 0] width 0 height 0
click at [169, 262] on label at bounding box center [172, 263] width 12 height 12
click at [0, 0] on input "Horizontal margin Only if the containers "Content width" is not set to "Default"" at bounding box center [0, 0] width 0 height 0
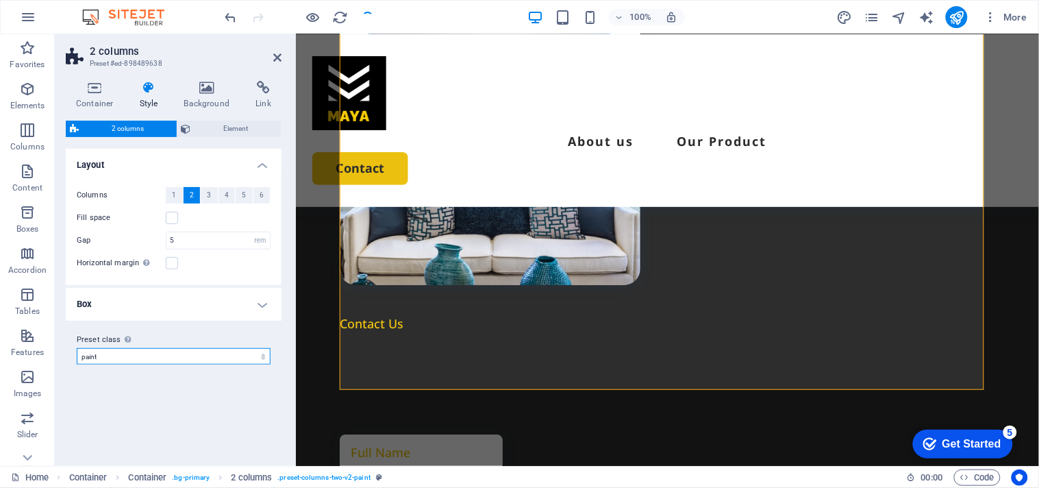
click at [118, 358] on select "paint Add preset class" at bounding box center [174, 356] width 194 height 16
click at [168, 306] on h4 "Box" at bounding box center [174, 304] width 216 height 33
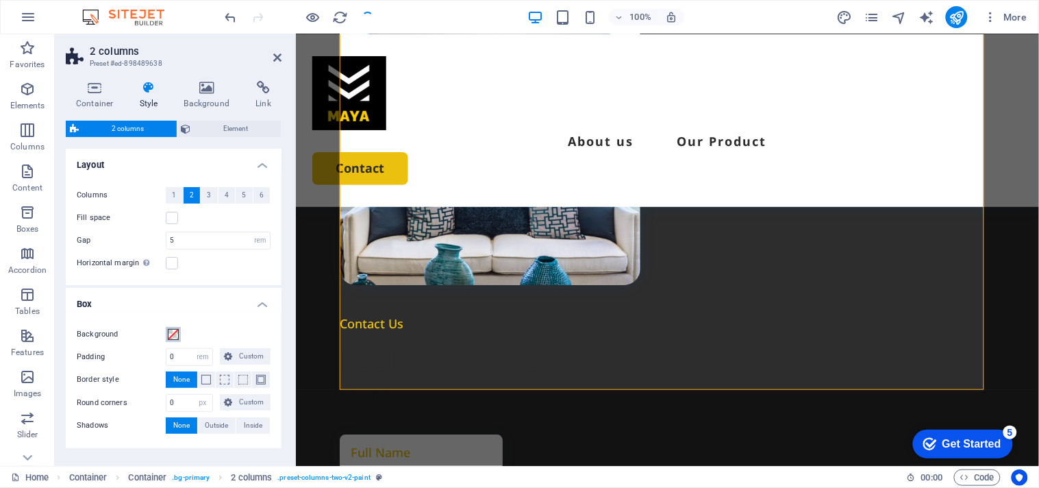
click at [168, 334] on span at bounding box center [173, 334] width 11 height 11
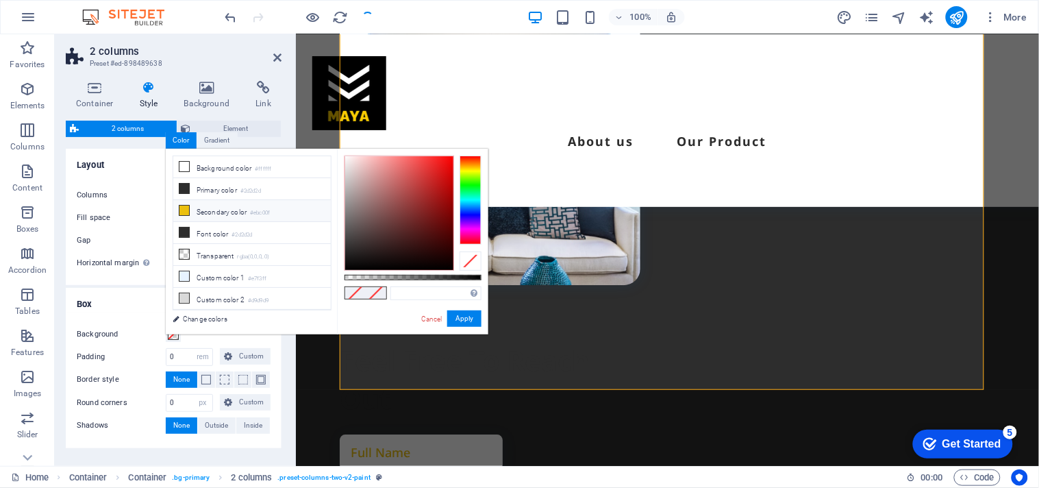
click at [192, 217] on li "Secondary color #ebc00f" at bounding box center [252, 211] width 158 height 22
type input "#ebc00f"
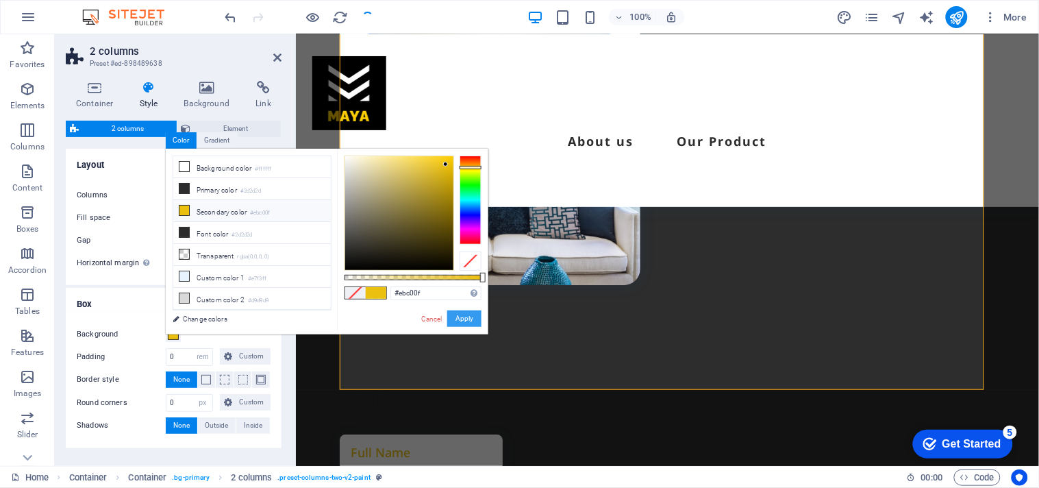
click at [466, 310] on button "Apply" at bounding box center [464, 318] width 34 height 16
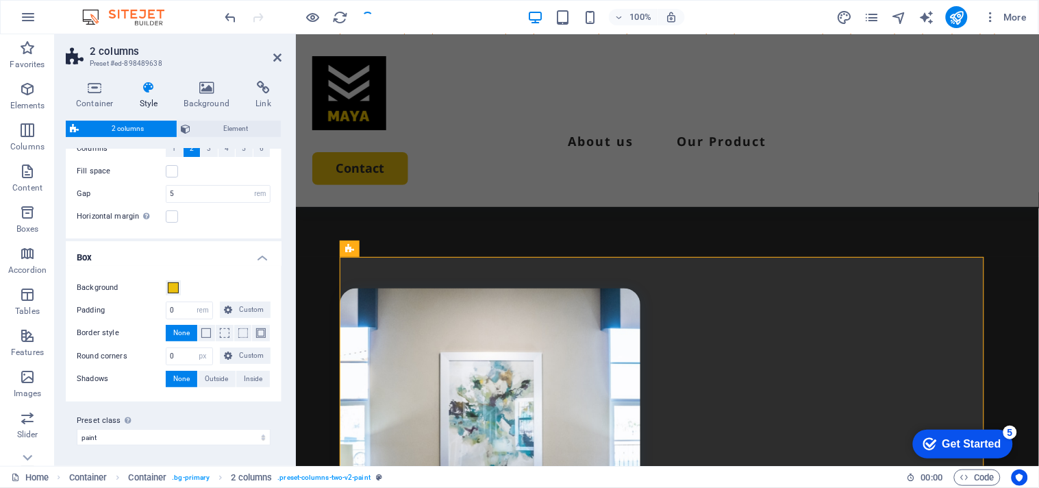
scroll to position [0, 0]
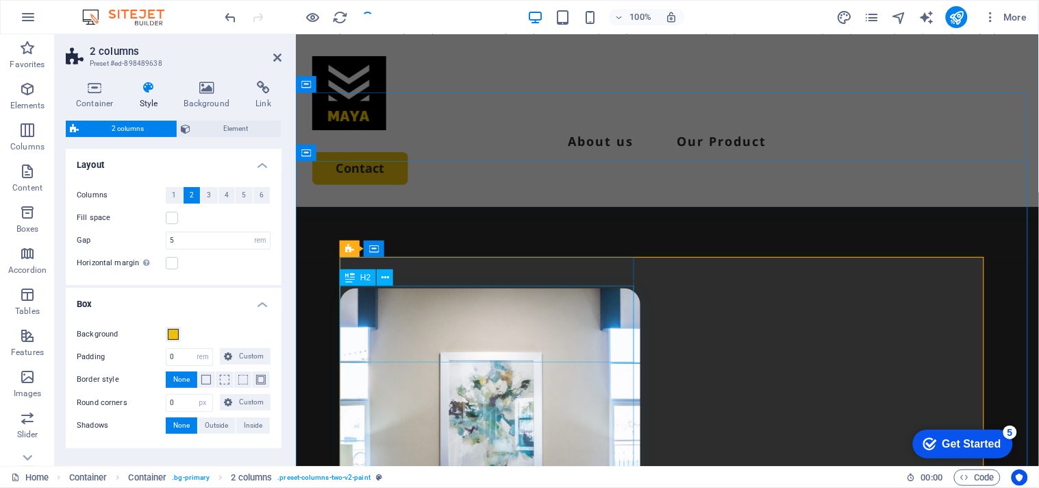
select select "px"
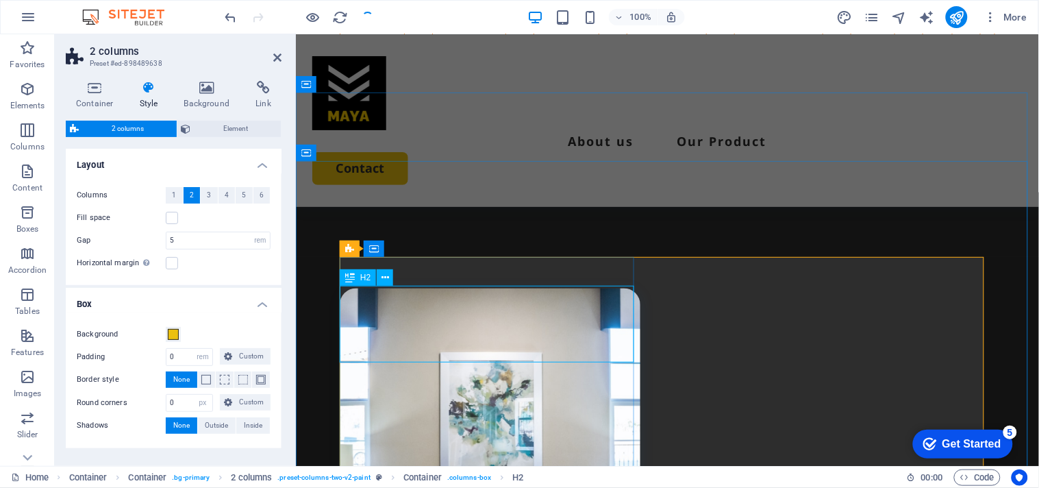
select select "px"
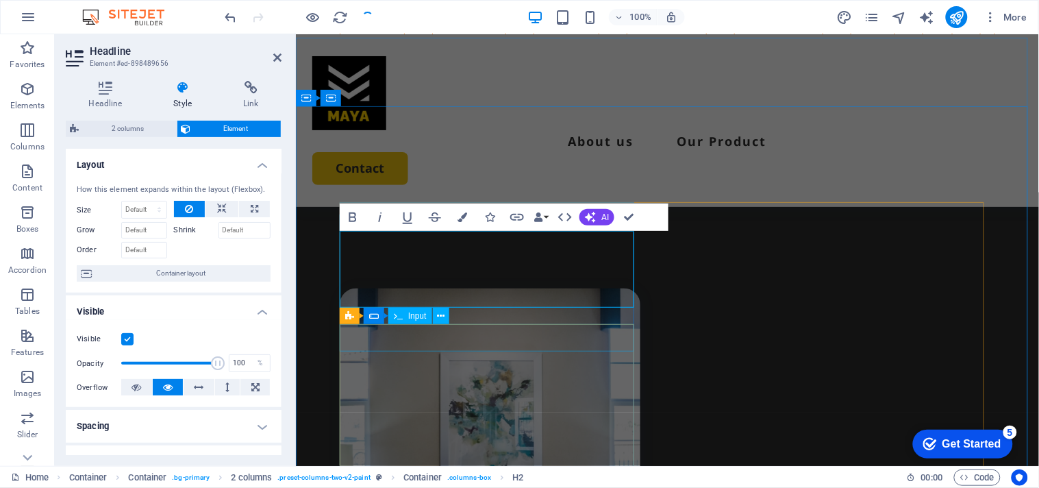
scroll to position [3261, 0]
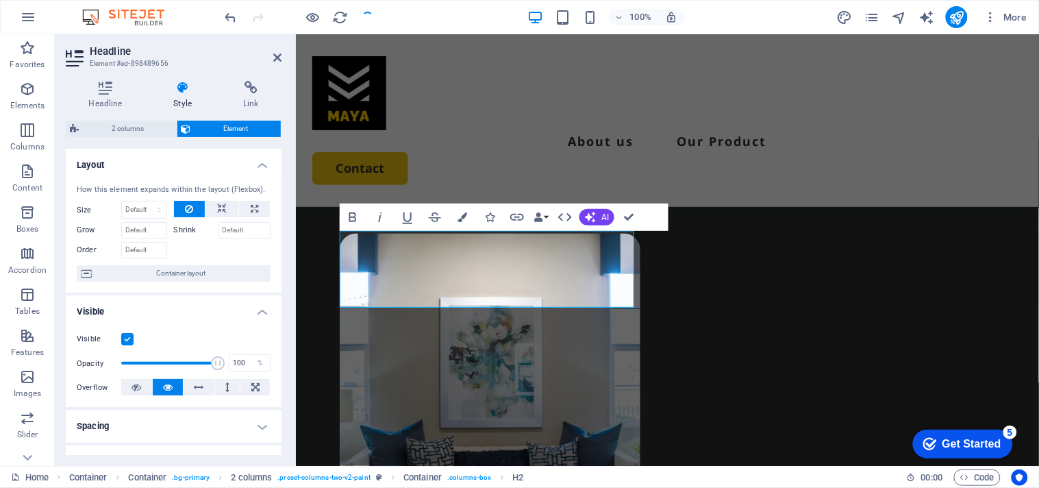
click at [170, 91] on icon at bounding box center [183, 88] width 64 height 14
click at [264, 164] on h4 "Layout" at bounding box center [174, 161] width 216 height 25
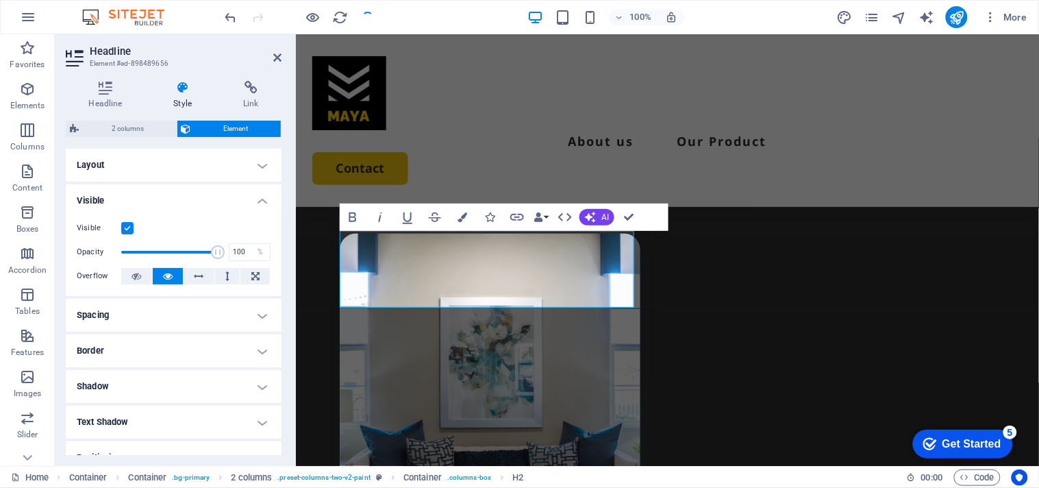
click at [262, 203] on h4 "Visible" at bounding box center [174, 196] width 216 height 25
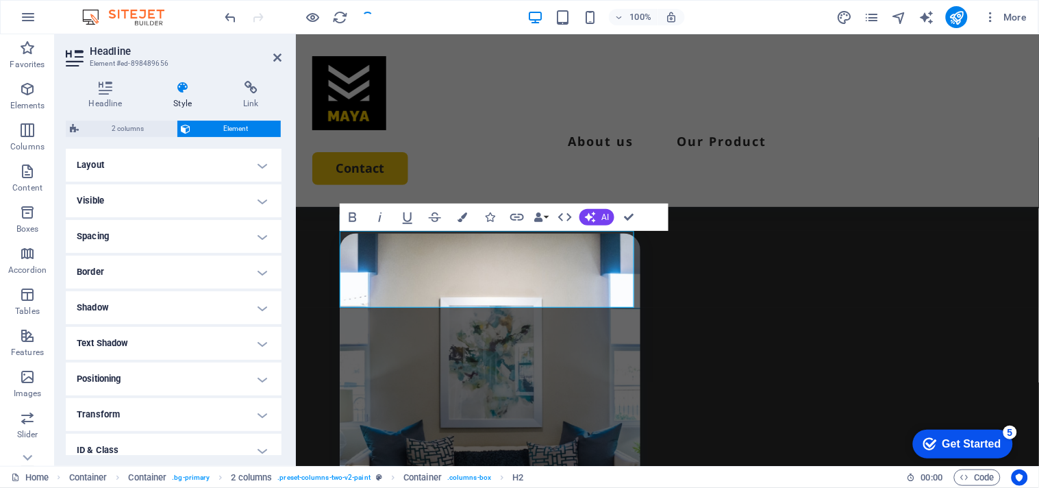
click at [263, 345] on h4 "Text Shadow" at bounding box center [174, 343] width 216 height 33
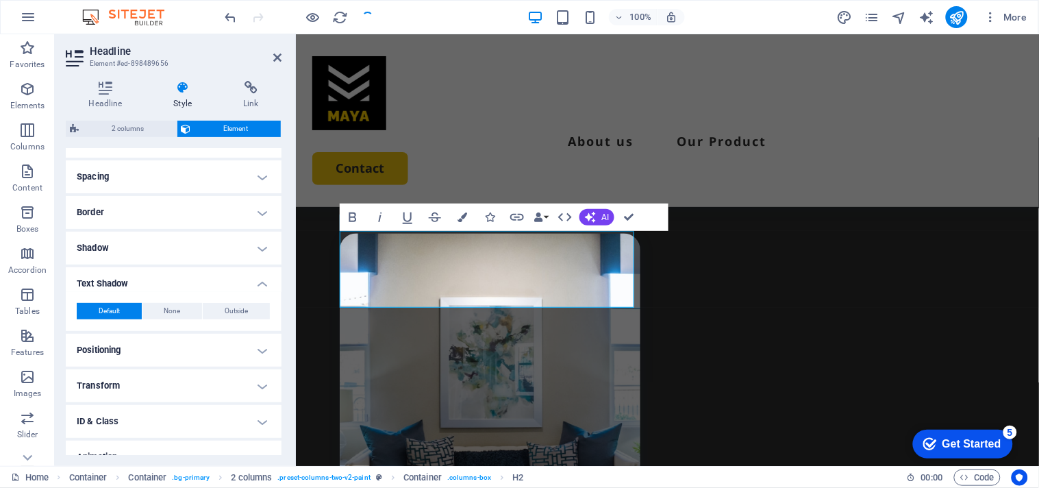
scroll to position [112, 0]
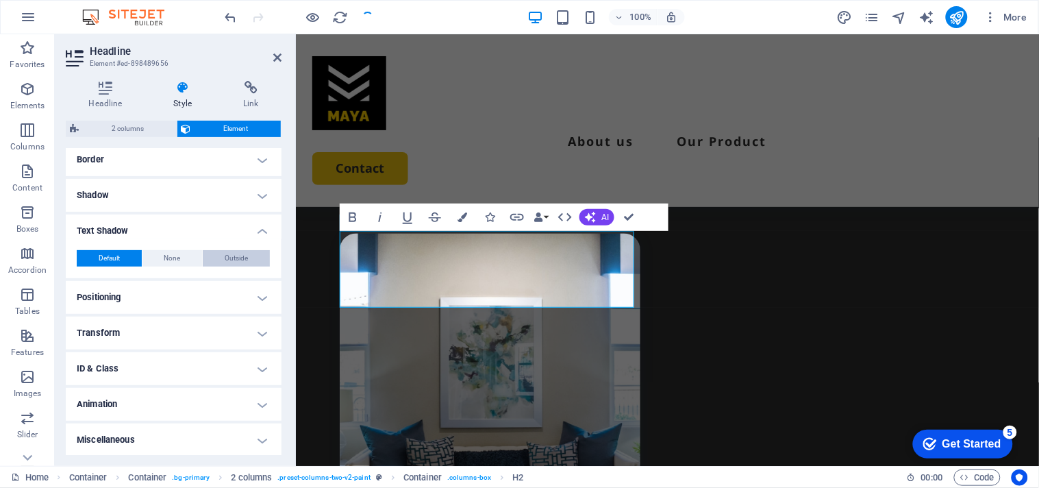
click at [225, 258] on span "Outside" at bounding box center [236, 258] width 23 height 16
type input "2"
type input "4"
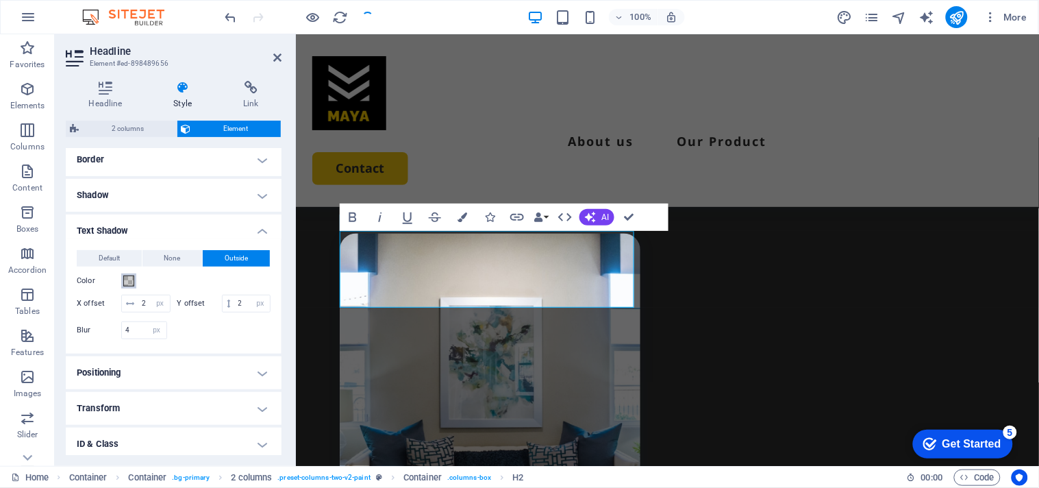
click at [131, 277] on span at bounding box center [128, 280] width 11 height 11
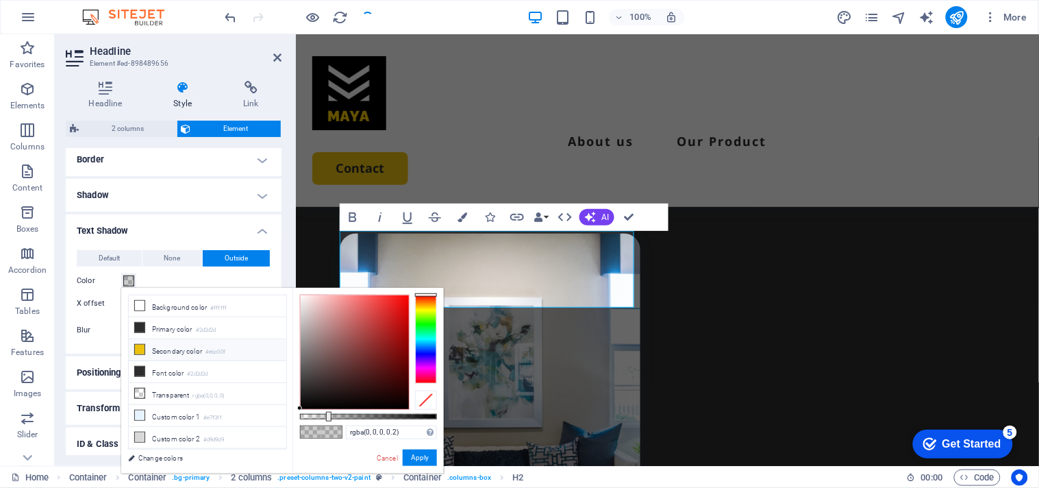
click at [153, 352] on li "Secondary color #ebc00f" at bounding box center [208, 350] width 158 height 22
type input "#ebc00f"
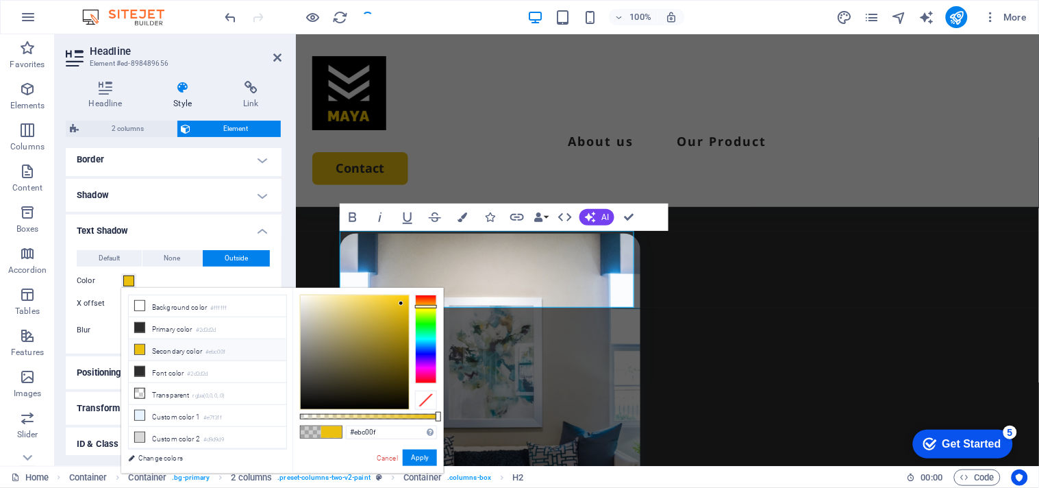
click at [142, 352] on icon at bounding box center [140, 350] width 10 height 10
click at [414, 455] on button "Apply" at bounding box center [420, 457] width 34 height 16
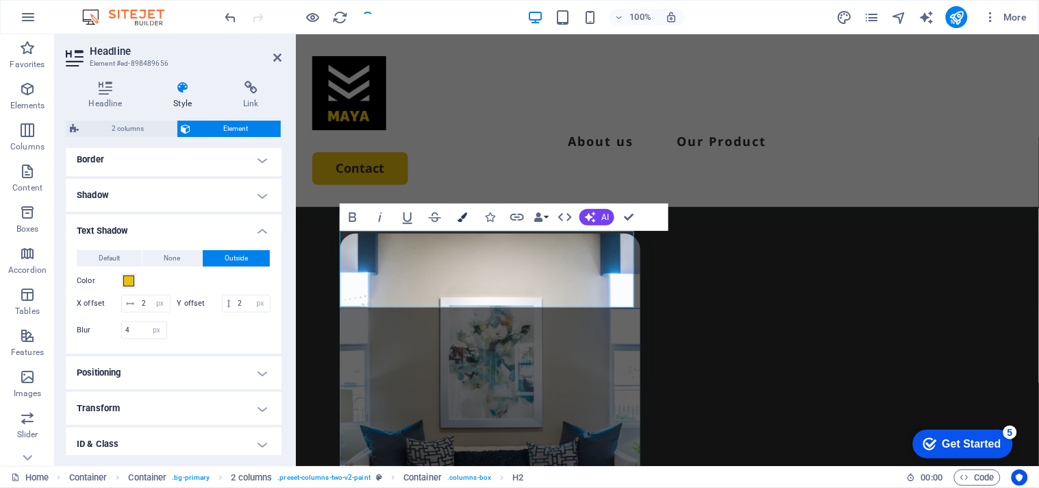
click at [462, 216] on icon "button" at bounding box center [463, 217] width 10 height 10
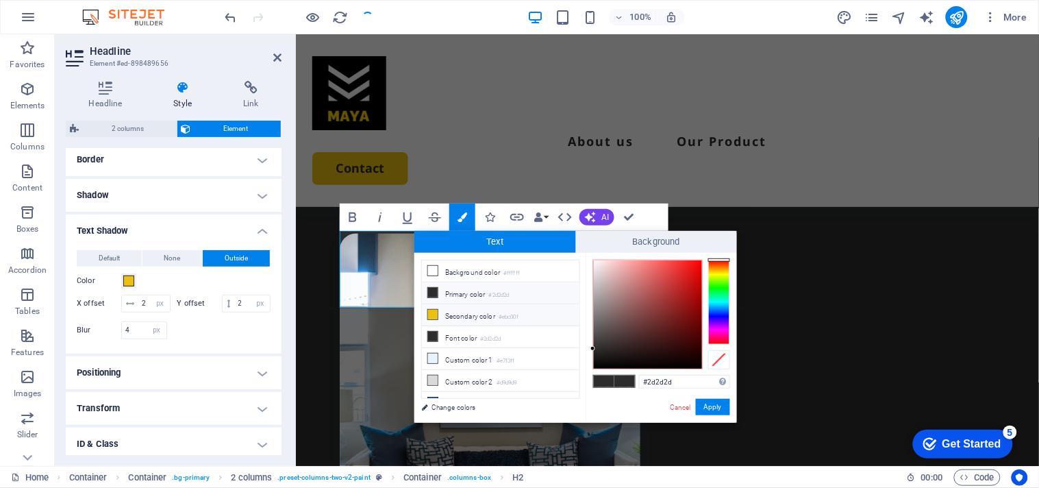
click at [431, 318] on icon at bounding box center [433, 315] width 10 height 10
type input "#ebc00f"
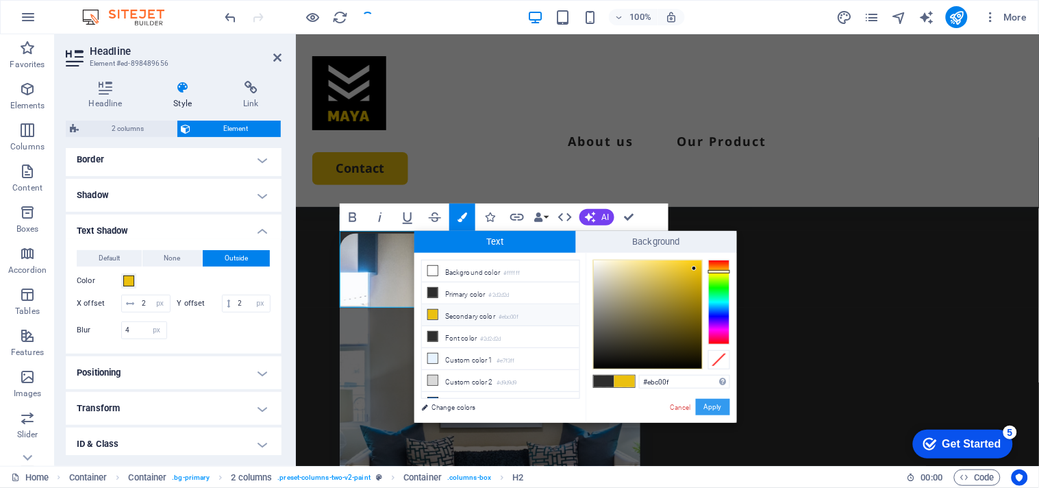
click at [721, 410] on button "Apply" at bounding box center [713, 407] width 34 height 16
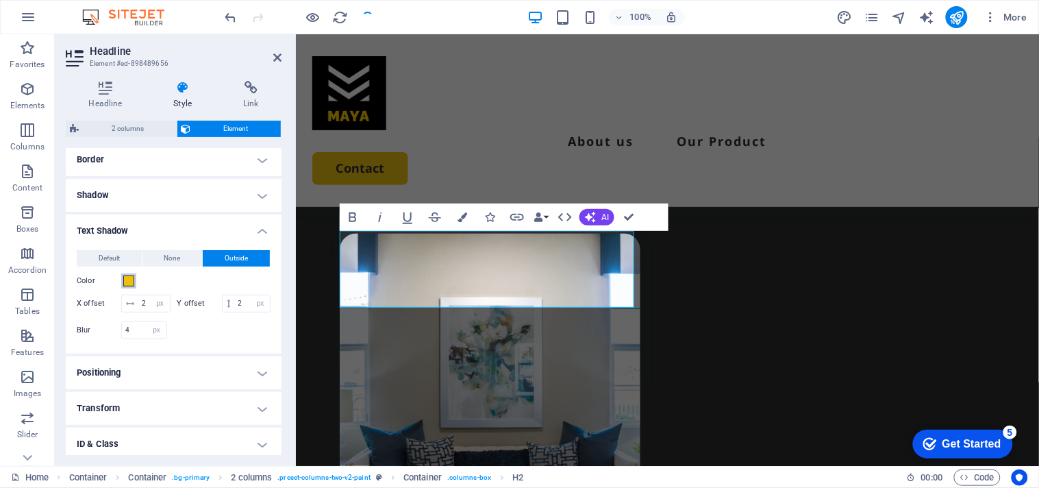
click at [128, 279] on span at bounding box center [128, 280] width 11 height 11
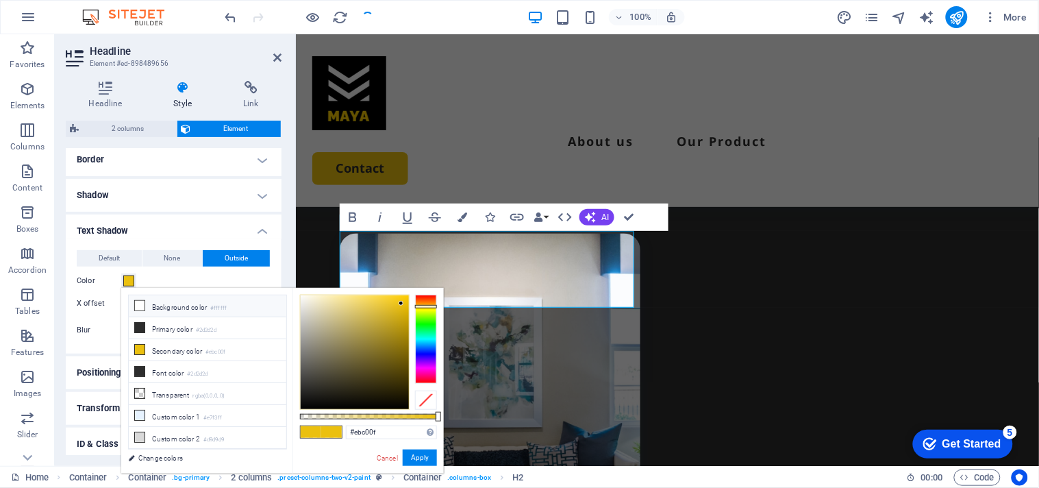
click at [175, 306] on li "Background color #ffffff" at bounding box center [208, 306] width 158 height 22
type input "#ffffff"
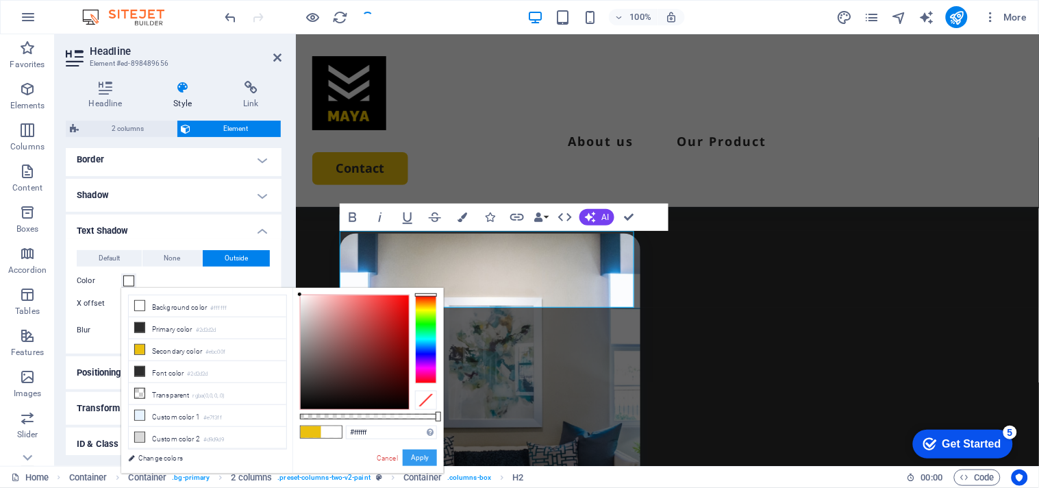
click at [415, 456] on button "Apply" at bounding box center [420, 457] width 34 height 16
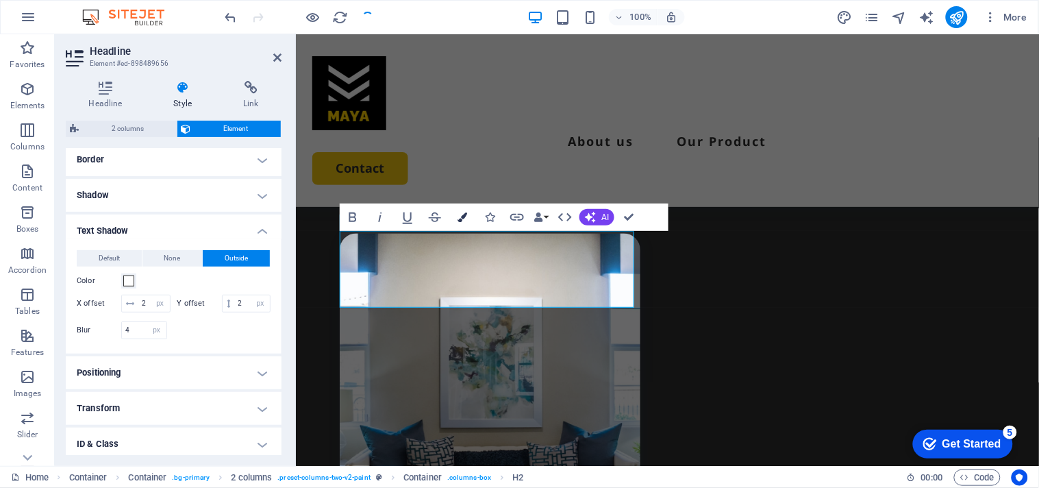
click at [463, 213] on icon "button" at bounding box center [463, 217] width 10 height 10
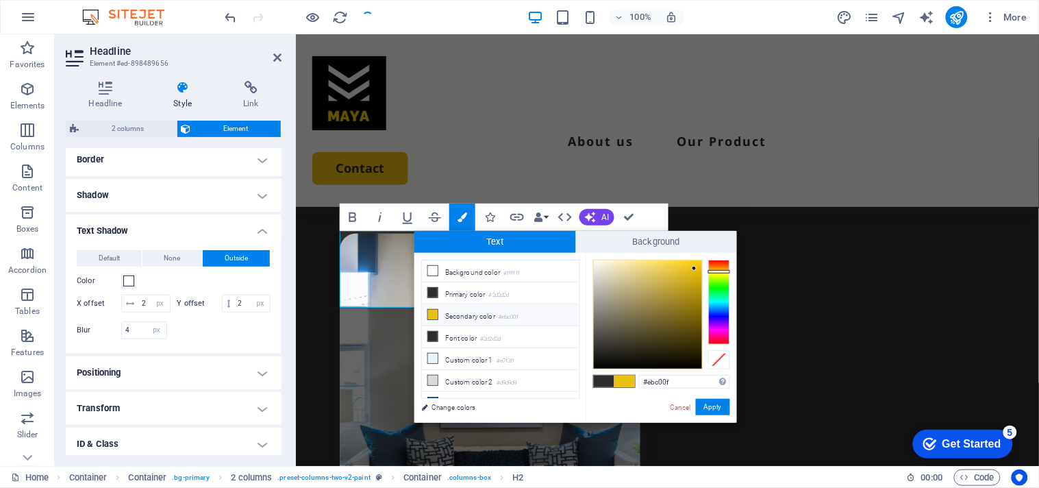
click at [440, 314] on li "Secondary color #ebc00f" at bounding box center [501, 315] width 158 height 22
click at [710, 405] on button "Apply" at bounding box center [713, 407] width 34 height 16
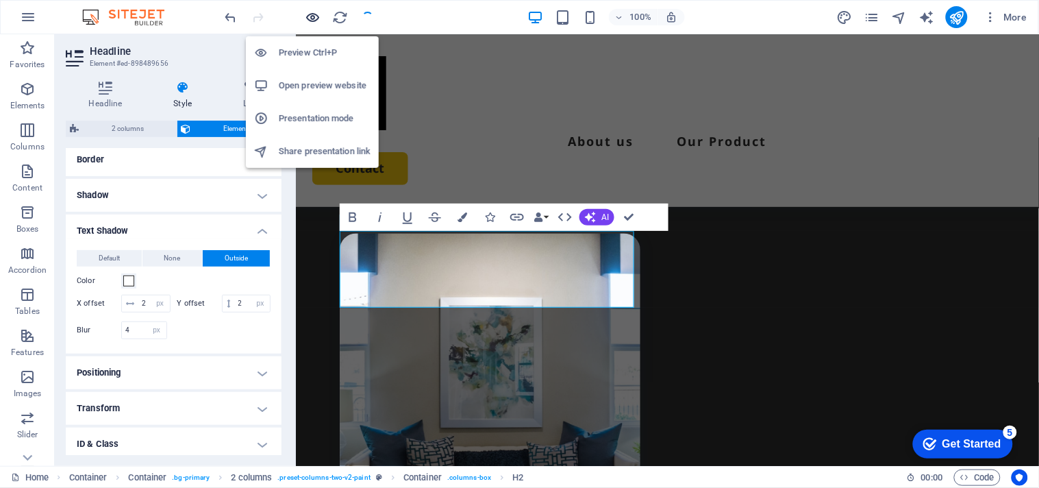
click at [311, 18] on icon "button" at bounding box center [313, 18] width 16 height 16
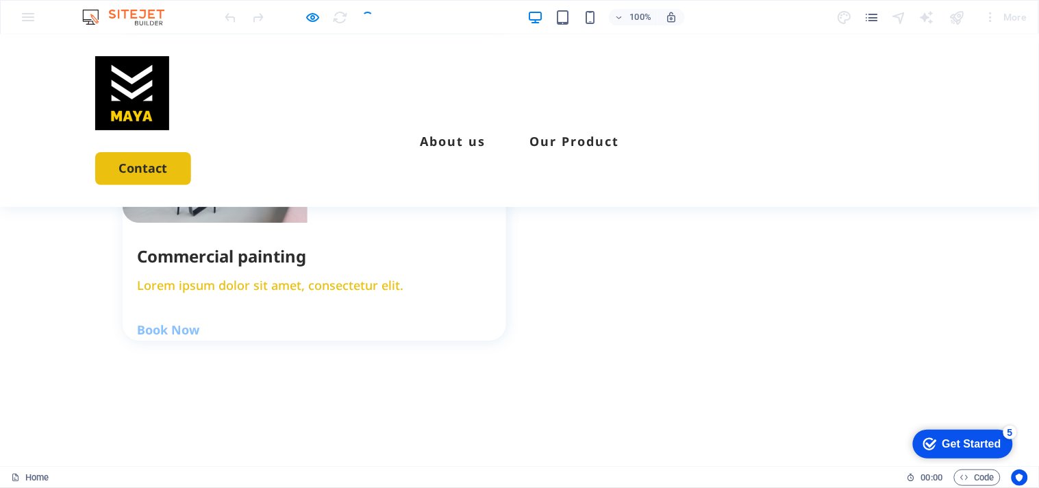
scroll to position [2456, 0]
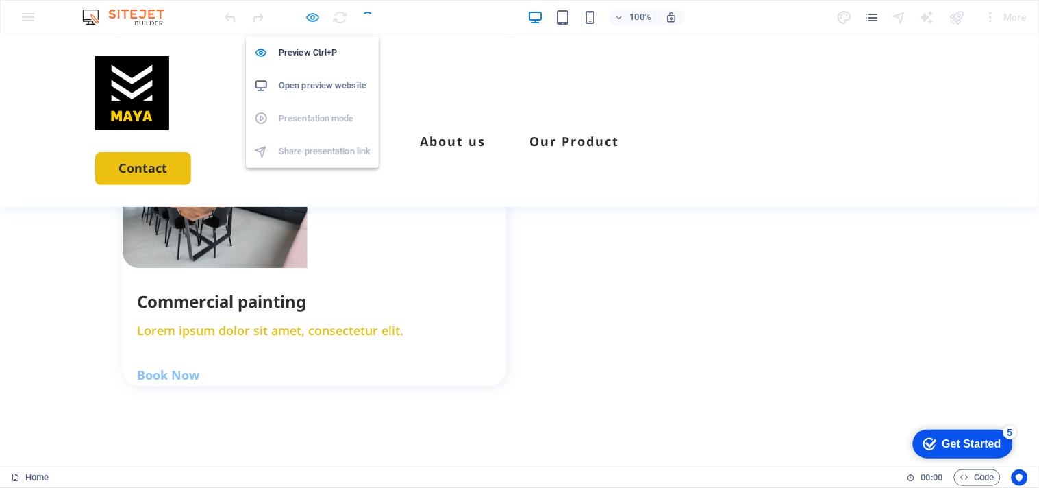
click at [318, 11] on icon "button" at bounding box center [313, 18] width 16 height 16
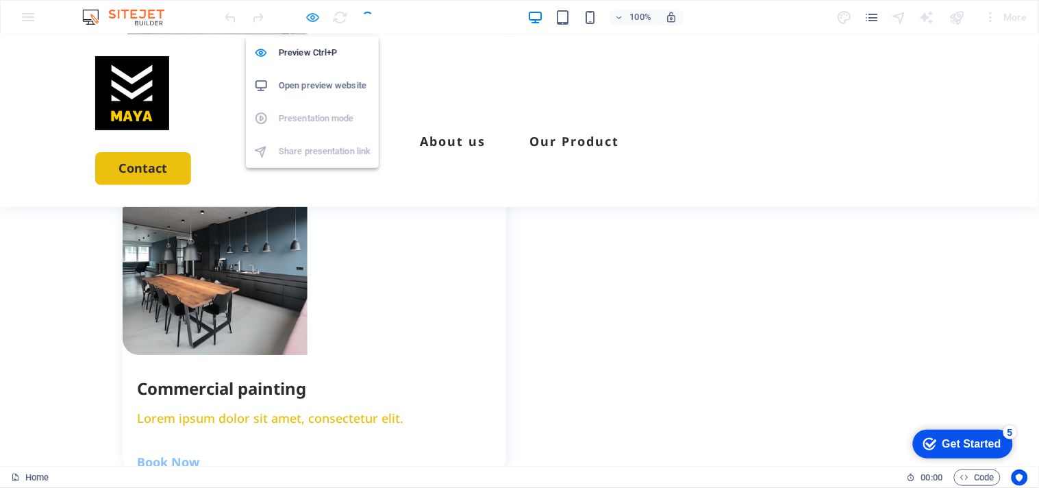
select select "px"
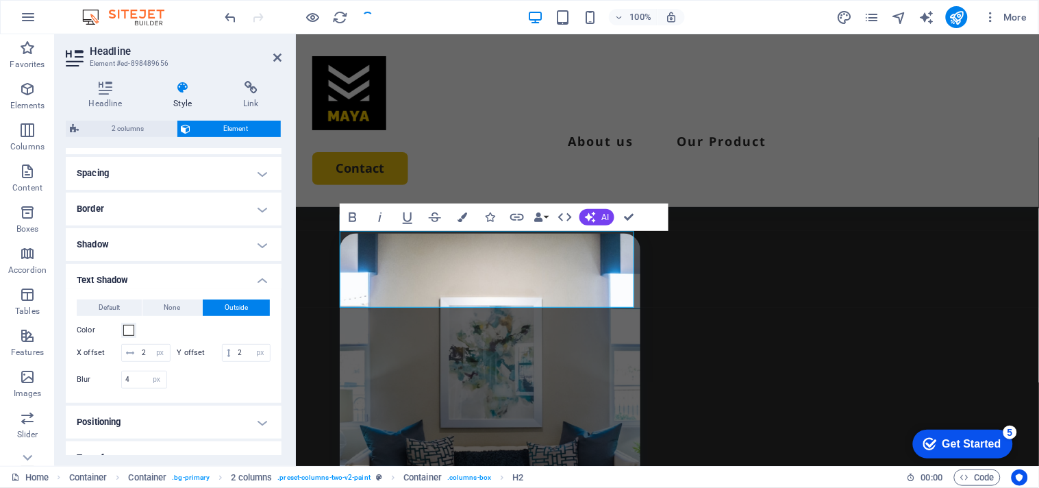
scroll to position [76, 0]
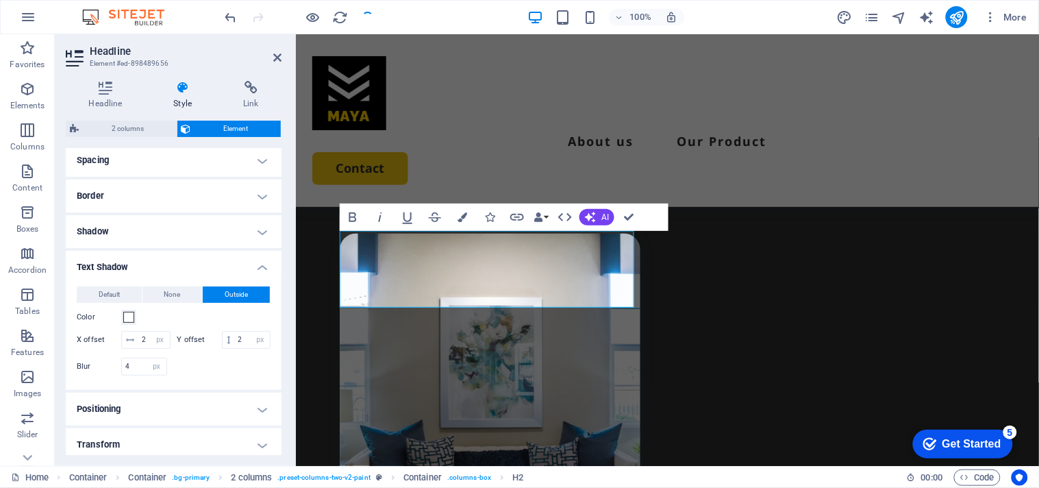
click at [250, 228] on h4 "Shadow" at bounding box center [174, 231] width 216 height 33
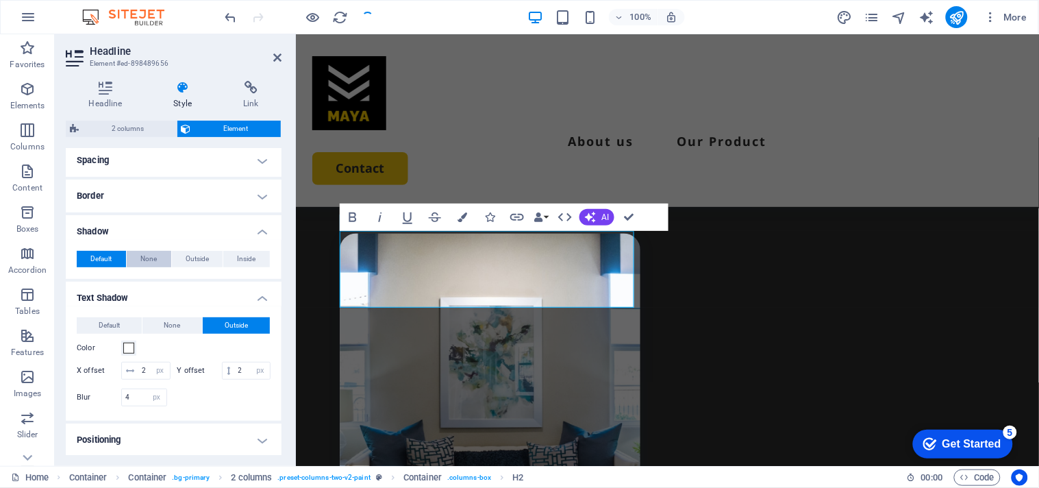
click at [155, 257] on span "None" at bounding box center [148, 259] width 16 height 16
click at [265, 235] on h4 "Shadow" at bounding box center [174, 227] width 216 height 25
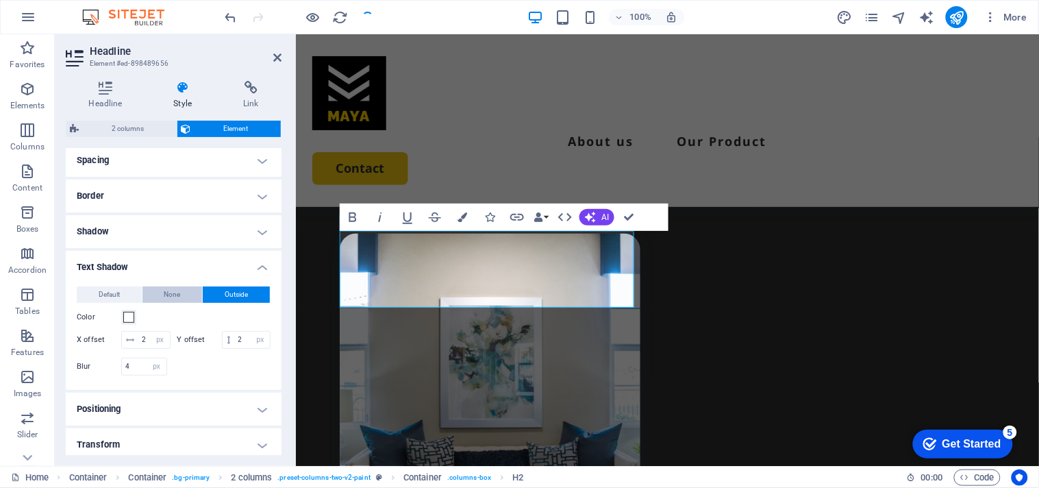
click at [175, 292] on span "None" at bounding box center [172, 294] width 16 height 16
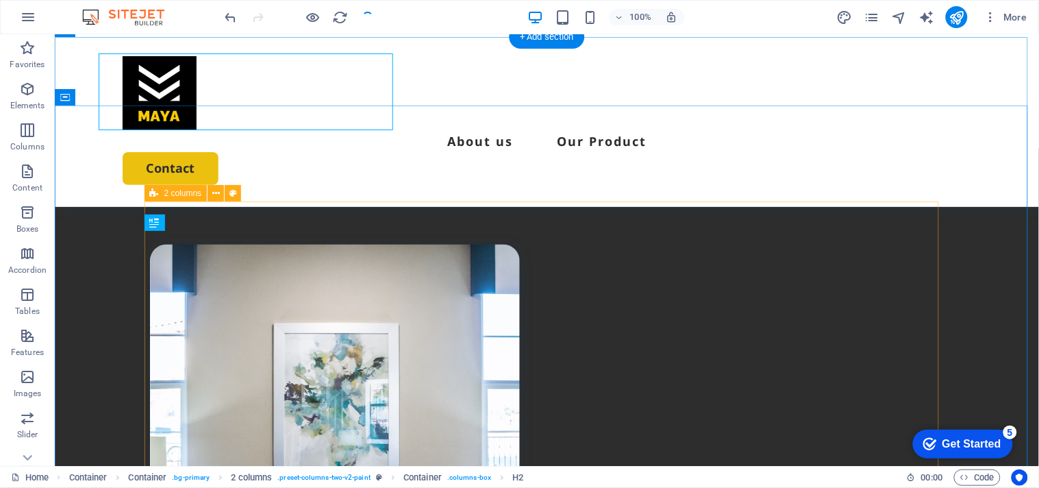
scroll to position [3439, 0]
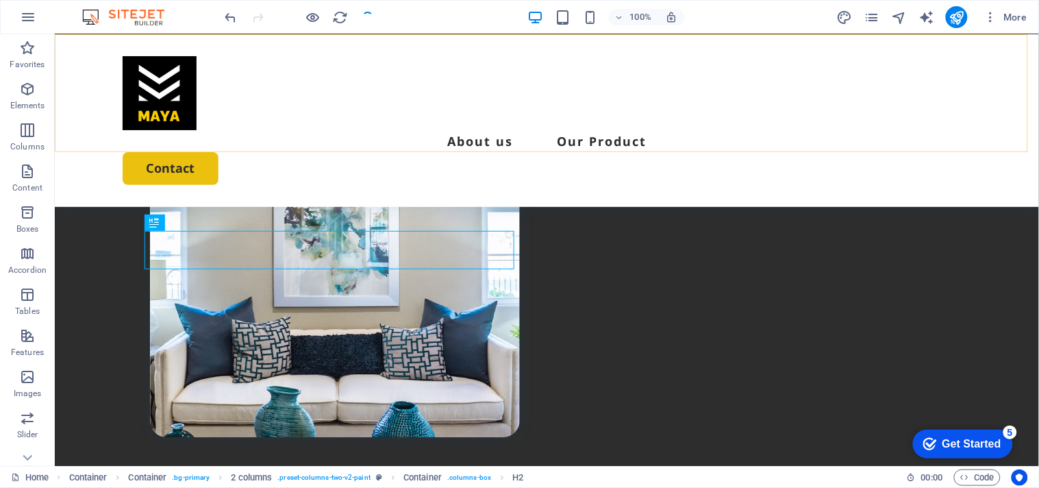
click at [292, 132] on div "About us Our Product Contact" at bounding box center [546, 120] width 984 height 173
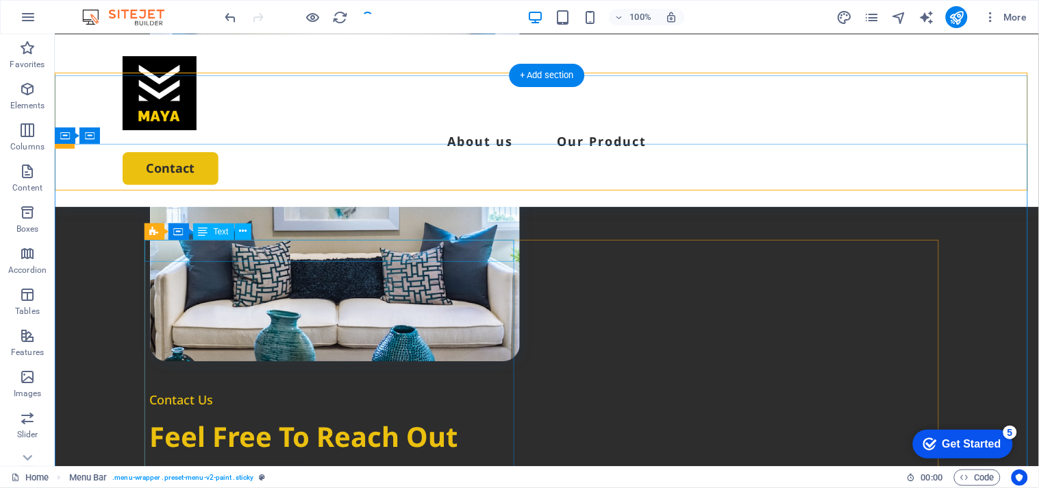
scroll to position [3363, 0]
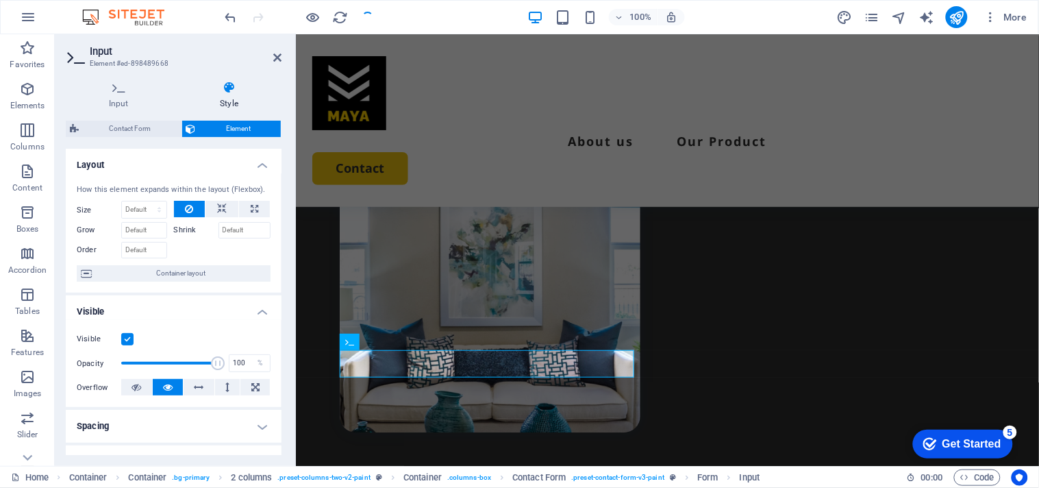
scroll to position [3235, 0]
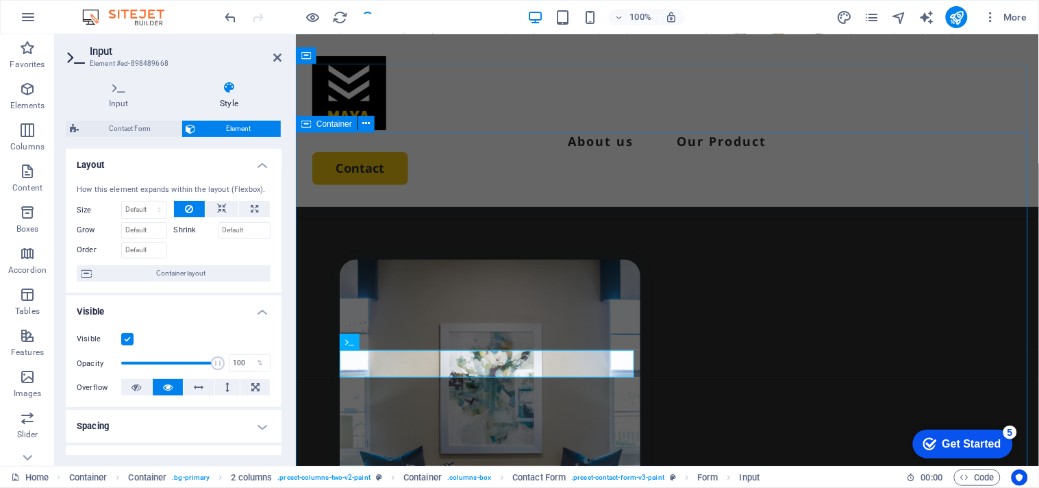
drag, startPoint x: 412, startPoint y: 364, endPoint x: 337, endPoint y: 368, distance: 74.8
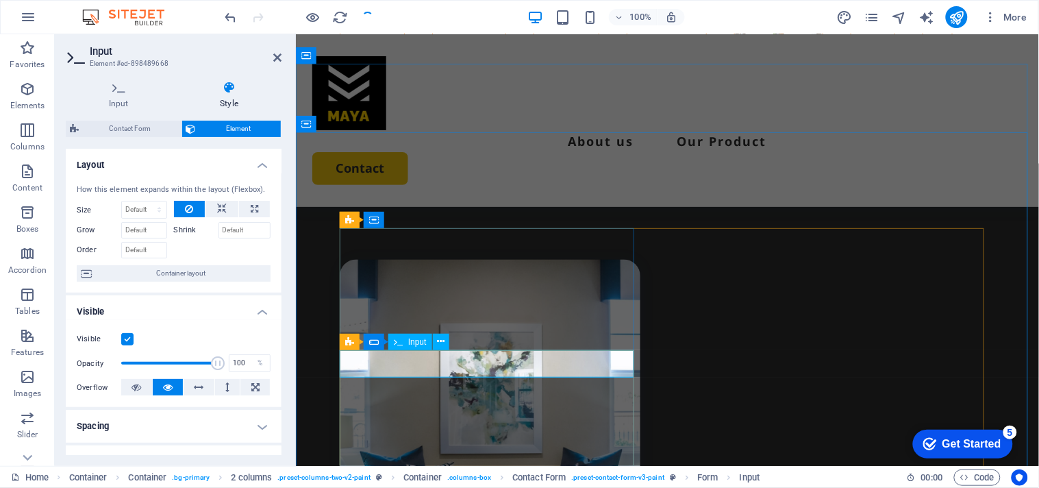
click at [437, 338] on icon at bounding box center [441, 341] width 8 height 14
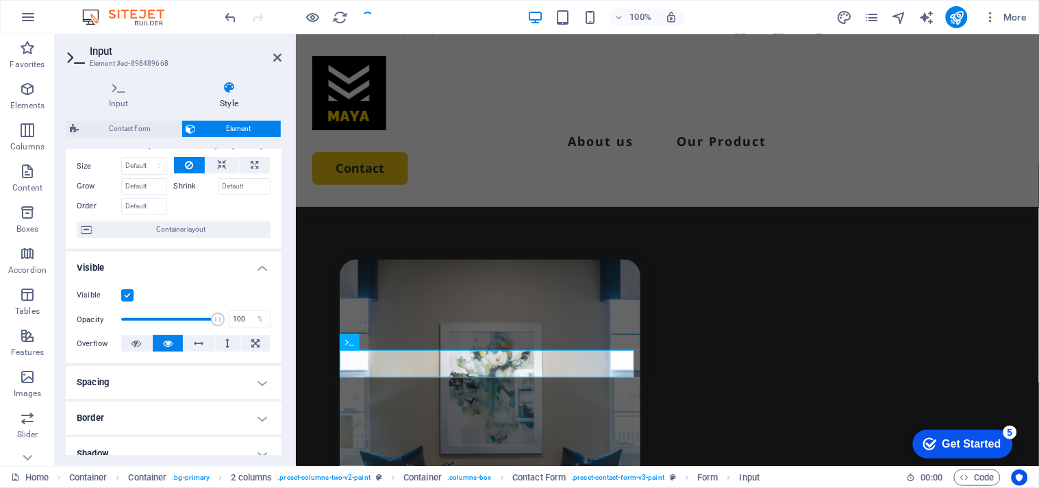
scroll to position [0, 0]
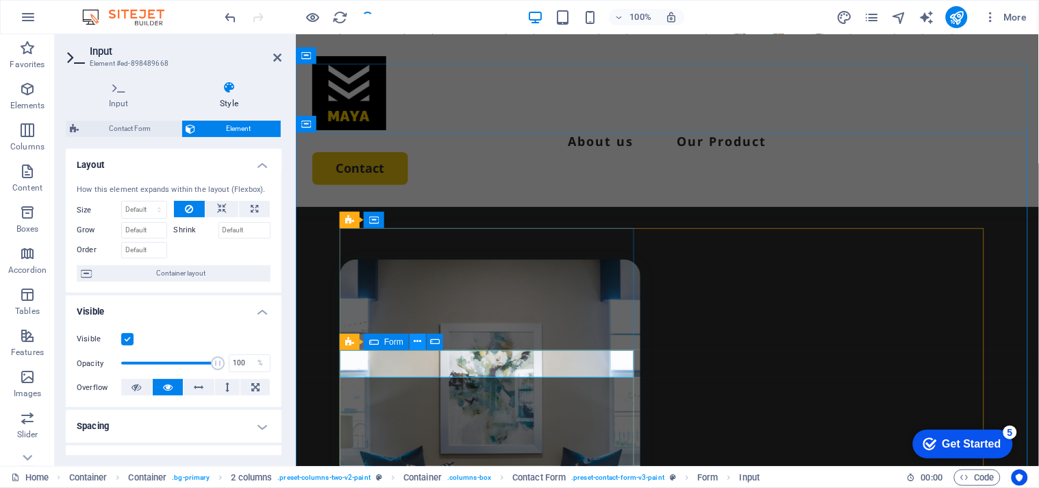
click at [414, 342] on icon at bounding box center [418, 341] width 8 height 14
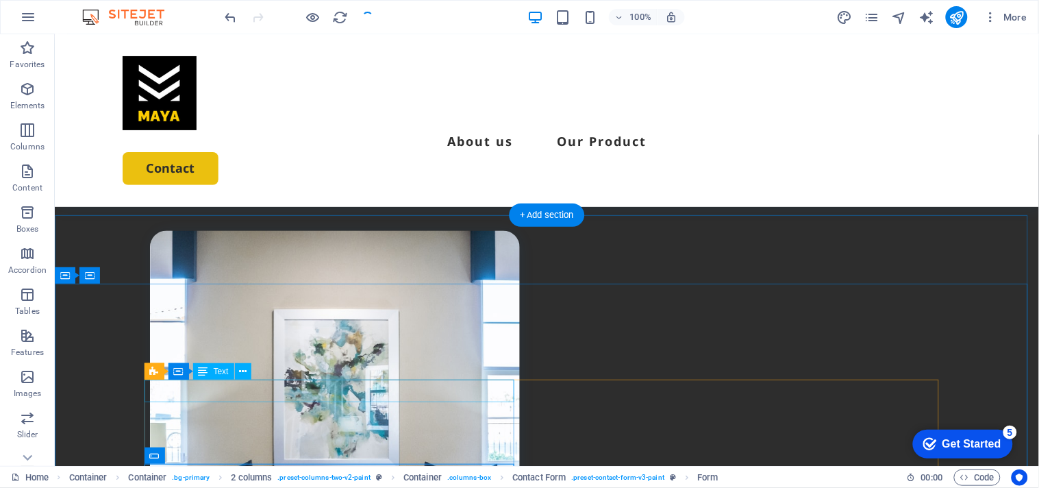
scroll to position [3251, 0]
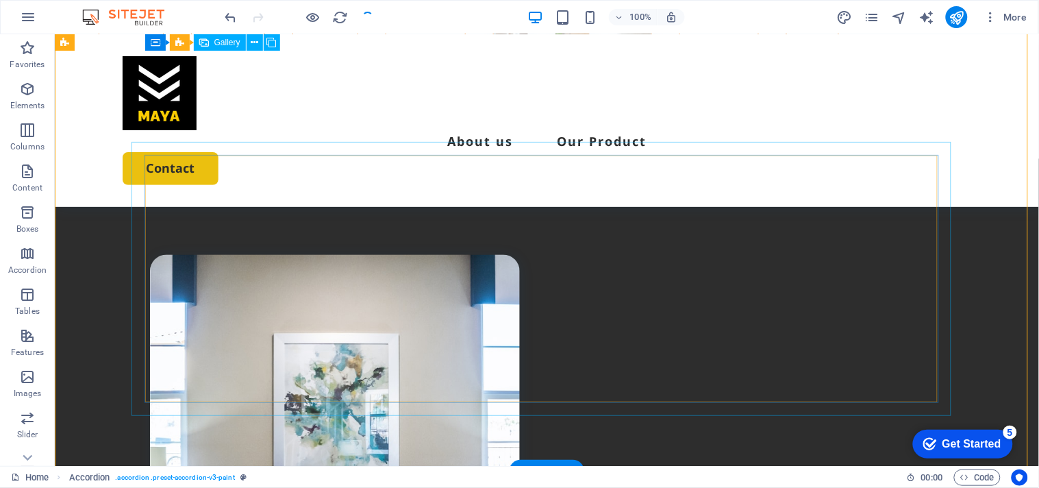
scroll to position [2871, 0]
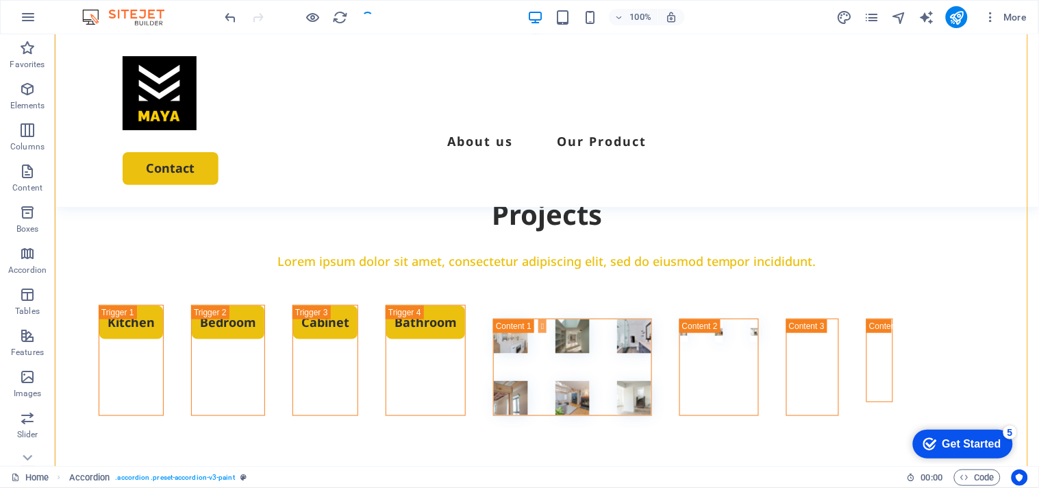
click at [371, 24] on div at bounding box center [299, 17] width 153 height 22
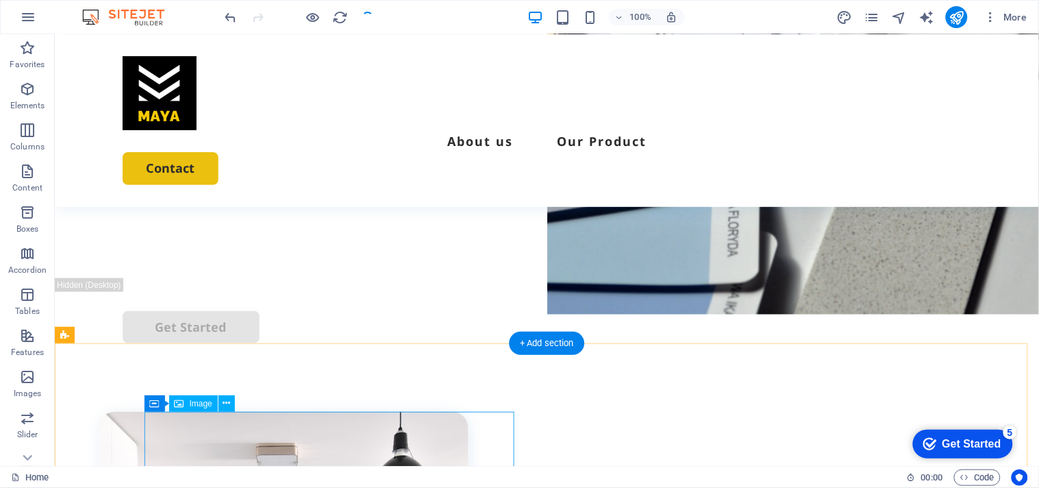
scroll to position [131, 0]
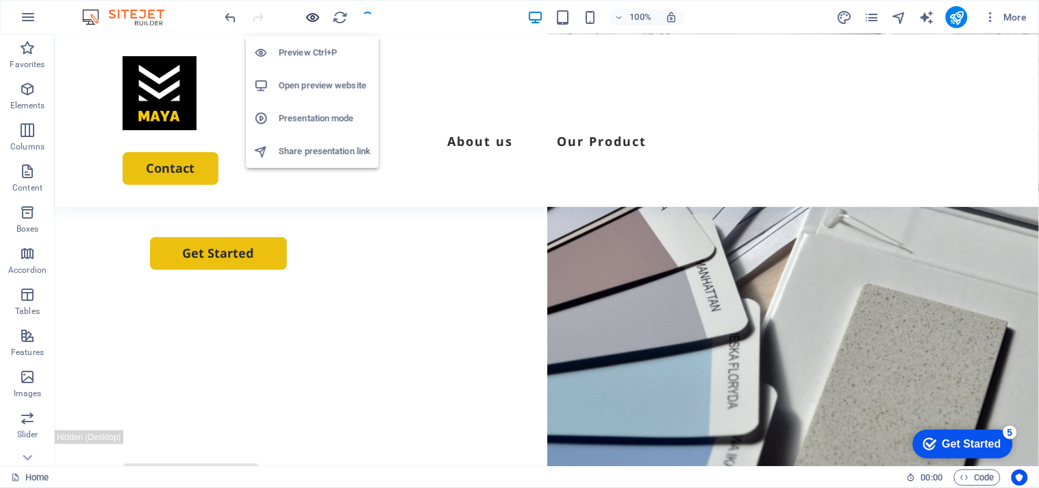
click at [309, 14] on icon "button" at bounding box center [313, 18] width 16 height 16
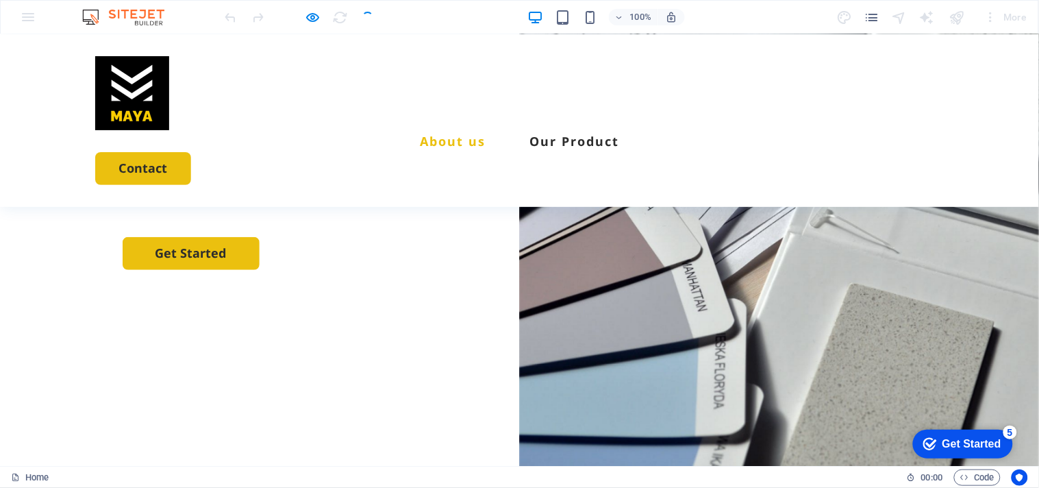
click at [442, 134] on link "About us" at bounding box center [453, 140] width 66 height 12
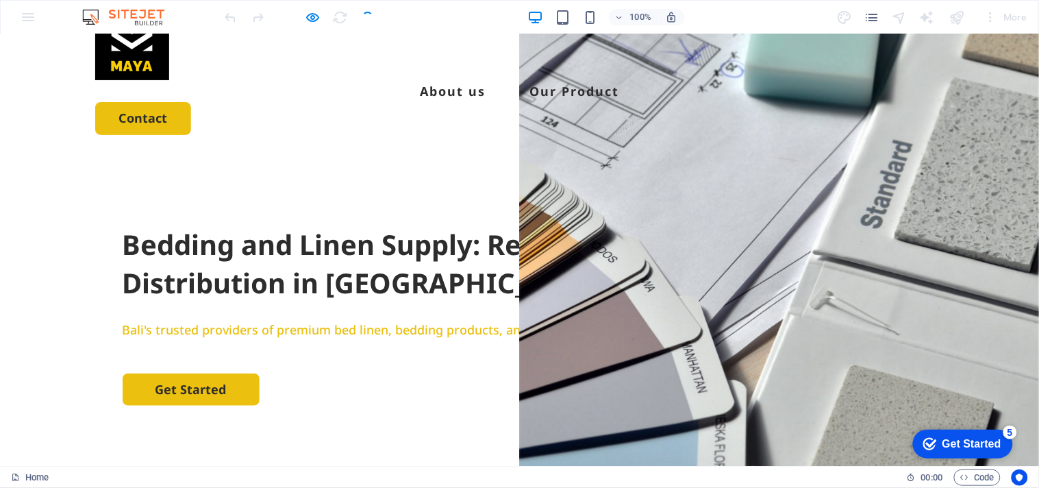
scroll to position [0, 0]
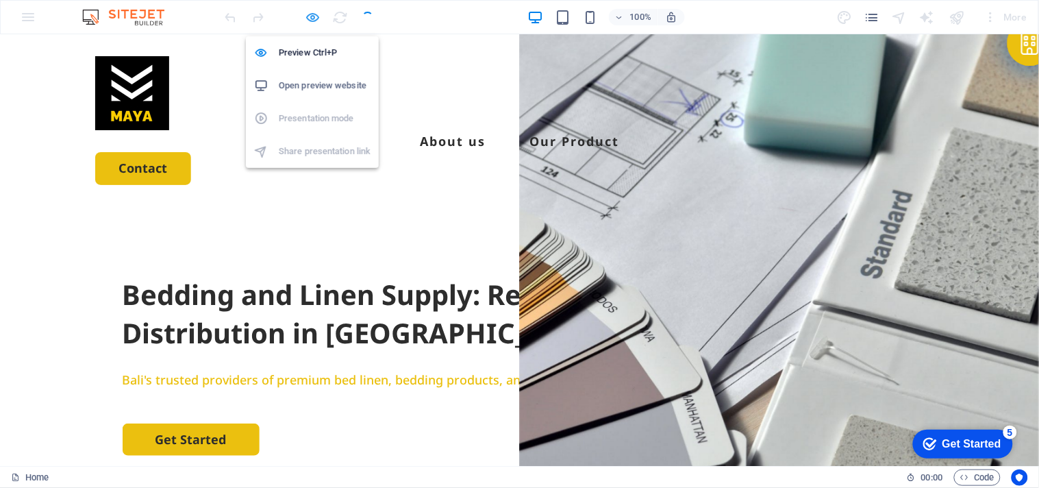
click at [313, 10] on icon "button" at bounding box center [313, 18] width 16 height 16
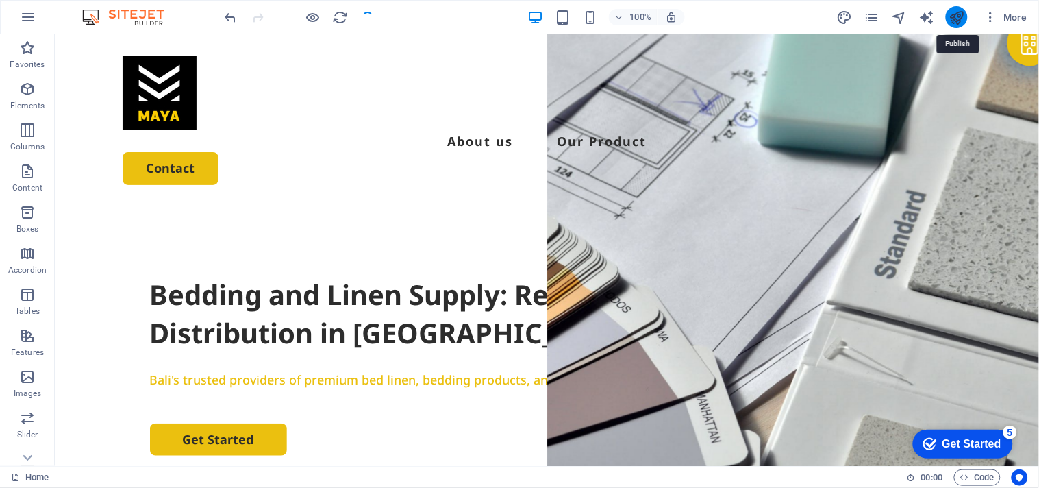
click at [960, 18] on icon "publish" at bounding box center [957, 18] width 16 height 16
